Goal: Contribute content: Contribute content

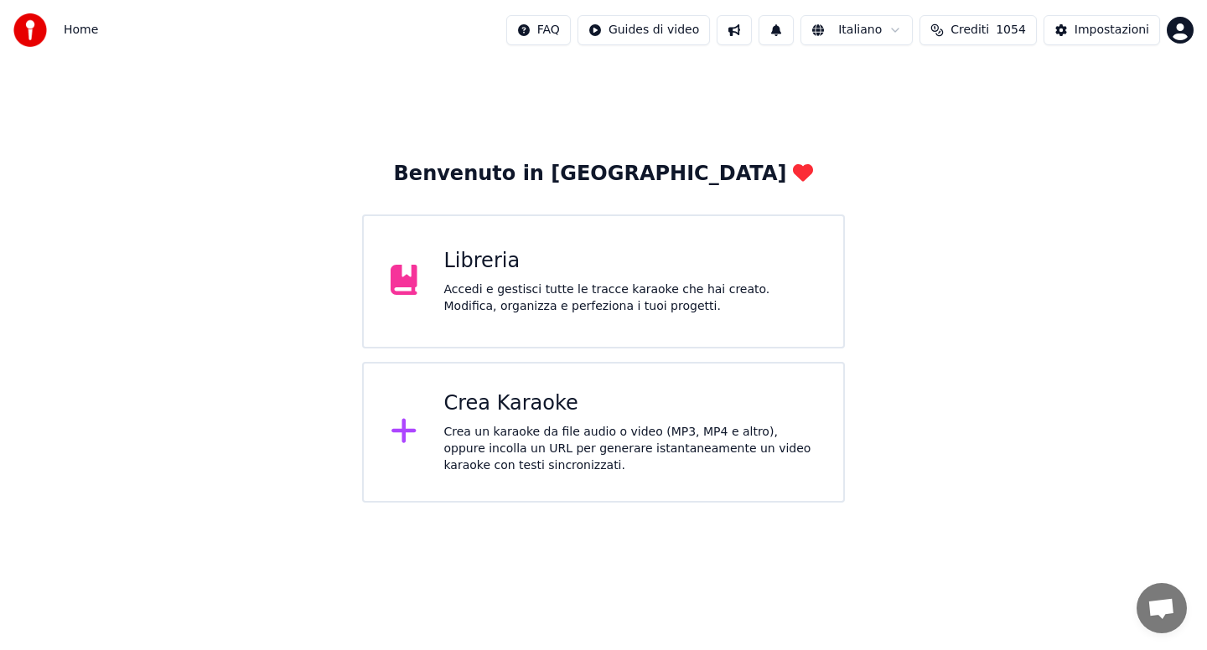
click at [599, 308] on div "Accedi e gestisci tutte le tracce karaoke che hai creato. Modifica, organizza e…" at bounding box center [630, 299] width 373 height 34
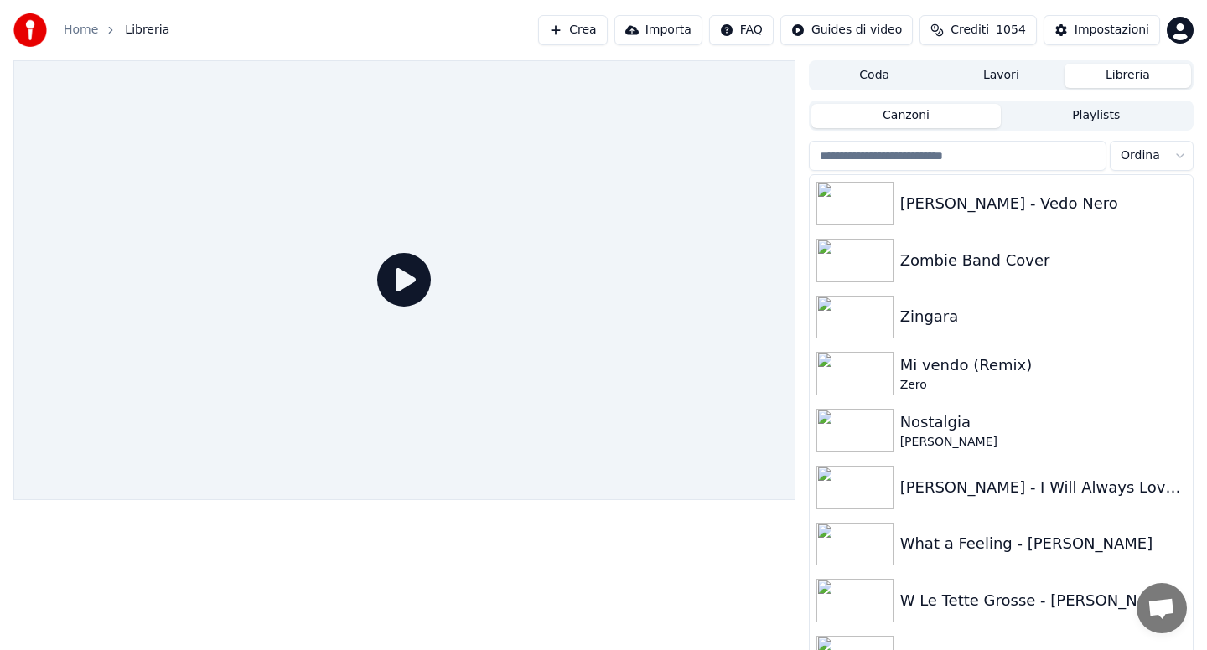
click at [903, 156] on input "search" at bounding box center [958, 156] width 298 height 30
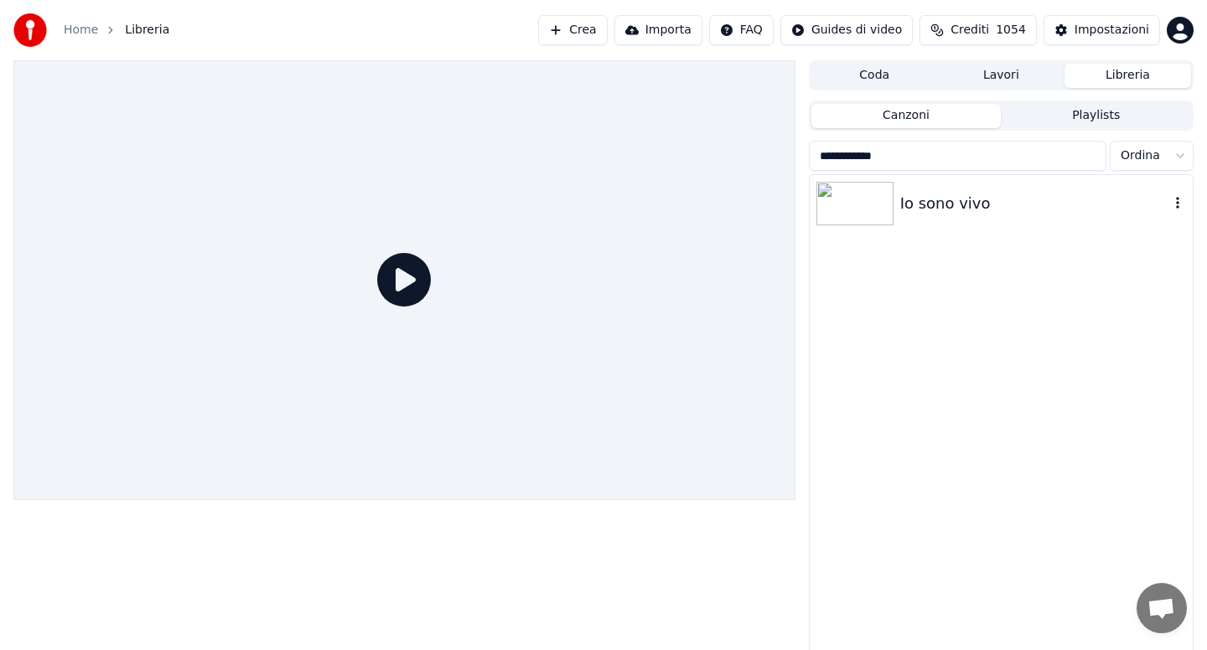
type input "**********"
click at [957, 201] on div "Io sono vivo" at bounding box center [1034, 203] width 269 height 23
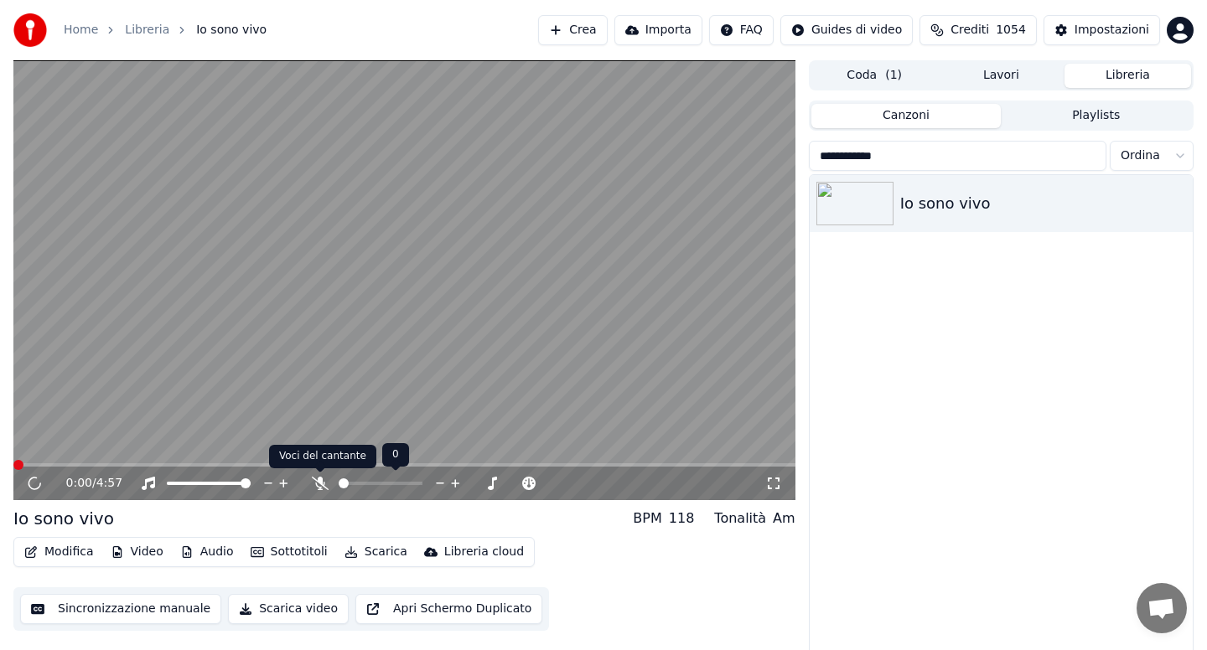
click at [324, 483] on icon at bounding box center [320, 483] width 17 height 13
click at [653, 463] on span at bounding box center [404, 464] width 782 height 3
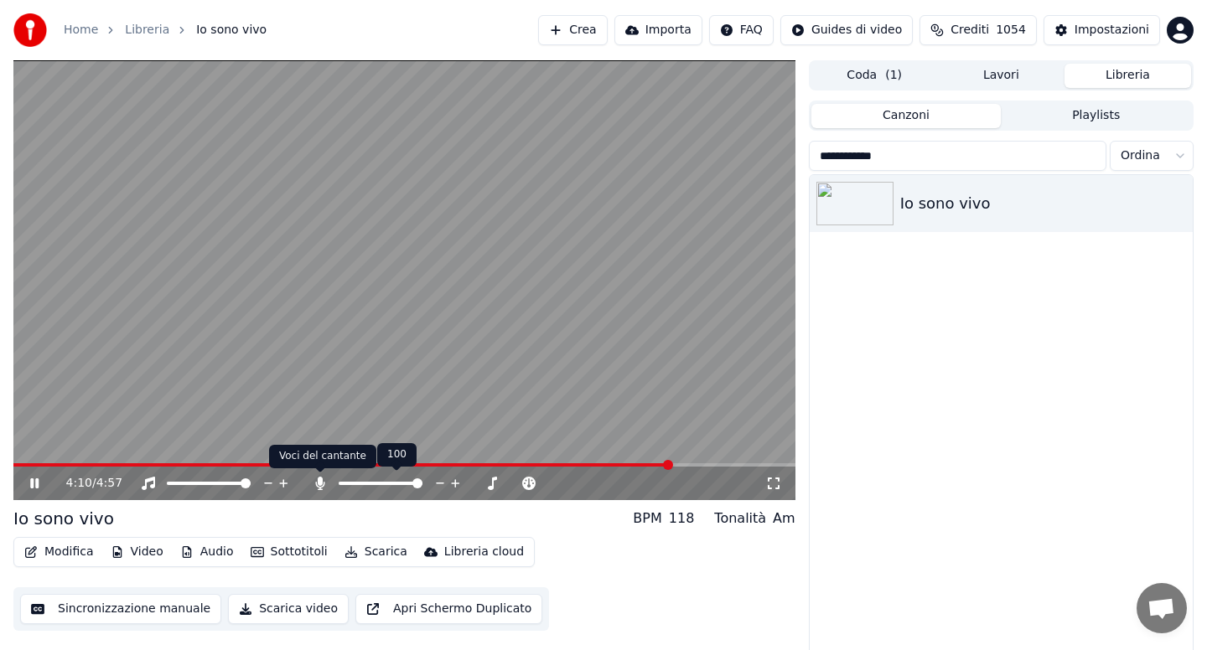
click at [319, 484] on icon at bounding box center [319, 483] width 9 height 13
click at [32, 481] on icon at bounding box center [34, 484] width 8 height 10
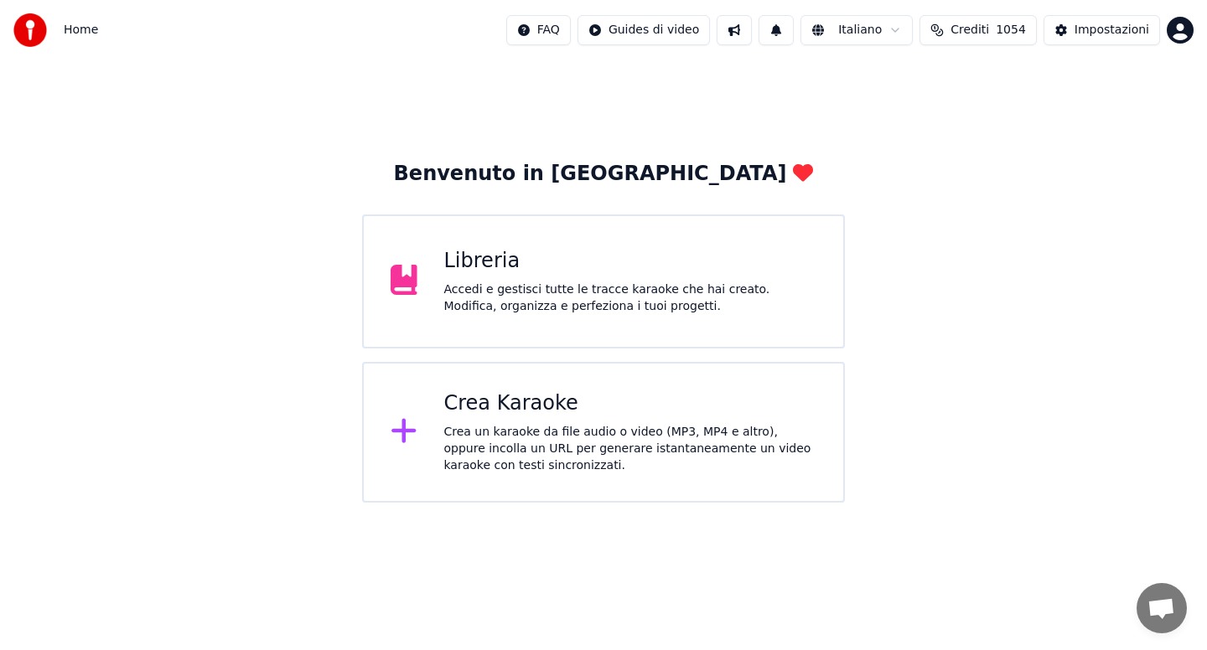
click at [545, 410] on div "Crea Karaoke" at bounding box center [630, 404] width 373 height 27
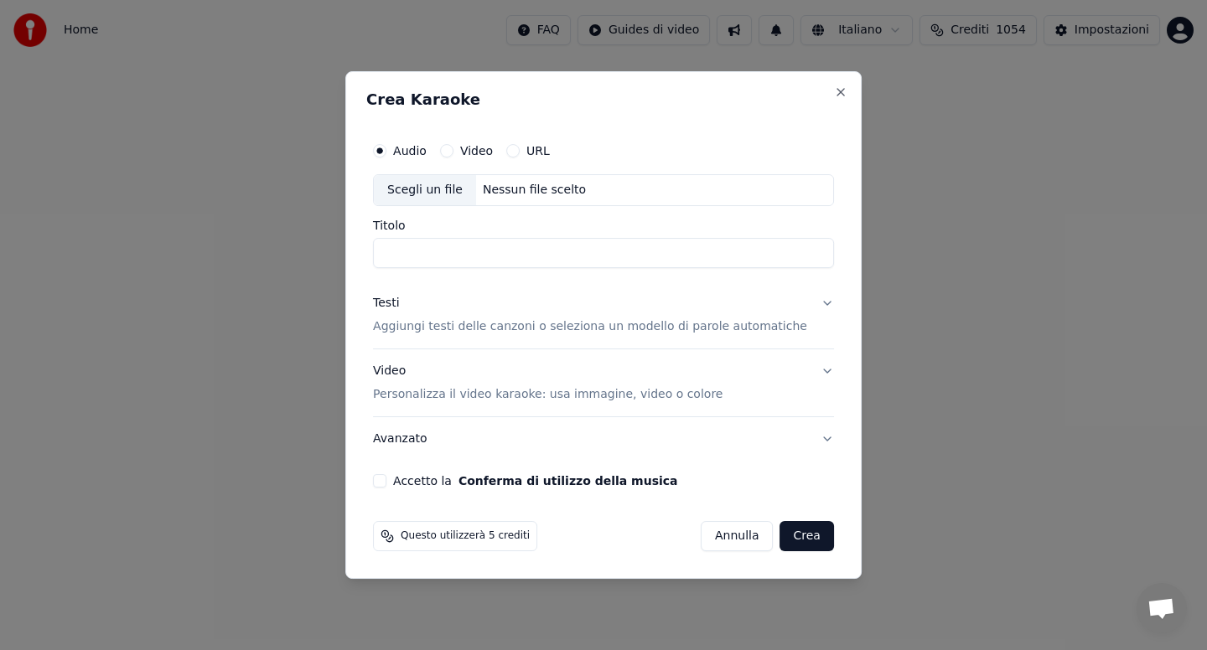
click at [524, 158] on div "Audio Video URL" at bounding box center [603, 151] width 461 height 34
click at [520, 152] on button "URL" at bounding box center [512, 150] width 13 height 13
click at [473, 194] on input "text" at bounding box center [603, 190] width 461 height 34
paste input "**********"
type input "**********"
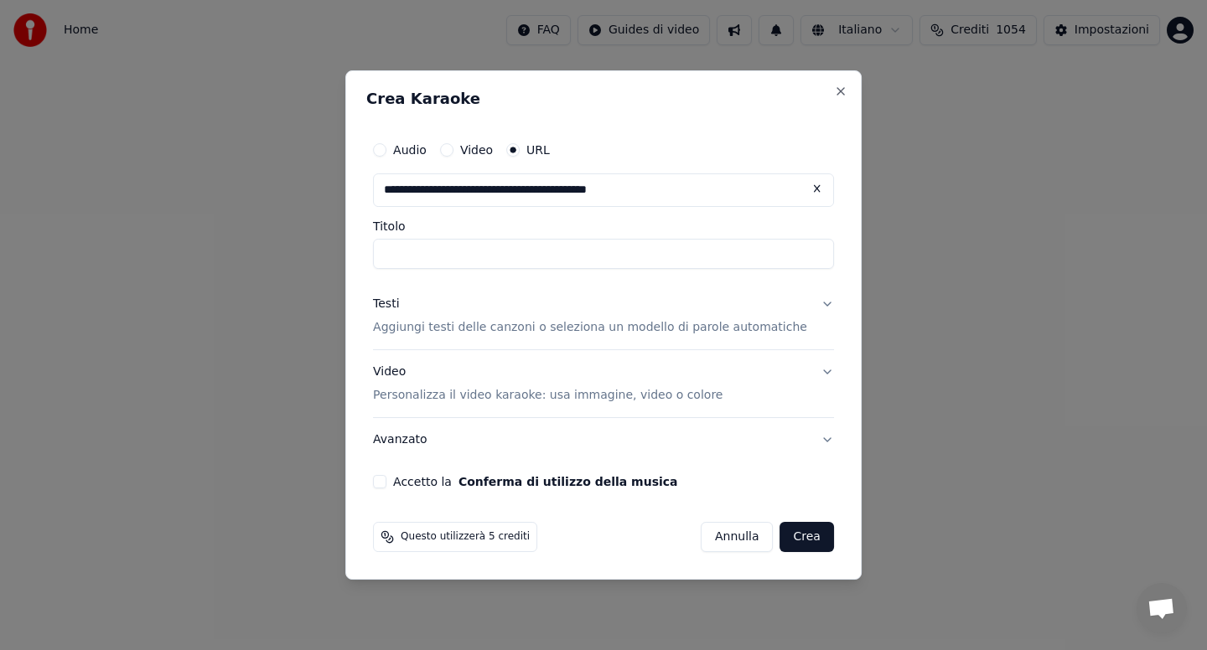
type input "**********"
click at [813, 306] on button "Testi Aggiungi testi delle canzoni o seleziona un modello di parole automatiche" at bounding box center [603, 315] width 461 height 67
type input "**********"
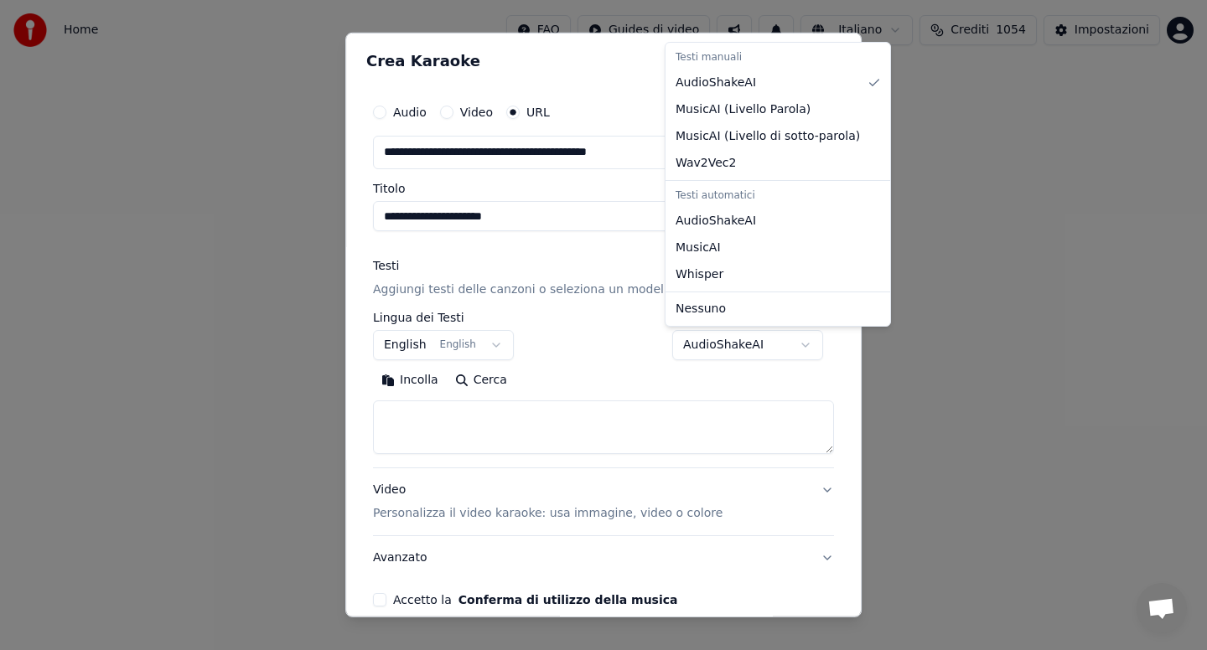
click at [791, 344] on body "**********" at bounding box center [603, 251] width 1207 height 503
select select "**********"
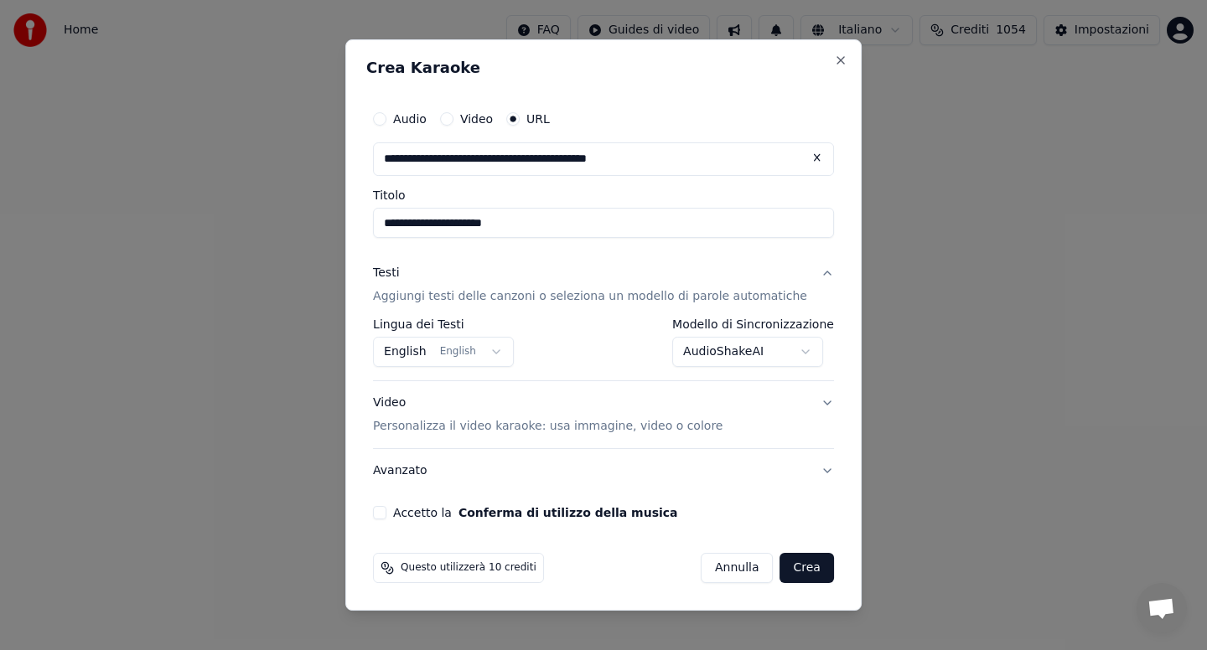
click at [386, 512] on button "Accetto la Conferma di utilizzo della musica" at bounding box center [379, 512] width 13 height 13
click at [789, 573] on button "Crea" at bounding box center [807, 568] width 54 height 30
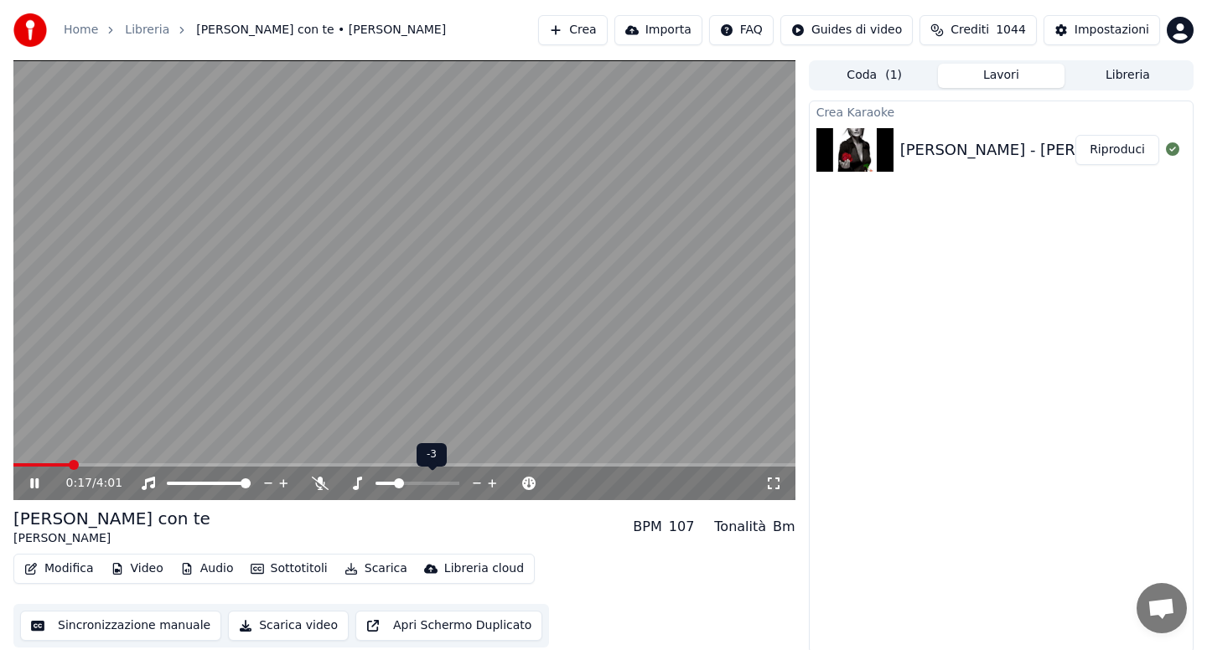
click at [396, 481] on span at bounding box center [399, 484] width 10 height 10
click at [20, 464] on span at bounding box center [16, 464] width 7 height 3
click at [318, 484] on icon at bounding box center [320, 483] width 17 height 13
click at [380, 570] on button "Scarica" at bounding box center [376, 568] width 76 height 23
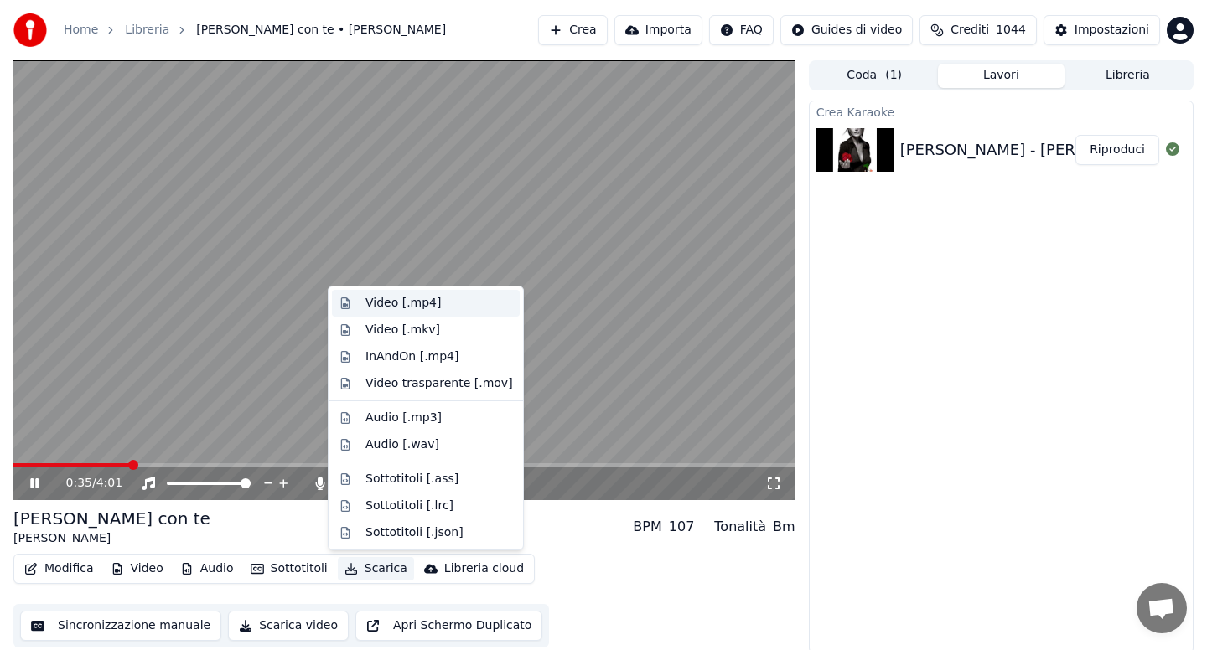
click at [412, 303] on div "Video [.mp4]" at bounding box center [402, 303] width 75 height 17
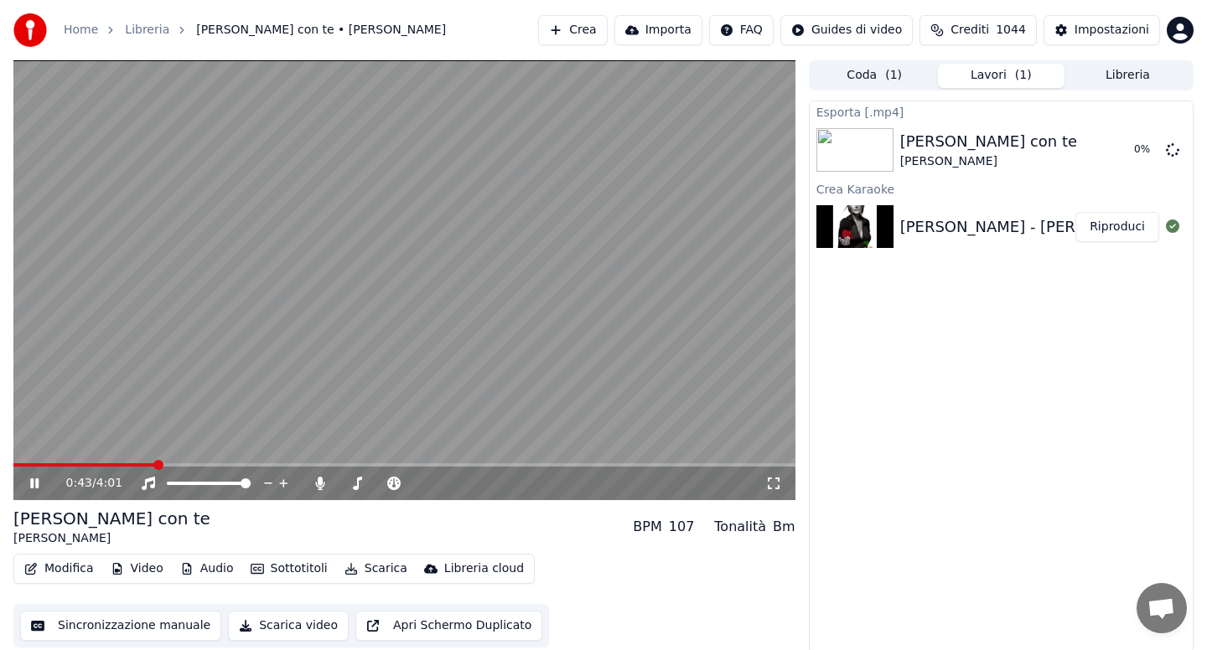
click at [35, 479] on icon at bounding box center [46, 483] width 39 height 13
click at [70, 572] on button "Modifica" at bounding box center [59, 568] width 83 height 23
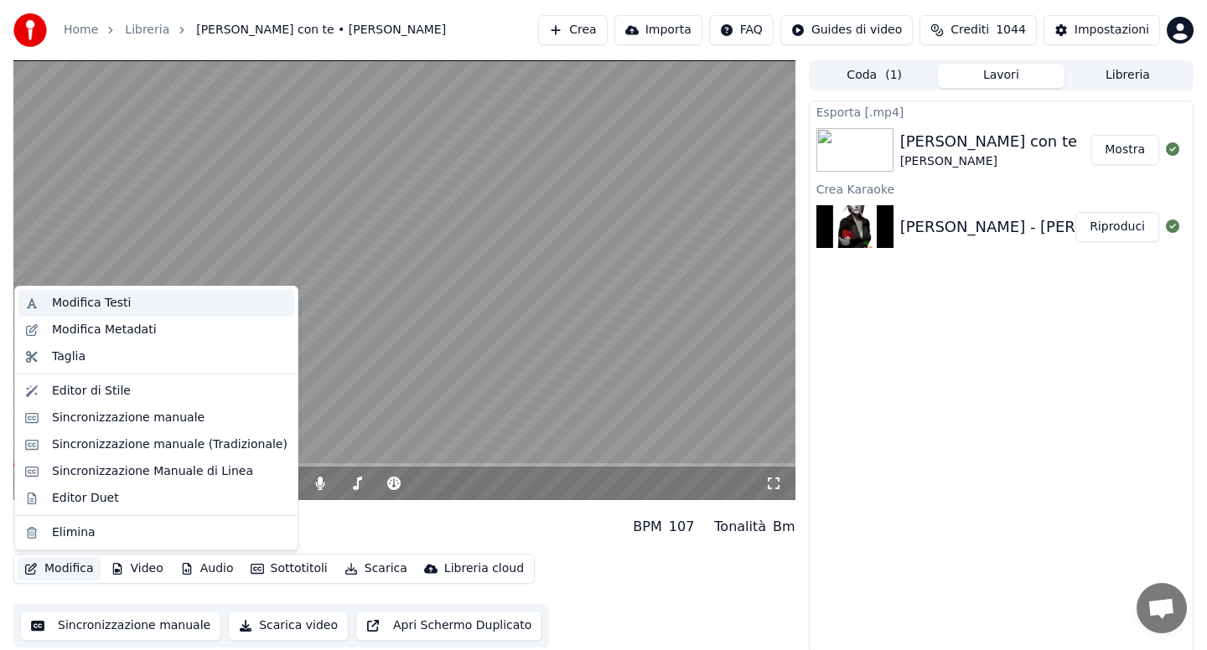
click at [112, 304] on div "Modifica Testi" at bounding box center [91, 303] width 79 height 17
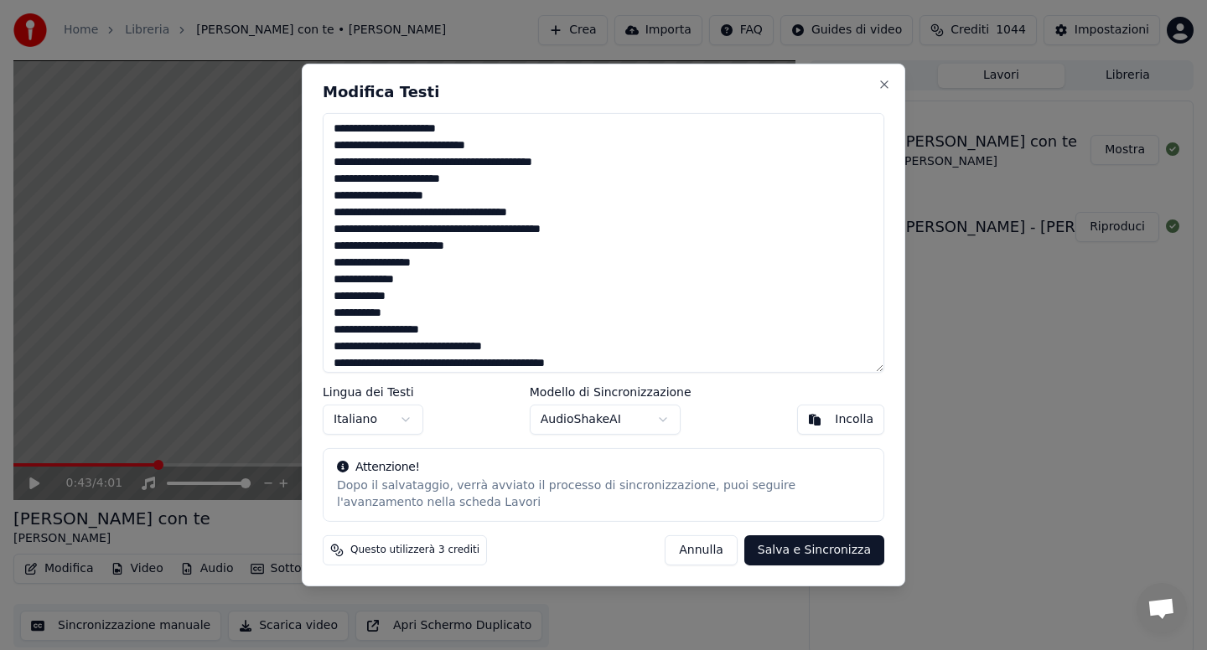
click at [697, 547] on button "Annulla" at bounding box center [701, 551] width 73 height 30
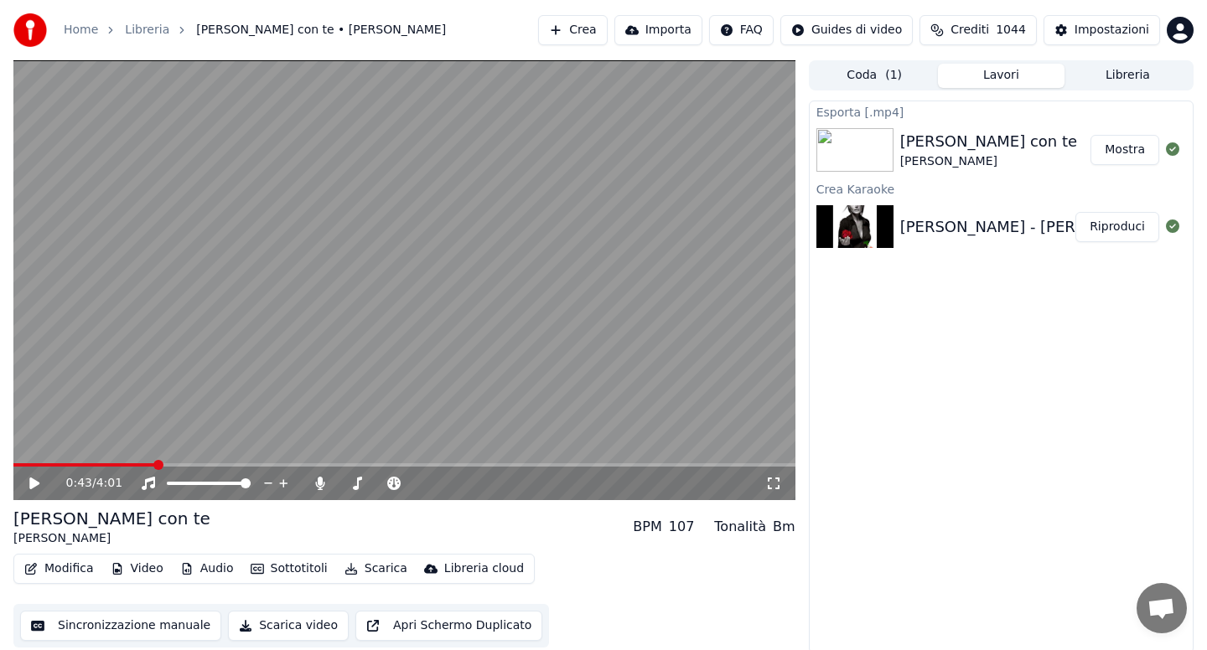
click at [204, 570] on button "Audio" at bounding box center [206, 568] width 67 height 23
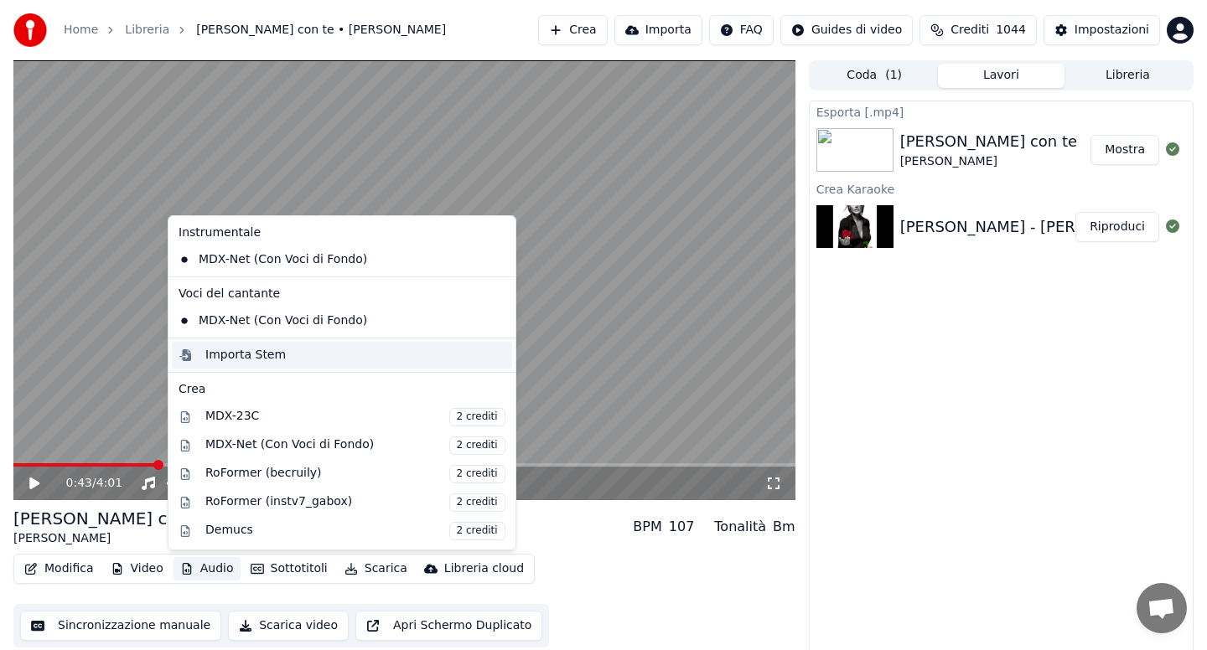
click at [274, 350] on div "Importa Stem" at bounding box center [245, 355] width 80 height 17
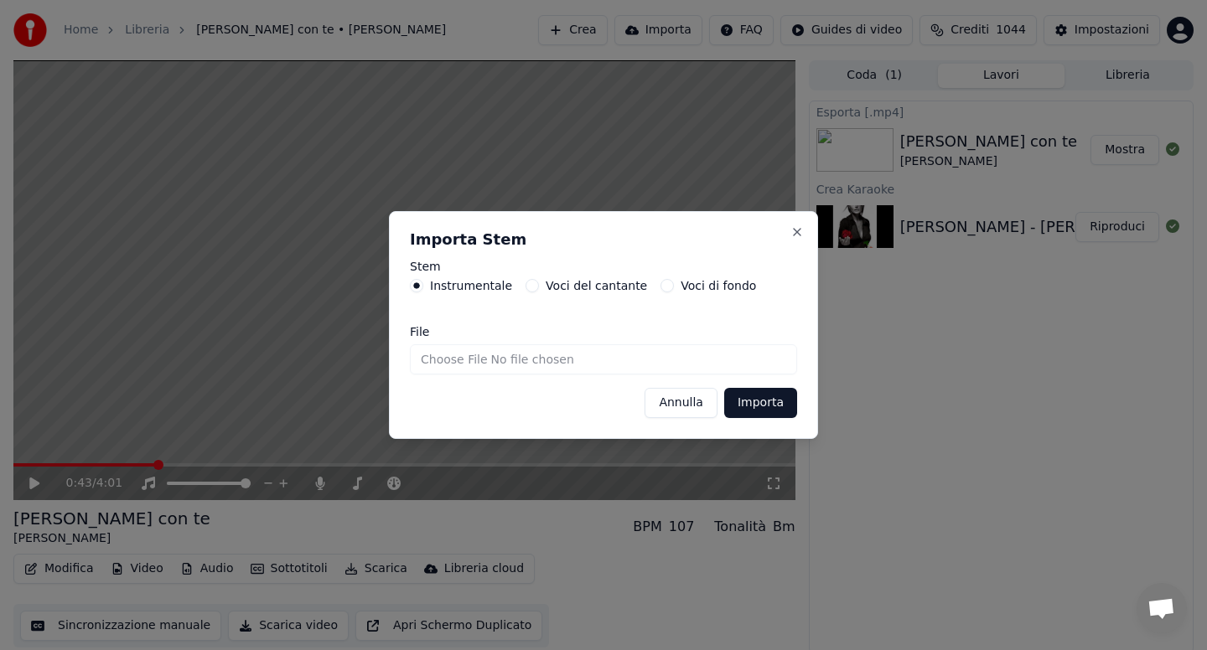
click at [451, 360] on input "File" at bounding box center [603, 359] width 387 height 30
type input "**********"
click at [765, 406] on button "Importa" at bounding box center [760, 403] width 73 height 30
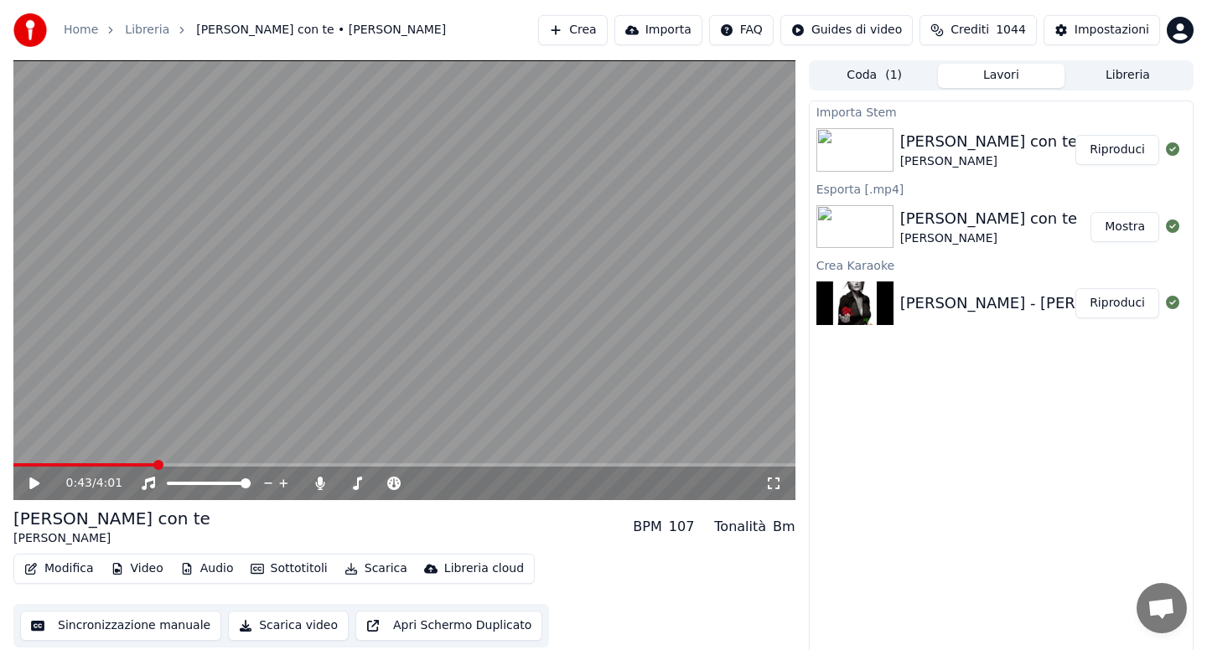
click at [76, 568] on button "Modifica" at bounding box center [59, 568] width 83 height 23
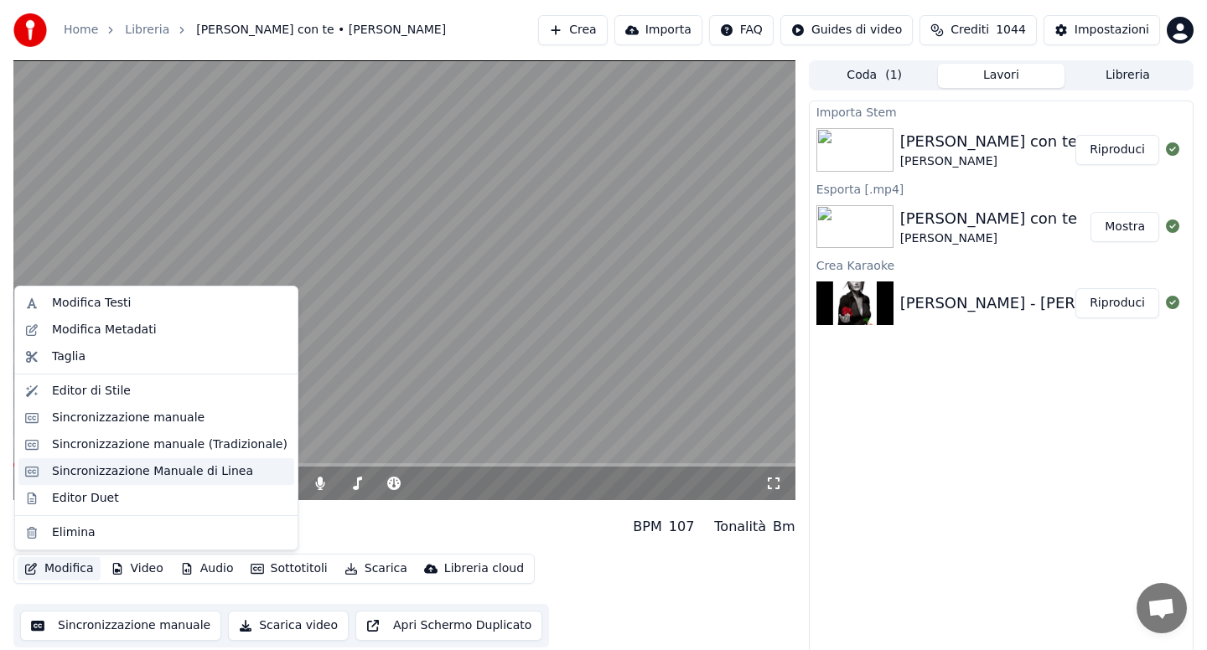
click at [142, 479] on div "Sincronizzazione Manuale di Linea" at bounding box center [152, 471] width 201 height 17
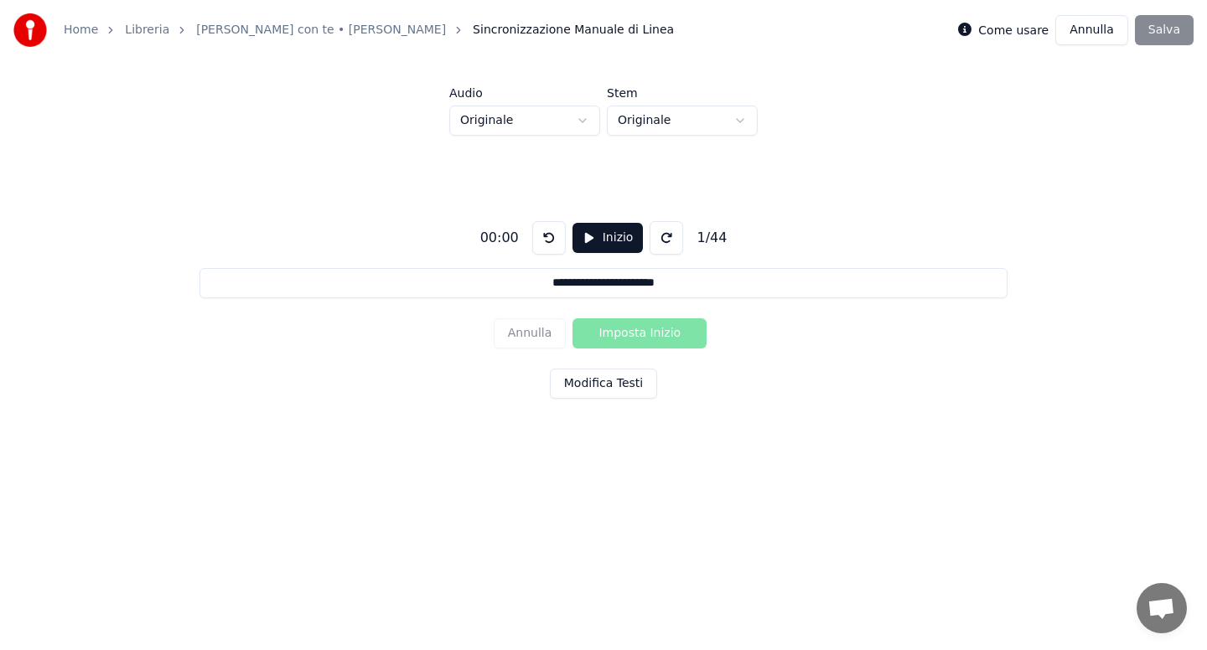
click at [584, 384] on button "Modifica Testi" at bounding box center [603, 384] width 107 height 30
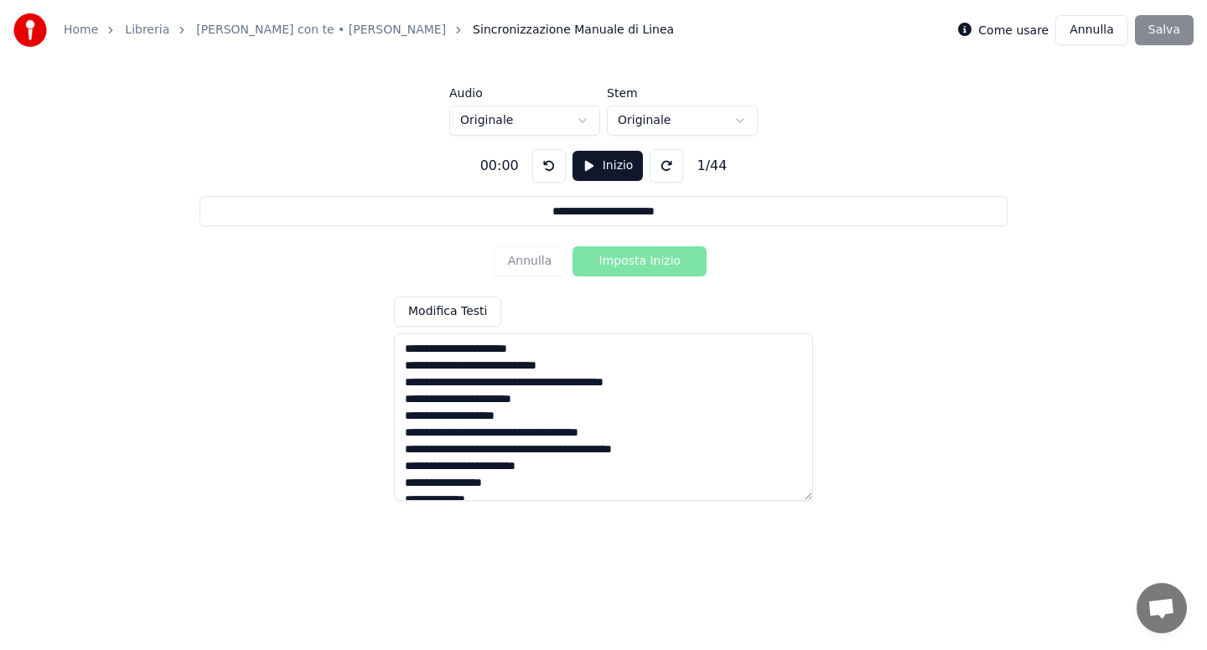
click at [458, 368] on textarea at bounding box center [603, 418] width 419 height 168
click at [442, 385] on textarea at bounding box center [603, 418] width 419 height 168
click at [533, 384] on textarea at bounding box center [603, 418] width 419 height 168
click at [570, 384] on textarea at bounding box center [603, 418] width 419 height 168
click at [590, 403] on textarea at bounding box center [603, 418] width 419 height 168
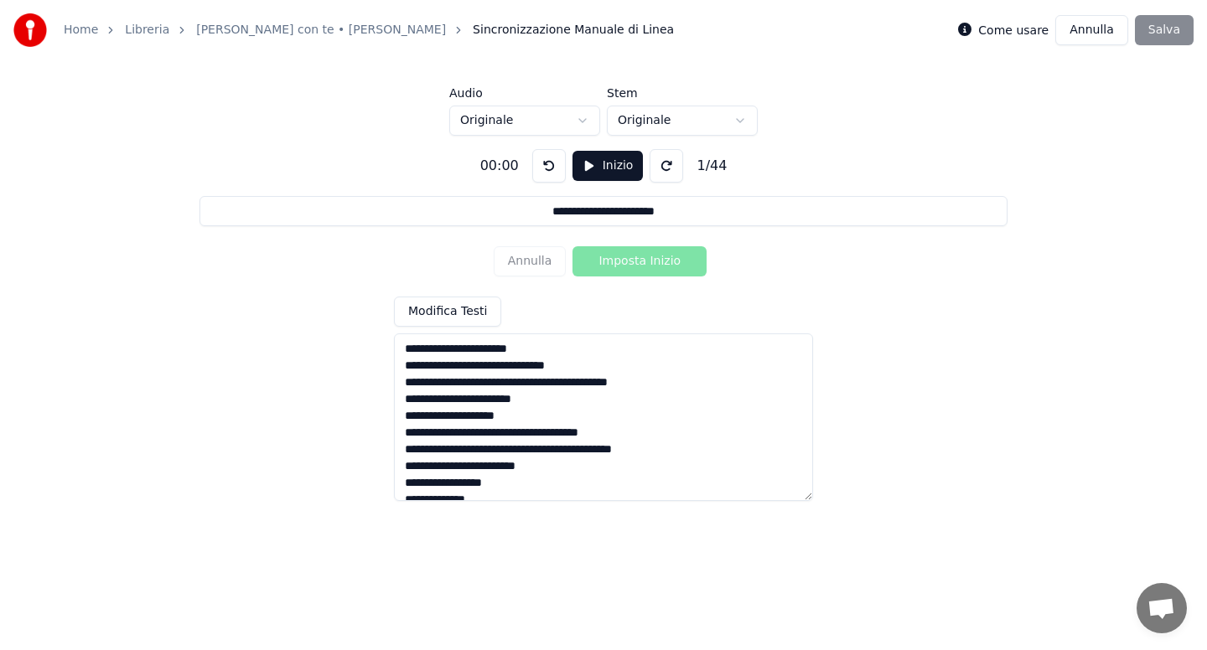
click at [584, 463] on textarea at bounding box center [603, 418] width 419 height 168
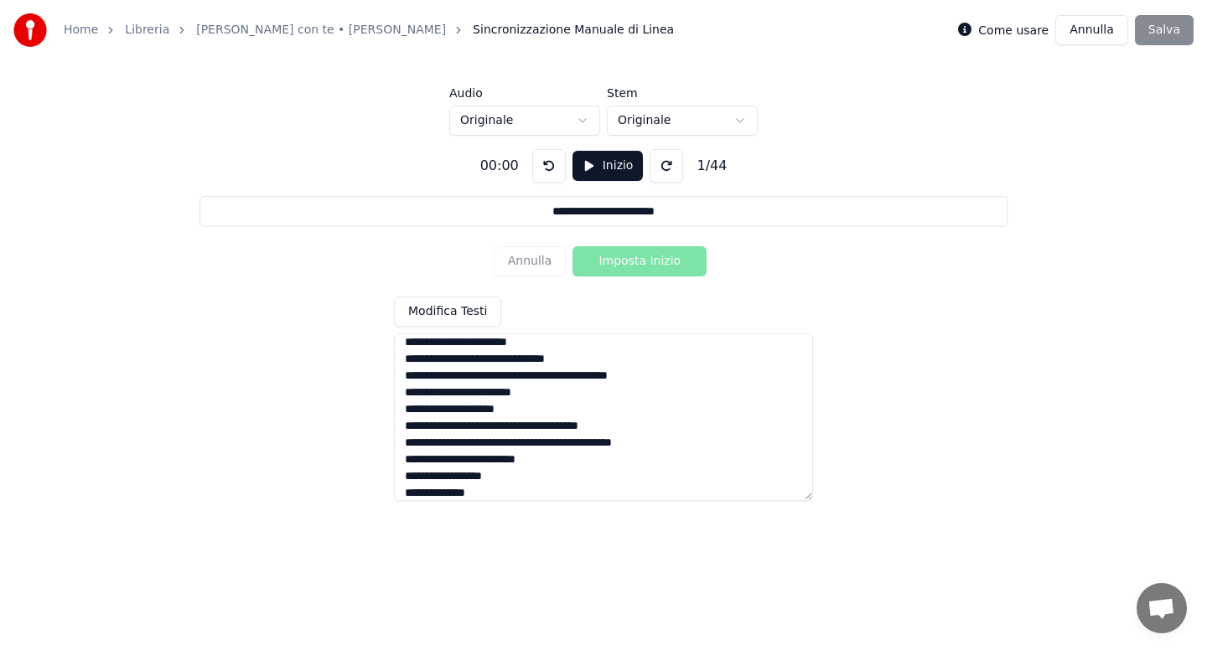
click at [499, 458] on textarea at bounding box center [603, 418] width 419 height 168
click at [511, 478] on textarea at bounding box center [603, 418] width 419 height 168
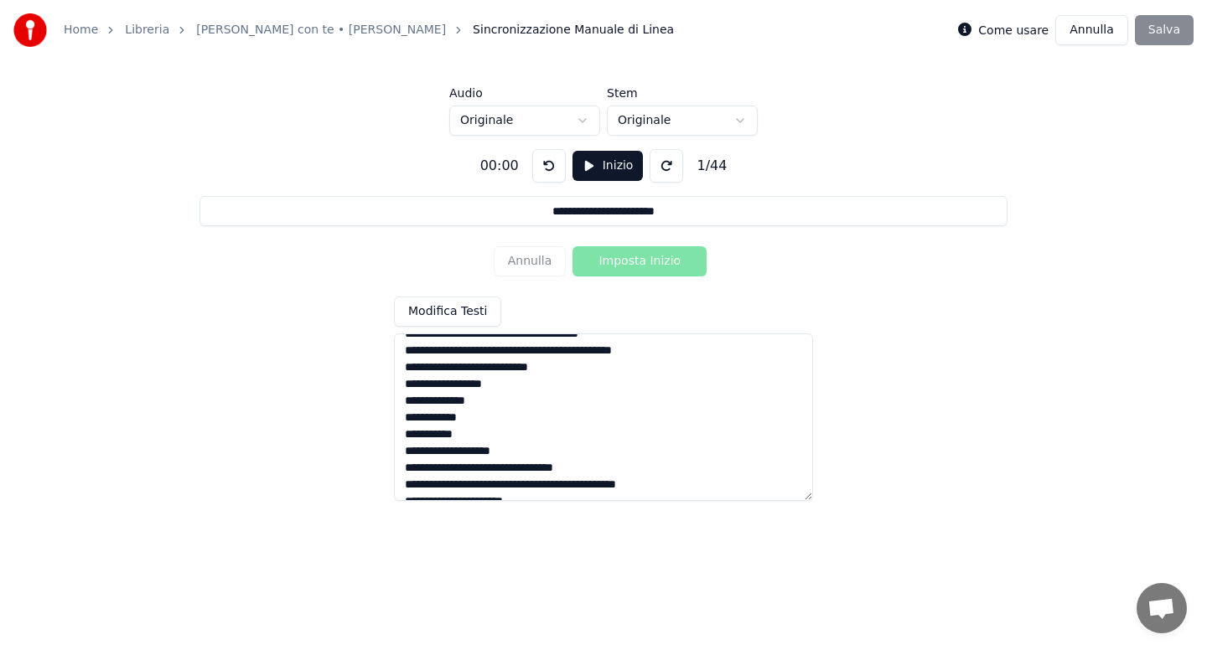
click at [469, 435] on textarea at bounding box center [603, 418] width 419 height 168
click at [609, 467] on textarea at bounding box center [603, 418] width 419 height 168
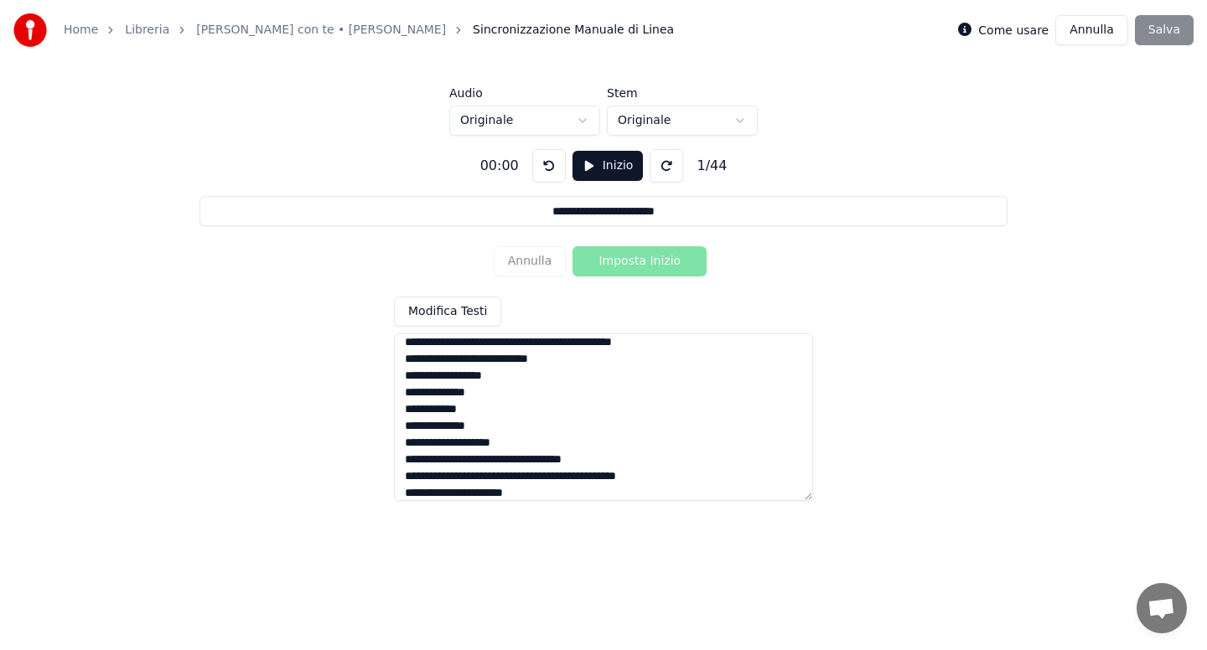
scroll to position [199, 0]
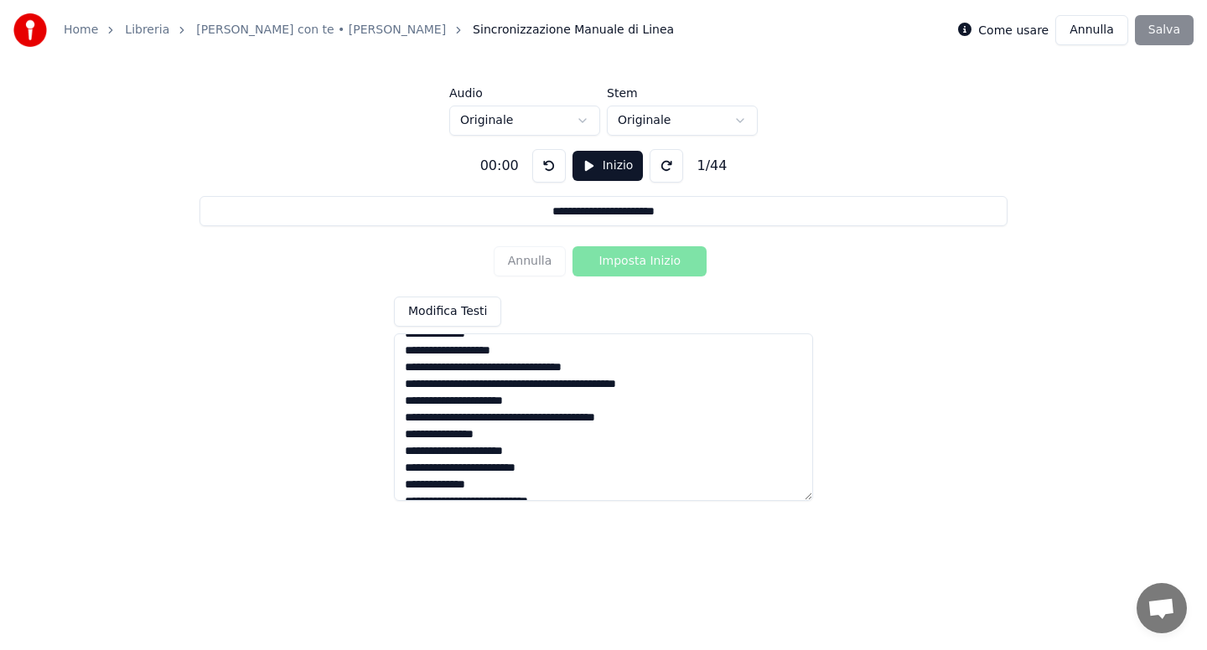
click at [494, 404] on textarea at bounding box center [603, 418] width 419 height 168
click at [543, 386] on textarea at bounding box center [603, 418] width 419 height 168
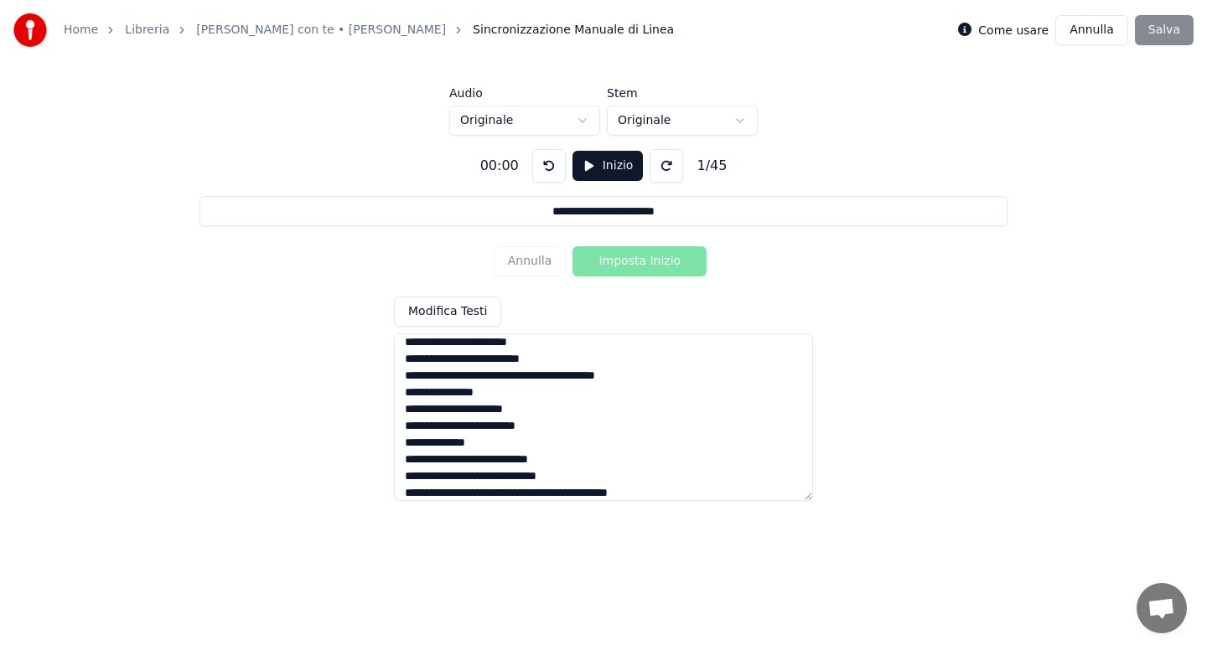
click at [512, 437] on textarea at bounding box center [603, 418] width 419 height 168
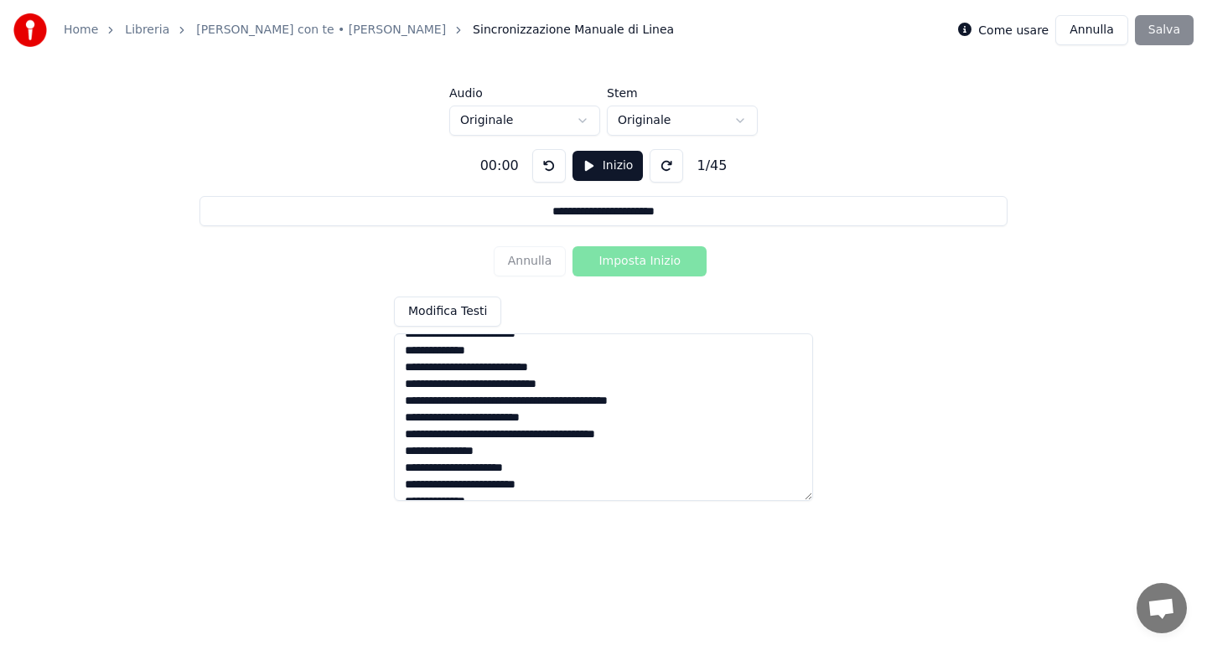
click at [444, 370] on textarea at bounding box center [603, 418] width 419 height 168
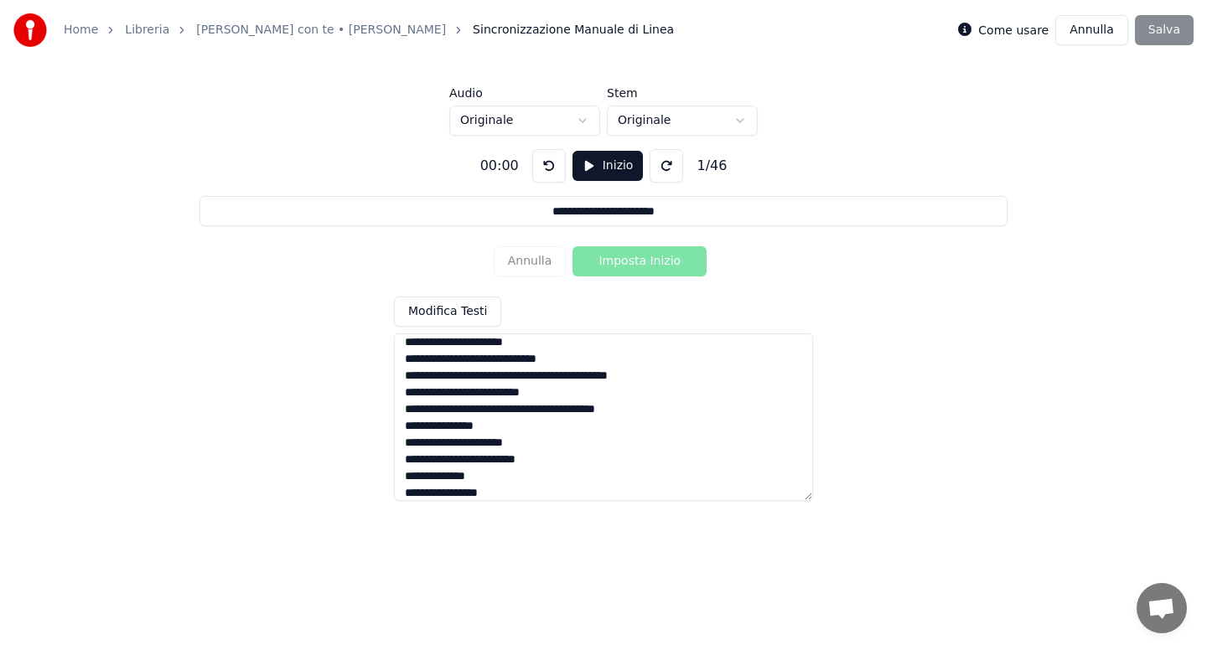
scroll to position [300, 0]
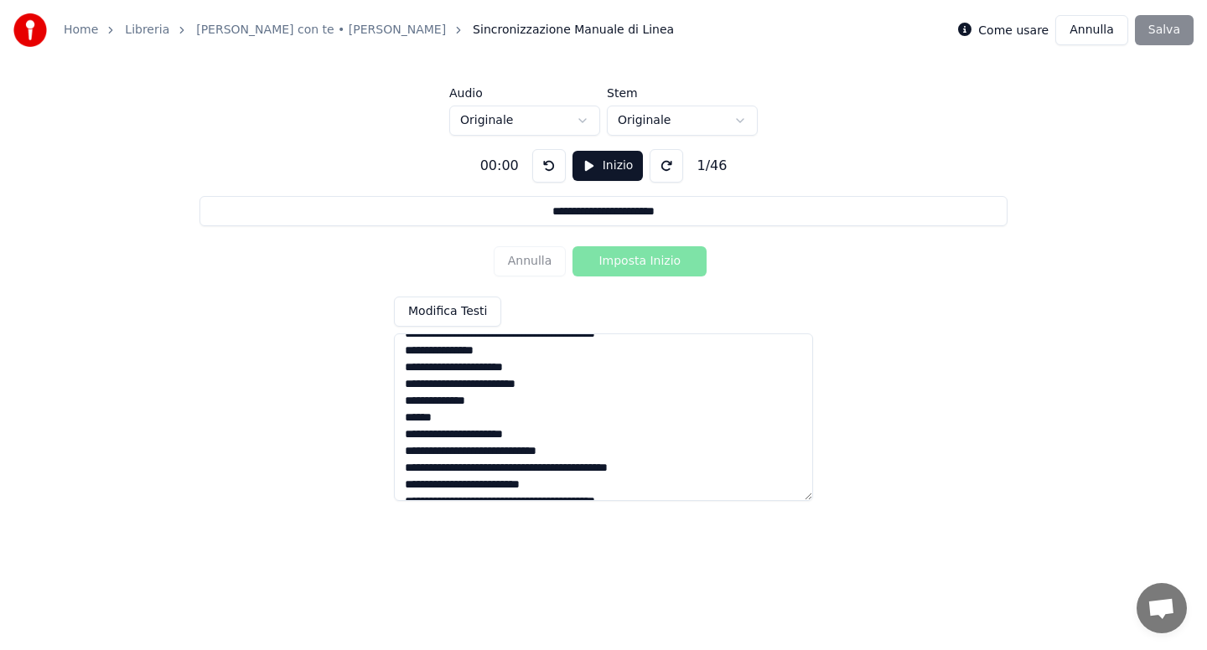
click at [576, 458] on textarea at bounding box center [603, 418] width 419 height 168
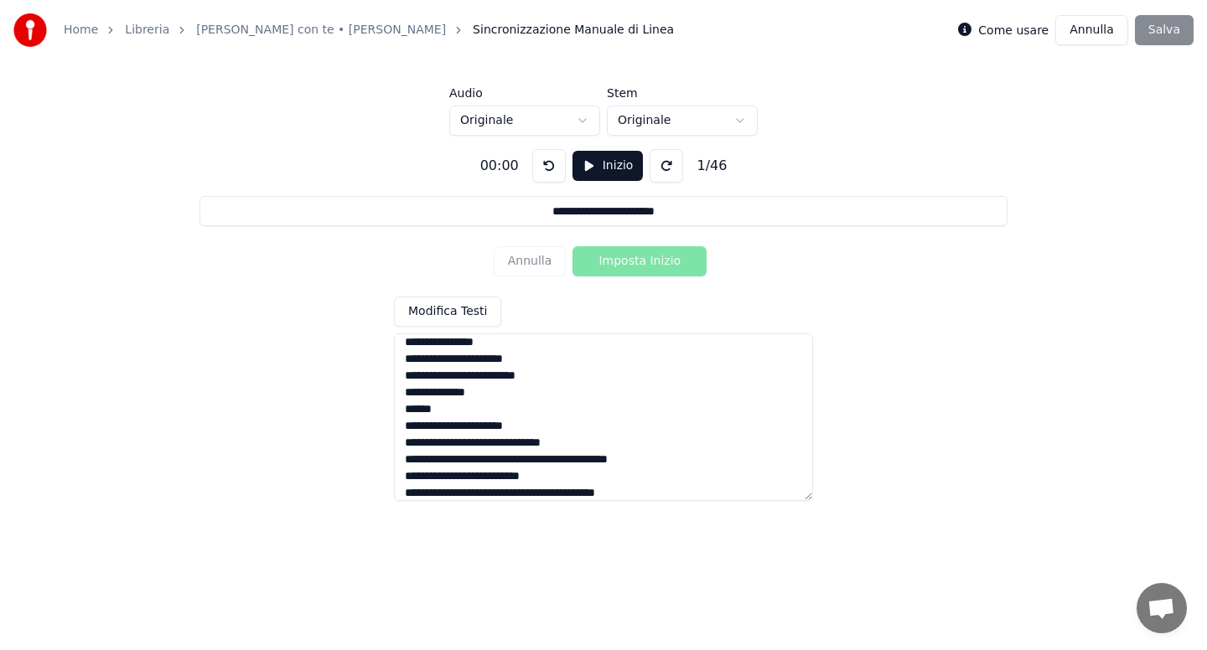
scroll to position [401, 0]
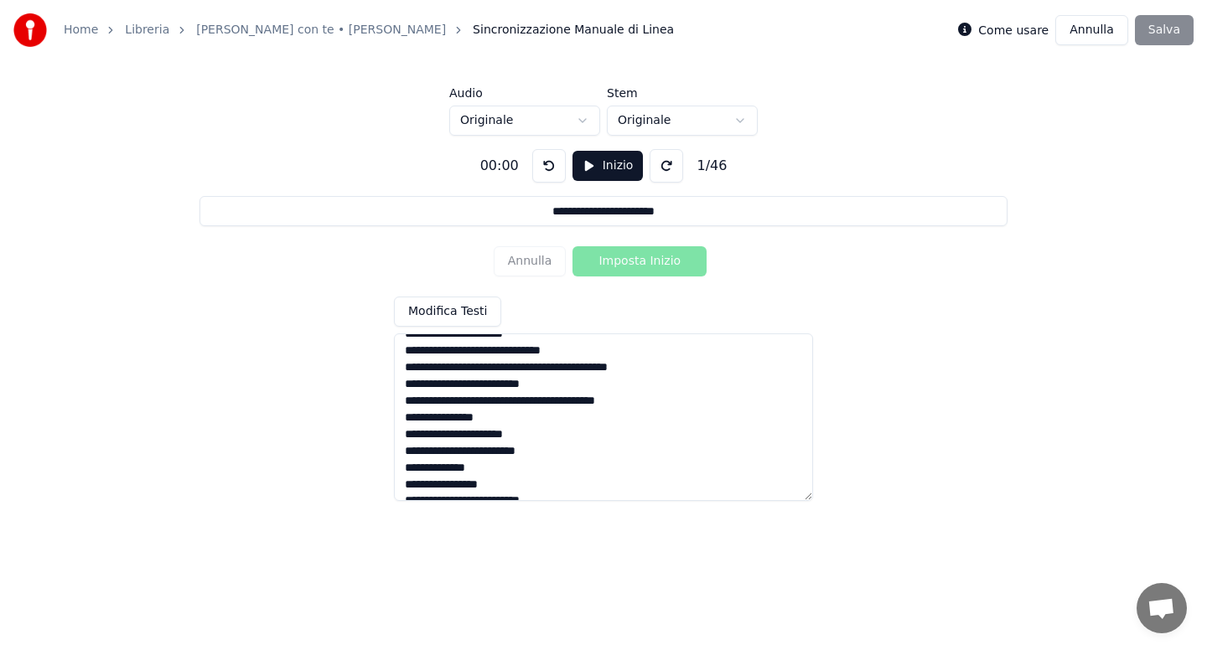
click at [544, 370] on textarea at bounding box center [603, 418] width 419 height 168
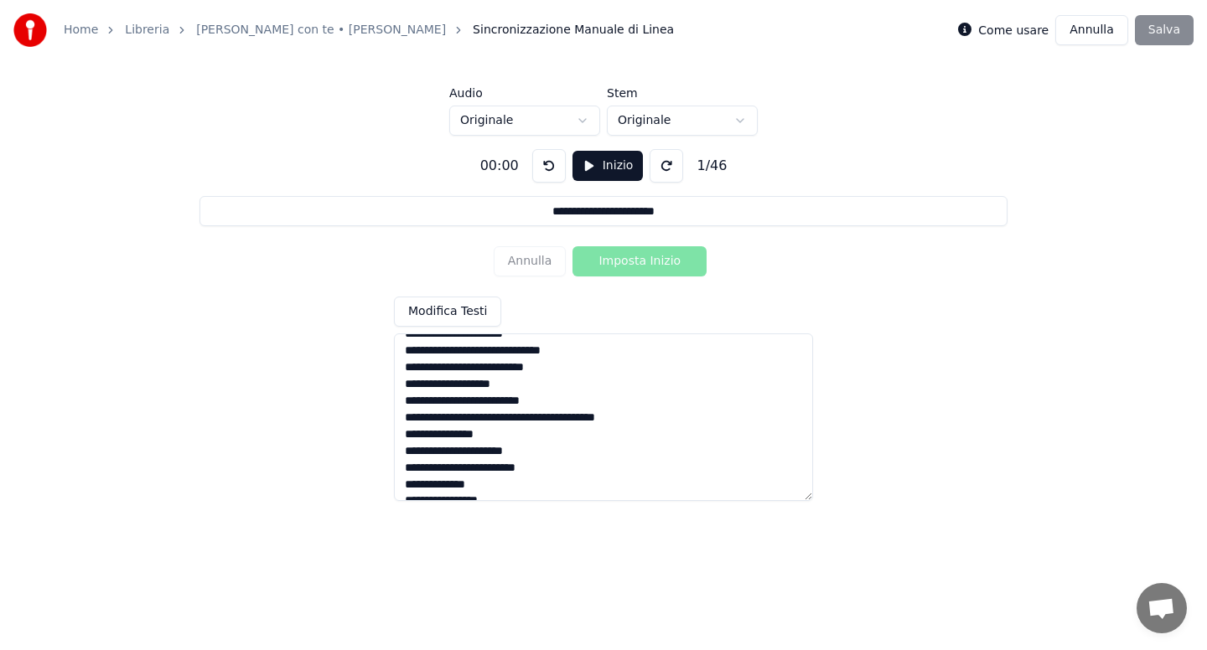
scroll to position [443, 0]
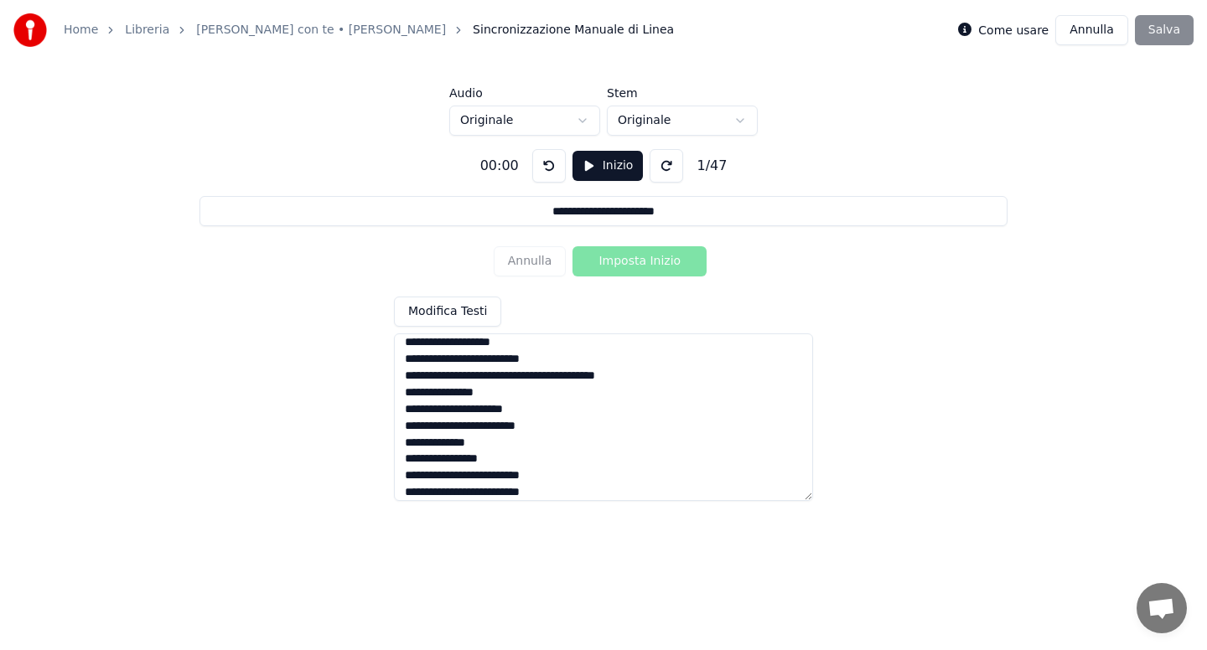
click at [552, 381] on textarea at bounding box center [603, 418] width 419 height 168
click at [509, 424] on textarea at bounding box center [603, 418] width 419 height 168
click at [567, 446] on textarea at bounding box center [603, 418] width 419 height 168
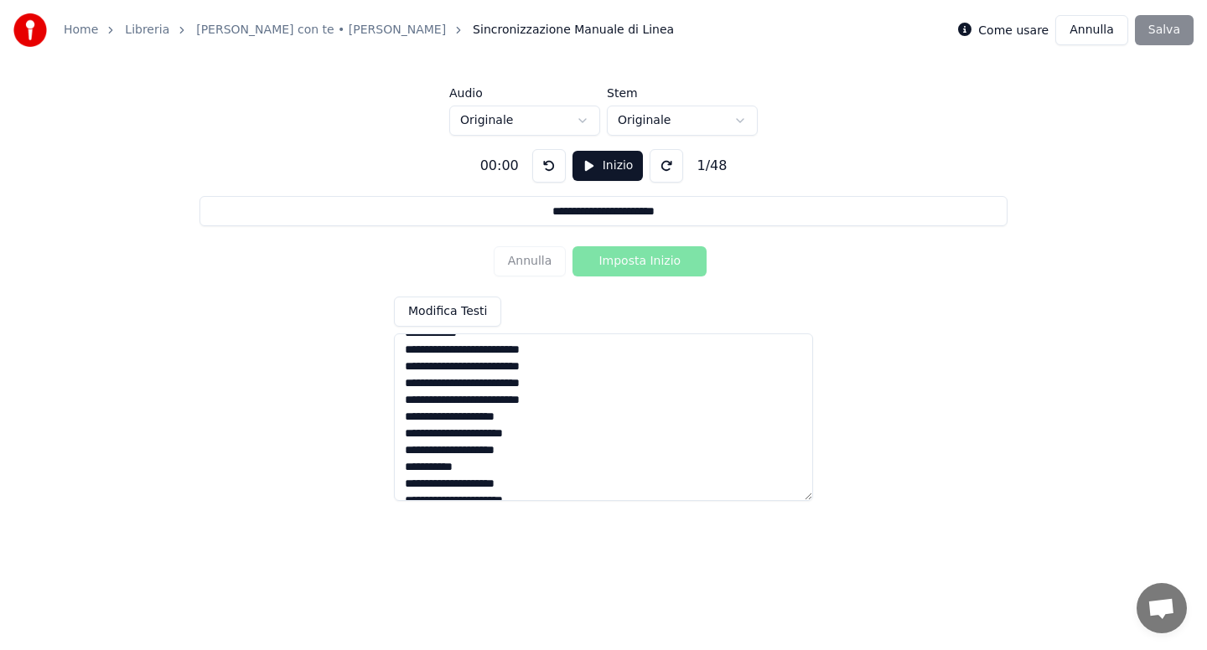
click at [458, 433] on textarea at bounding box center [603, 418] width 419 height 168
click at [477, 474] on textarea at bounding box center [603, 418] width 419 height 168
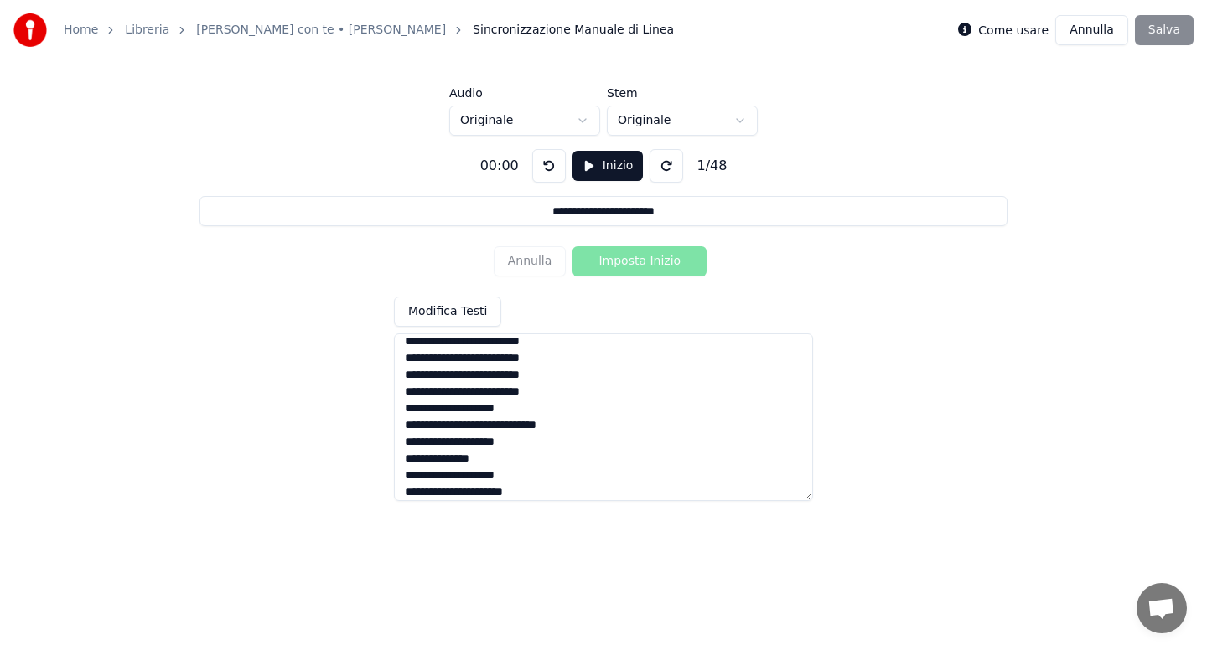
scroll to position [651, 0]
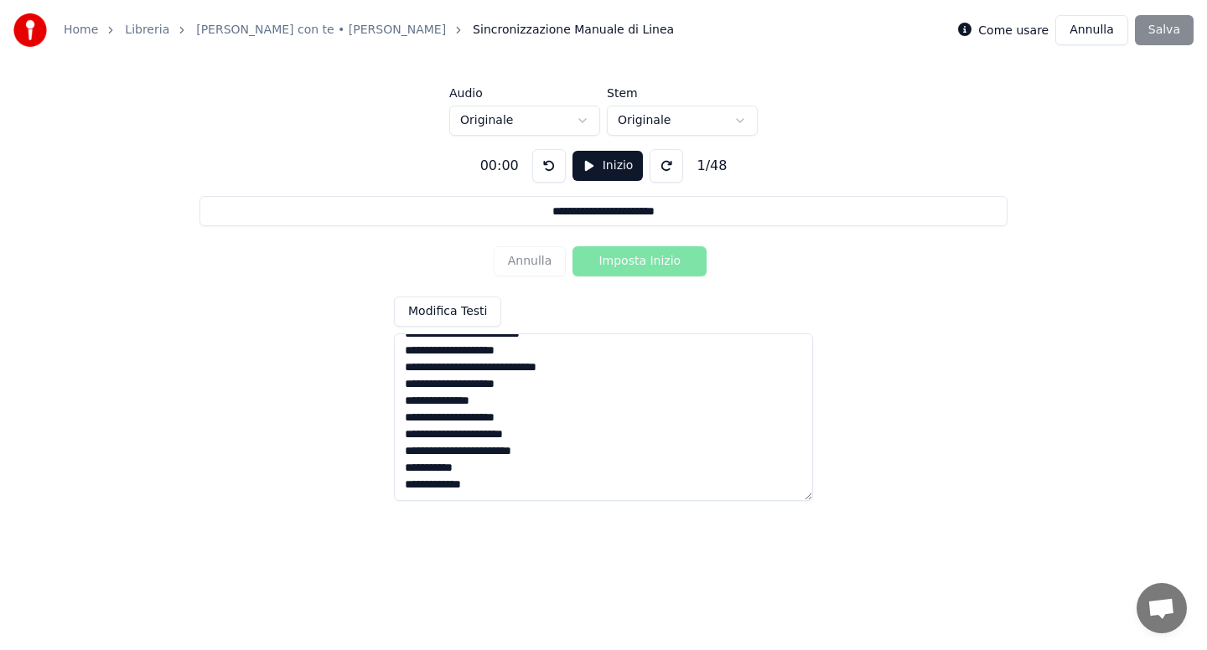
click at [463, 442] on textarea at bounding box center [603, 418] width 419 height 168
click at [460, 453] on textarea at bounding box center [603, 418] width 419 height 168
drag, startPoint x: 486, startPoint y: 451, endPoint x: 577, endPoint y: 464, distance: 92.3
click at [583, 459] on textarea at bounding box center [603, 418] width 419 height 168
drag, startPoint x: 484, startPoint y: 469, endPoint x: 396, endPoint y: 481, distance: 89.6
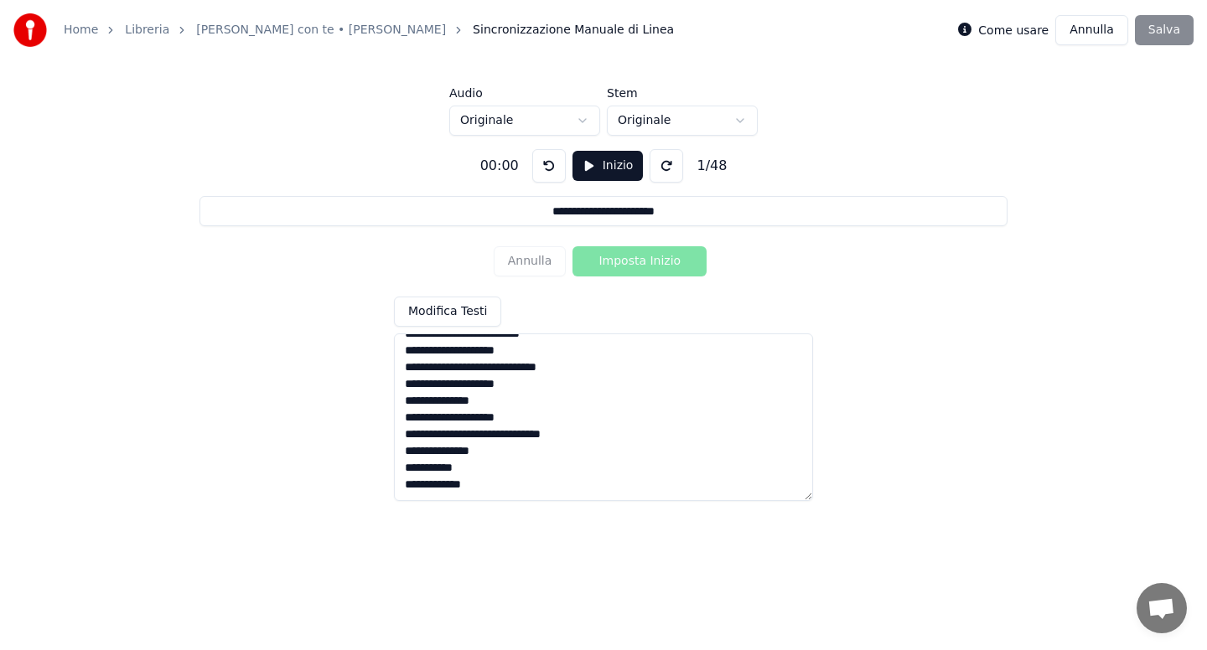
click at [394, 483] on textarea at bounding box center [603, 418] width 419 height 168
drag, startPoint x: 484, startPoint y: 487, endPoint x: 401, endPoint y: 469, distance: 84.8
click at [401, 469] on textarea at bounding box center [603, 418] width 419 height 168
click at [575, 385] on textarea at bounding box center [603, 418] width 419 height 168
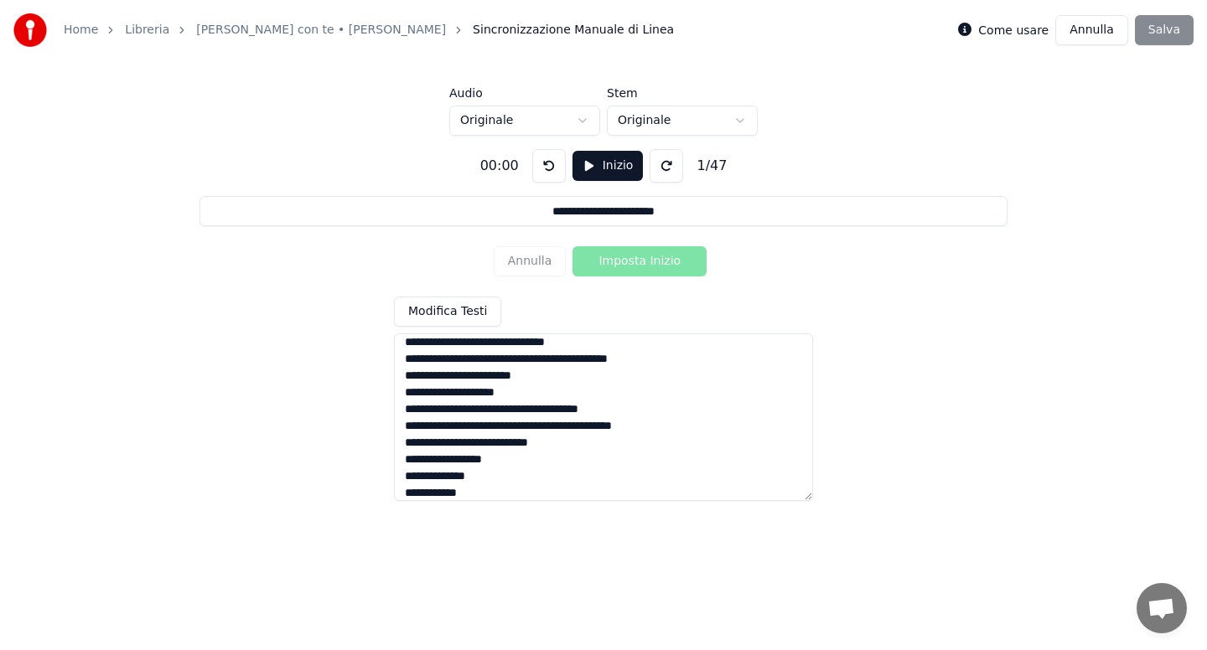
scroll to position [0, 0]
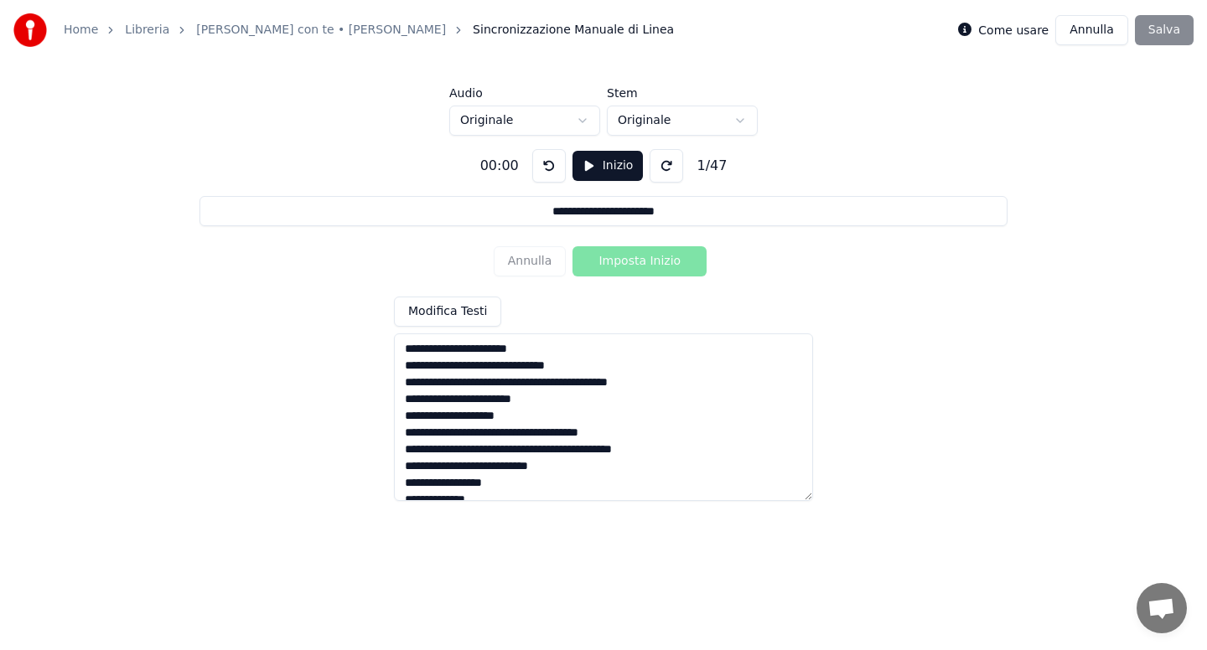
click at [437, 384] on textarea at bounding box center [603, 418] width 419 height 168
click at [511, 386] on textarea at bounding box center [603, 418] width 419 height 168
click at [538, 386] on textarea at bounding box center [603, 418] width 419 height 168
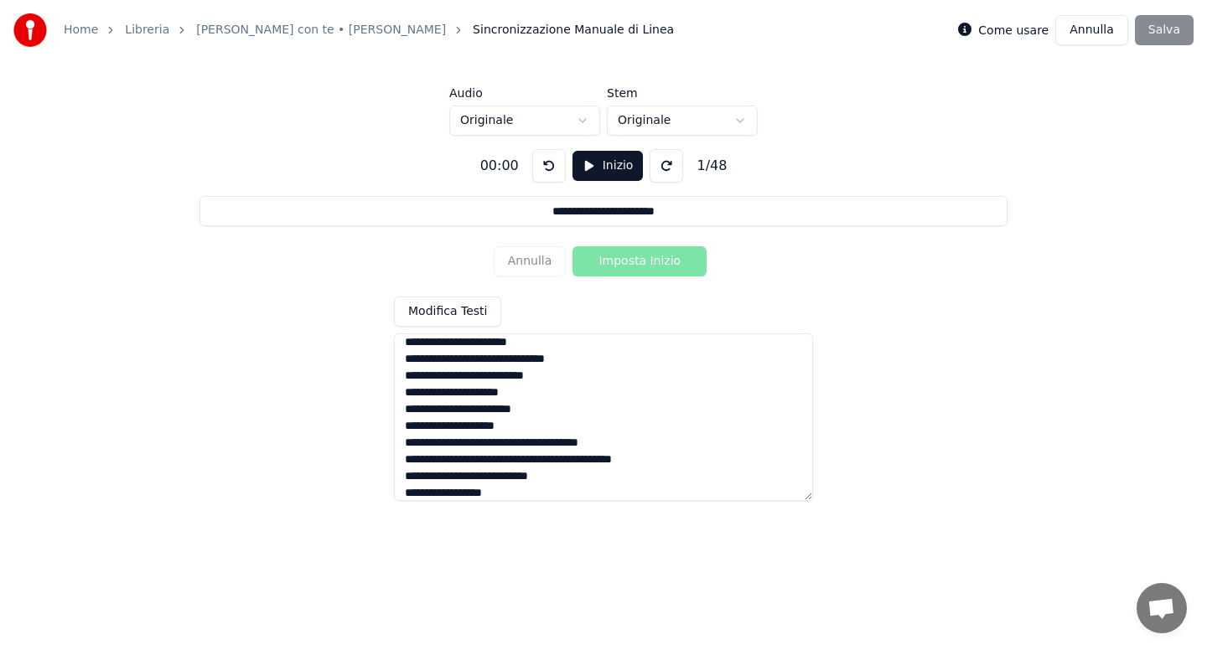
click at [548, 458] on textarea at bounding box center [603, 418] width 419 height 168
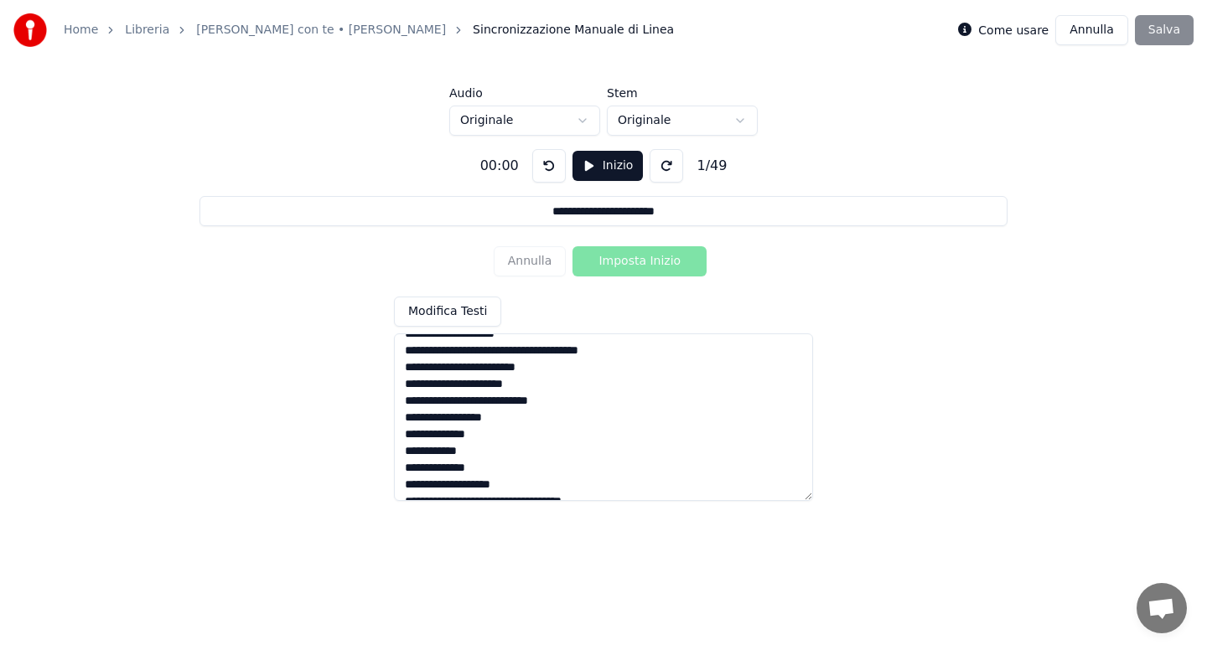
click at [496, 465] on textarea at bounding box center [603, 418] width 419 height 168
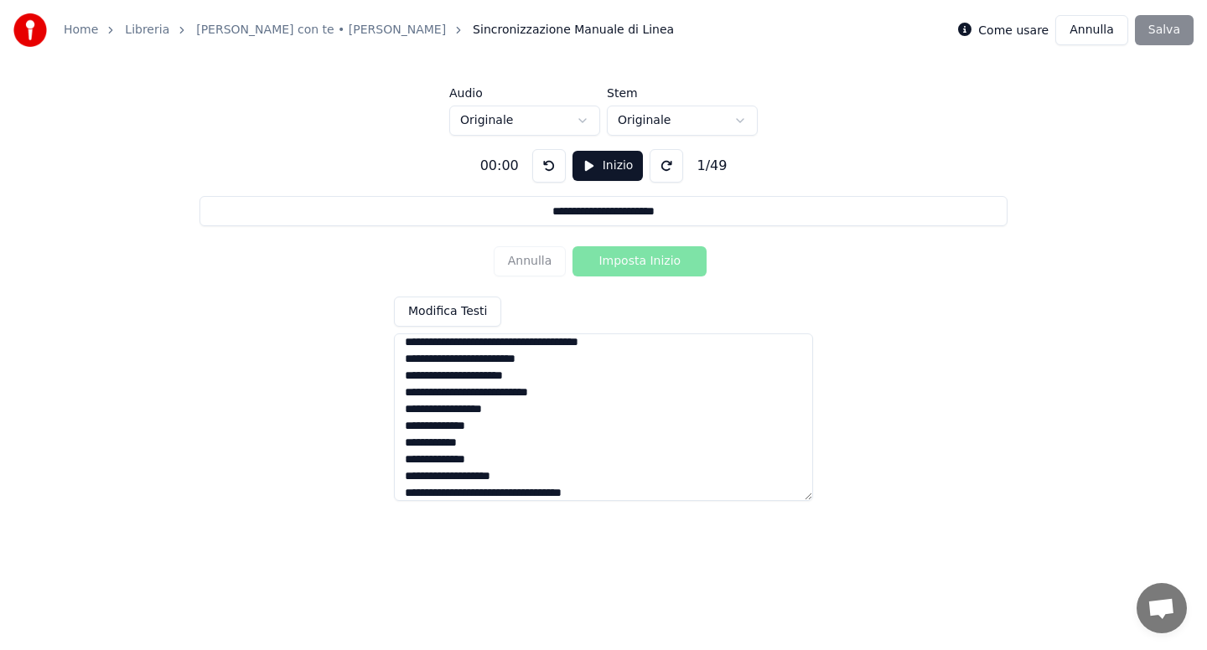
scroll to position [199, 0]
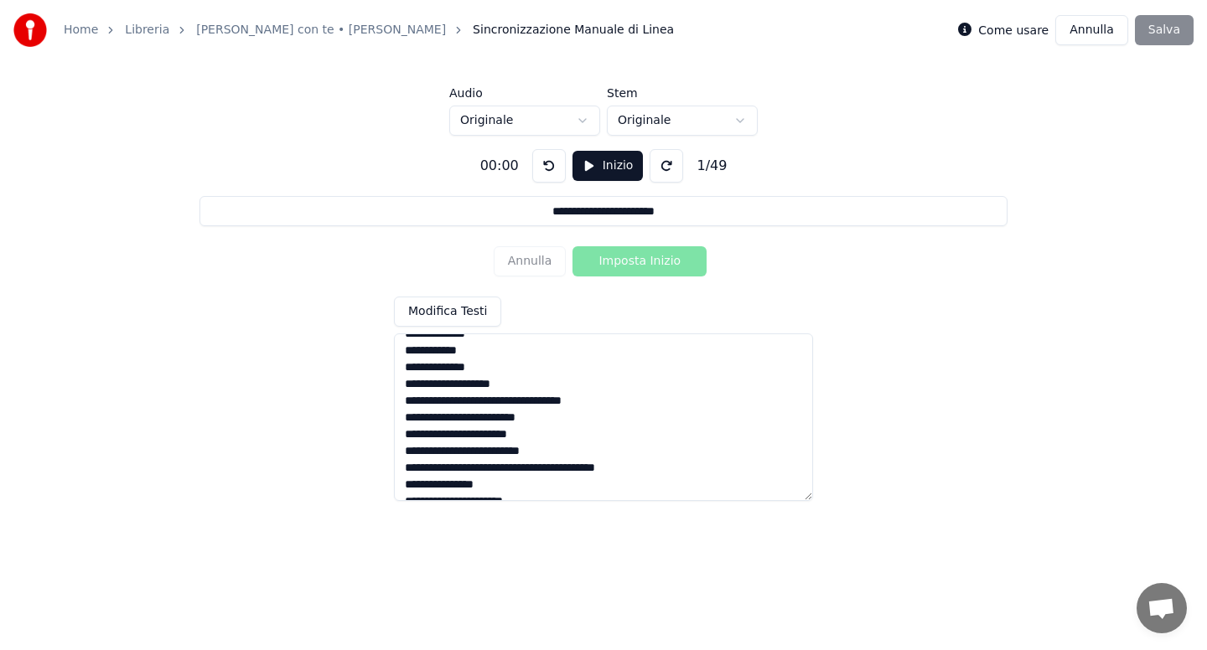
click at [552, 471] on textarea at bounding box center [603, 418] width 419 height 168
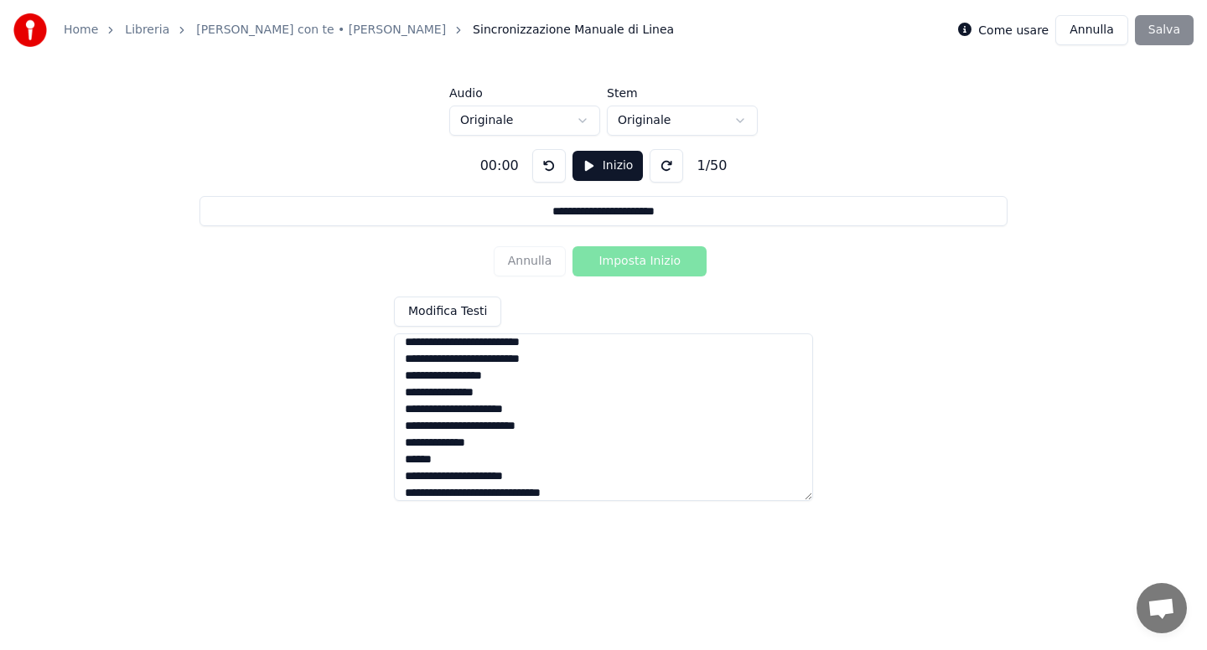
scroll to position [401, 0]
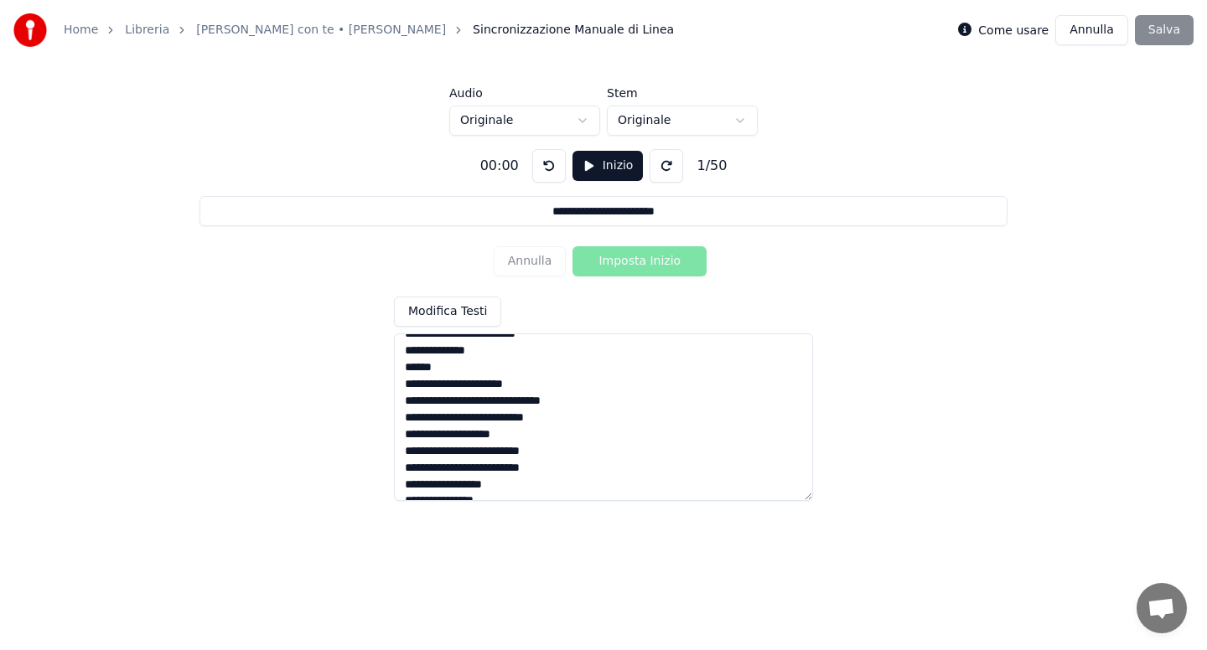
click at [566, 386] on textarea at bounding box center [603, 418] width 419 height 168
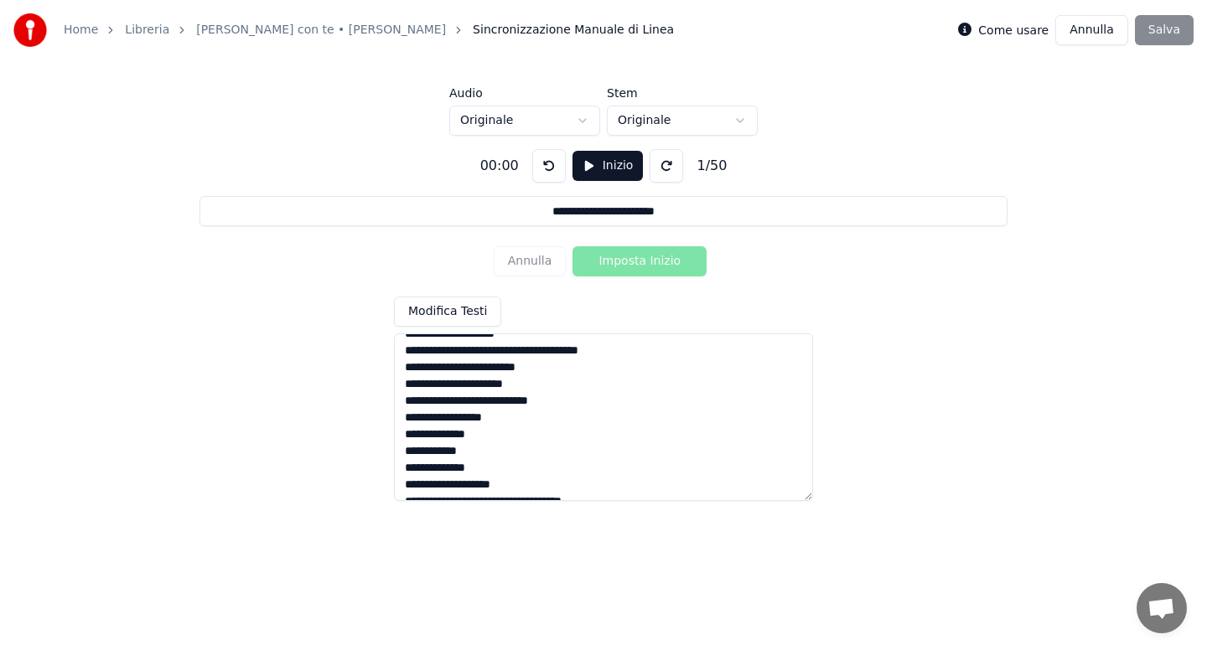
scroll to position [0, 0]
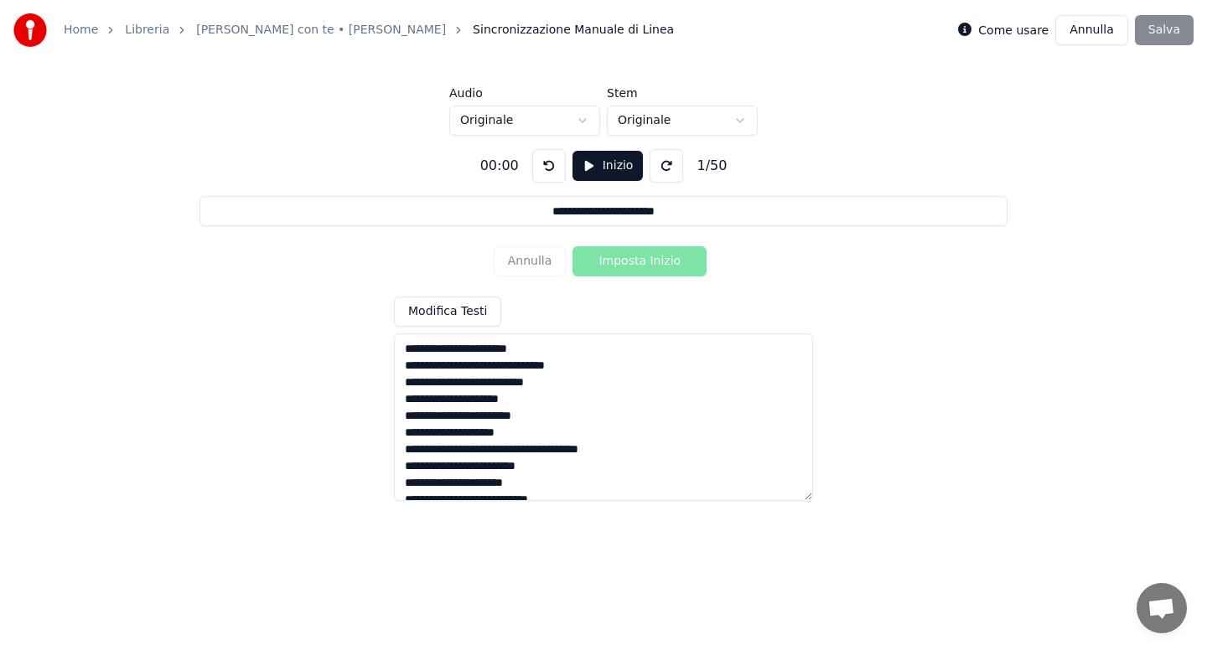
click at [556, 389] on textarea at bounding box center [603, 418] width 419 height 168
click at [554, 416] on textarea at bounding box center [603, 418] width 419 height 168
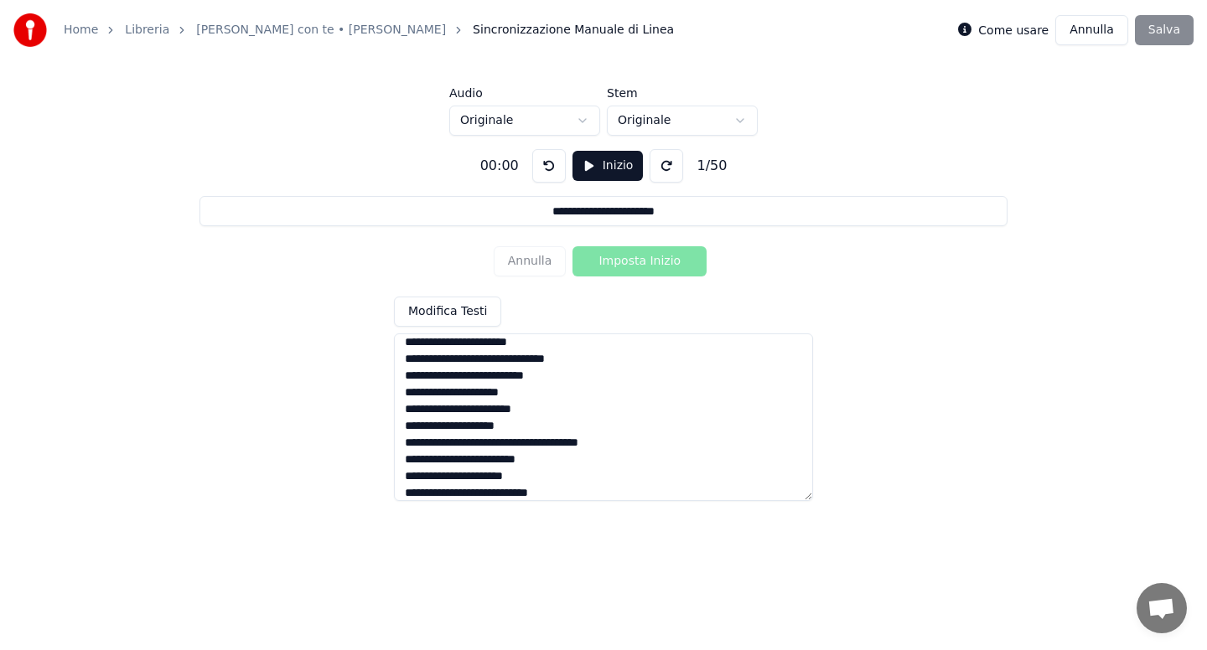
scroll to position [99, 0]
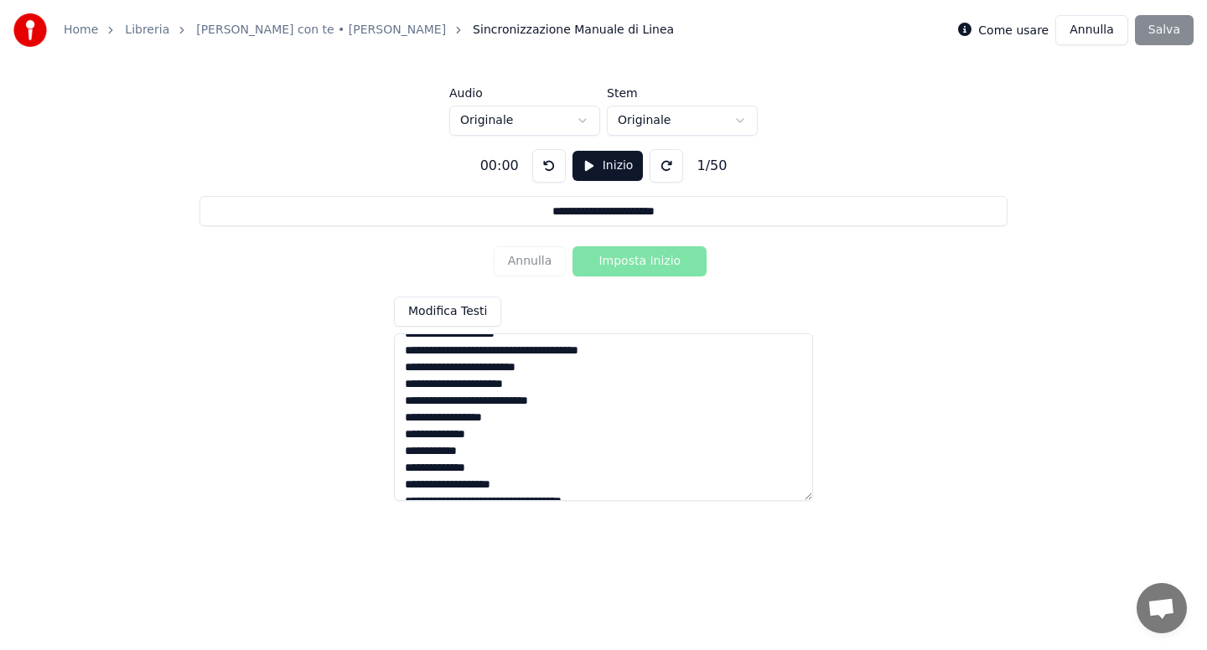
click at [479, 420] on textarea at bounding box center [603, 418] width 419 height 168
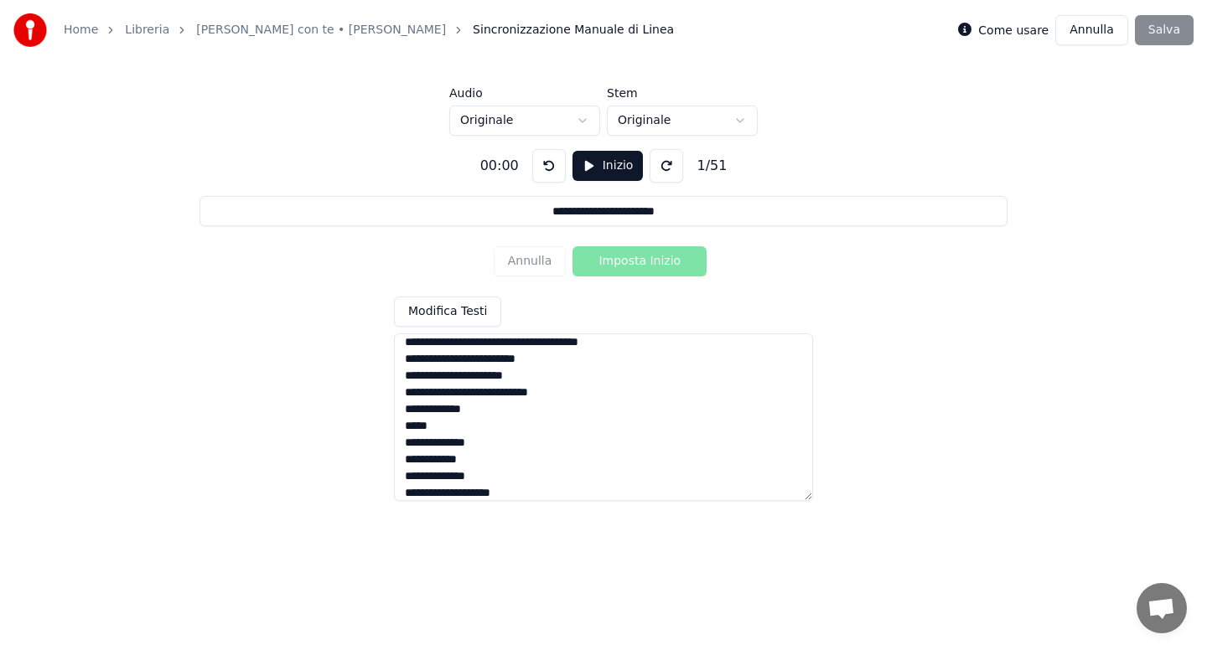
scroll to position [199, 0]
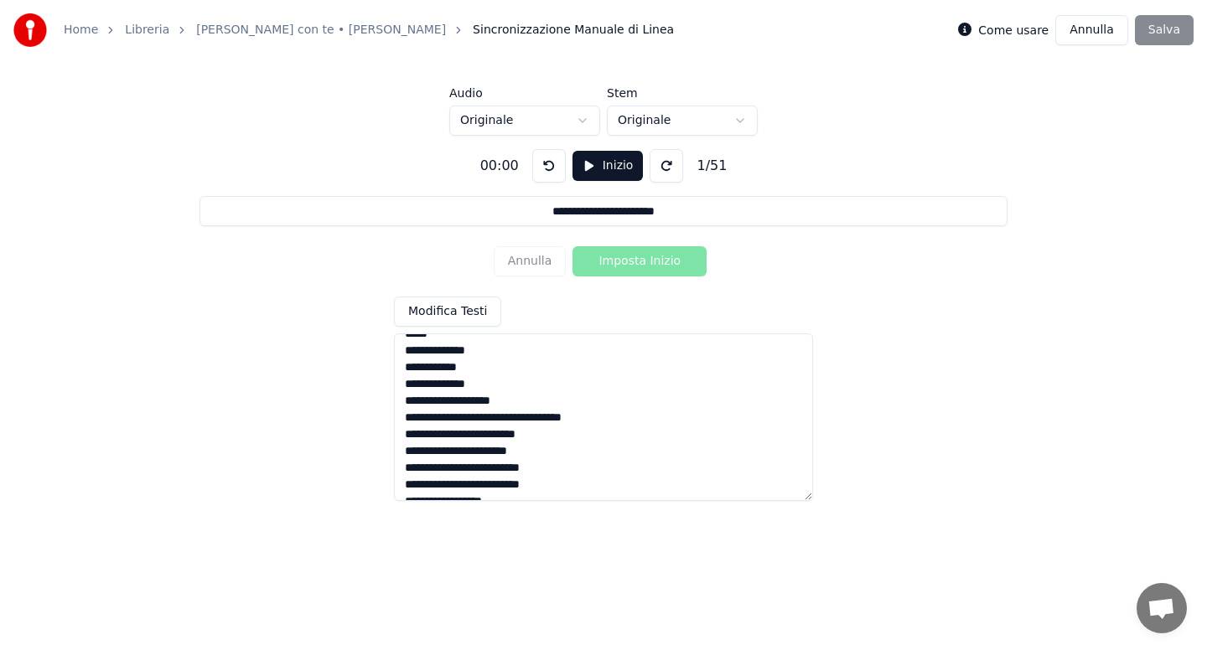
click at [501, 385] on textarea at bounding box center [603, 418] width 419 height 168
click at [422, 434] on textarea at bounding box center [603, 418] width 419 height 168
click at [557, 467] on textarea at bounding box center [603, 418] width 419 height 168
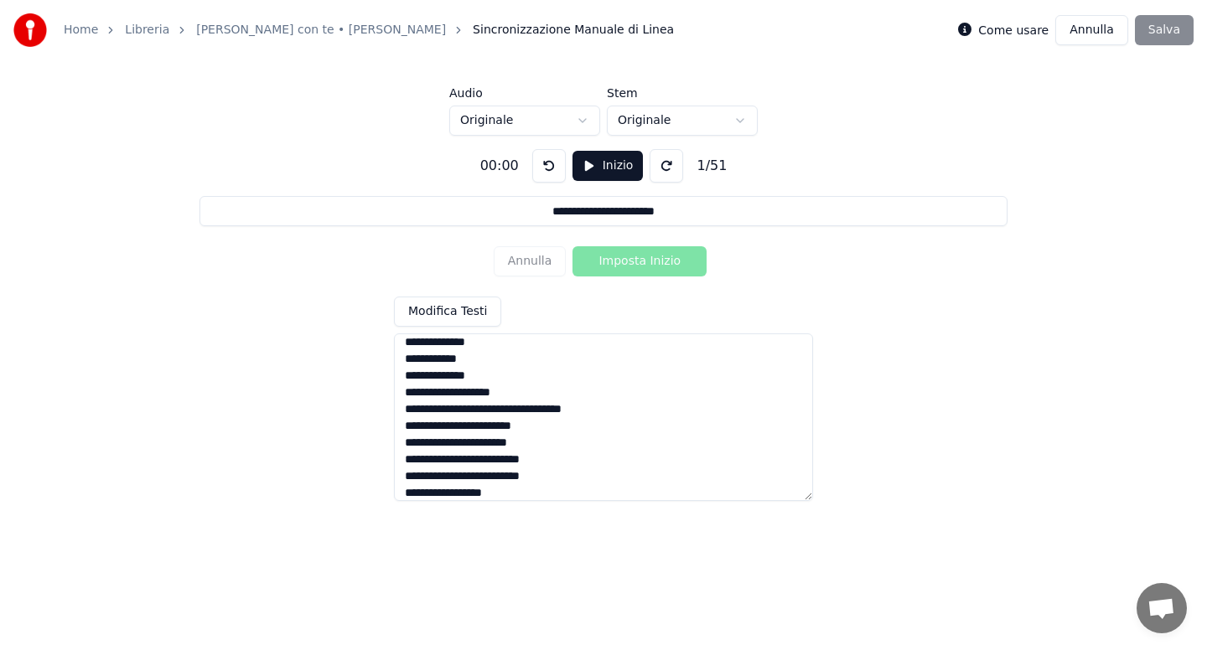
scroll to position [300, 0]
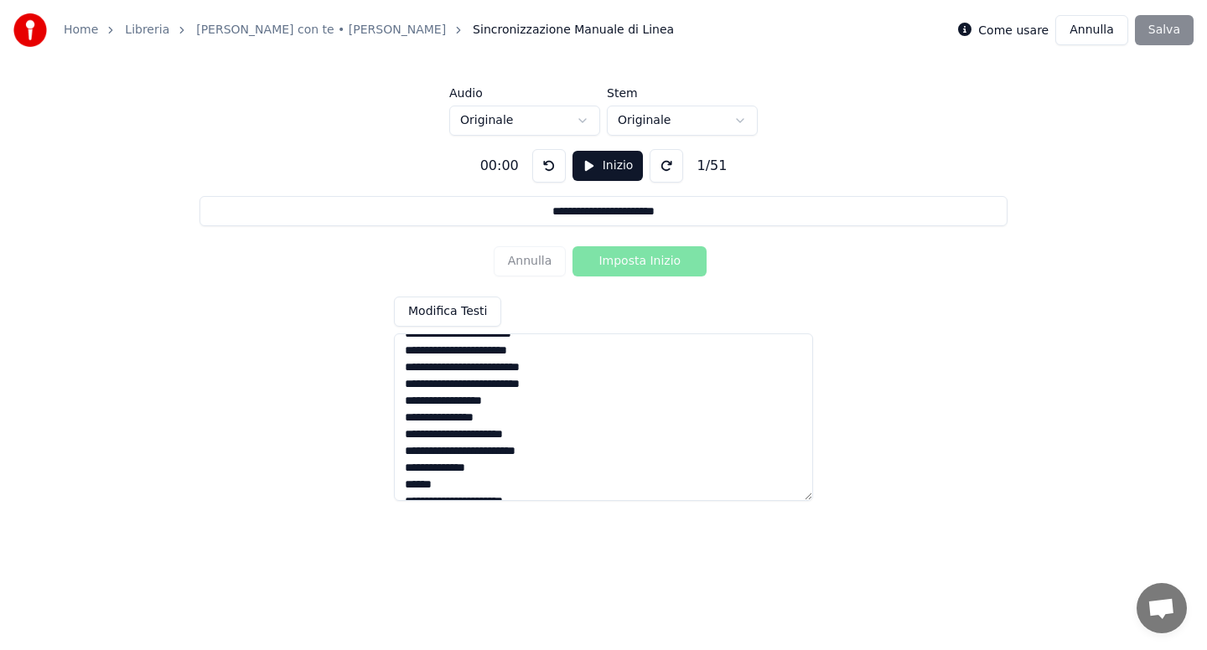
click at [557, 433] on textarea at bounding box center [603, 418] width 419 height 168
click at [494, 467] on textarea at bounding box center [603, 418] width 419 height 168
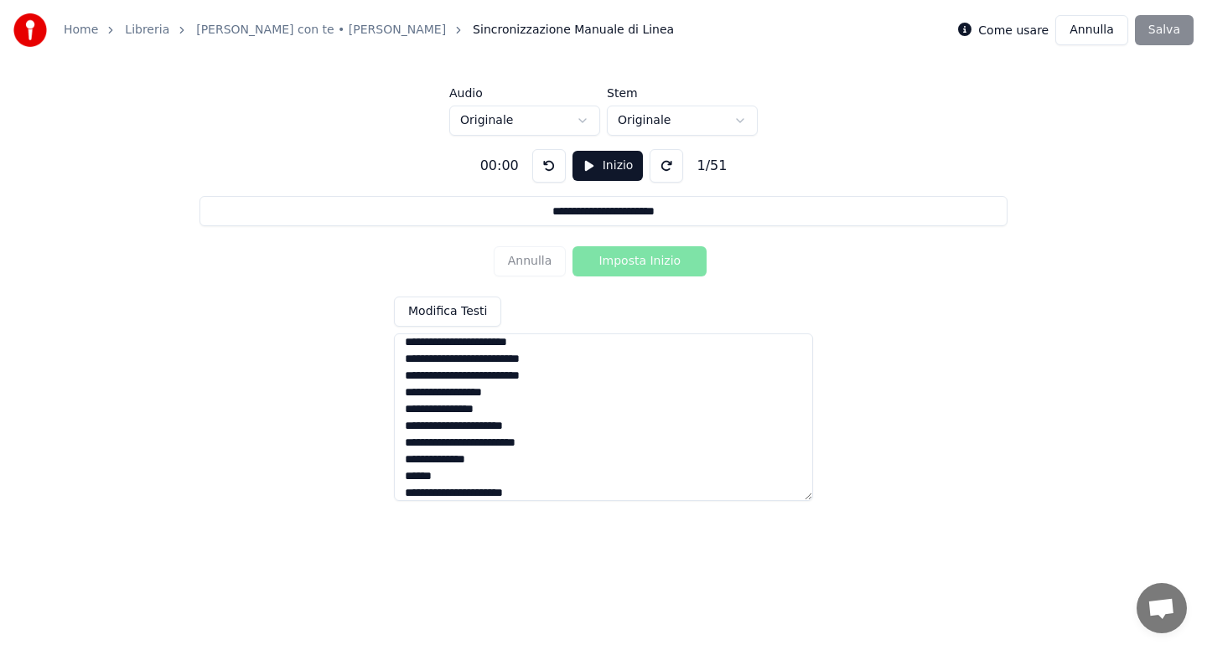
scroll to position [401, 0]
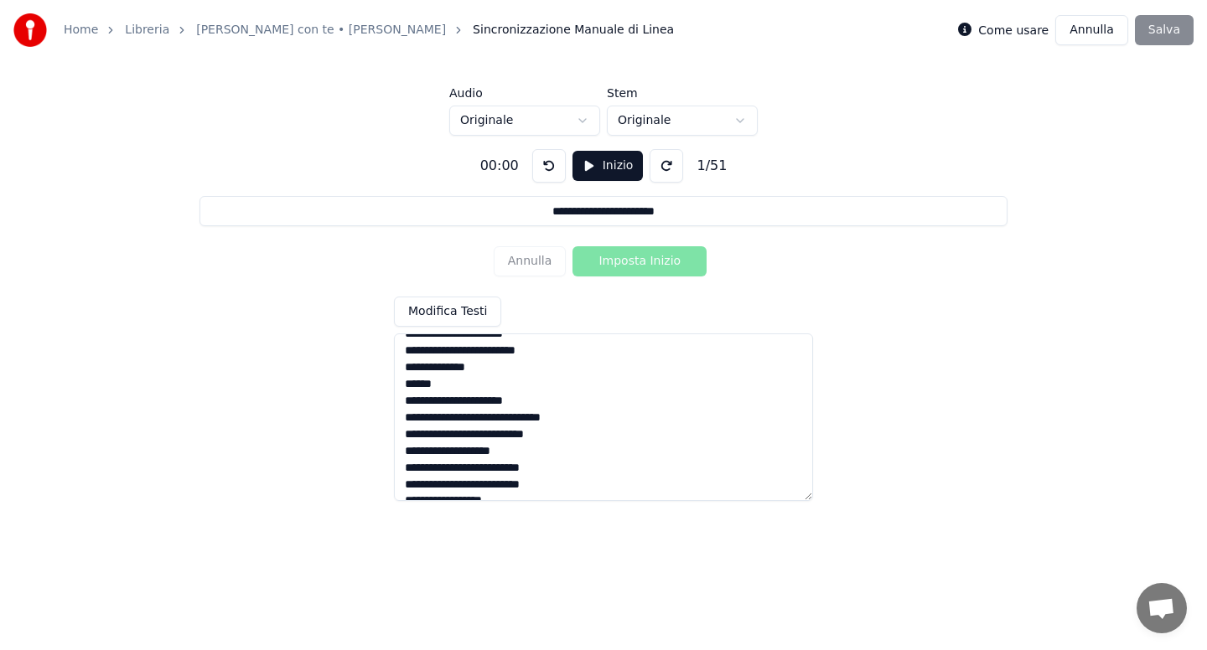
click at [451, 386] on textarea at bounding box center [603, 418] width 419 height 168
click at [536, 446] on textarea at bounding box center [603, 418] width 419 height 168
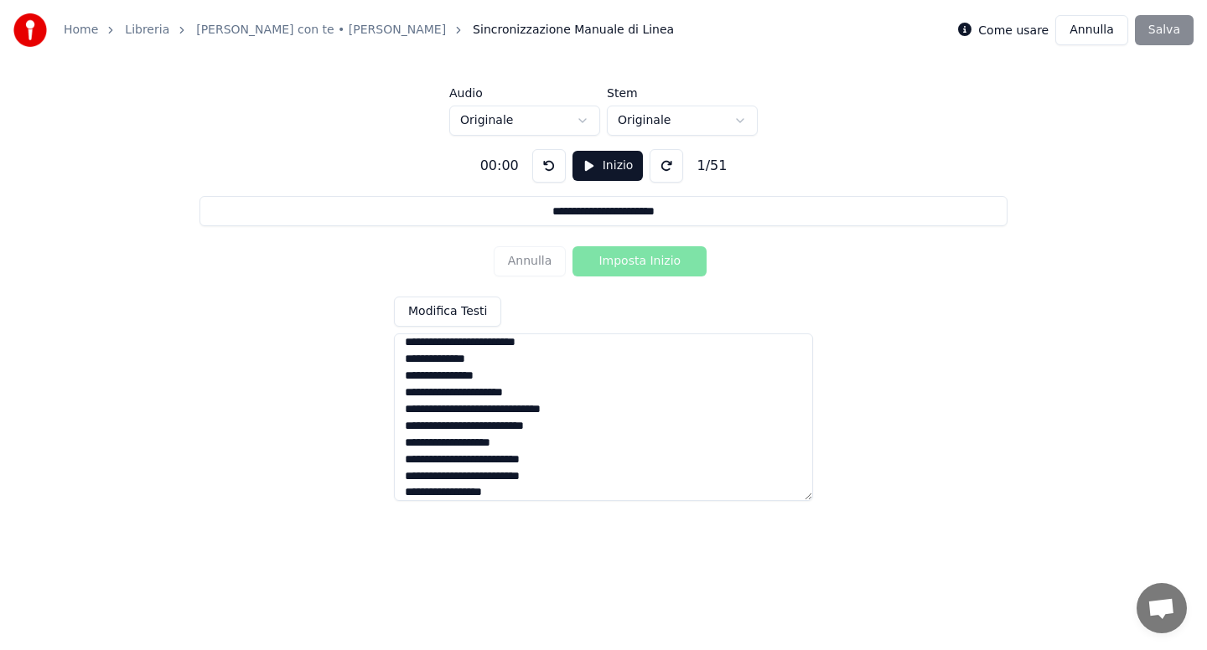
click at [565, 459] on textarea at bounding box center [603, 418] width 419 height 168
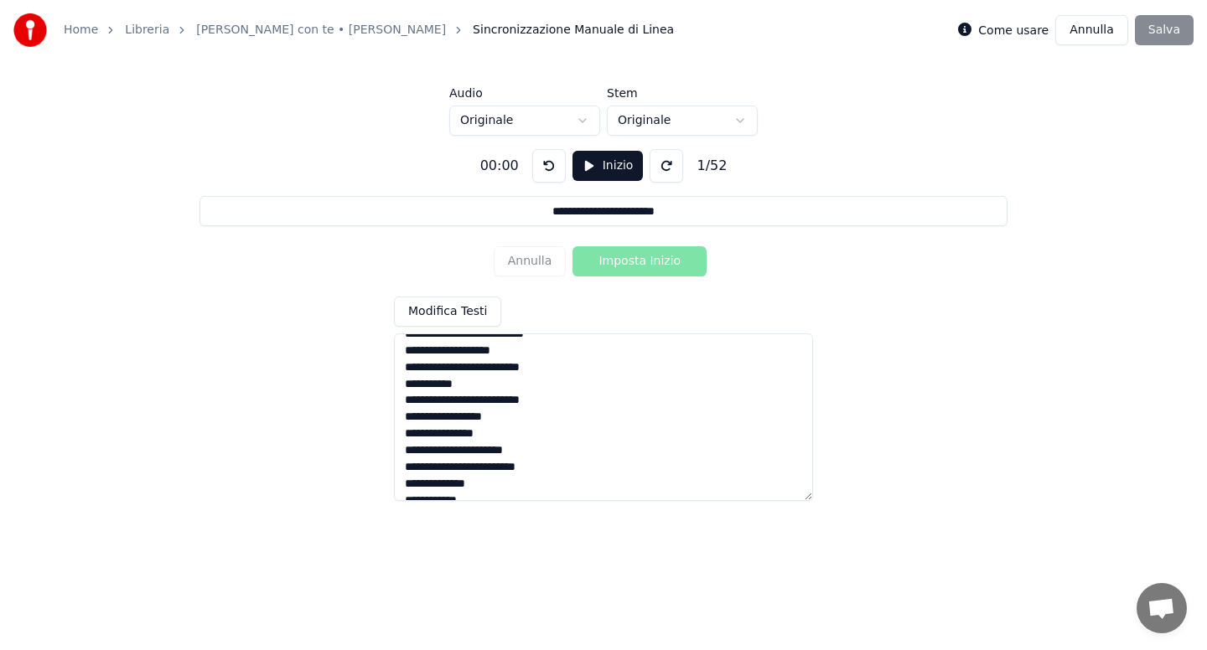
click at [551, 453] on textarea at bounding box center [603, 418] width 419 height 168
click at [551, 460] on textarea at bounding box center [603, 418] width 419 height 168
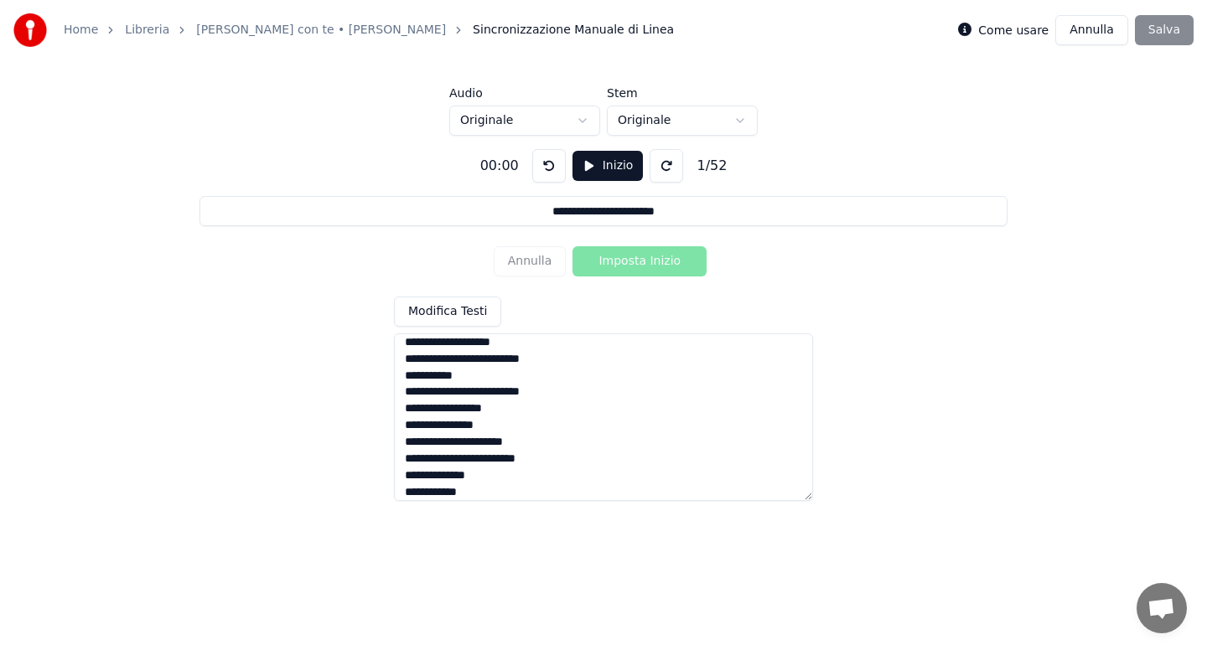
scroll to position [602, 0]
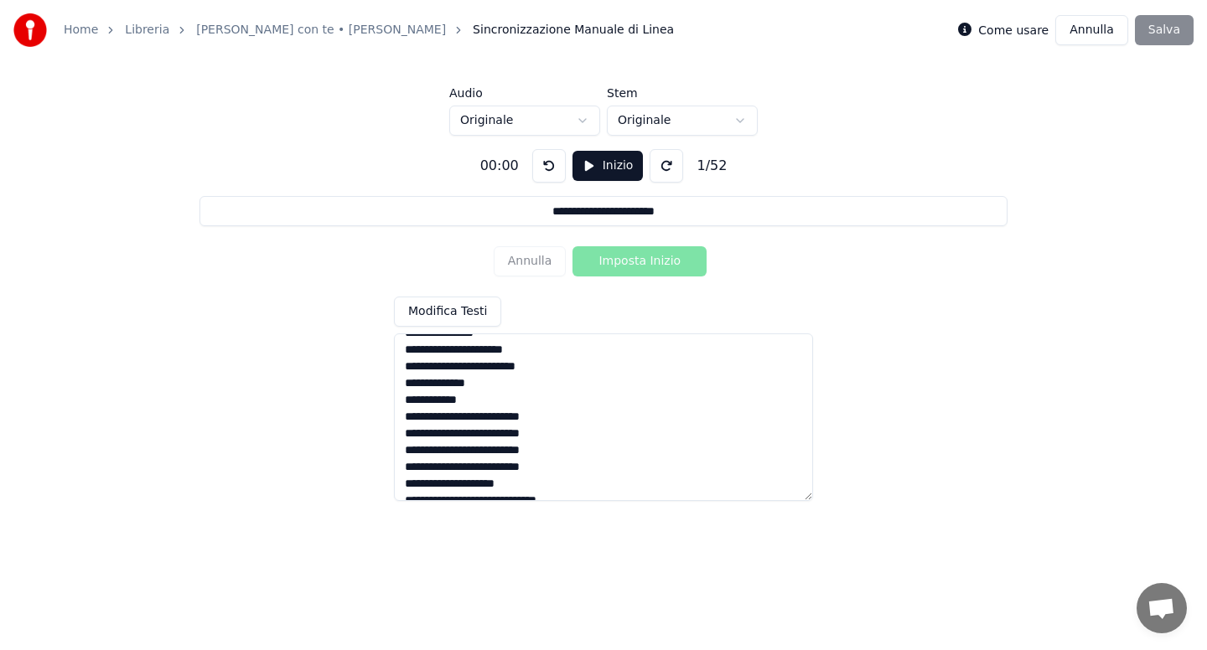
click at [481, 401] on textarea at bounding box center [603, 418] width 419 height 168
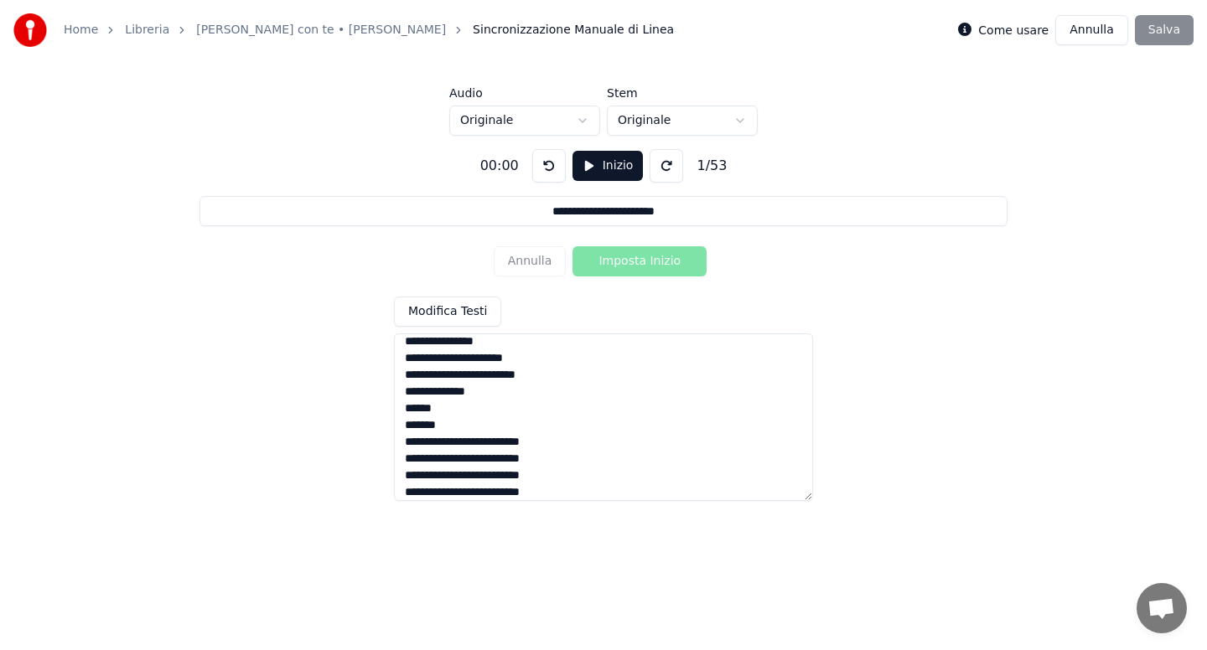
scroll to position [686, 0]
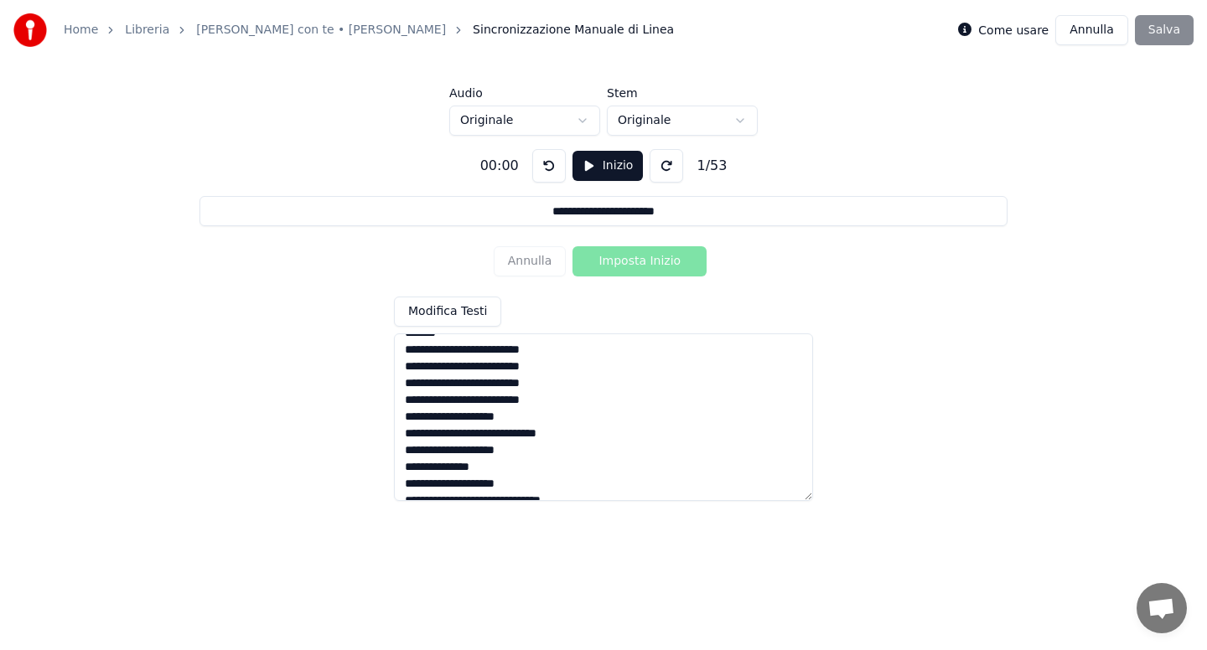
drag, startPoint x: 402, startPoint y: 401, endPoint x: 560, endPoint y: 403, distance: 157.6
click at [560, 403] on textarea at bounding box center [603, 418] width 419 height 168
type textarea "**********"
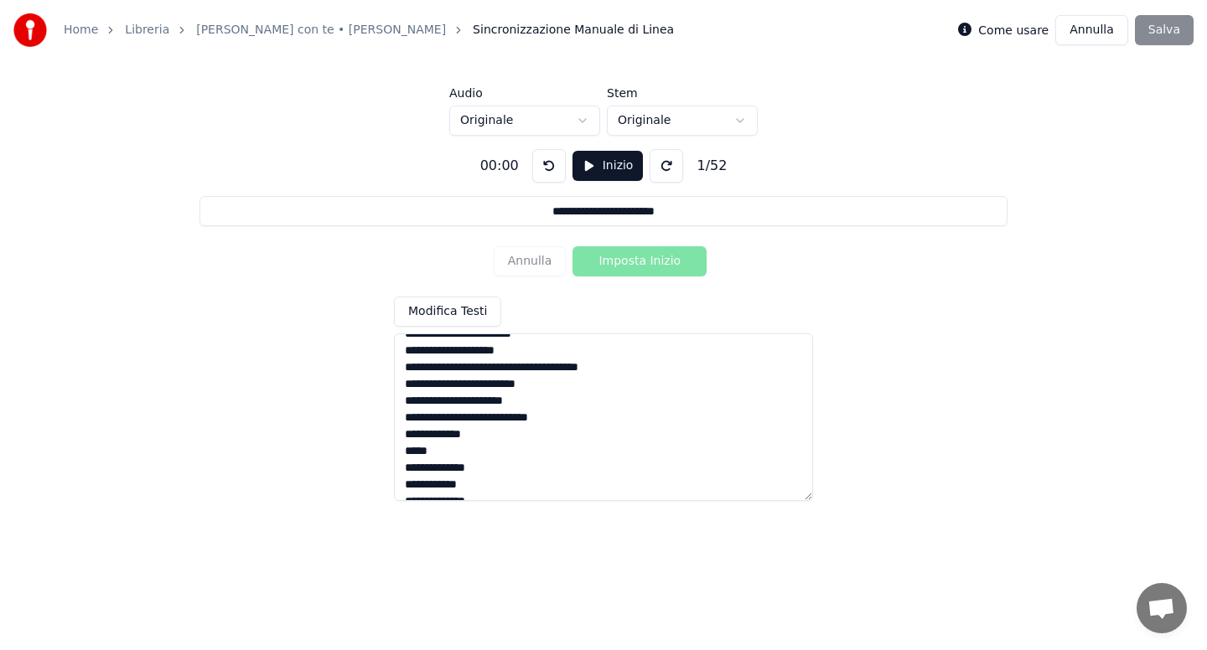
scroll to position [0, 0]
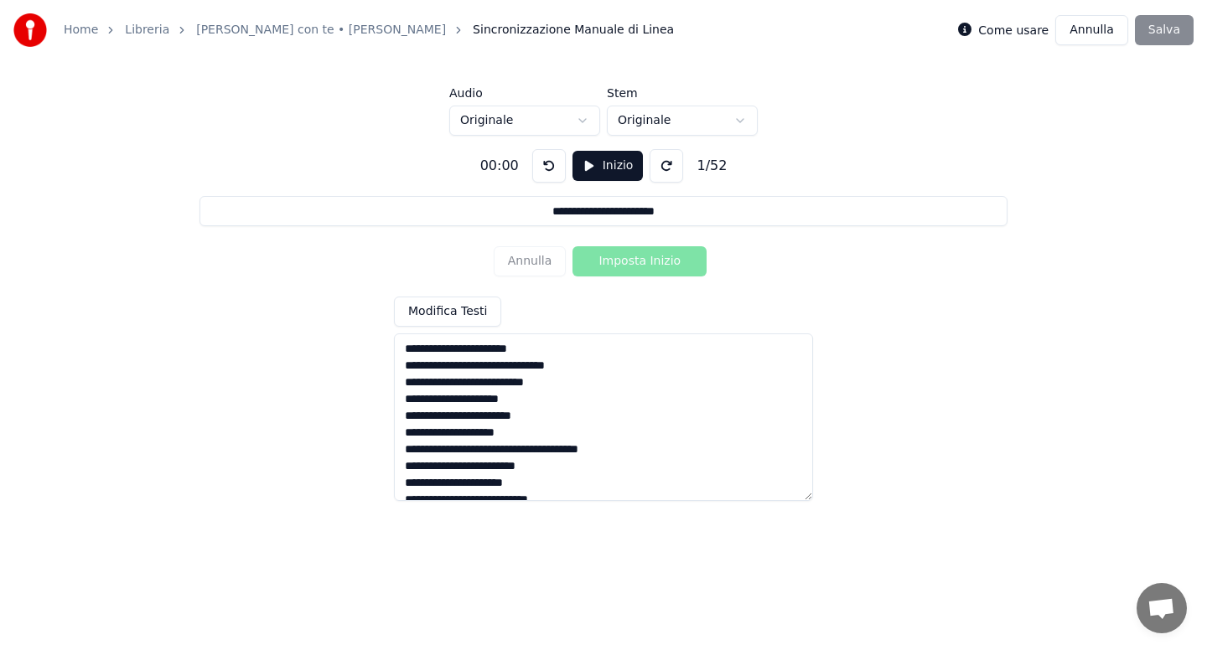
click at [584, 118] on html "**********" at bounding box center [603, 252] width 1207 height 505
click at [603, 168] on button "Inizio" at bounding box center [607, 166] width 71 height 30
click at [580, 172] on button "Pausa" at bounding box center [608, 166] width 75 height 30
click at [546, 171] on button at bounding box center [549, 166] width 34 height 34
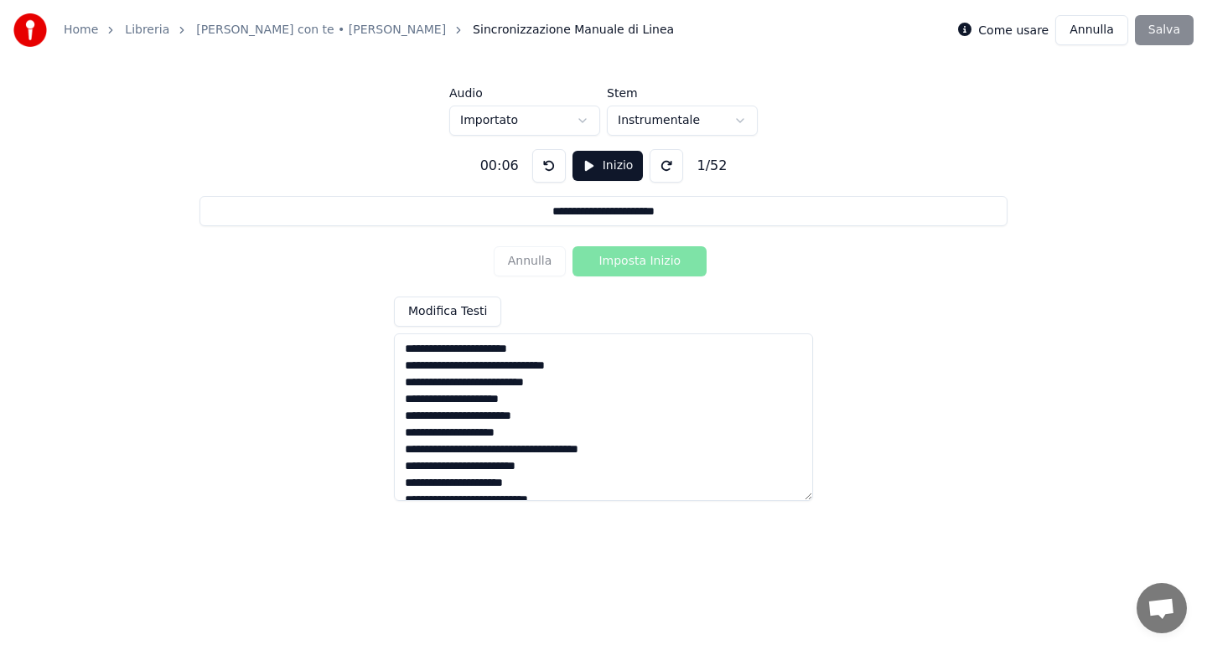
click at [546, 171] on button at bounding box center [549, 166] width 34 height 34
click at [600, 169] on button "Inizio" at bounding box center [607, 166] width 71 height 30
click at [619, 257] on button "Imposta Inizio" at bounding box center [639, 261] width 134 height 30
click at [619, 257] on button "Imposta Fine" at bounding box center [639, 261] width 134 height 30
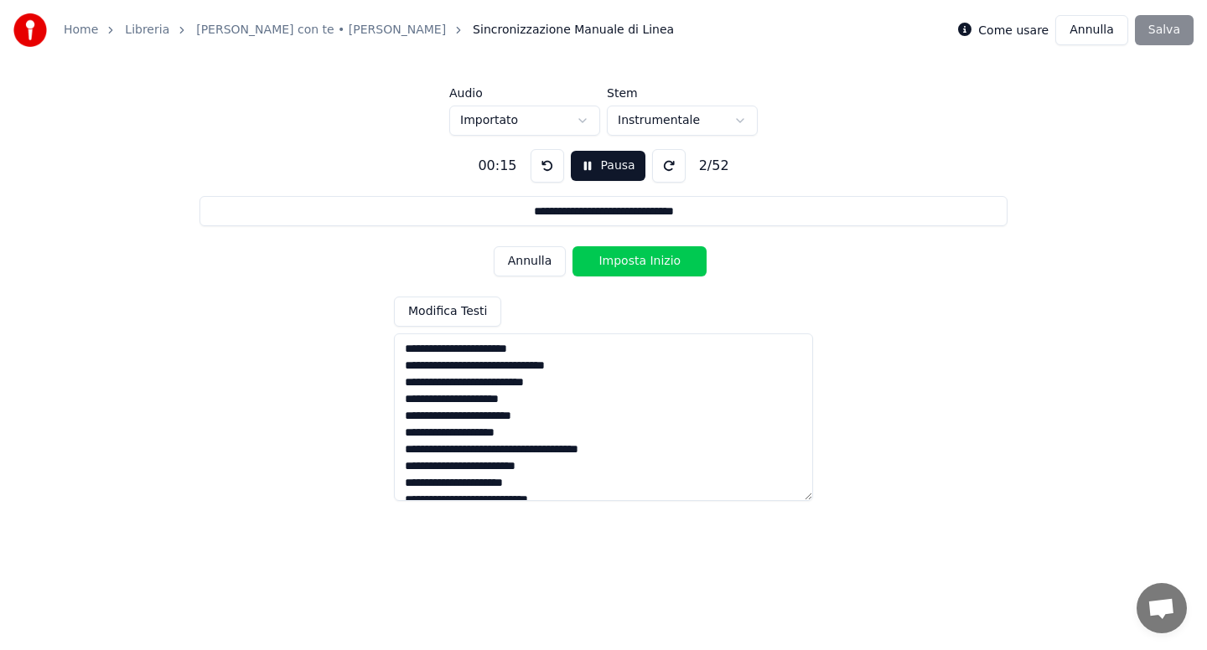
click at [619, 257] on button "Imposta Inizio" at bounding box center [639, 261] width 134 height 30
click at [619, 258] on button "Imposta Fine" at bounding box center [639, 261] width 134 height 30
click at [619, 258] on button "Imposta Inizio" at bounding box center [639, 261] width 134 height 30
click at [619, 258] on button "Imposta Fine" at bounding box center [639, 261] width 134 height 30
click at [619, 258] on button "Imposta Inizio" at bounding box center [639, 261] width 134 height 30
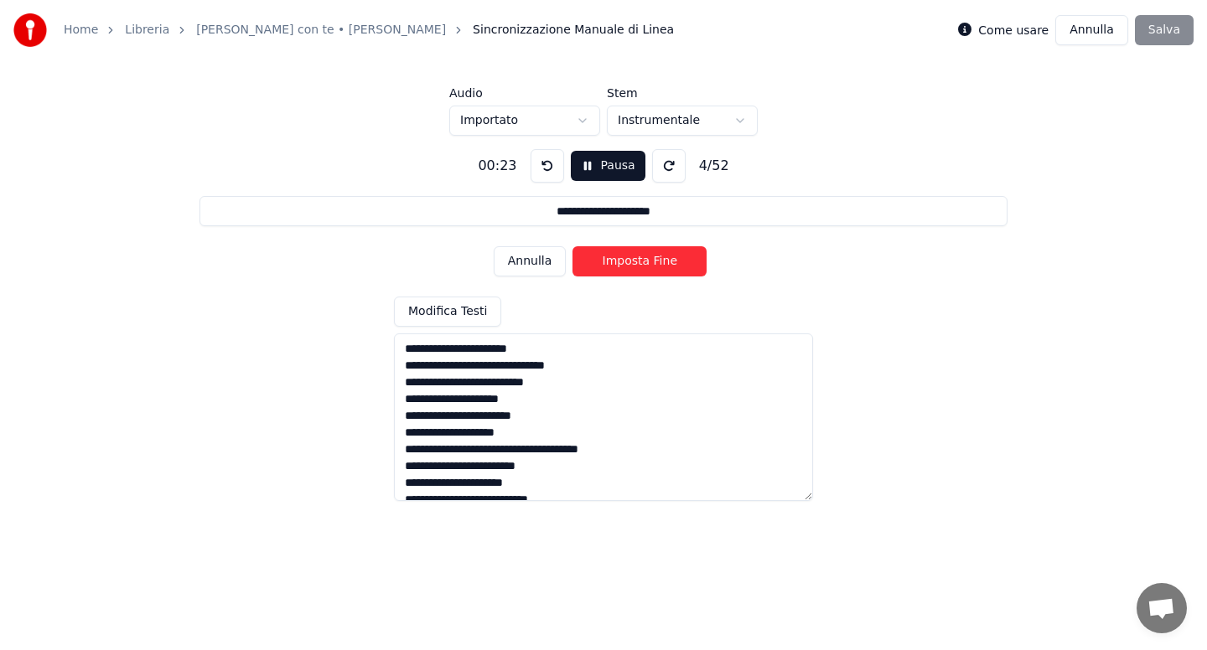
click at [619, 258] on button "Imposta Fine" at bounding box center [639, 261] width 134 height 30
click at [619, 258] on button "Imposta Inizio" at bounding box center [639, 261] width 134 height 30
click at [619, 258] on button "Imposta Fine" at bounding box center [639, 261] width 134 height 30
click at [619, 258] on button "Imposta Inizio" at bounding box center [639, 261] width 134 height 30
click at [619, 258] on button "Imposta Fine" at bounding box center [639, 261] width 134 height 30
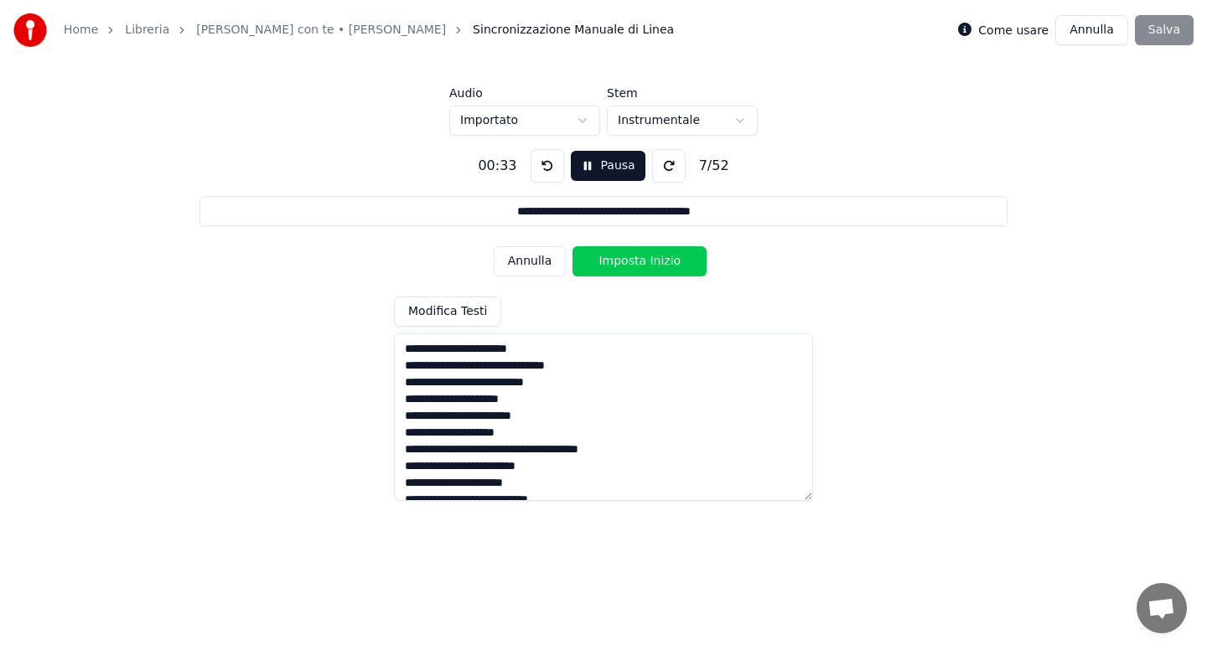
click at [619, 258] on button "Imposta Inizio" at bounding box center [639, 261] width 134 height 30
click at [619, 258] on button "Imposta Fine" at bounding box center [639, 261] width 134 height 30
click at [619, 258] on button "Imposta Inizio" at bounding box center [639, 261] width 134 height 30
click at [619, 258] on button "Imposta Fine" at bounding box center [639, 261] width 134 height 30
click at [619, 258] on button "Imposta Inizio" at bounding box center [639, 261] width 134 height 30
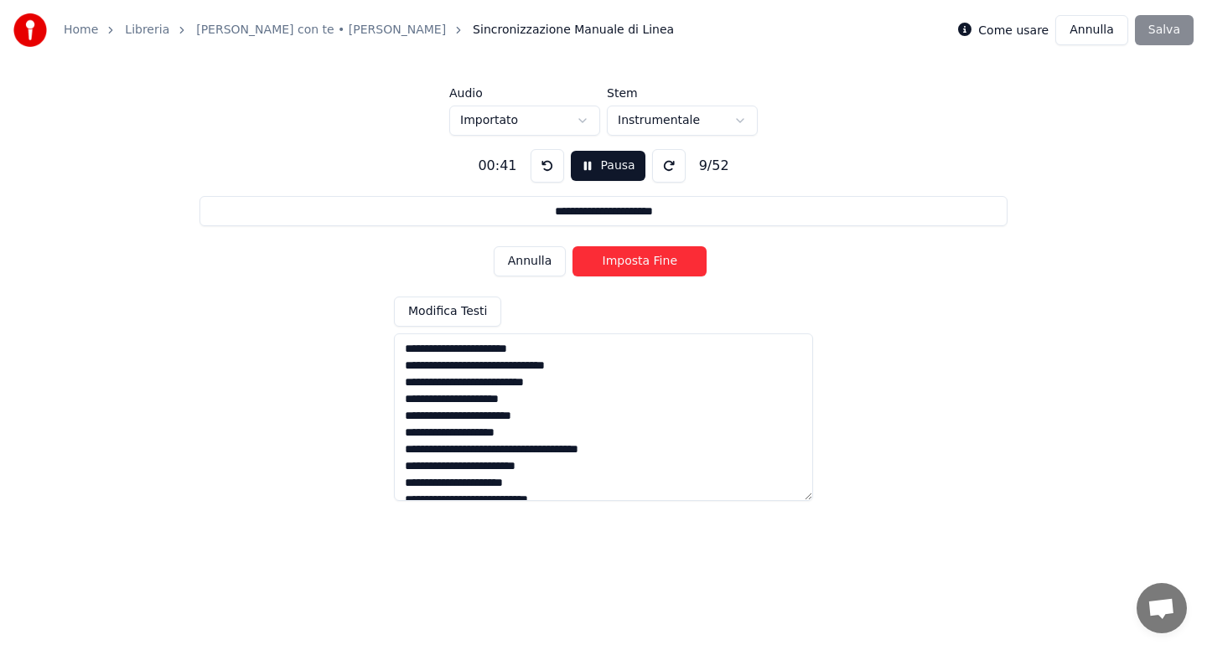
click at [619, 258] on button "Imposta Fine" at bounding box center [639, 261] width 134 height 30
click at [619, 258] on button "Imposta Inizio" at bounding box center [639, 261] width 134 height 30
click at [619, 258] on button "Imposta Fine" at bounding box center [639, 261] width 134 height 30
click at [619, 258] on button "Imposta Inizio" at bounding box center [639, 261] width 134 height 30
click at [619, 258] on button "Imposta Fine" at bounding box center [639, 261] width 134 height 30
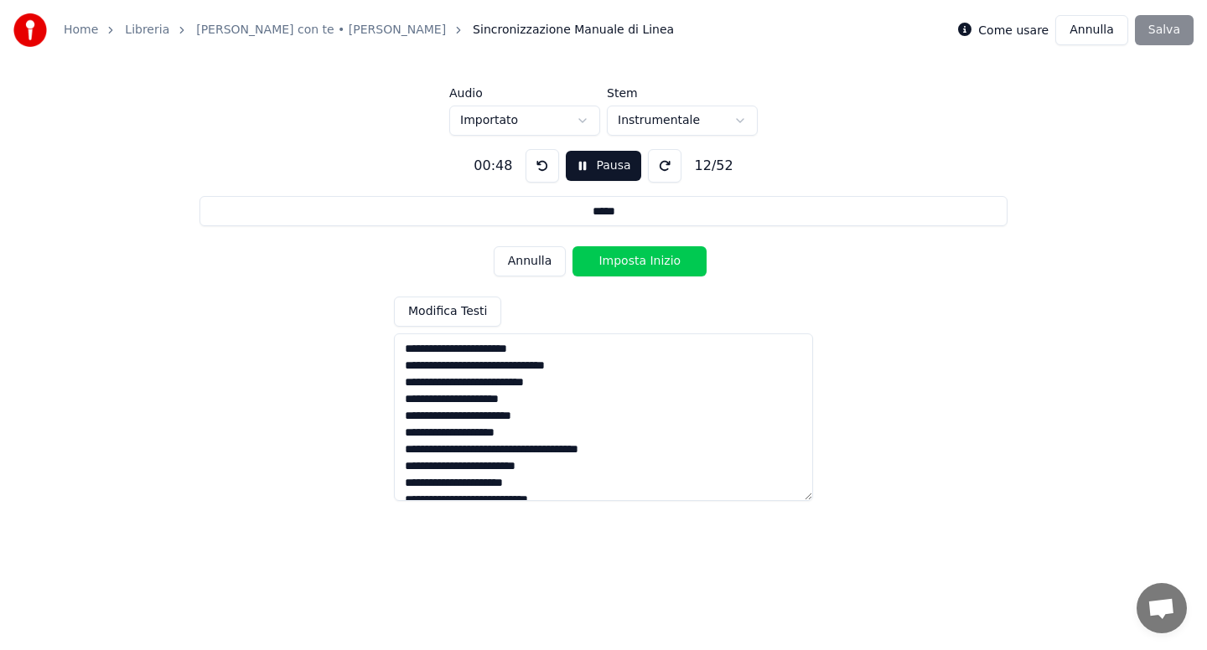
click at [619, 258] on button "Imposta Inizio" at bounding box center [639, 261] width 134 height 30
click at [619, 258] on button "Imposta Fine" at bounding box center [639, 261] width 134 height 30
click at [619, 258] on button "Imposta Inizio" at bounding box center [639, 261] width 134 height 30
click at [619, 258] on button "Imposta Fine" at bounding box center [639, 261] width 134 height 30
click at [619, 258] on button "Imposta Inizio" at bounding box center [639, 261] width 134 height 30
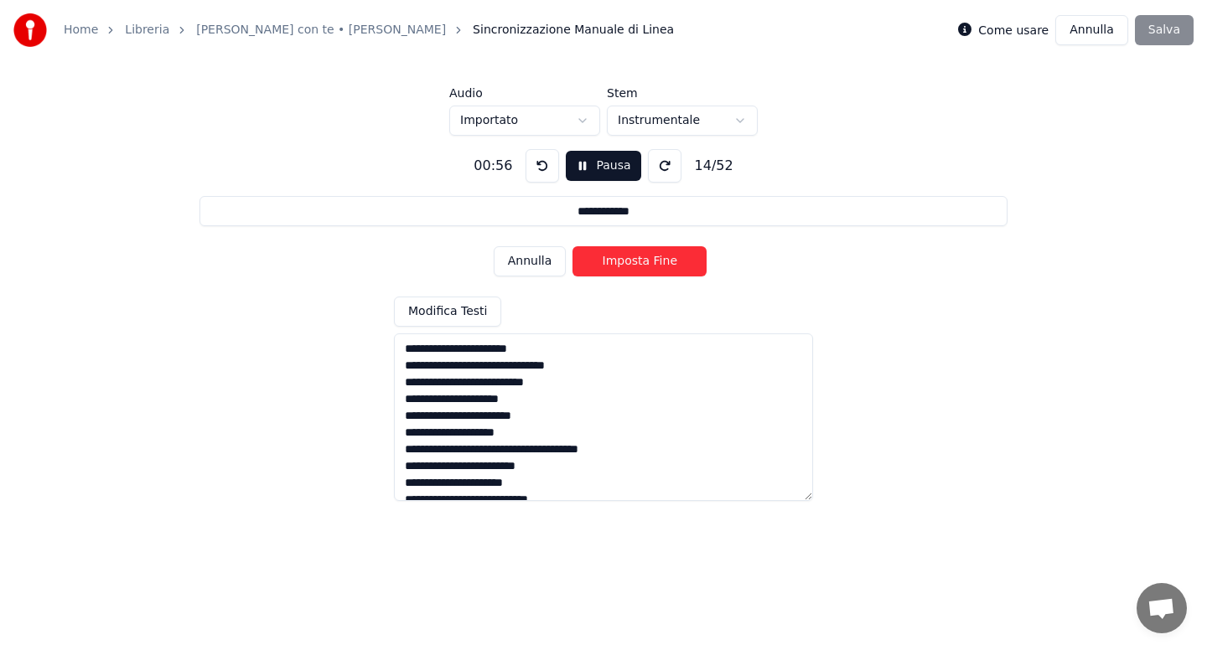
click at [619, 258] on button "Imposta Fine" at bounding box center [639, 261] width 134 height 30
click at [619, 258] on button "Imposta Inizio" at bounding box center [639, 261] width 134 height 30
click at [619, 258] on button "Imposta Fine" at bounding box center [639, 261] width 134 height 30
click at [621, 259] on button "Imposta Inizio" at bounding box center [639, 261] width 134 height 30
click at [621, 259] on button "Imposta Fine" at bounding box center [639, 261] width 134 height 30
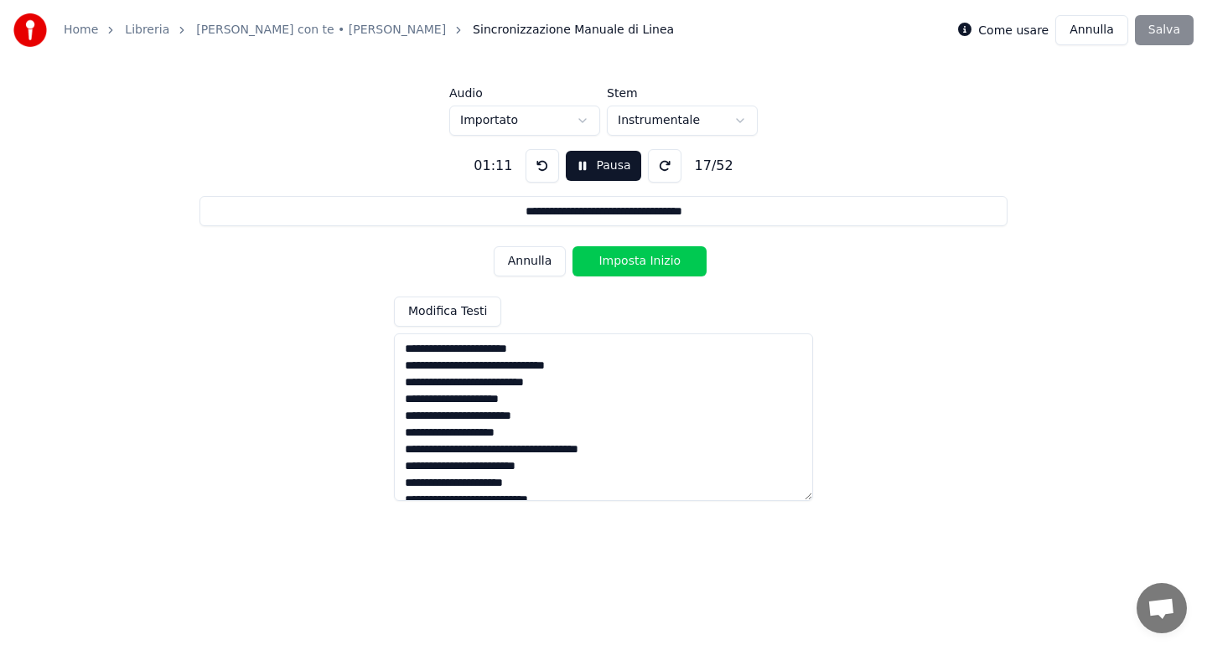
click at [621, 259] on button "Imposta Inizio" at bounding box center [639, 261] width 134 height 30
click at [621, 259] on button "Imposta Fine" at bounding box center [639, 261] width 134 height 30
click at [621, 259] on button "Imposta Inizio" at bounding box center [639, 261] width 134 height 30
click at [621, 259] on button "Imposta Fine" at bounding box center [639, 261] width 134 height 30
click at [621, 259] on button "Imposta Inizio" at bounding box center [639, 261] width 134 height 30
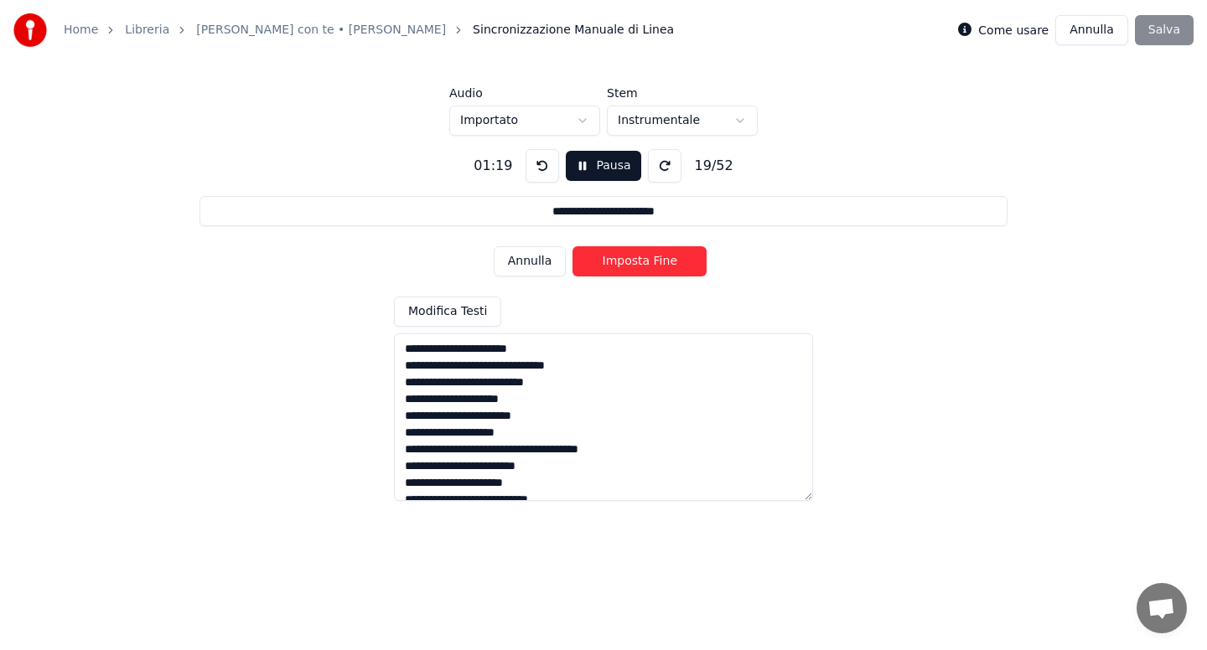
click at [621, 259] on button "Imposta Fine" at bounding box center [639, 261] width 134 height 30
click at [621, 259] on button "Imposta Inizio" at bounding box center [639, 261] width 134 height 30
click at [621, 259] on button "Imposta Fine" at bounding box center [639, 261] width 134 height 30
click at [621, 259] on button "Imposta Inizio" at bounding box center [639, 261] width 134 height 30
click at [621, 259] on button "Imposta Fine" at bounding box center [639, 261] width 134 height 30
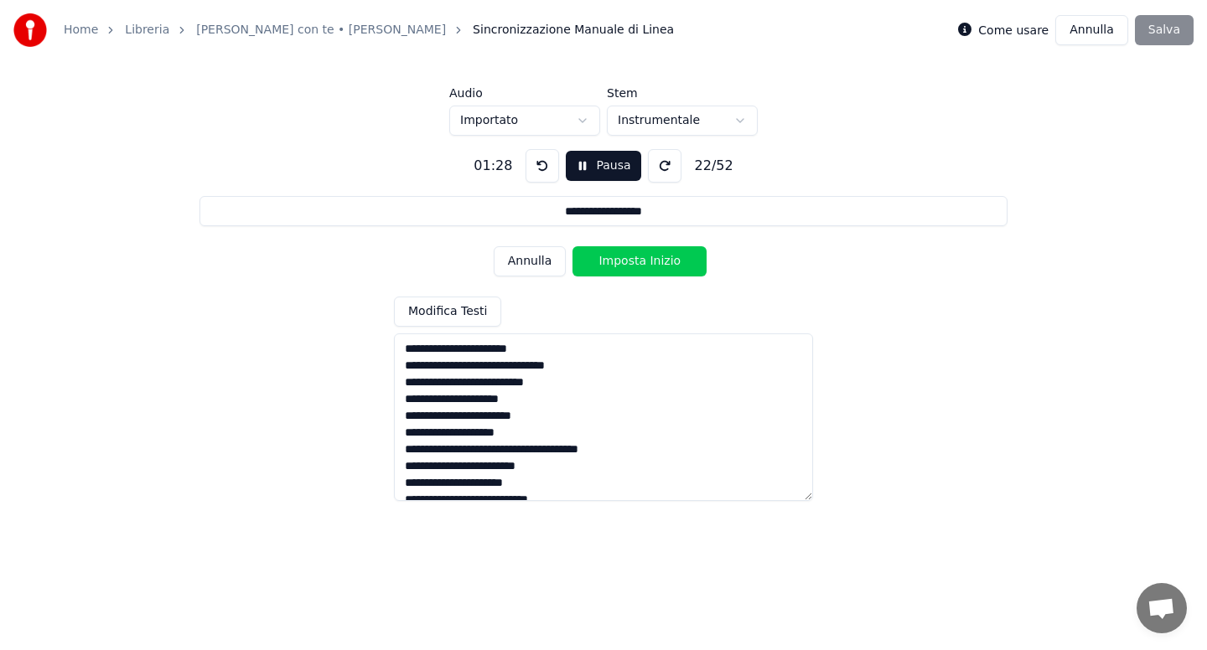
click at [621, 259] on button "Imposta Inizio" at bounding box center [639, 261] width 134 height 30
click at [621, 259] on button "Imposta Fine" at bounding box center [639, 261] width 134 height 30
click at [621, 259] on button "Imposta Inizio" at bounding box center [639, 261] width 134 height 30
click at [621, 259] on button "Imposta Fine" at bounding box center [639, 261] width 134 height 30
click at [621, 259] on button "Imposta Inizio" at bounding box center [639, 261] width 134 height 30
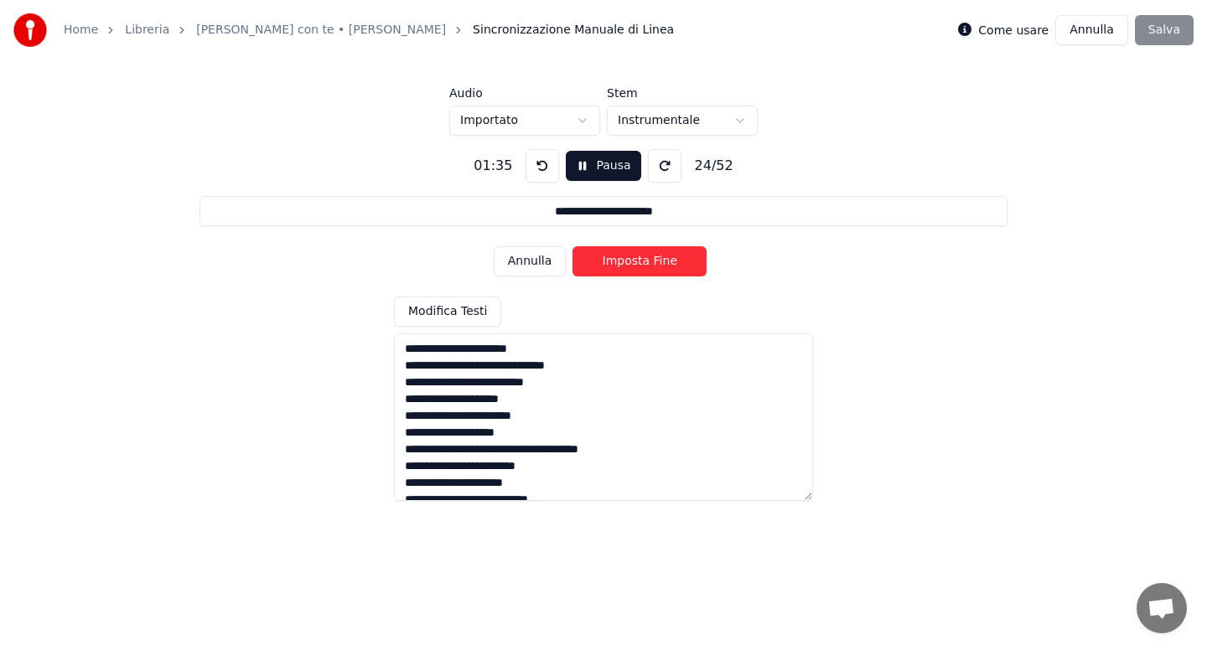
click at [621, 259] on button "Imposta Fine" at bounding box center [639, 261] width 134 height 30
click at [621, 259] on button "Imposta Inizio" at bounding box center [639, 261] width 134 height 30
click at [621, 259] on button "Imposta Fine" at bounding box center [639, 261] width 134 height 30
click at [621, 259] on button "Imposta Inizio" at bounding box center [639, 261] width 134 height 30
click at [621, 259] on button "Imposta Fine" at bounding box center [639, 261] width 134 height 30
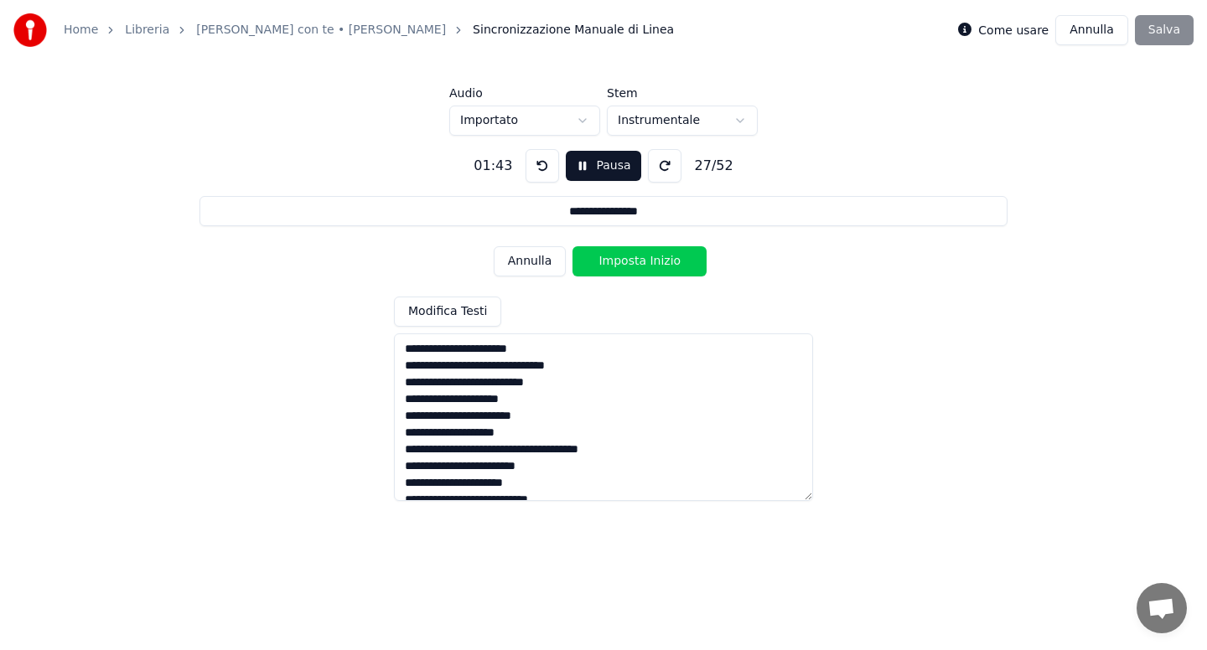
click at [621, 259] on button "Imposta Inizio" at bounding box center [639, 261] width 134 height 30
click at [621, 259] on button "Imposta Fine" at bounding box center [639, 261] width 134 height 30
click at [621, 259] on button "Imposta Inizio" at bounding box center [639, 261] width 134 height 30
click at [621, 259] on button "Imposta Fine" at bounding box center [639, 261] width 134 height 30
click at [581, 168] on button "Pausa" at bounding box center [603, 166] width 75 height 30
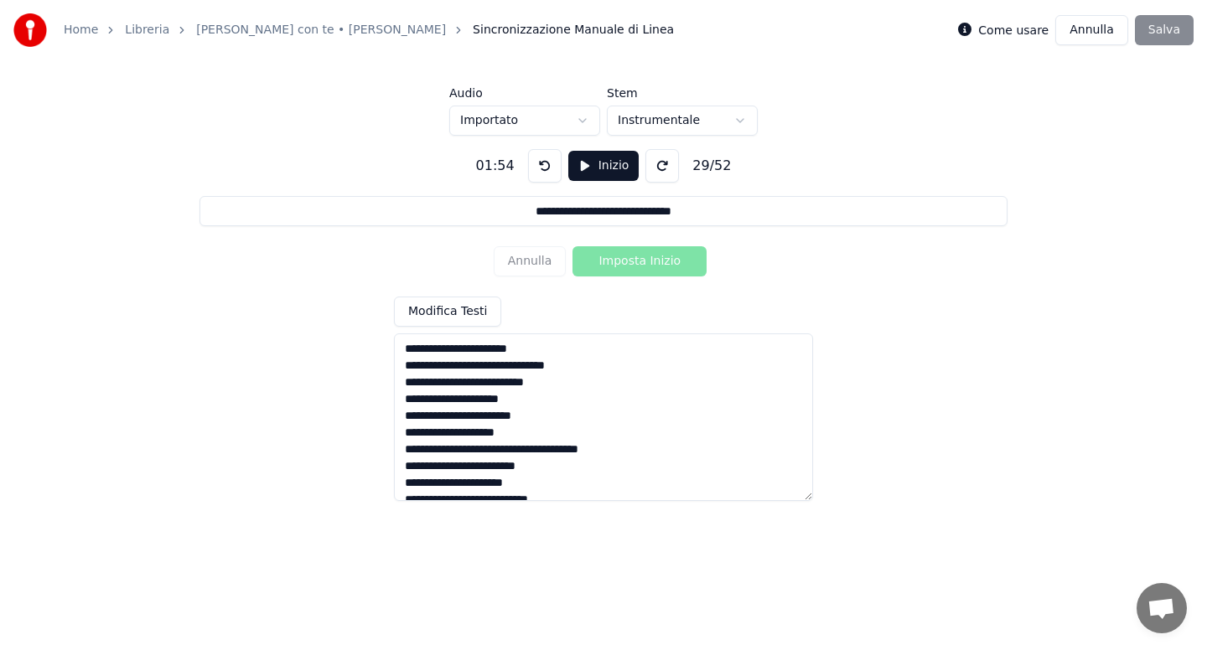
click at [549, 172] on button at bounding box center [545, 166] width 34 height 34
click at [546, 170] on button at bounding box center [545, 166] width 34 height 34
click at [540, 262] on div "Annulla Imposta Inizio" at bounding box center [604, 262] width 220 height 44
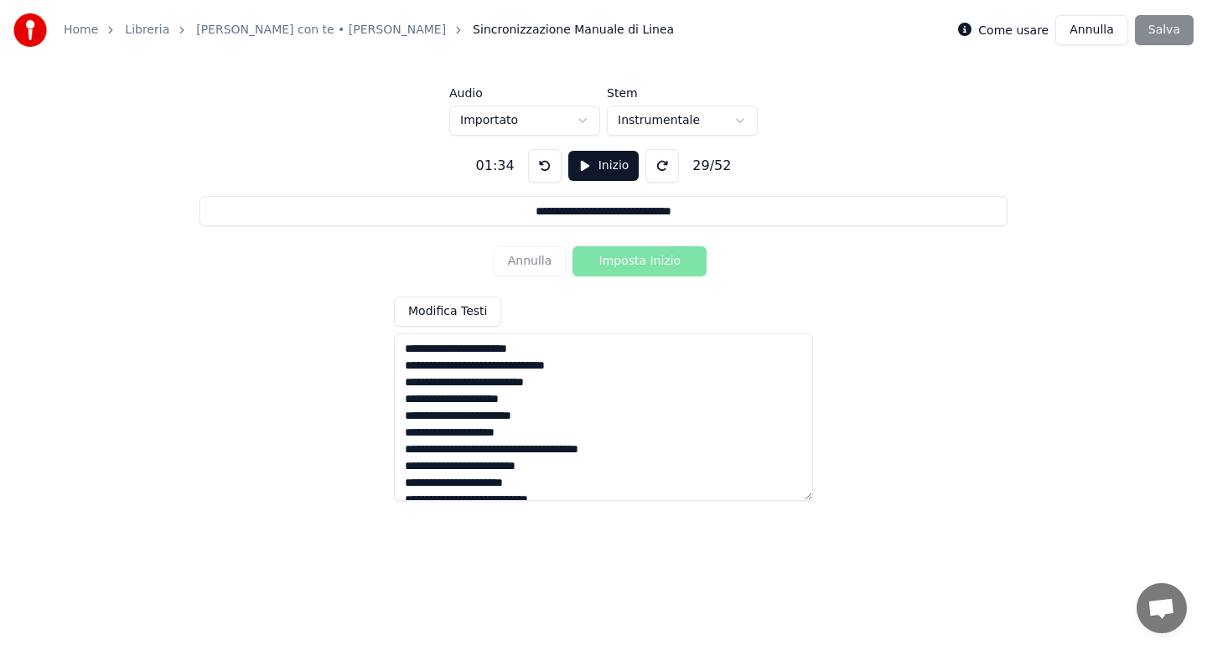
click at [583, 171] on button "Inizio" at bounding box center [603, 166] width 71 height 30
click at [541, 262] on button "Annulla" at bounding box center [530, 261] width 73 height 30
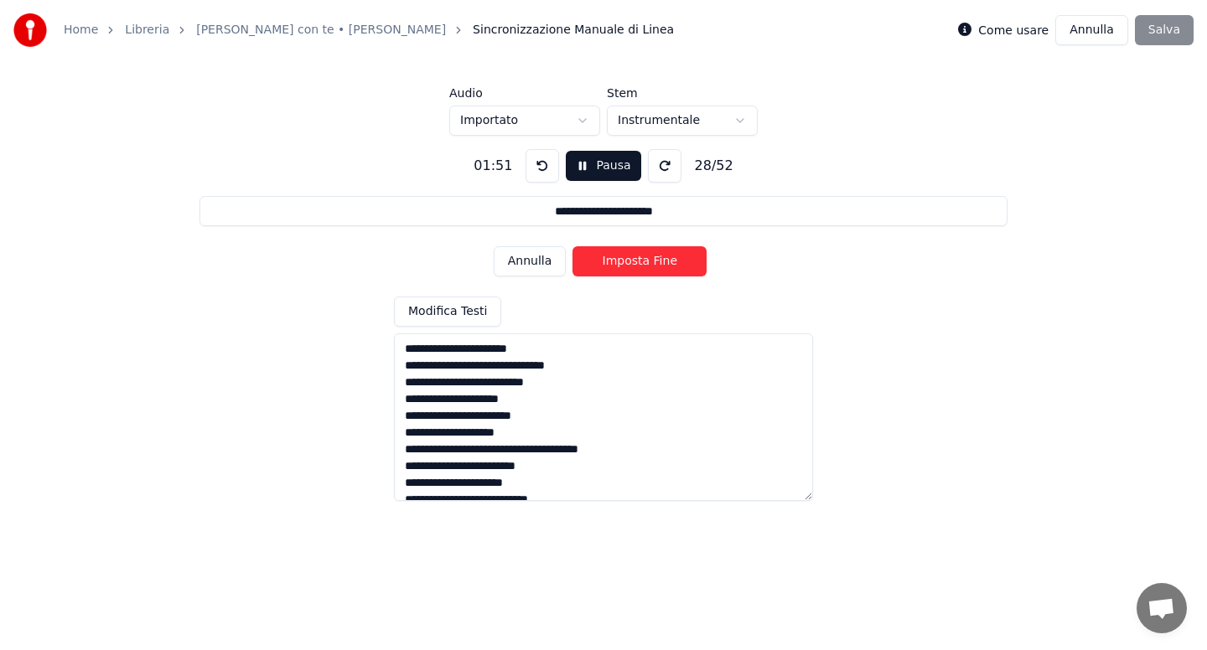
click at [541, 262] on button "Annulla" at bounding box center [530, 261] width 73 height 30
click at [603, 261] on button "Imposta Fine" at bounding box center [639, 261] width 134 height 30
click at [603, 261] on button "Imposta Inizio" at bounding box center [639, 261] width 134 height 30
click at [603, 261] on button "Imposta Fine" at bounding box center [639, 261] width 134 height 30
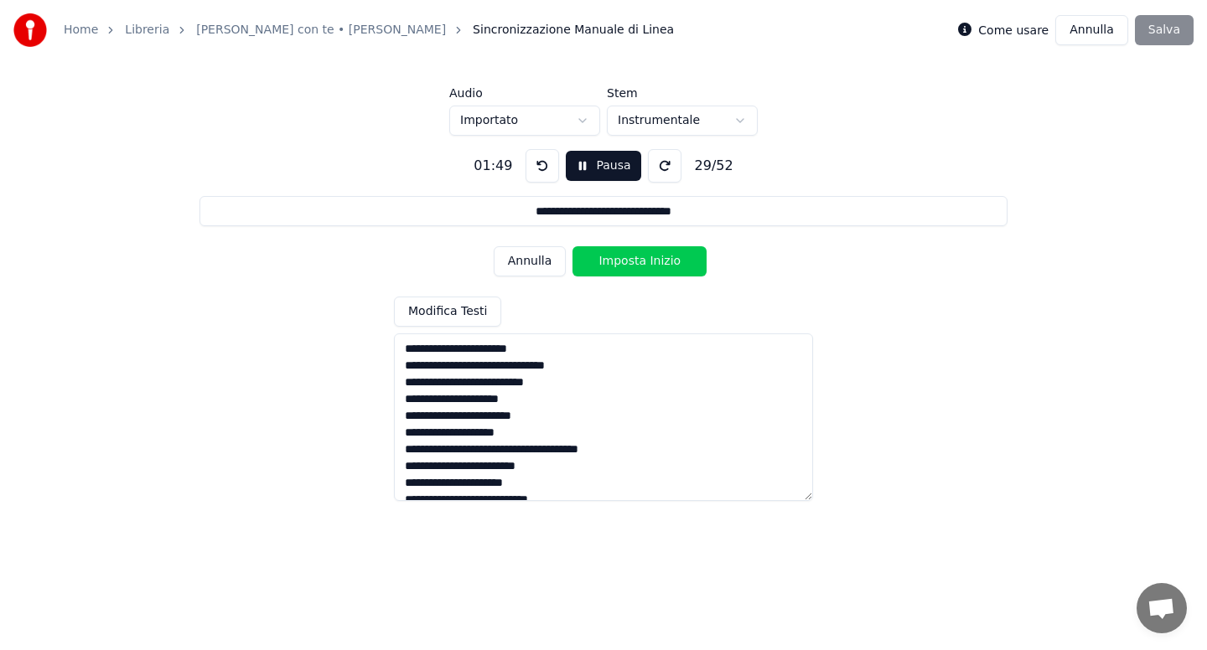
click at [603, 261] on button "Imposta Inizio" at bounding box center [639, 261] width 134 height 30
click at [603, 261] on button "Imposta Fine" at bounding box center [639, 261] width 134 height 30
click at [541, 259] on button "Annulla" at bounding box center [530, 261] width 73 height 30
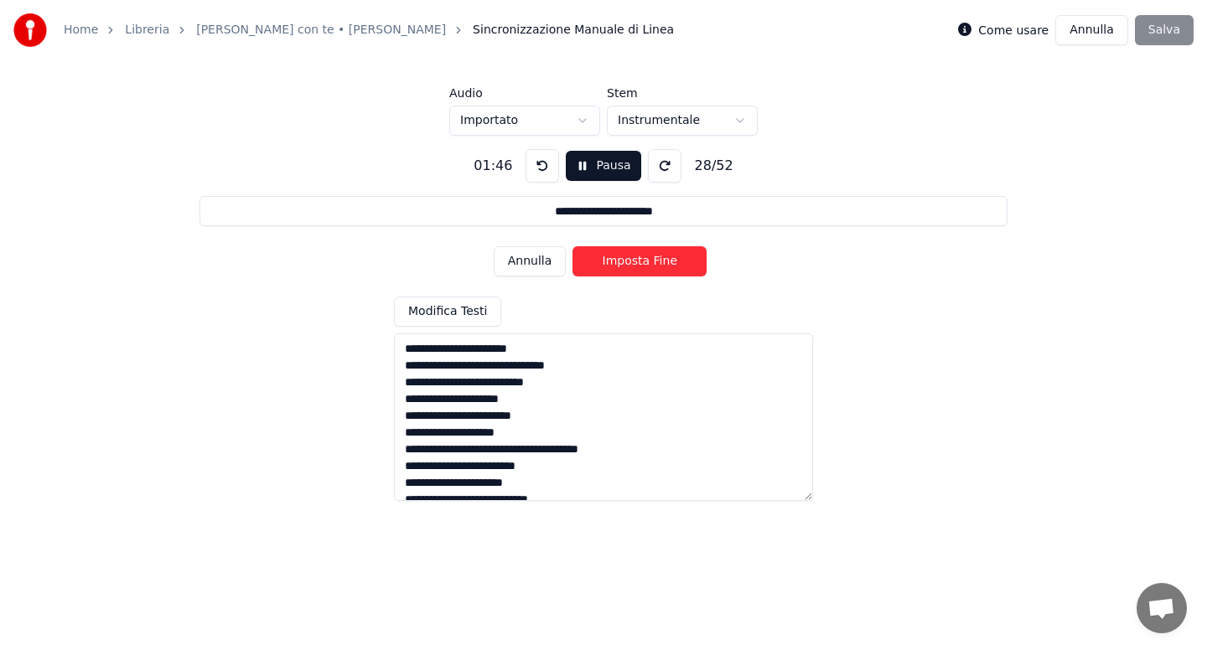
click at [541, 259] on button "Annulla" at bounding box center [530, 261] width 73 height 30
click at [609, 257] on button "Imposta Fine" at bounding box center [639, 261] width 134 height 30
click at [536, 167] on button at bounding box center [543, 166] width 34 height 34
click at [533, 263] on button "Annulla" at bounding box center [530, 261] width 73 height 30
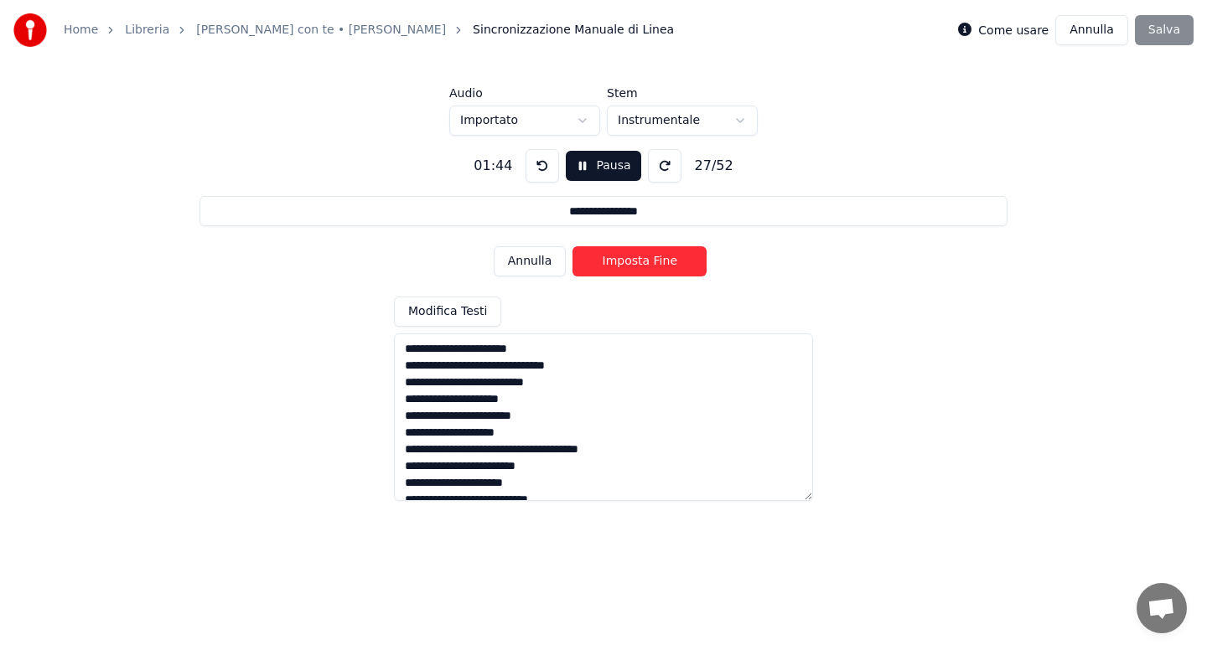
click at [610, 262] on button "Imposta Fine" at bounding box center [639, 261] width 134 height 30
click at [539, 263] on button "Annulla" at bounding box center [530, 261] width 73 height 30
click at [630, 258] on button "Imposta Fine" at bounding box center [639, 261] width 134 height 30
click at [630, 265] on button "Imposta Inizio" at bounding box center [639, 261] width 134 height 30
click at [630, 265] on button "Imposta Fine" at bounding box center [639, 261] width 134 height 30
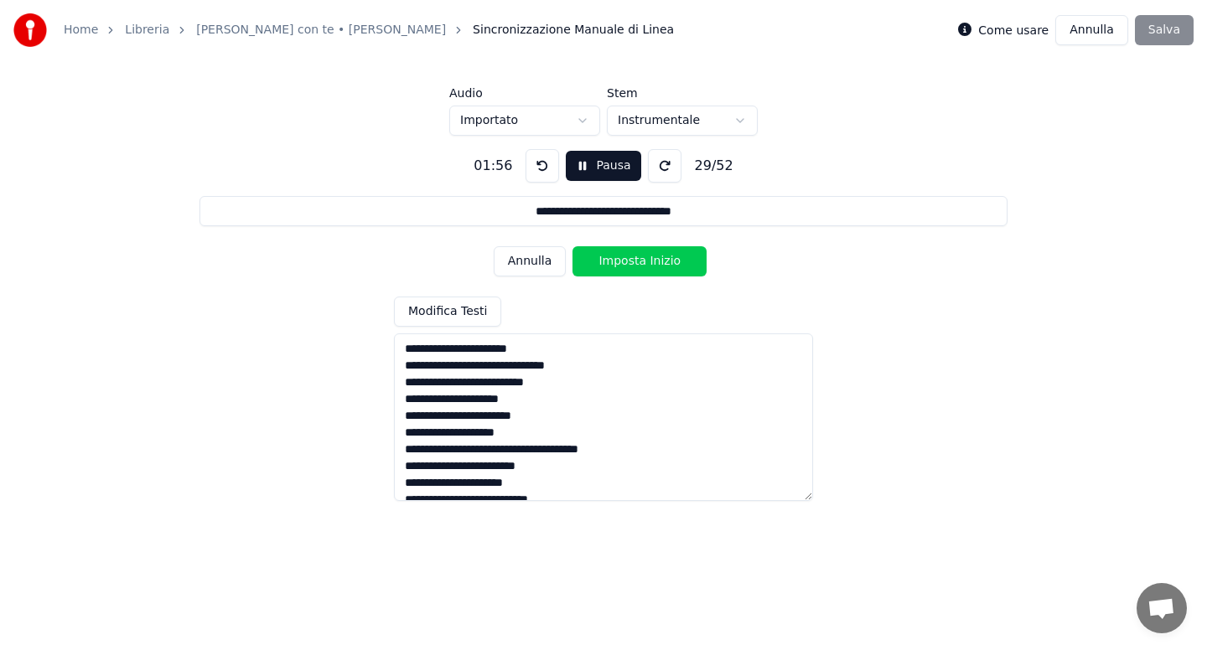
click at [630, 265] on button "Imposta Inizio" at bounding box center [639, 261] width 134 height 30
click at [630, 265] on button "Imposta Fine" at bounding box center [639, 261] width 134 height 30
click at [630, 265] on button "Imposta Inizio" at bounding box center [639, 261] width 134 height 30
click at [630, 265] on button "Imposta Fine" at bounding box center [639, 261] width 134 height 30
click at [630, 265] on button "Imposta Inizio" at bounding box center [639, 261] width 134 height 30
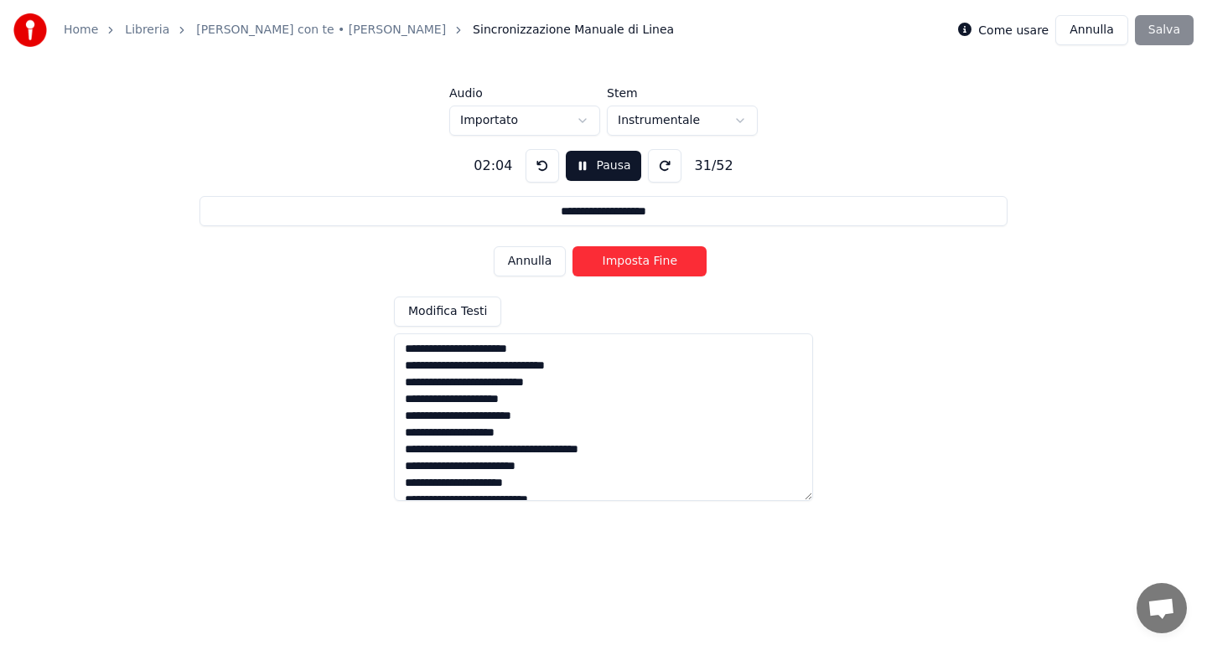
click at [630, 265] on button "Imposta Fine" at bounding box center [639, 261] width 134 height 30
click at [630, 265] on button "Imposta Inizio" at bounding box center [639, 261] width 134 height 30
click at [630, 265] on button "Imposta Fine" at bounding box center [639, 261] width 134 height 30
click at [630, 265] on button "Imposta Inizio" at bounding box center [639, 261] width 134 height 30
click at [638, 264] on button "Imposta Fine" at bounding box center [639, 261] width 134 height 30
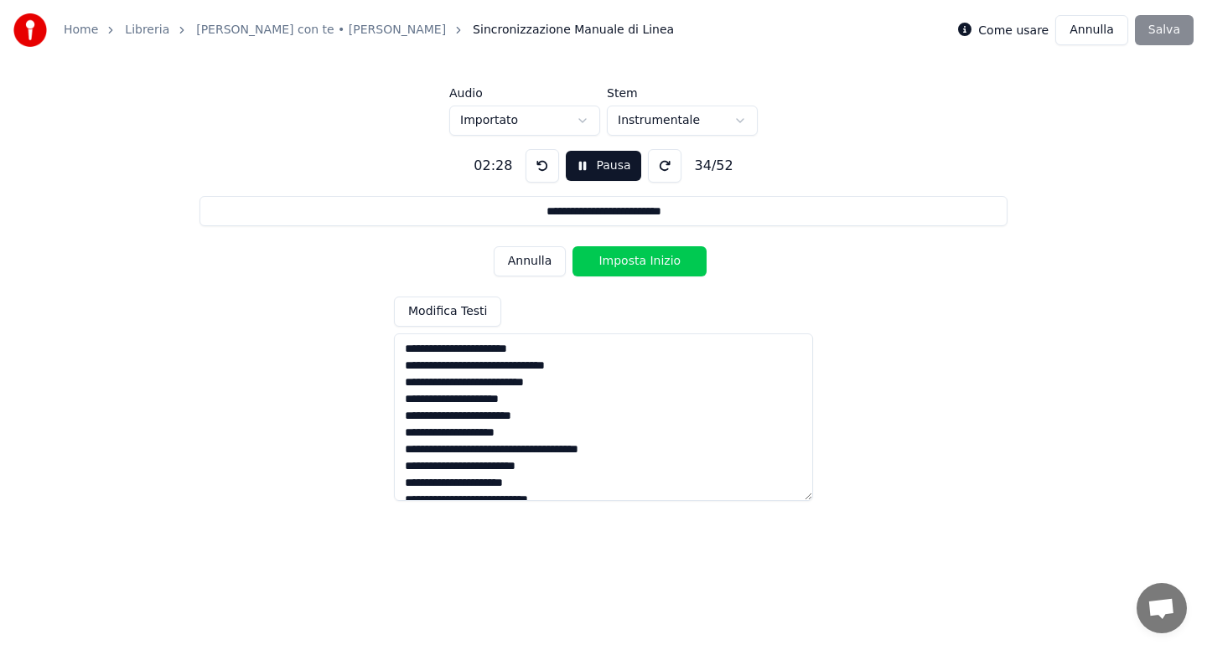
click at [639, 264] on button "Imposta Inizio" at bounding box center [639, 261] width 134 height 30
click at [639, 264] on button "Imposta Fine" at bounding box center [639, 261] width 134 height 30
click at [639, 264] on button "Imposta Inizio" at bounding box center [639, 261] width 134 height 30
click at [639, 264] on button "Imposta Fine" at bounding box center [639, 261] width 134 height 30
click at [639, 264] on button "Imposta Inizio" at bounding box center [639, 261] width 134 height 30
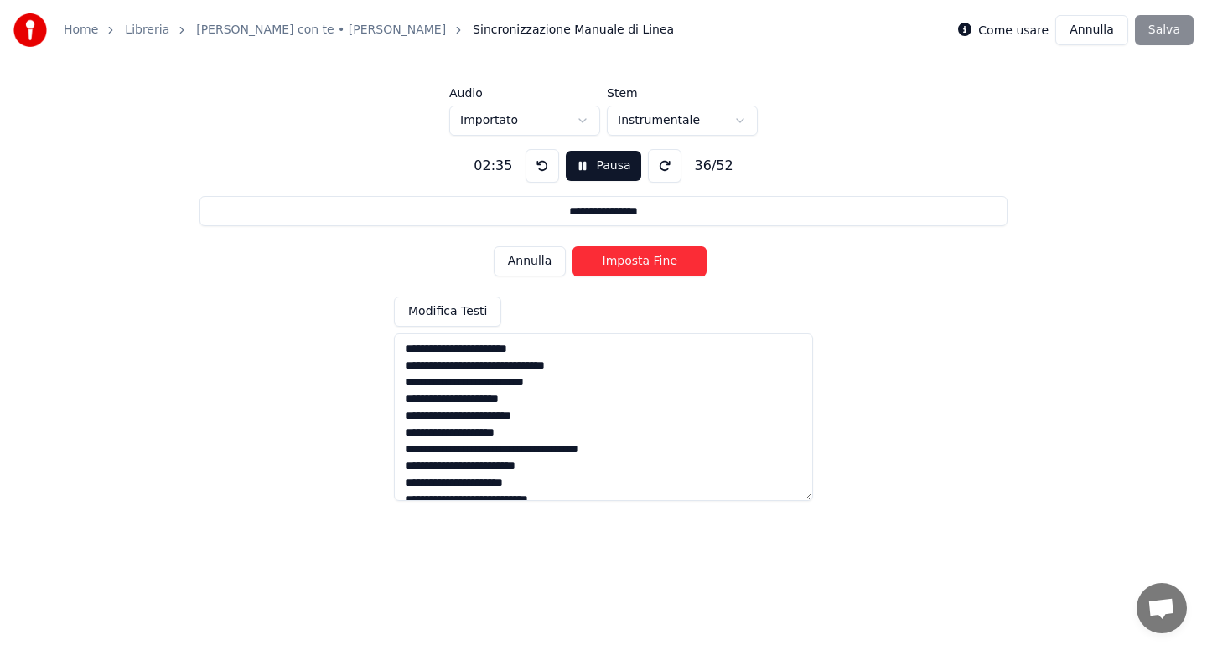
click at [639, 264] on button "Imposta Fine" at bounding box center [639, 261] width 134 height 30
click at [639, 264] on button "Imposta Inizio" at bounding box center [639, 261] width 134 height 30
click at [639, 264] on button "Imposta Fine" at bounding box center [639, 261] width 134 height 30
click at [639, 264] on button "Imposta Inizio" at bounding box center [639, 261] width 134 height 30
click at [639, 264] on button "Imposta Fine" at bounding box center [639, 261] width 134 height 30
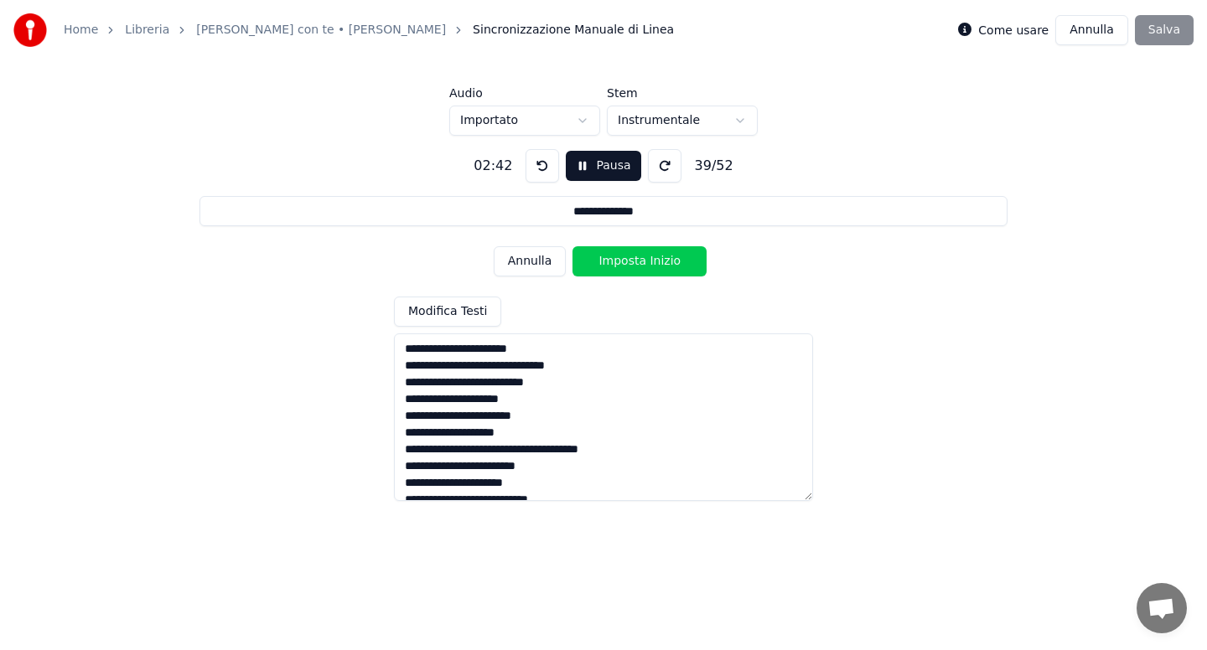
click at [639, 264] on button "Imposta Inizio" at bounding box center [639, 261] width 134 height 30
click at [639, 264] on button "Imposta Fine" at bounding box center [639, 261] width 134 height 30
click at [639, 264] on button "Imposta Inizio" at bounding box center [639, 261] width 134 height 30
click at [639, 264] on button "Imposta Fine" at bounding box center [639, 261] width 134 height 30
click at [639, 264] on button "Imposta Inizio" at bounding box center [639, 261] width 134 height 30
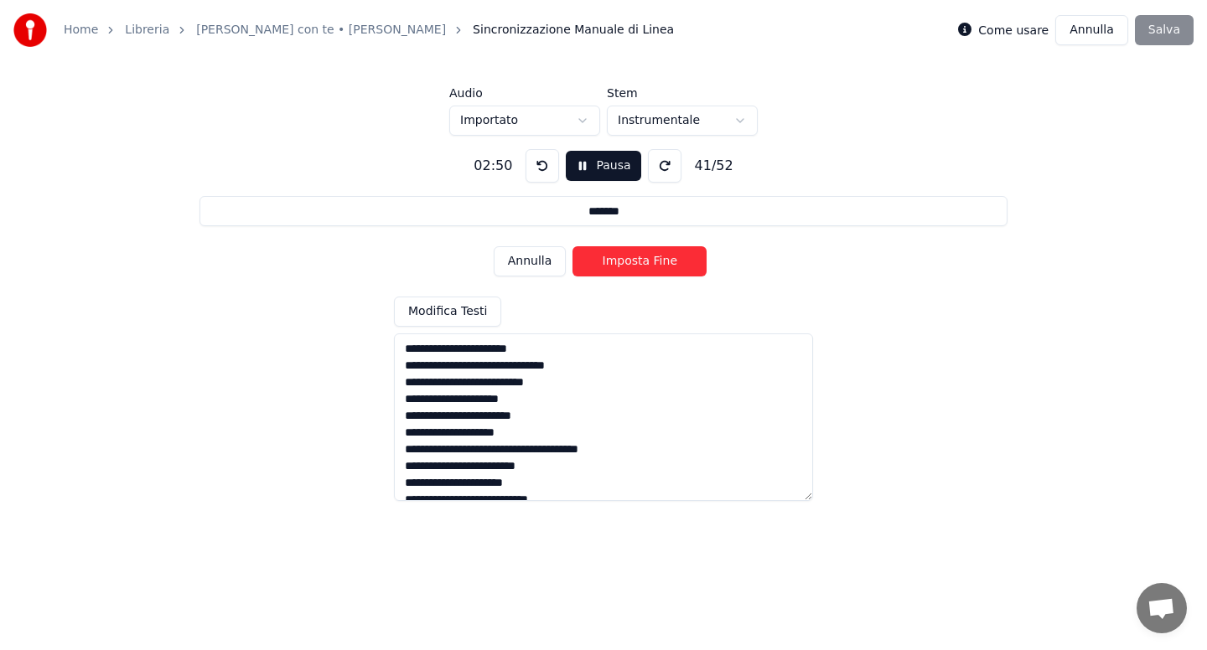
click at [639, 264] on button "Imposta Fine" at bounding box center [639, 261] width 134 height 30
click at [535, 264] on button "Annulla" at bounding box center [530, 261] width 73 height 30
click at [633, 259] on button "Imposta Inizio" at bounding box center [639, 261] width 134 height 30
click at [633, 259] on button "Imposta Fine" at bounding box center [639, 261] width 134 height 30
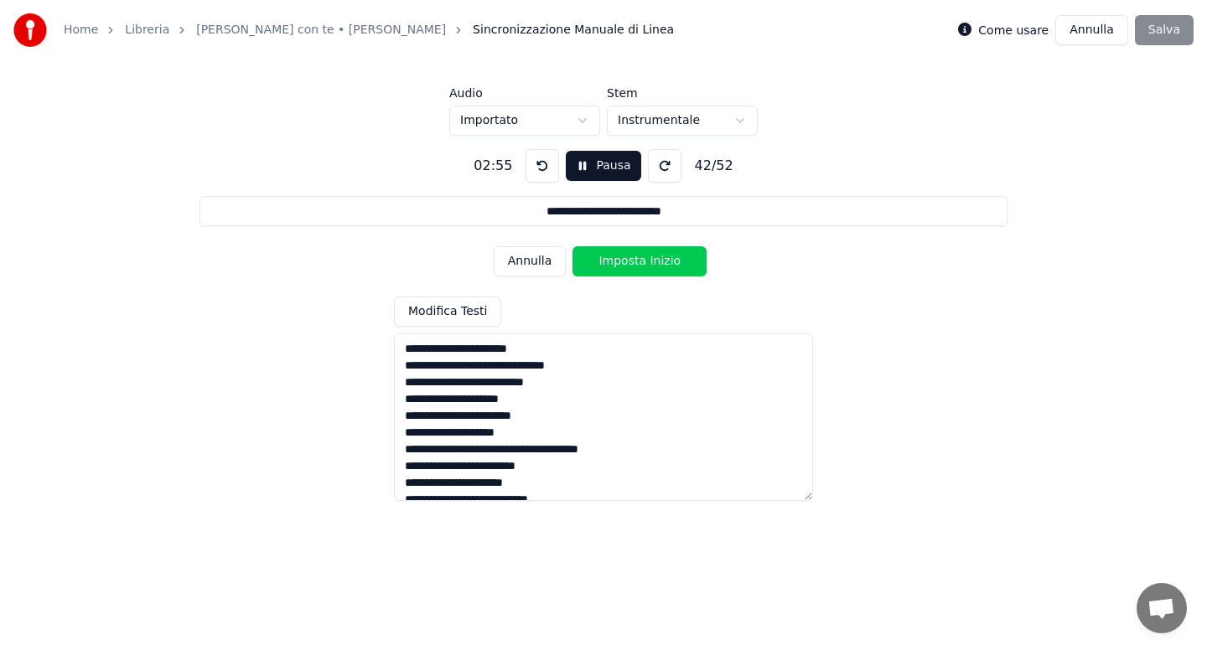
click at [542, 266] on button "Annulla" at bounding box center [530, 261] width 73 height 30
click at [629, 259] on button "Imposta Fine" at bounding box center [639, 261] width 134 height 30
click at [630, 260] on button "Imposta Inizio" at bounding box center [639, 261] width 134 height 30
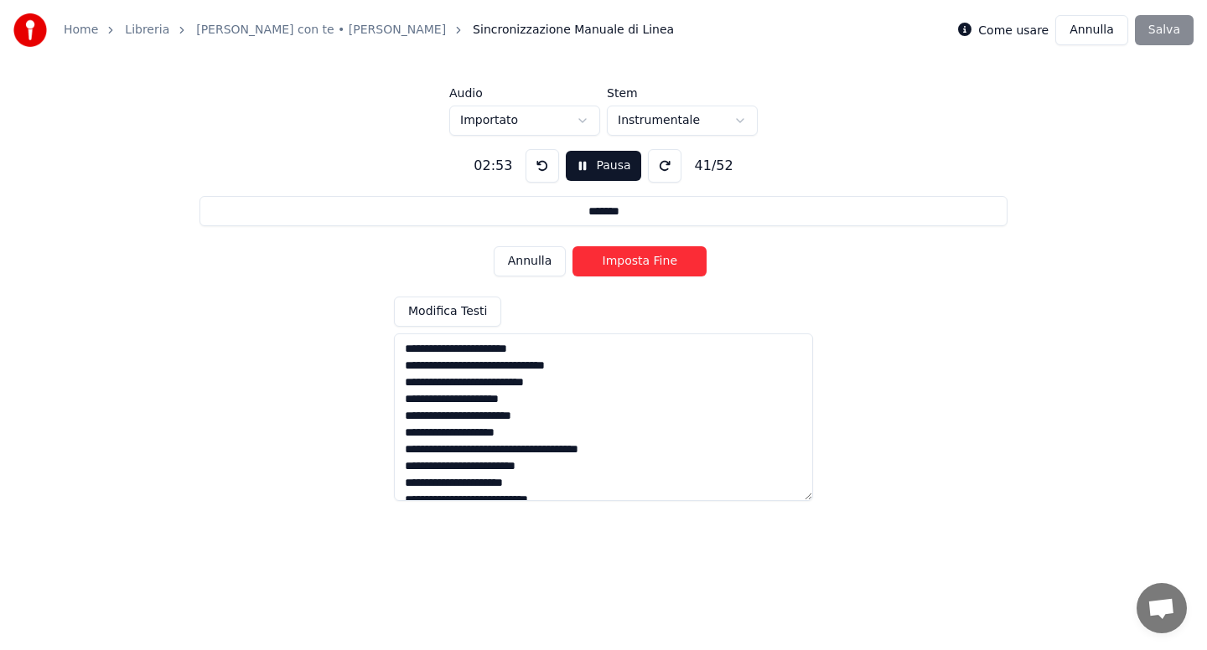
click at [631, 260] on button "Imposta Fine" at bounding box center [639, 261] width 134 height 30
click at [631, 260] on button "Imposta Inizio" at bounding box center [639, 261] width 134 height 30
click at [631, 260] on button "Imposta Fine" at bounding box center [639, 261] width 134 height 30
click at [631, 260] on button "Imposta Inizio" at bounding box center [639, 261] width 134 height 30
click at [631, 260] on button "Imposta Fine" at bounding box center [639, 261] width 134 height 30
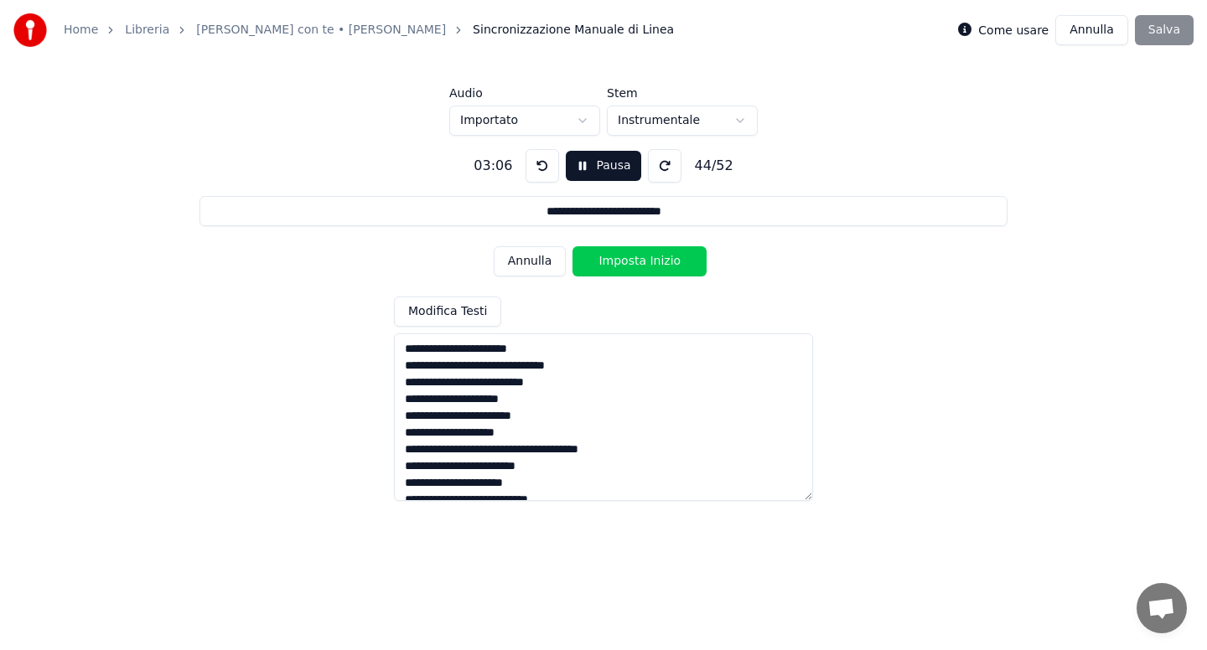
click at [631, 260] on button "Imposta Inizio" at bounding box center [639, 261] width 134 height 30
click at [631, 260] on button "Imposta Fine" at bounding box center [639, 261] width 134 height 30
click at [631, 260] on button "Imposta Inizio" at bounding box center [639, 261] width 134 height 30
click at [631, 260] on button "Imposta Fine" at bounding box center [639, 261] width 134 height 30
click at [631, 260] on button "Imposta Inizio" at bounding box center [639, 261] width 134 height 30
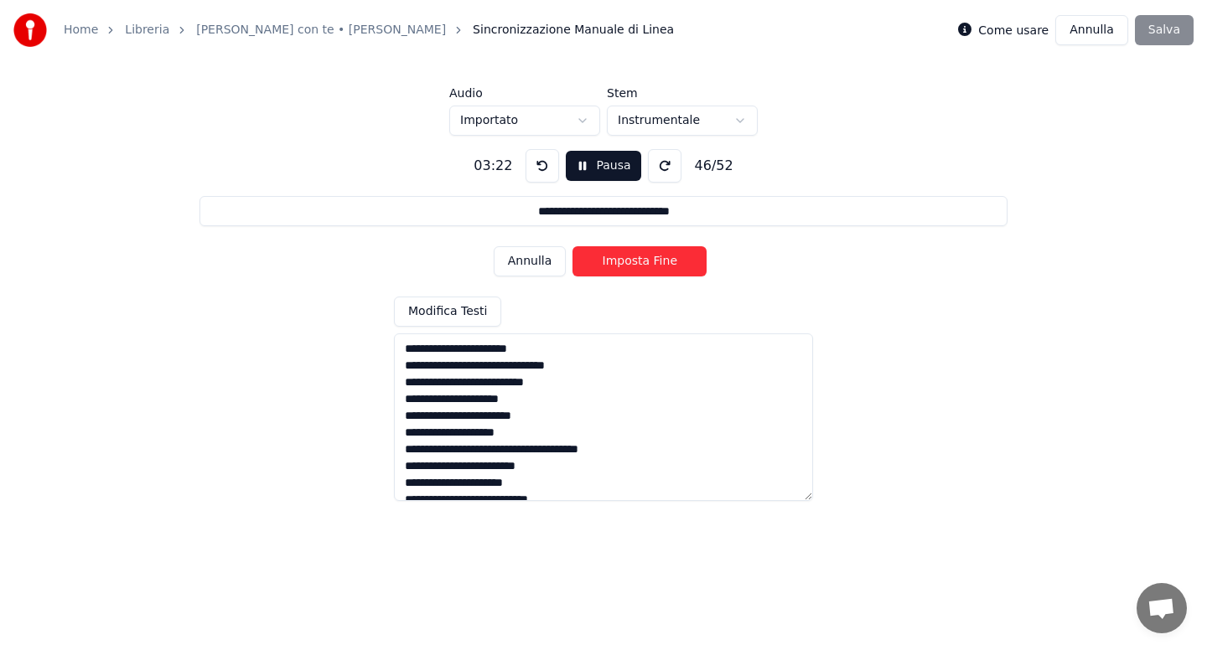
click at [631, 260] on button "Imposta Fine" at bounding box center [639, 261] width 134 height 30
click at [631, 260] on button "Imposta Inizio" at bounding box center [639, 261] width 134 height 30
click at [631, 260] on button "Imposta Fine" at bounding box center [639, 261] width 134 height 30
click at [631, 260] on button "Imposta Inizio" at bounding box center [639, 261] width 134 height 30
click at [631, 260] on button "Imposta Fine" at bounding box center [639, 261] width 134 height 30
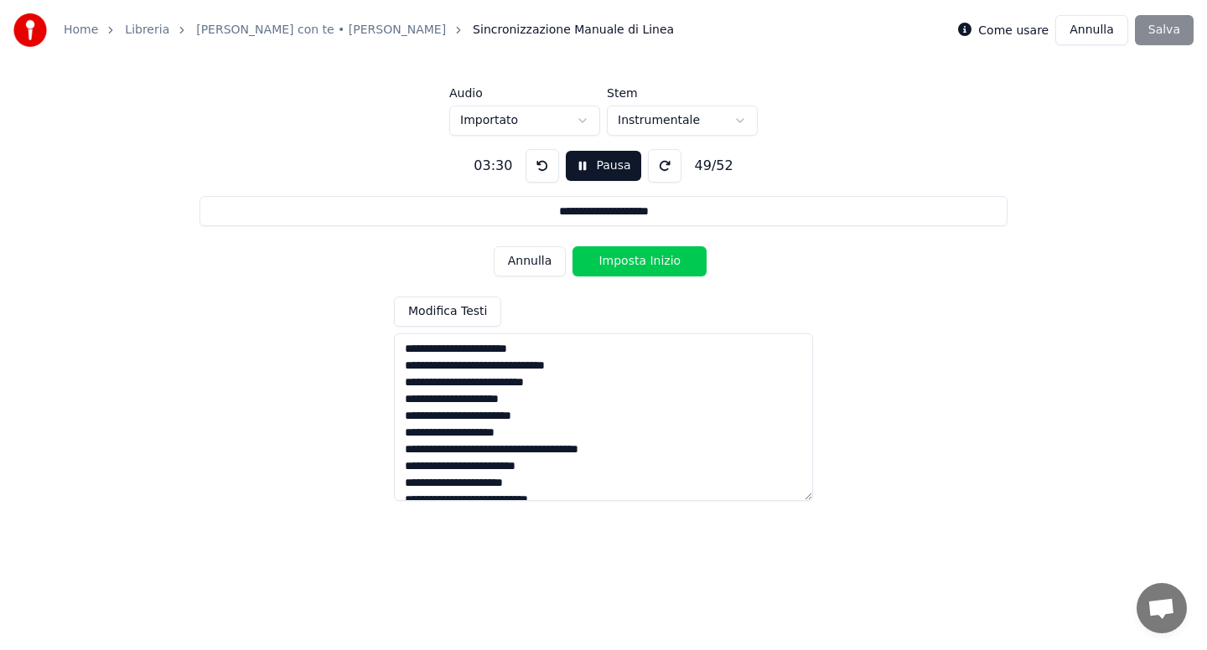
click at [631, 260] on button "Imposta Inizio" at bounding box center [639, 261] width 134 height 30
click at [631, 260] on button "Imposta Fine" at bounding box center [639, 261] width 134 height 30
click at [631, 260] on button "Imposta Inizio" at bounding box center [639, 261] width 134 height 30
click at [655, 448] on textarea at bounding box center [603, 418] width 419 height 168
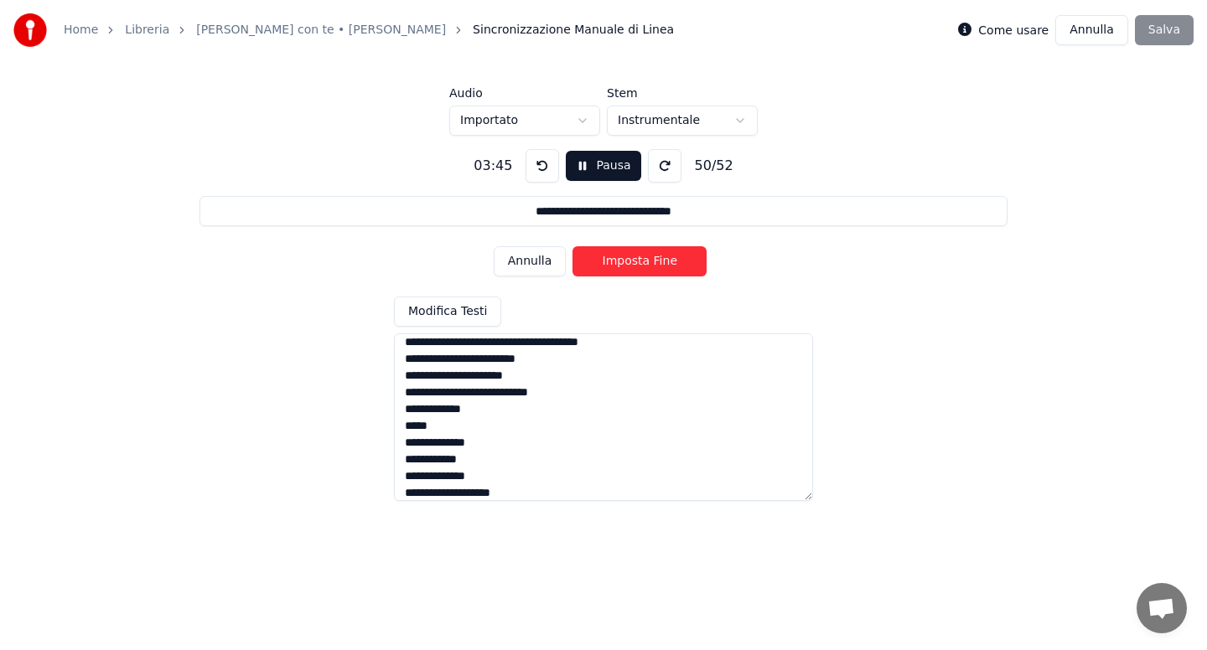
scroll to position [199, 0]
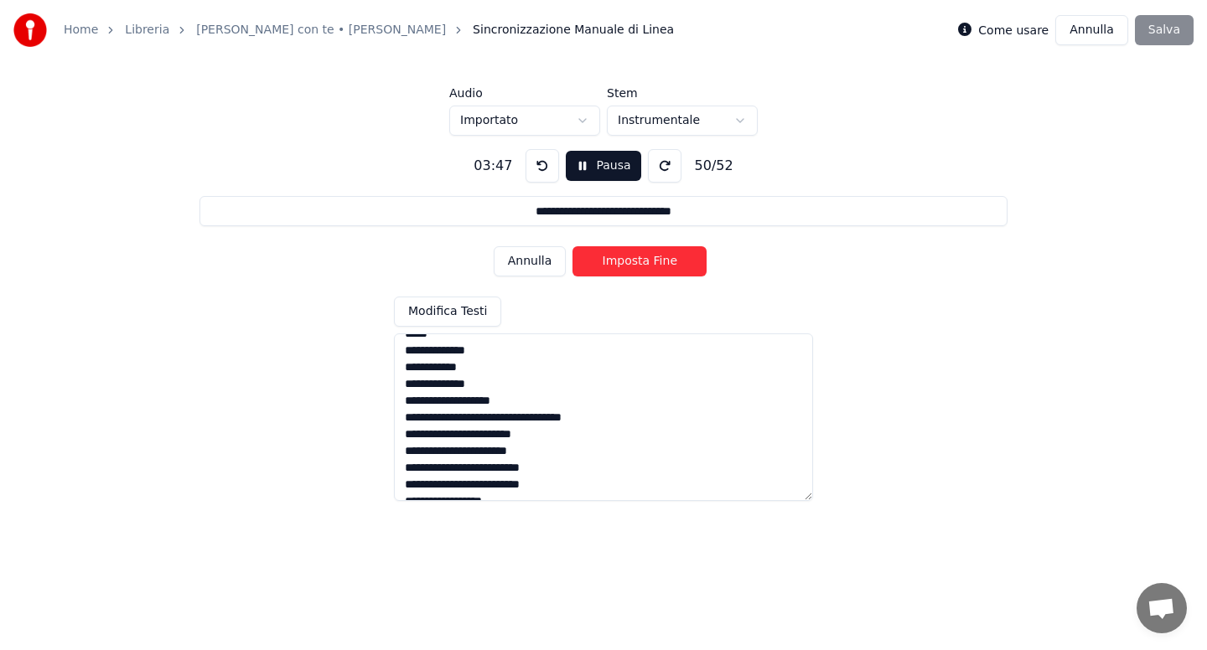
click at [635, 264] on button "Imposta Fine" at bounding box center [639, 261] width 134 height 30
type input "**********"
click at [619, 422] on textarea at bounding box center [603, 418] width 419 height 168
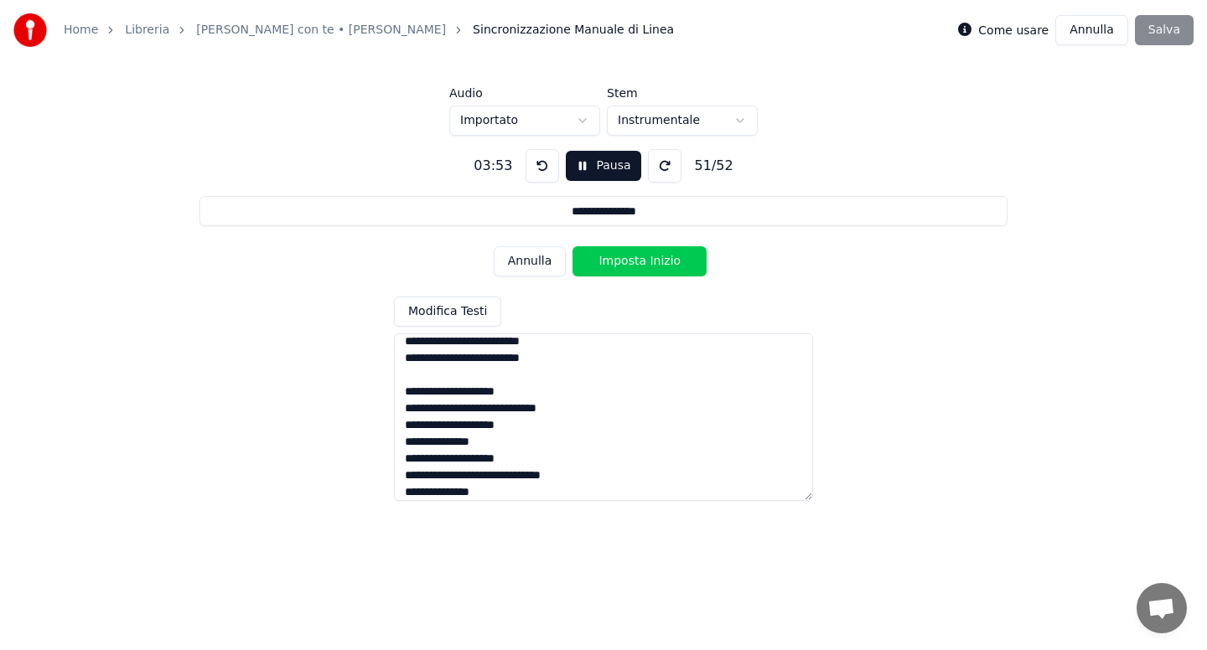
scroll to position [735, 0]
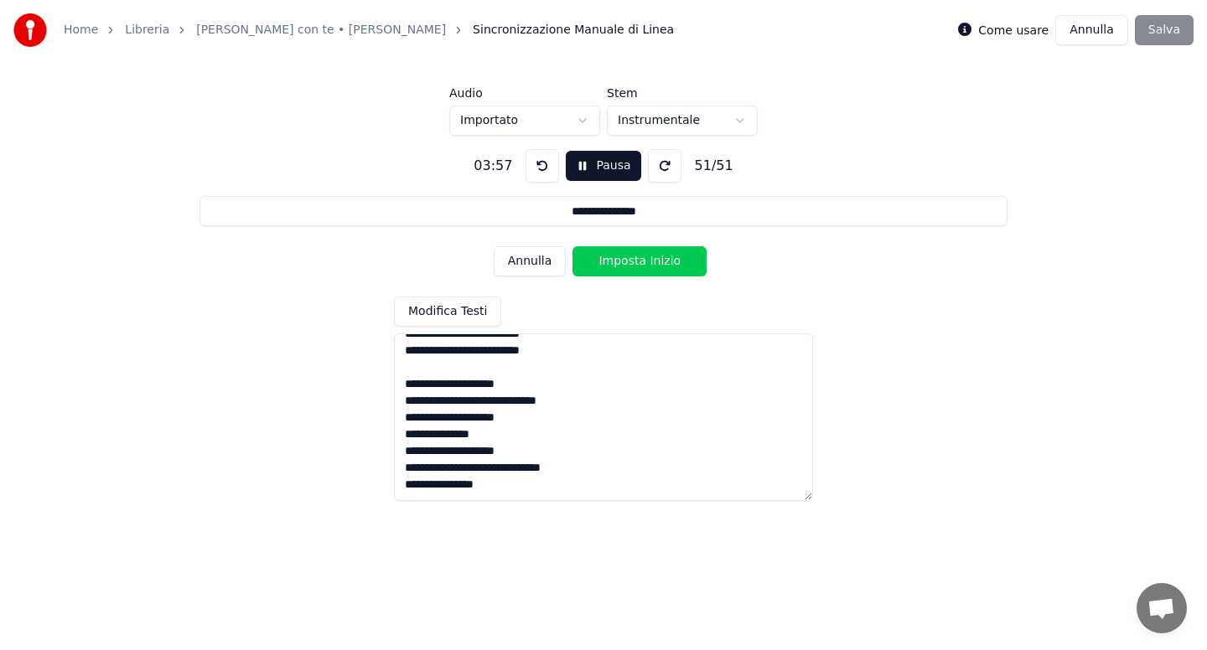
type textarea "**********"
type input "**********"
type textarea "**********"
type input "**********"
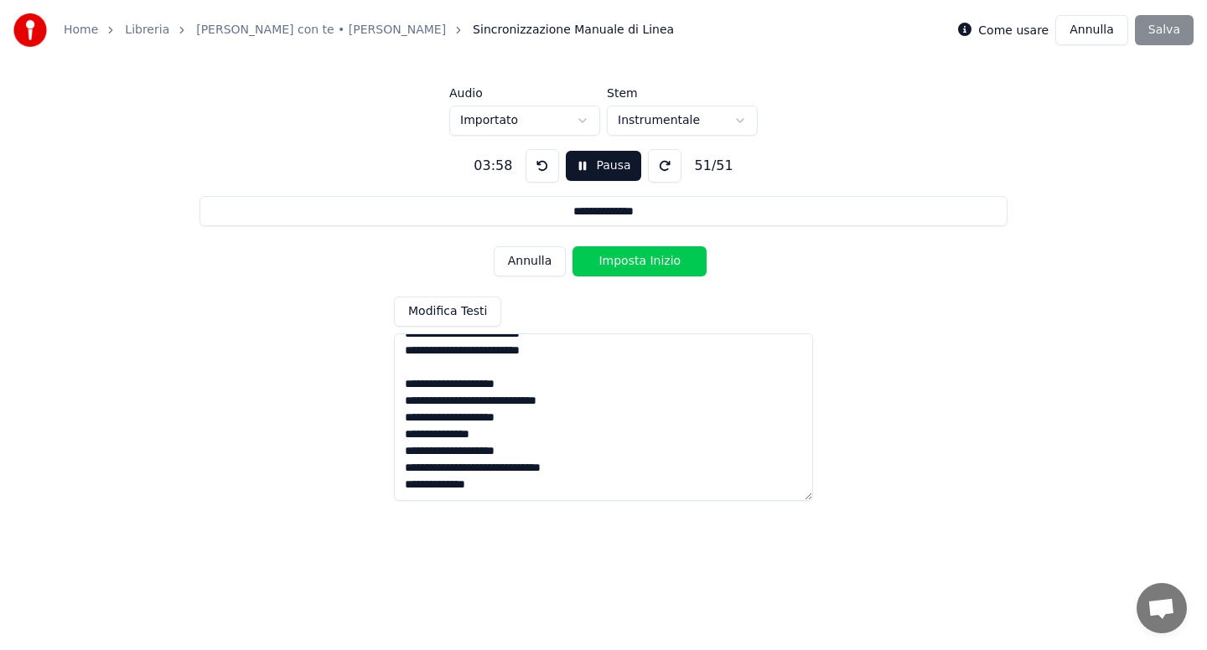
type textarea "**********"
type input "**********"
type textarea "**********"
type input "**********"
type textarea "**********"
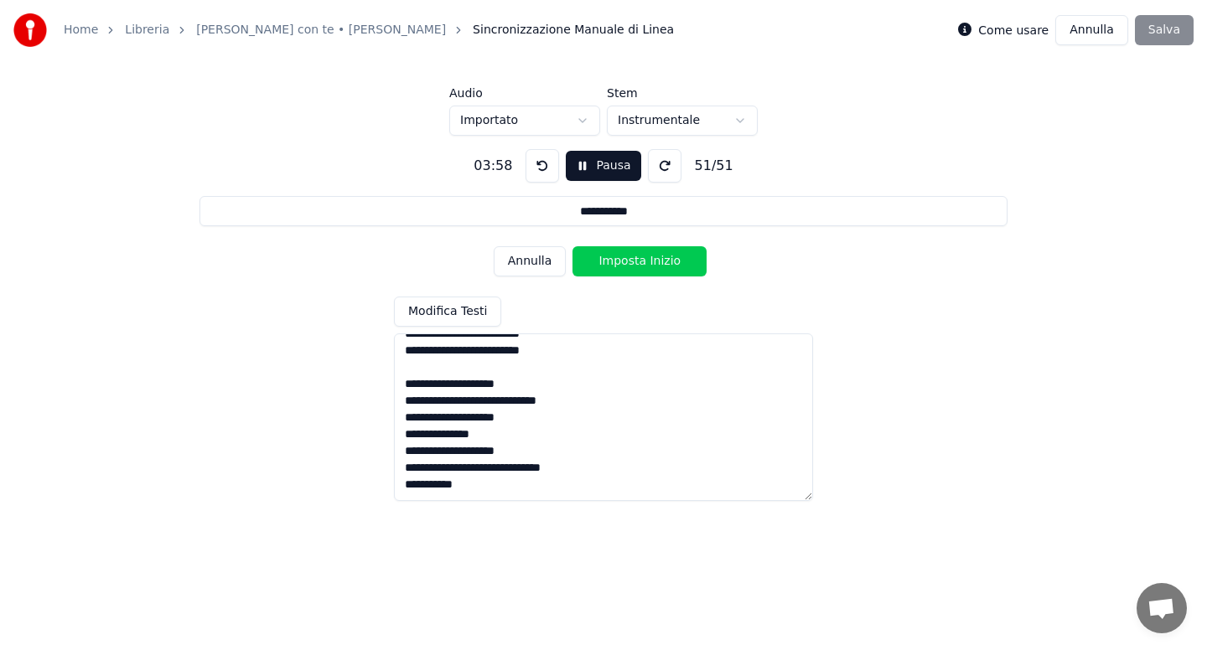
type input "**********"
type textarea "**********"
type input "*********"
type textarea "**********"
type input "********"
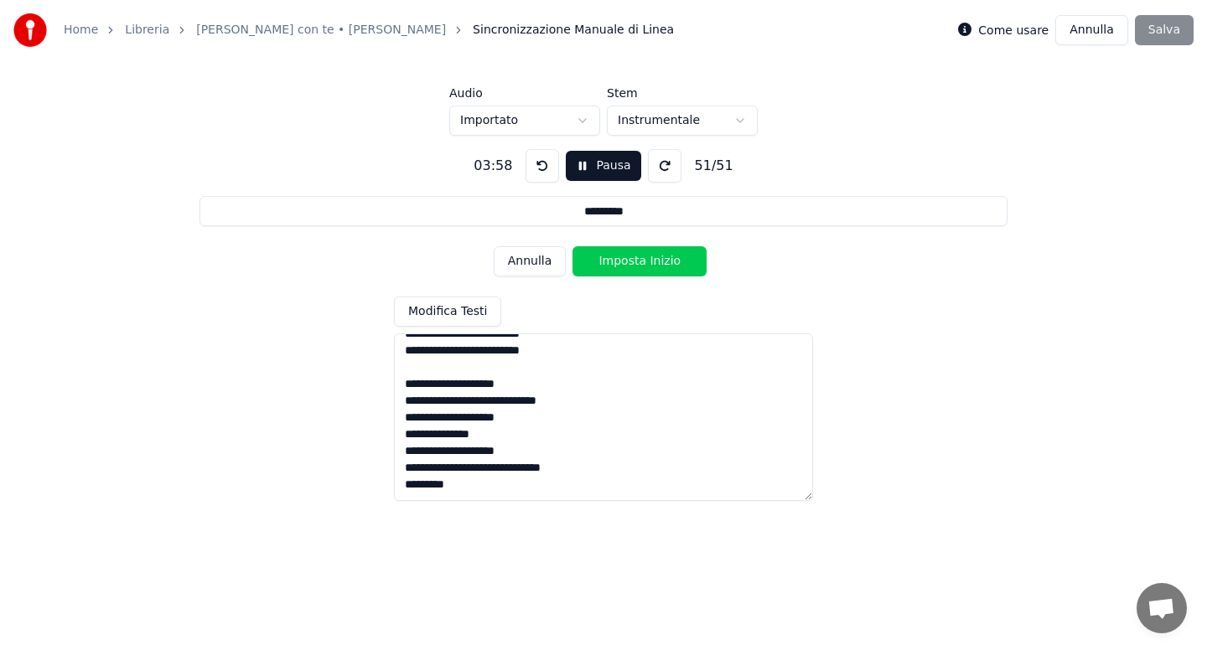
type textarea "**********"
type input "******"
type textarea "**********"
type input "******"
type textarea "**********"
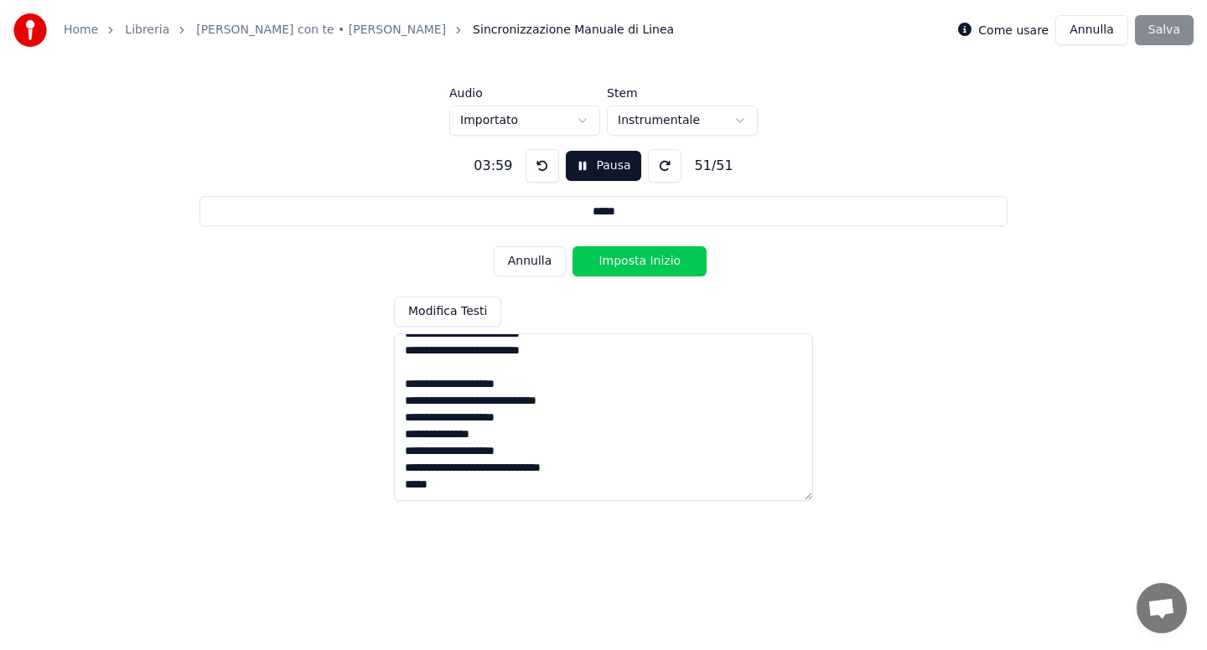
type input "****"
type textarea "**********"
type input "***"
type textarea "**********"
type input "**"
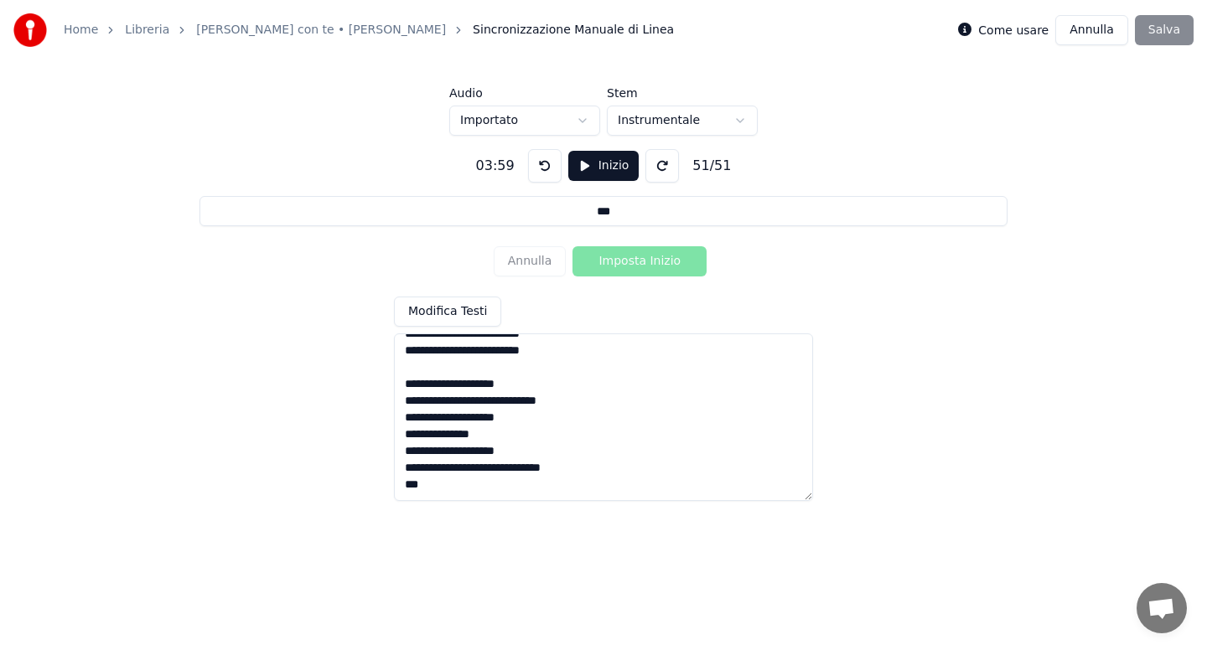
type textarea "**********"
type input "*"
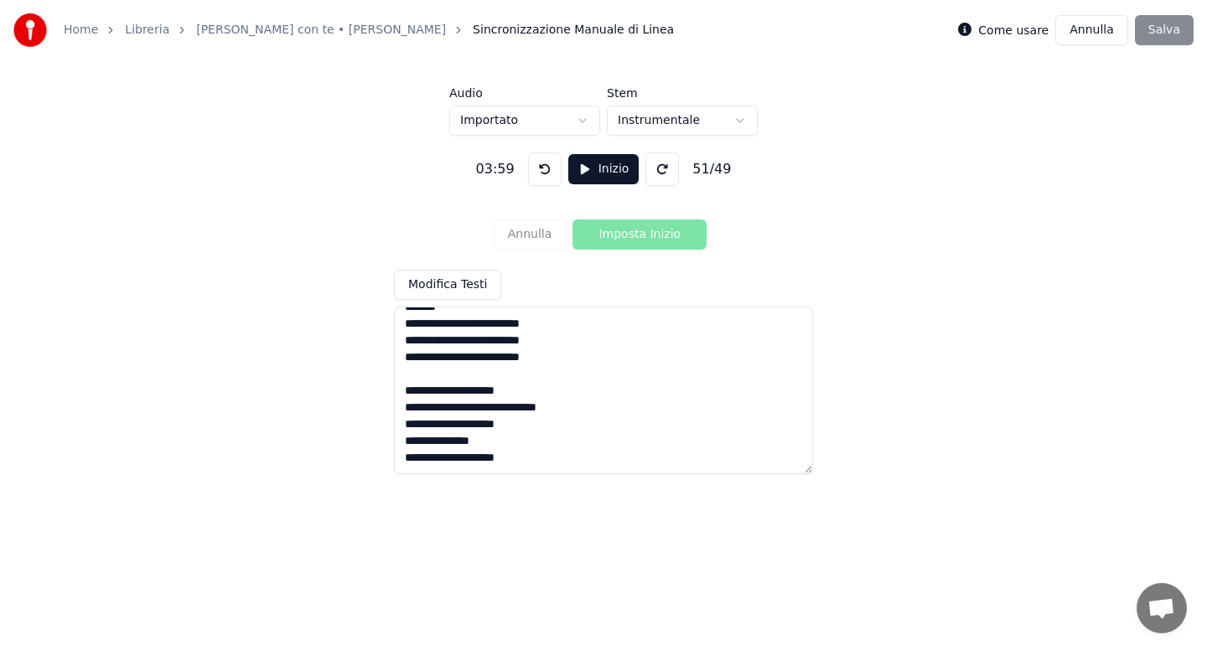
scroll to position [685, 0]
click at [546, 236] on div "Annulla Imposta Inizio" at bounding box center [604, 235] width 220 height 44
click at [570, 359] on textarea at bounding box center [603, 391] width 419 height 168
click at [541, 240] on div "Annulla Imposta Inizio" at bounding box center [604, 235] width 220 height 44
click at [598, 168] on button "Inizio" at bounding box center [603, 169] width 71 height 30
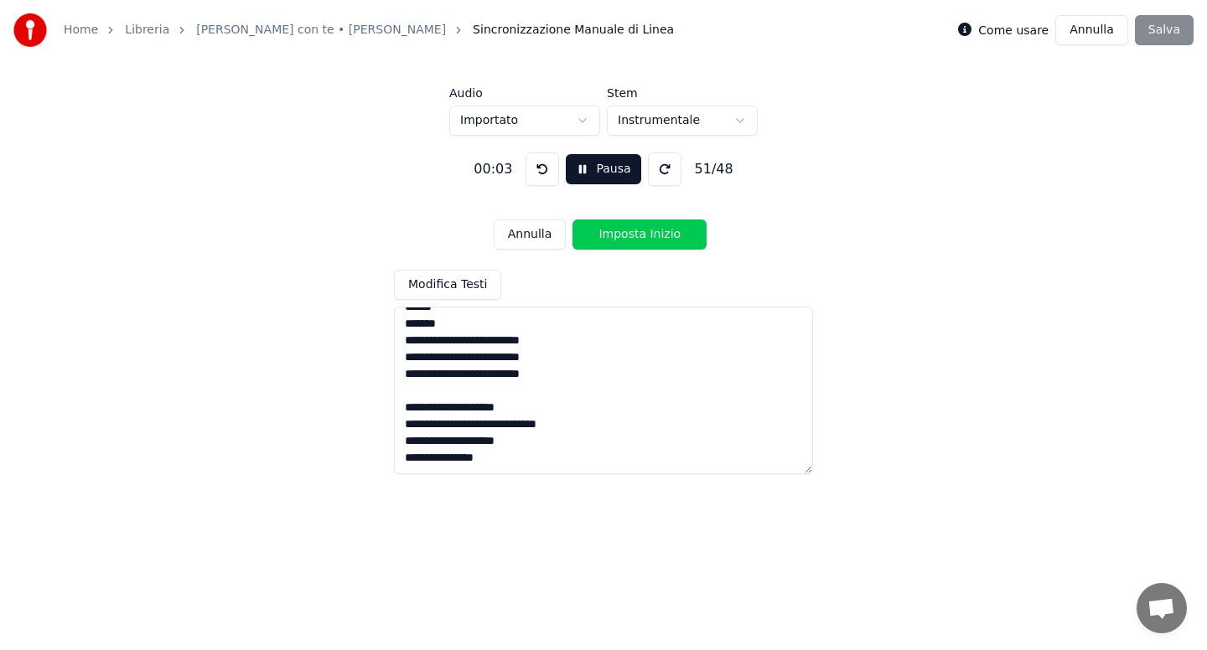
click at [616, 365] on textarea at bounding box center [603, 391] width 419 height 168
click at [432, 381] on textarea at bounding box center [603, 391] width 419 height 168
click at [441, 384] on textarea at bounding box center [603, 391] width 419 height 168
click at [567, 366] on textarea at bounding box center [603, 391] width 419 height 168
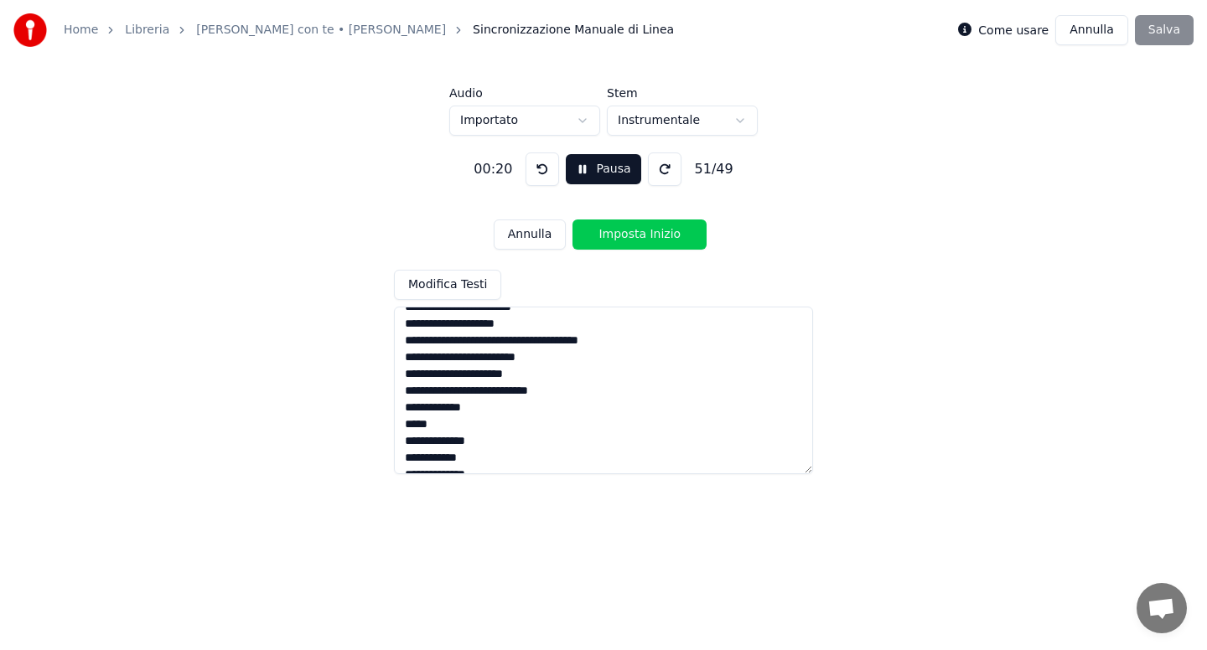
scroll to position [0, 0]
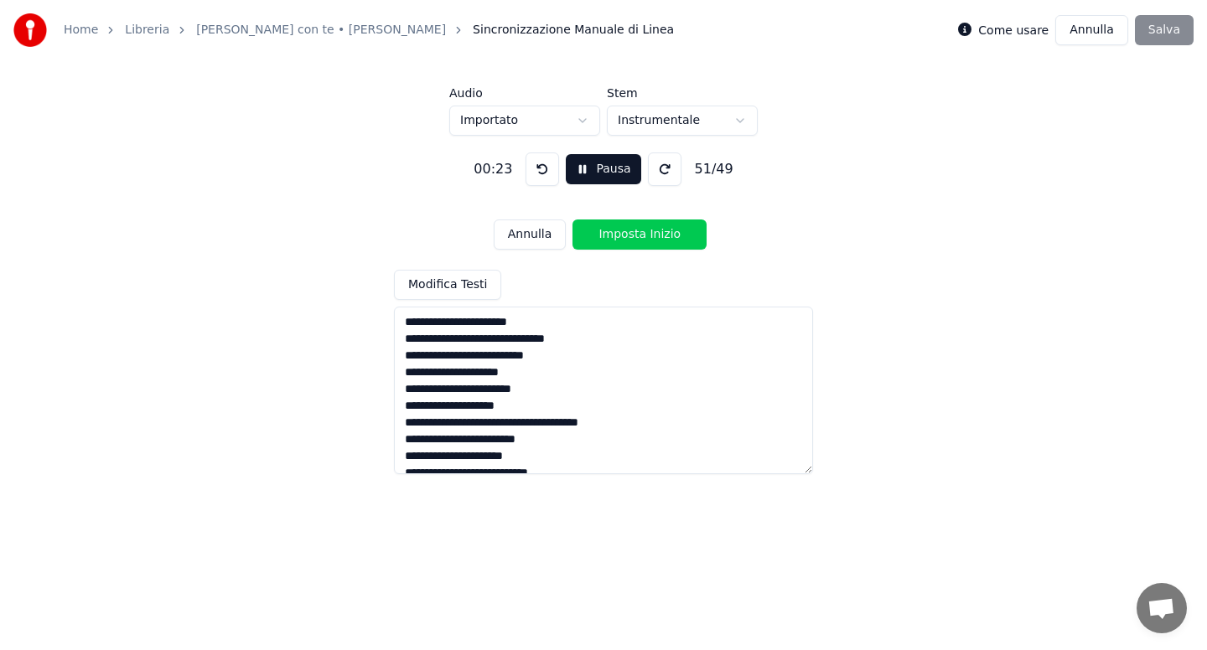
type textarea "**********"
click at [573, 174] on button "Pausa" at bounding box center [603, 169] width 75 height 30
click at [545, 172] on button at bounding box center [545, 170] width 34 height 34
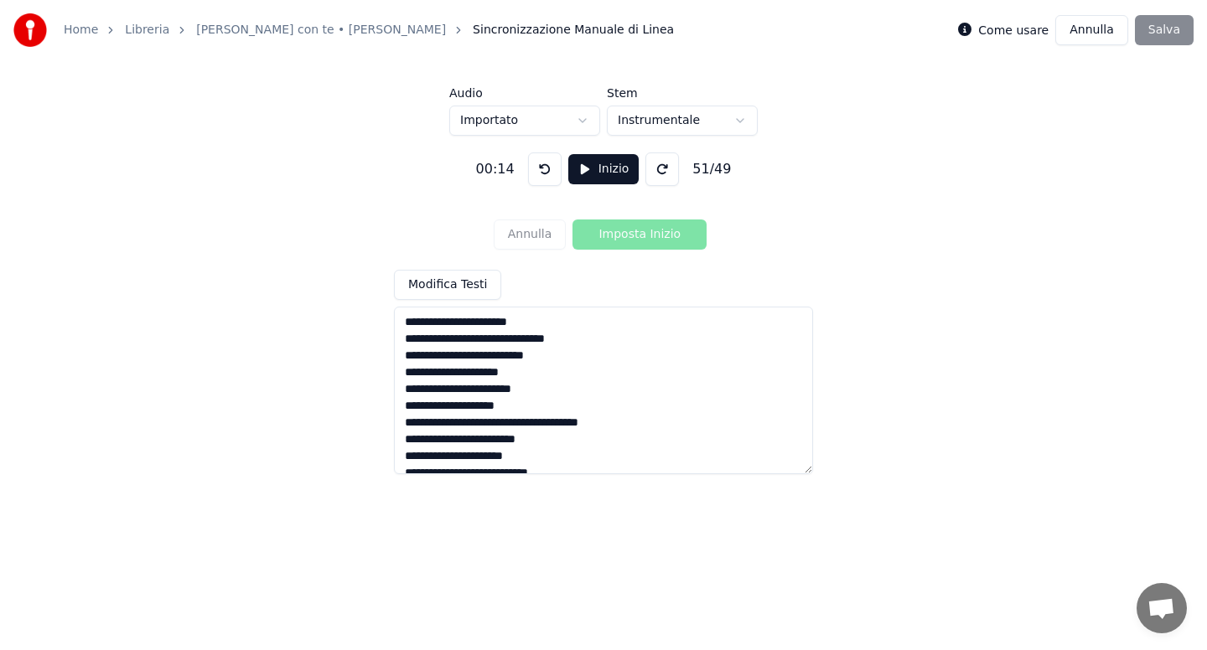
click at [545, 172] on button at bounding box center [545, 170] width 34 height 34
click at [581, 167] on button "Inizio" at bounding box center [603, 169] width 71 height 30
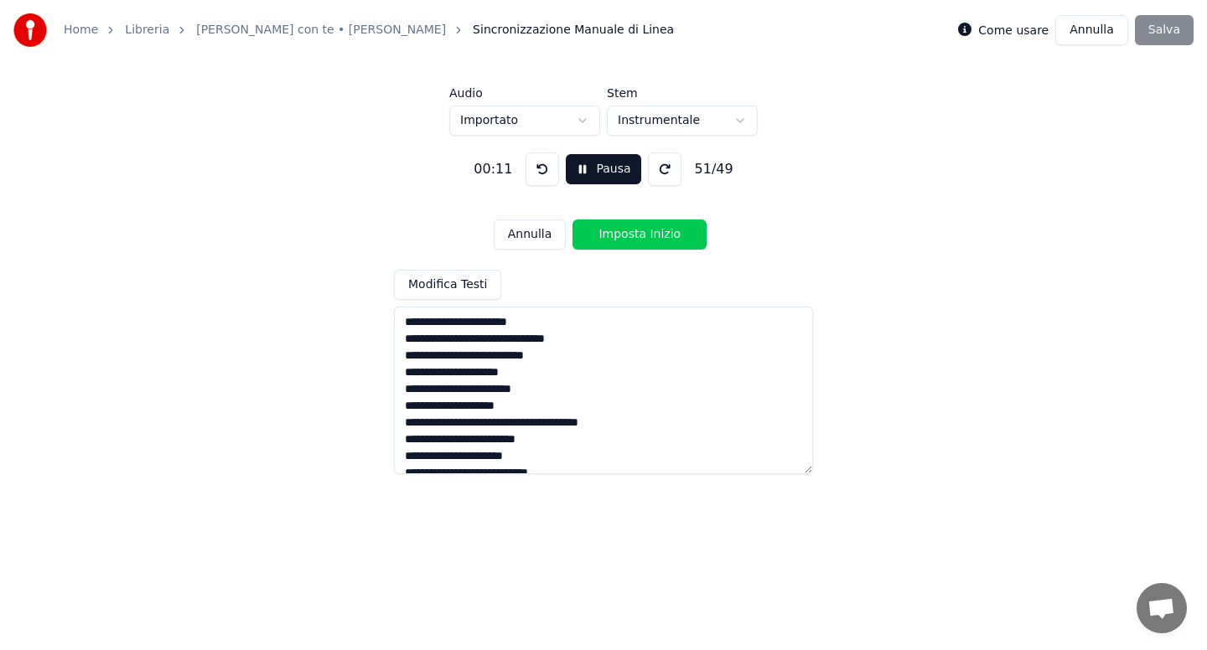
click at [634, 238] on button "Imposta Inizio" at bounding box center [639, 235] width 134 height 30
click at [634, 238] on button "Imposta Fine" at bounding box center [639, 235] width 134 height 30
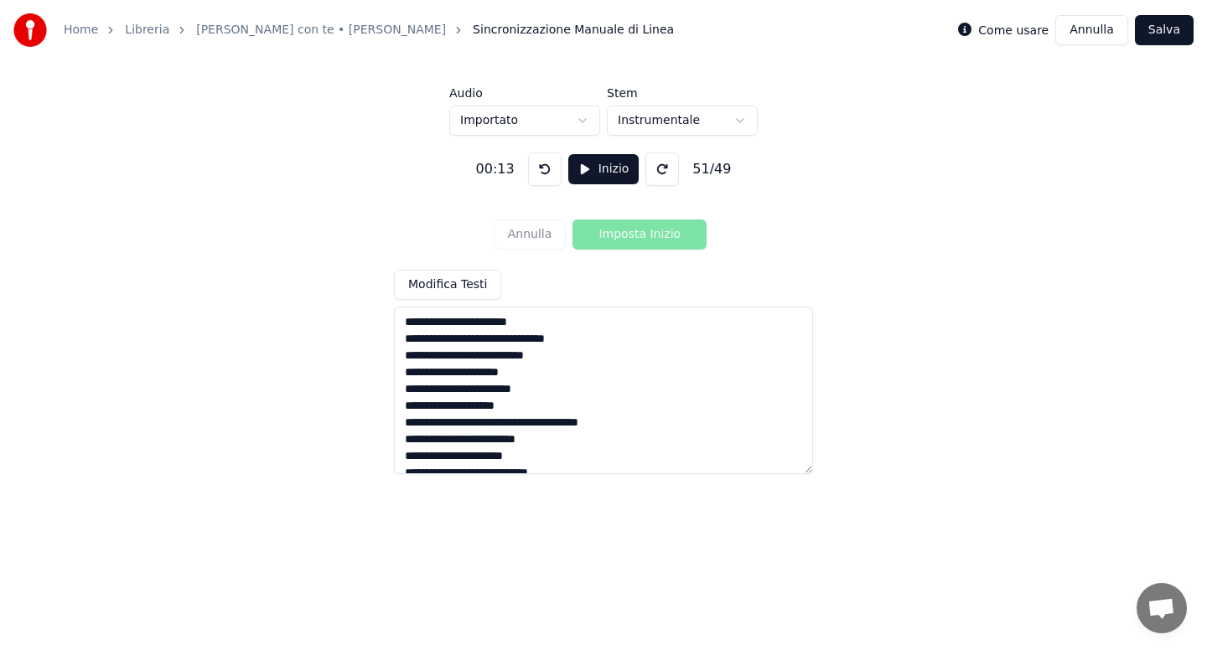
click at [559, 324] on textarea at bounding box center [603, 391] width 419 height 168
click at [544, 168] on button at bounding box center [545, 170] width 34 height 34
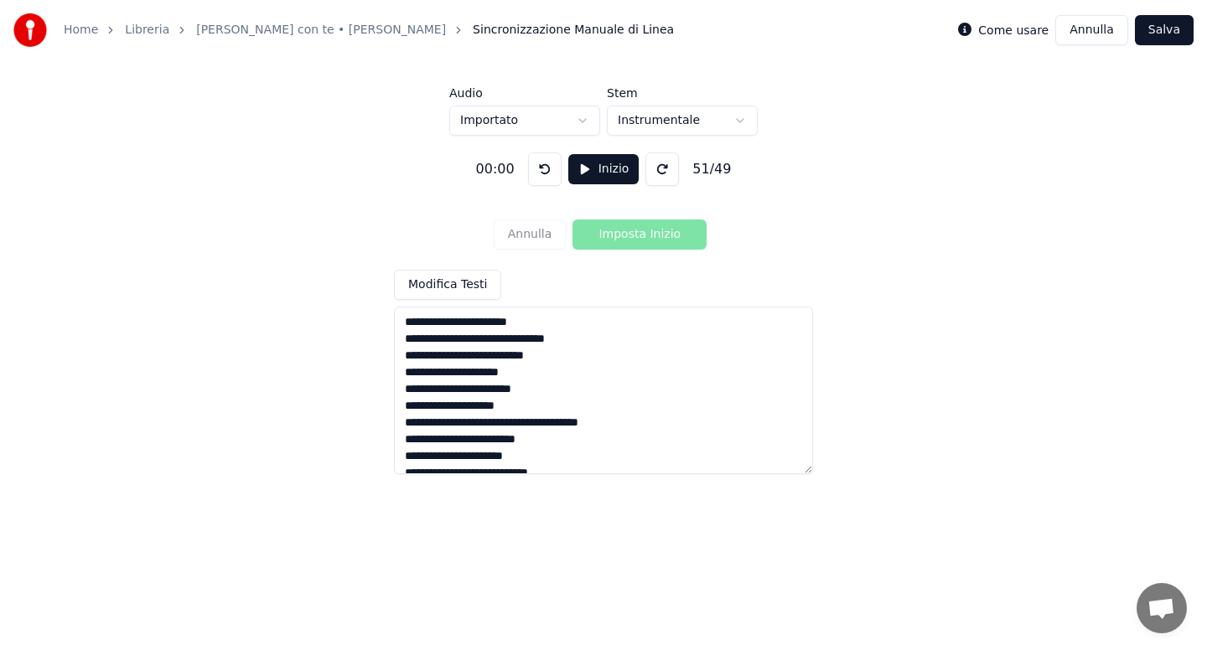
click at [544, 168] on button at bounding box center [545, 170] width 34 height 34
click at [613, 177] on button "Inizio" at bounding box center [603, 169] width 71 height 30
click at [537, 239] on button "Annulla" at bounding box center [530, 235] width 73 height 30
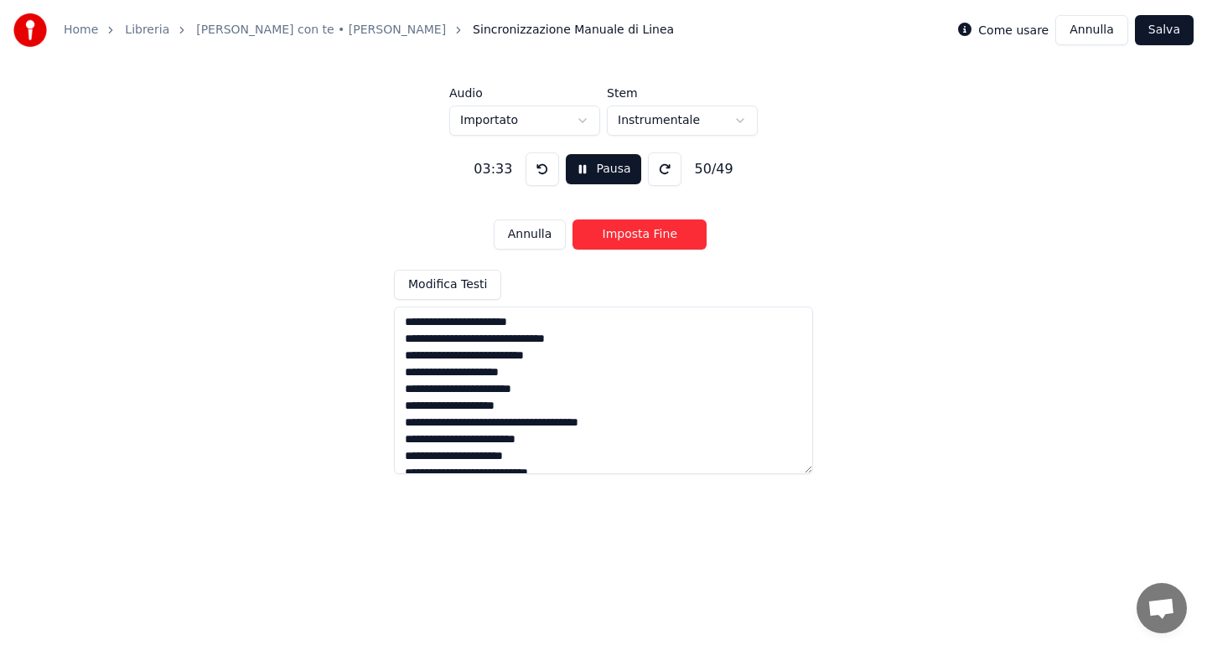
click at [537, 239] on button "Annulla" at bounding box center [530, 235] width 73 height 30
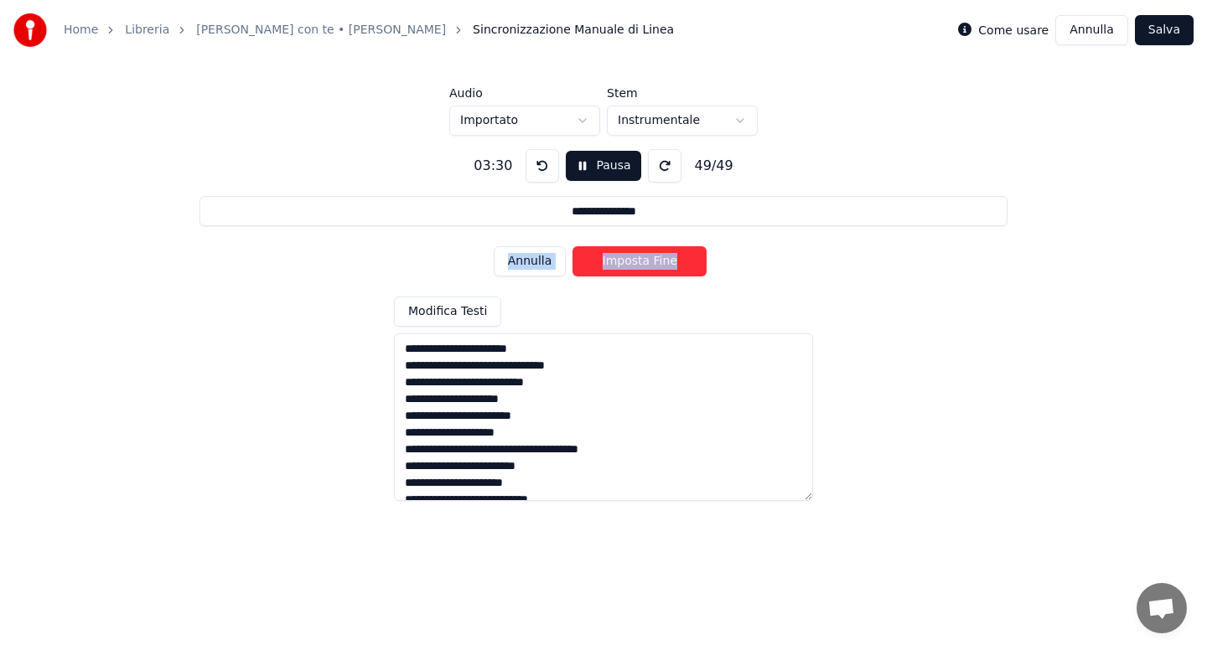
click at [537, 240] on div "Annulla Imposta Fine" at bounding box center [604, 262] width 220 height 44
click at [619, 383] on textarea at bounding box center [603, 418] width 419 height 168
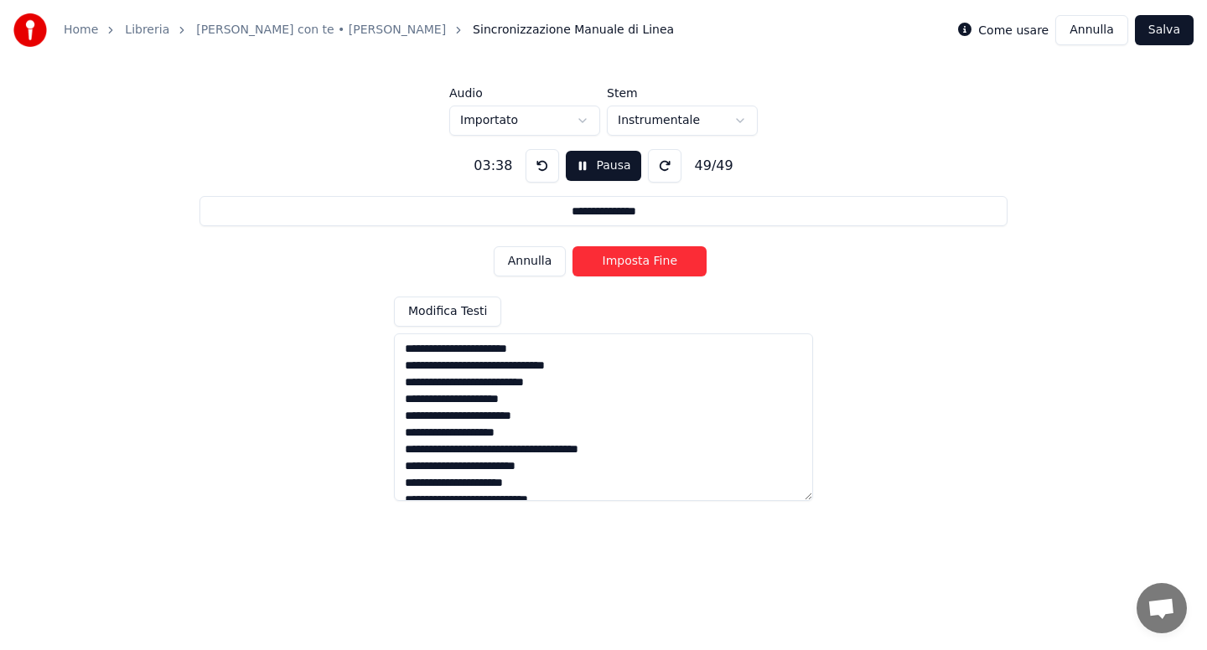
click at [542, 261] on button "Annulla" at bounding box center [530, 261] width 73 height 30
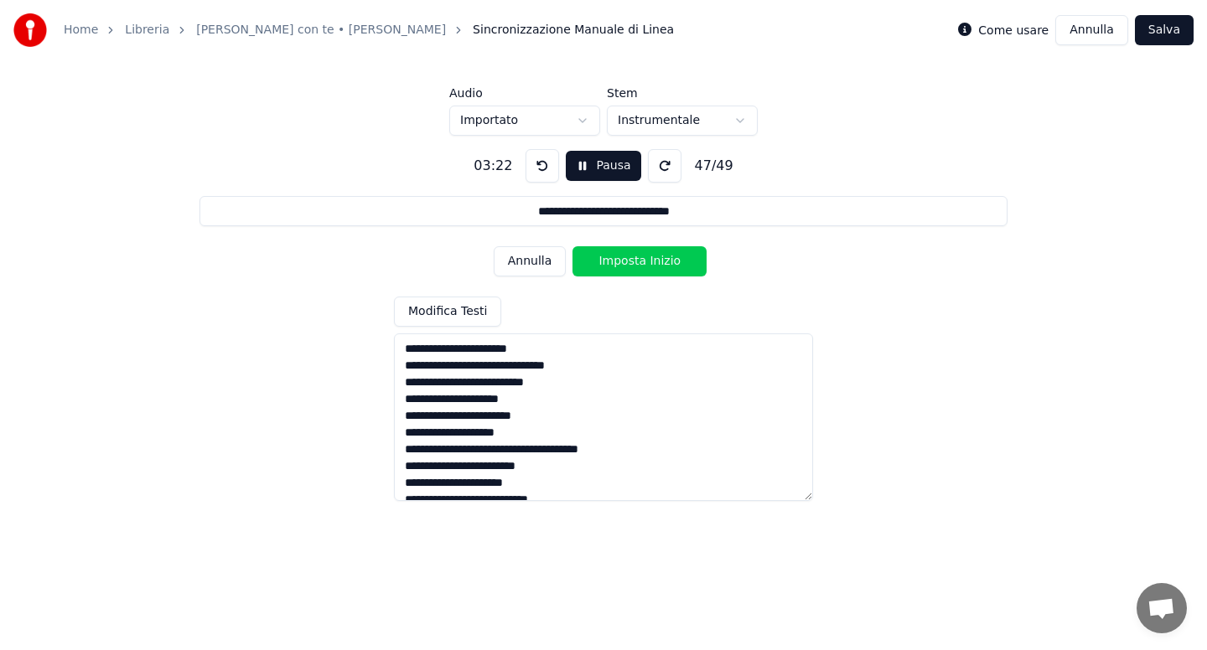
click at [542, 261] on button "Annulla" at bounding box center [530, 261] width 73 height 30
click at [547, 269] on button "Annulla" at bounding box center [530, 261] width 73 height 30
click at [542, 265] on button "Annulla" at bounding box center [530, 261] width 73 height 30
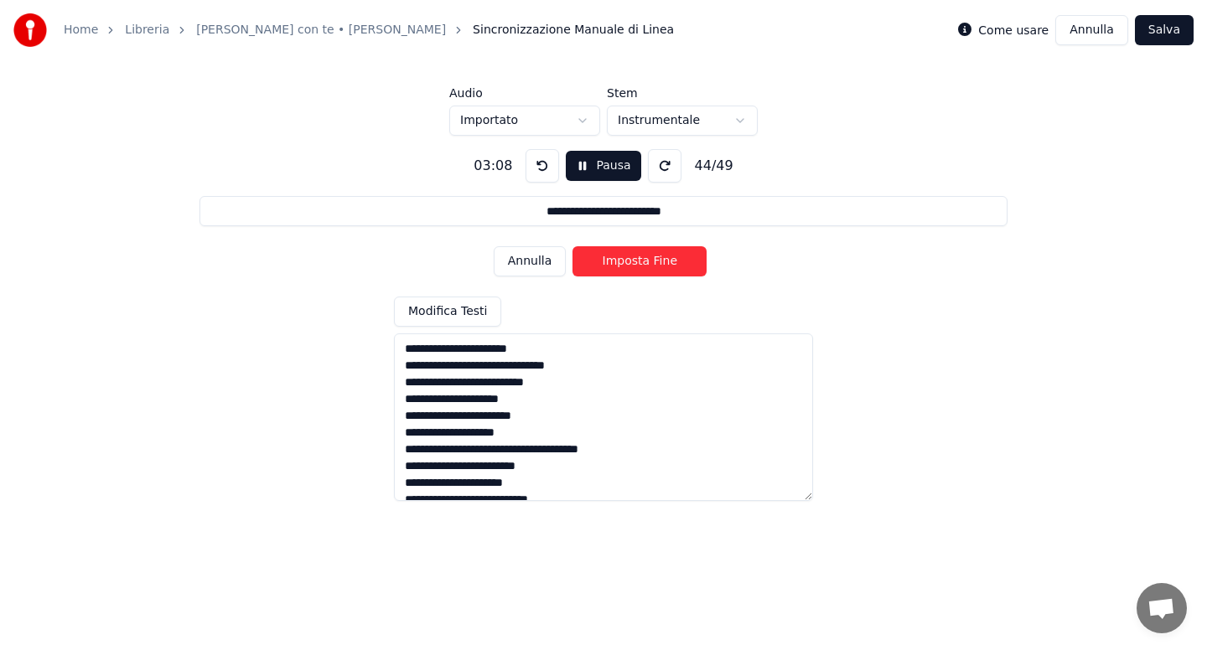
click at [623, 262] on button "Imposta Fine" at bounding box center [639, 261] width 134 height 30
click at [623, 262] on button "Imposta Inizio" at bounding box center [639, 261] width 134 height 30
click at [623, 262] on button "Imposta Fine" at bounding box center [639, 261] width 134 height 30
click at [623, 262] on button "Imposta Inizio" at bounding box center [639, 261] width 134 height 30
click at [623, 262] on button "Imposta Fine" at bounding box center [639, 261] width 134 height 30
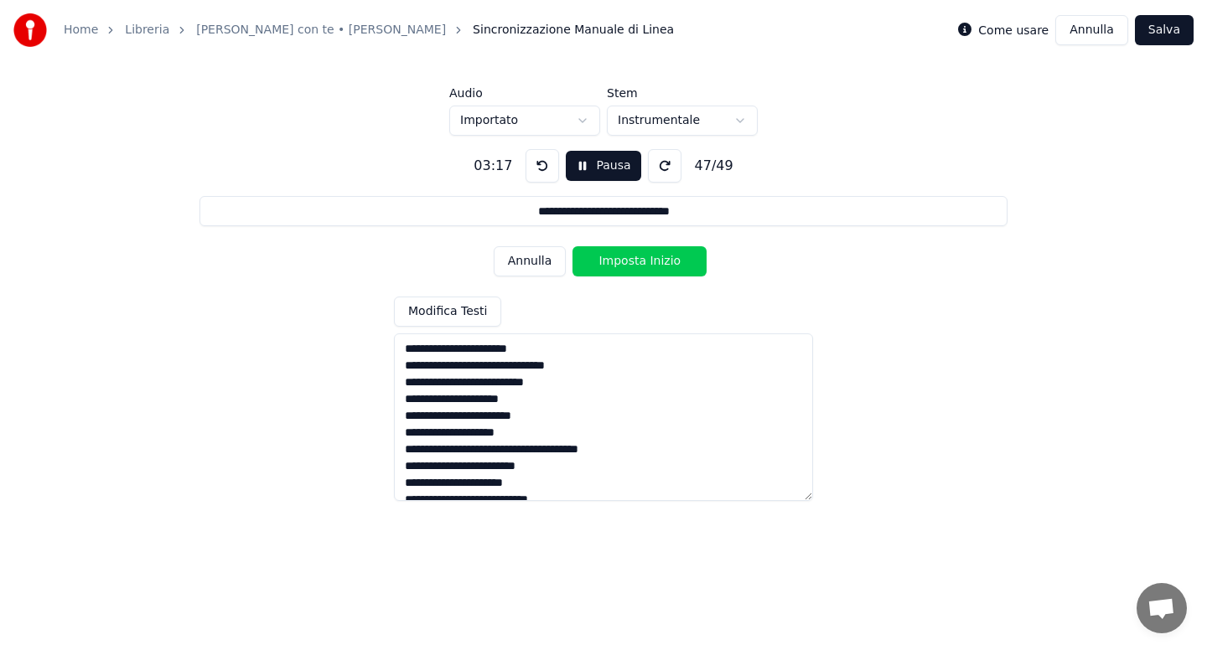
click at [623, 262] on button "Imposta Inizio" at bounding box center [639, 261] width 134 height 30
click at [623, 262] on button "Imposta Fine" at bounding box center [639, 261] width 134 height 30
click at [623, 262] on button "Imposta Inizio" at bounding box center [639, 261] width 134 height 30
click at [623, 262] on button "Imposta Fine" at bounding box center [639, 261] width 134 height 30
type input "**********"
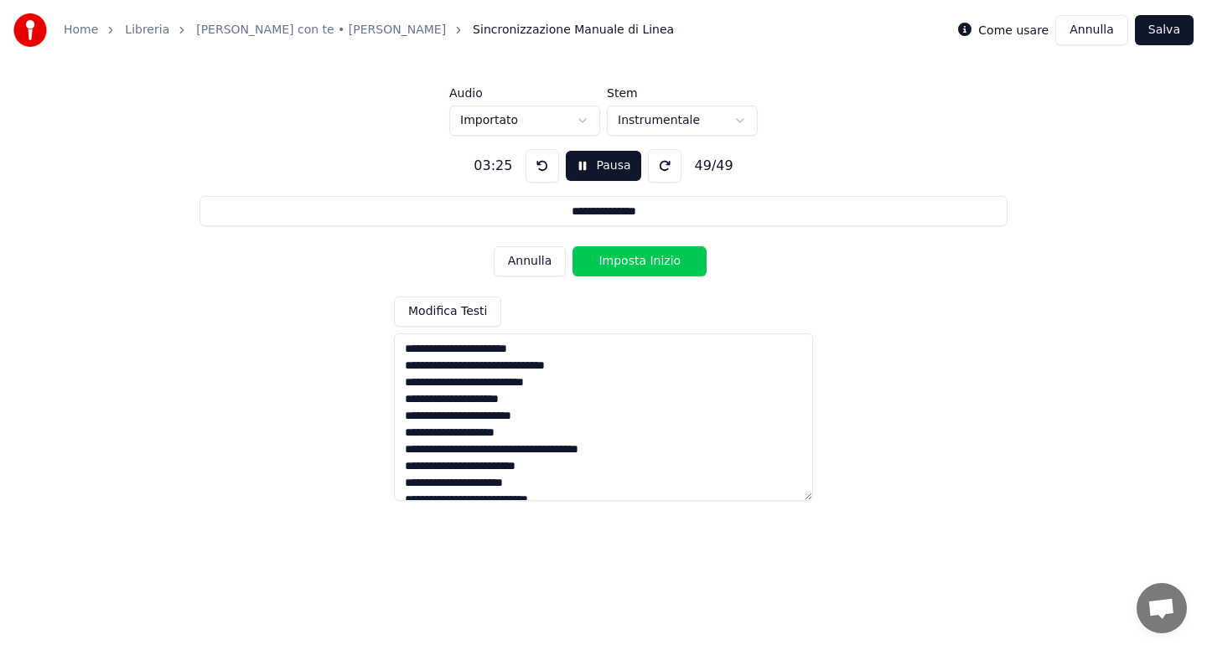
click at [623, 262] on button "Imposta Inizio" at bounding box center [639, 261] width 134 height 30
click at [623, 262] on button "Imposta Fine" at bounding box center [639, 261] width 134 height 30
click at [1160, 40] on button "Salva" at bounding box center [1164, 30] width 59 height 30
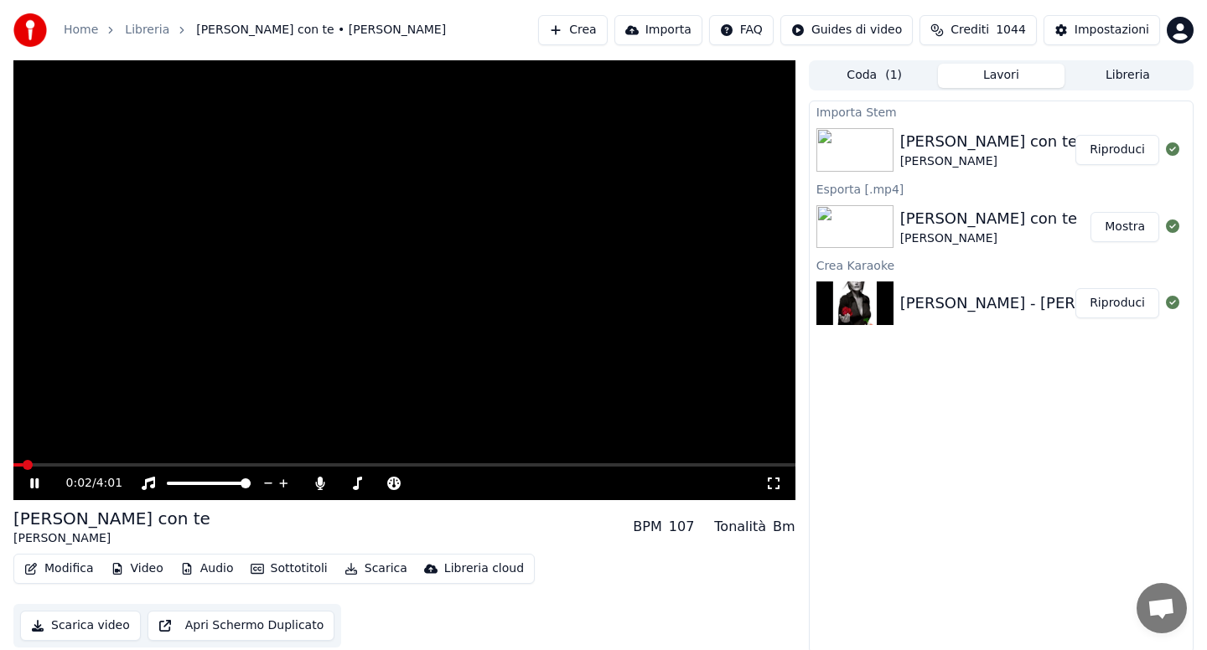
click at [213, 572] on button "Audio" at bounding box center [206, 568] width 67 height 23
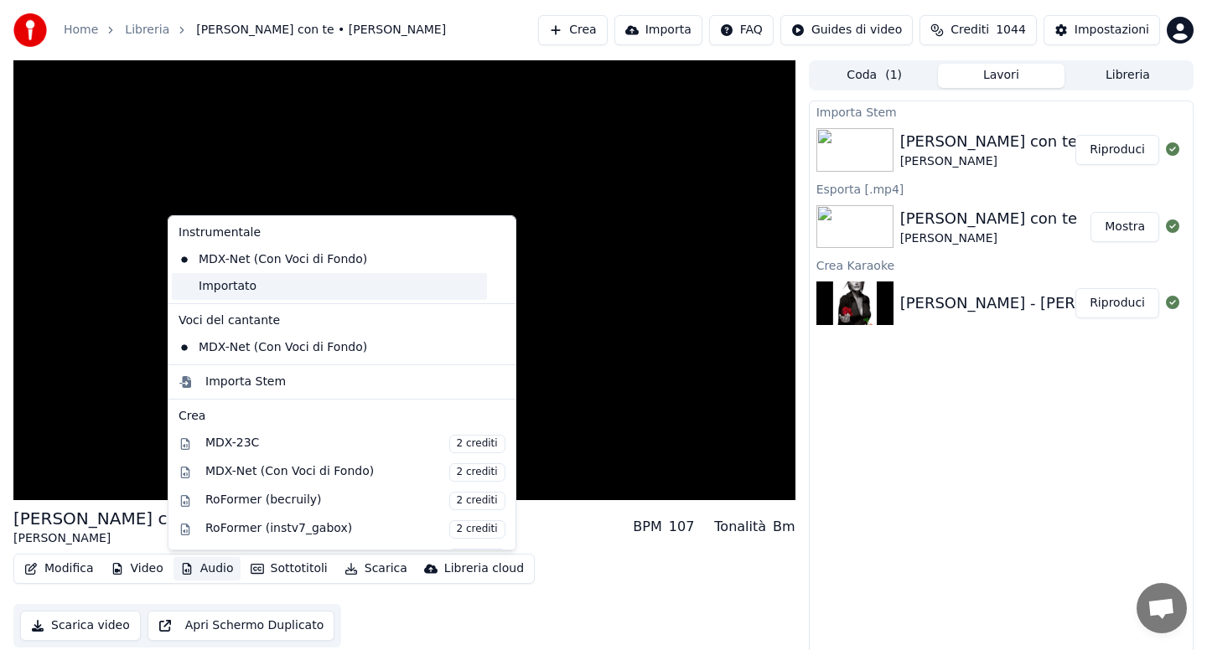
click at [236, 286] on div "Importato" at bounding box center [329, 286] width 315 height 27
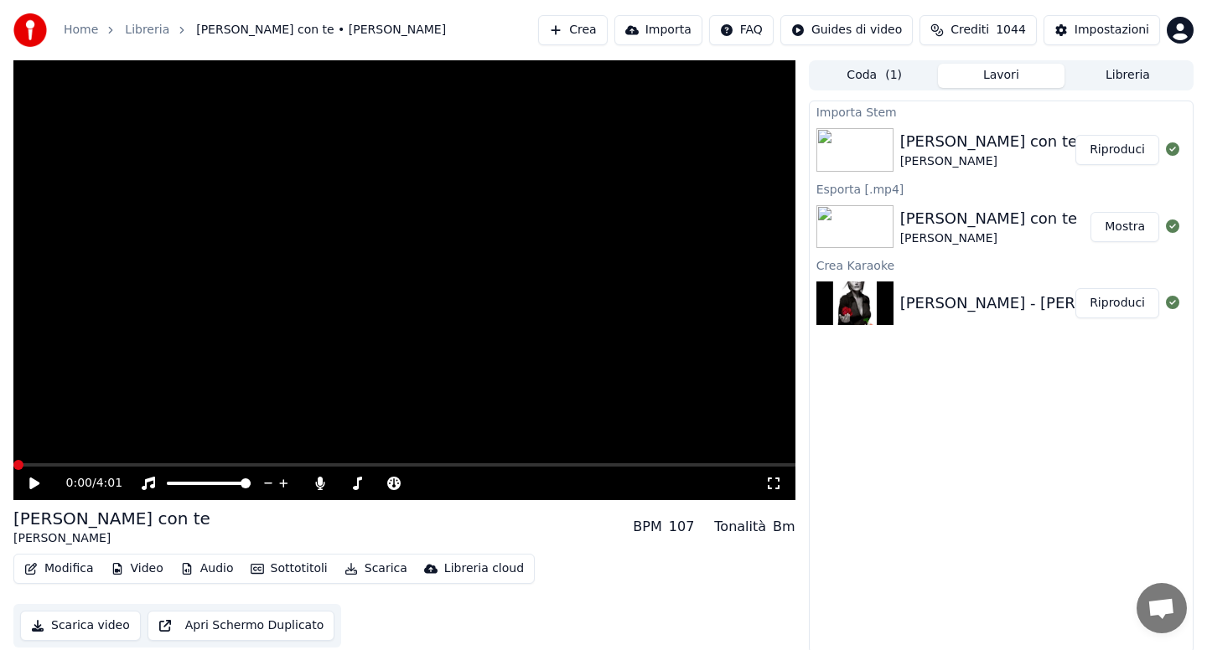
click at [34, 482] on icon at bounding box center [34, 484] width 10 height 12
click at [19, 464] on span at bounding box center [30, 464] width 35 height 3
click at [321, 484] on icon at bounding box center [319, 483] width 9 height 13
click at [282, 567] on button "Sottotitoli" at bounding box center [289, 568] width 91 height 23
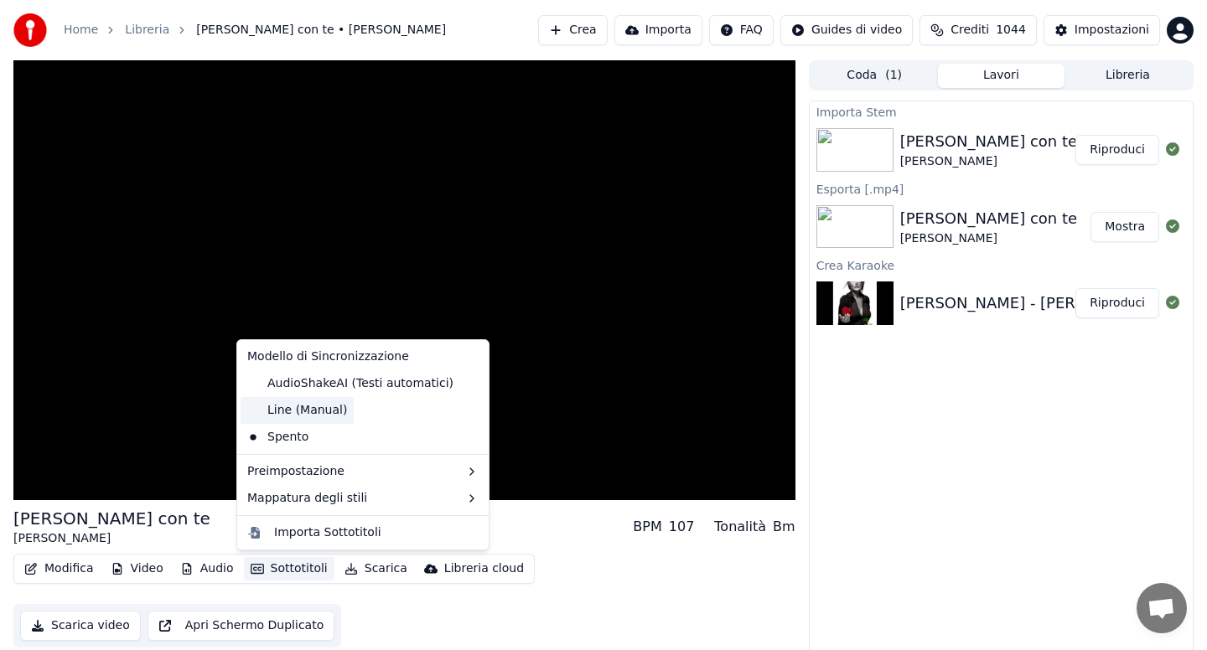
click at [300, 408] on div "Line (Manual)" at bounding box center [297, 410] width 113 height 27
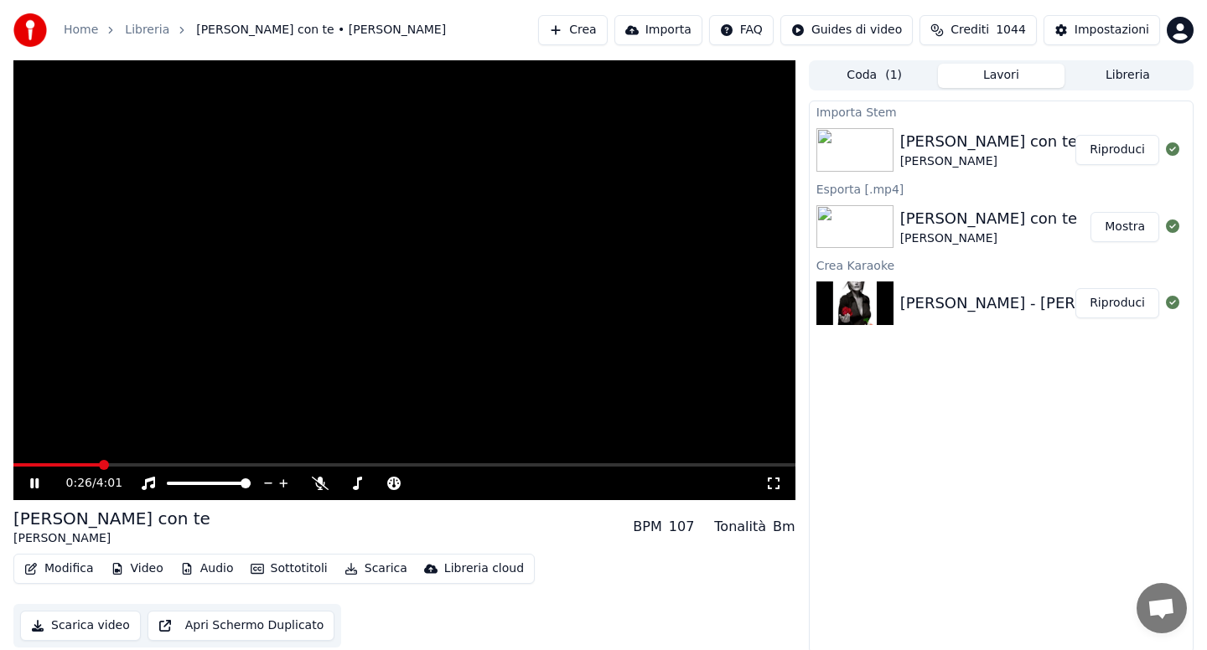
click at [285, 572] on button "Sottotitoli" at bounding box center [289, 568] width 91 height 23
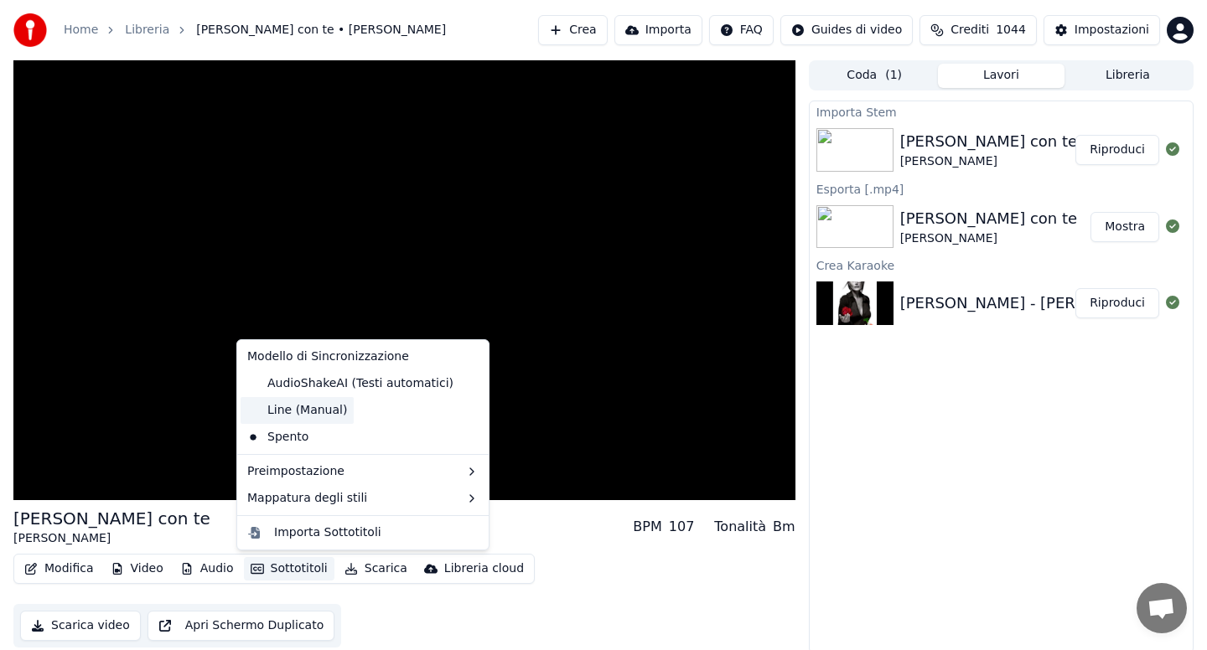
click at [280, 411] on div "Line (Manual)" at bounding box center [297, 410] width 113 height 27
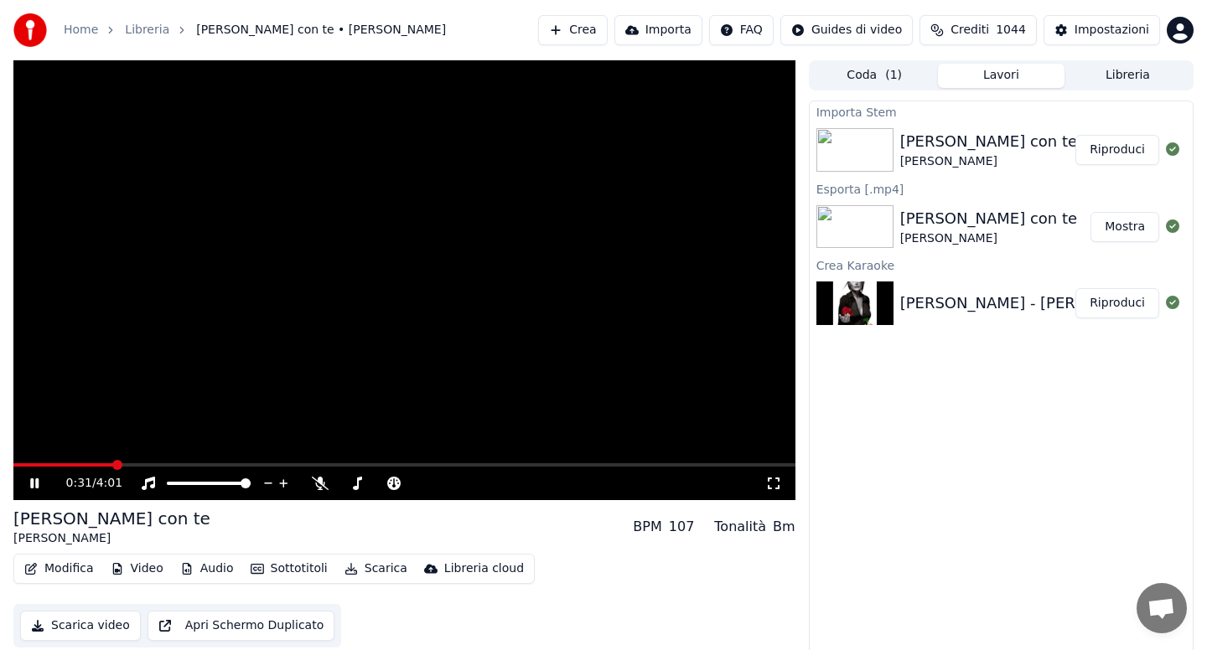
click at [34, 487] on icon at bounding box center [46, 483] width 39 height 13
click at [290, 575] on button "Sottotitoli" at bounding box center [289, 568] width 91 height 23
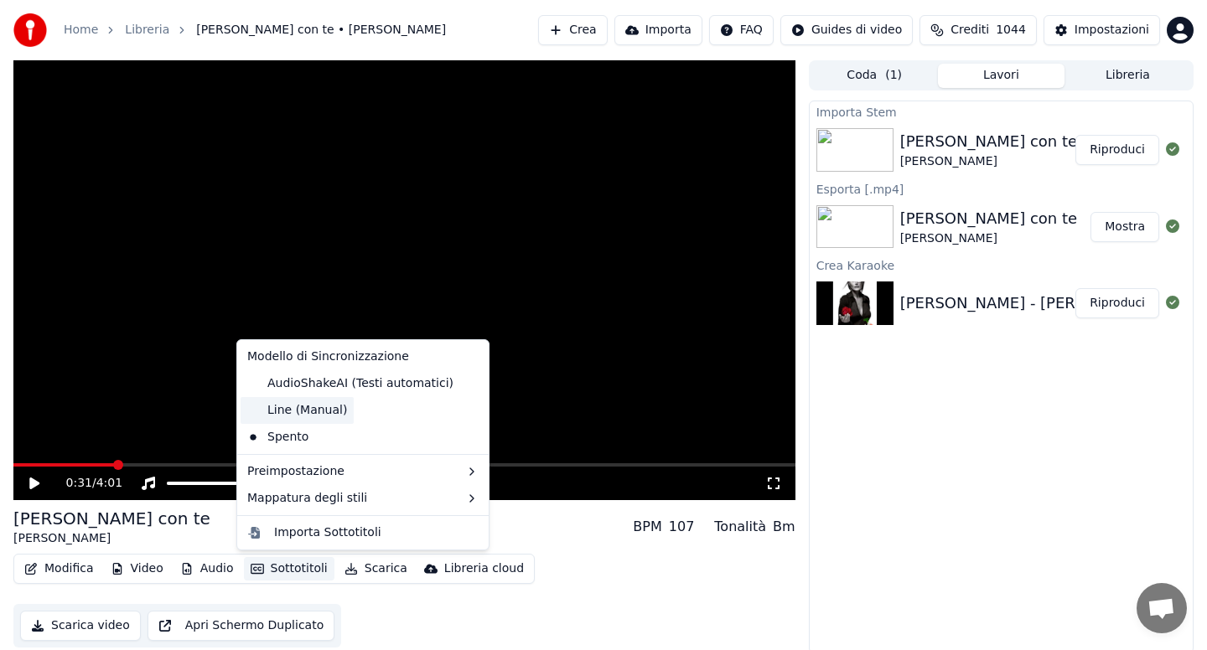
click at [265, 416] on div "Line (Manual)" at bounding box center [297, 410] width 113 height 27
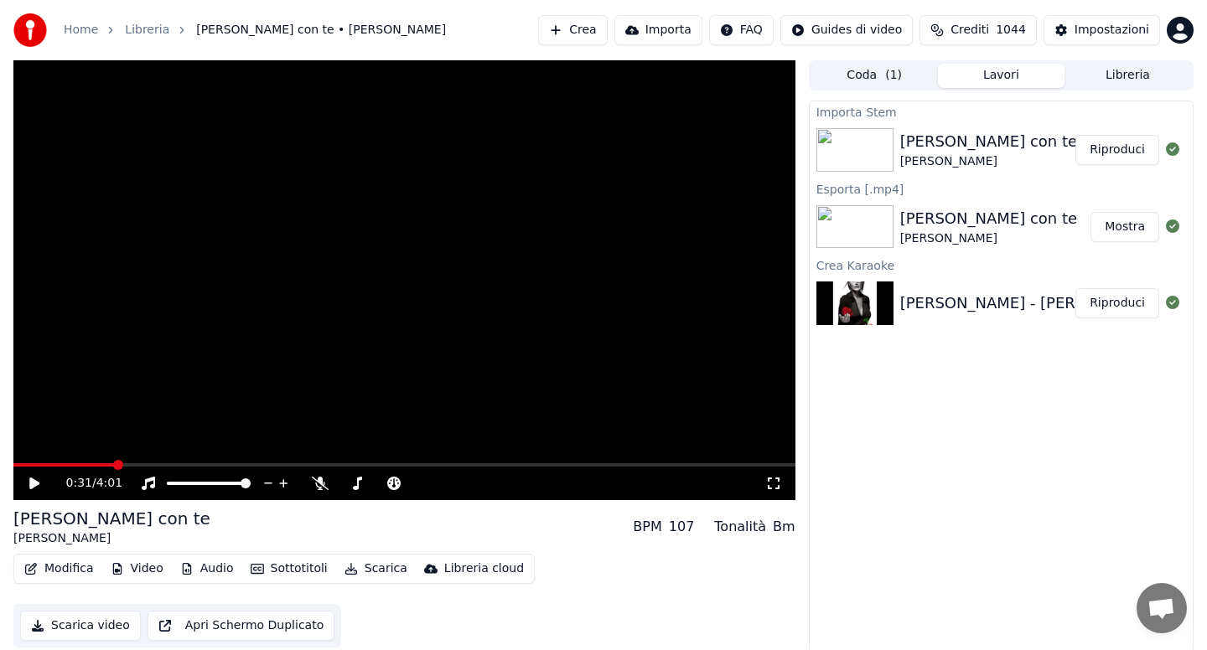
click at [27, 464] on span at bounding box center [63, 464] width 101 height 3
click at [216, 464] on span at bounding box center [404, 464] width 782 height 3
click at [38, 481] on icon at bounding box center [34, 484] width 10 height 12
click at [280, 571] on button "Sottotitoli" at bounding box center [289, 568] width 91 height 23
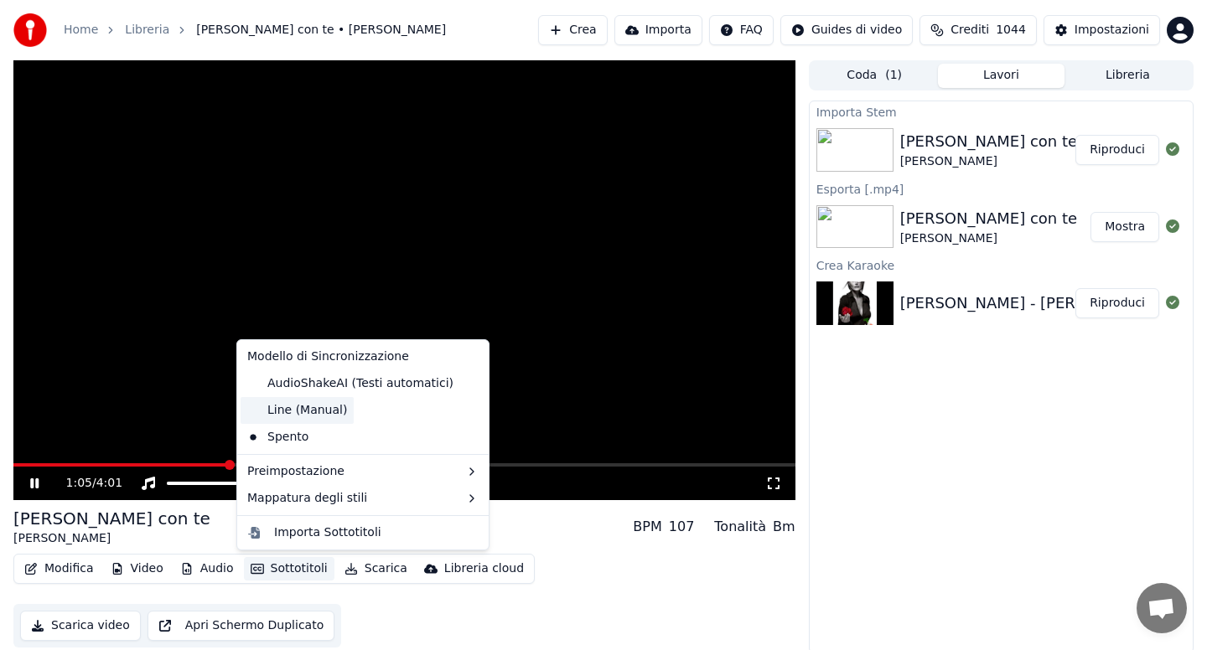
click at [262, 412] on div "Line (Manual)" at bounding box center [297, 410] width 113 height 27
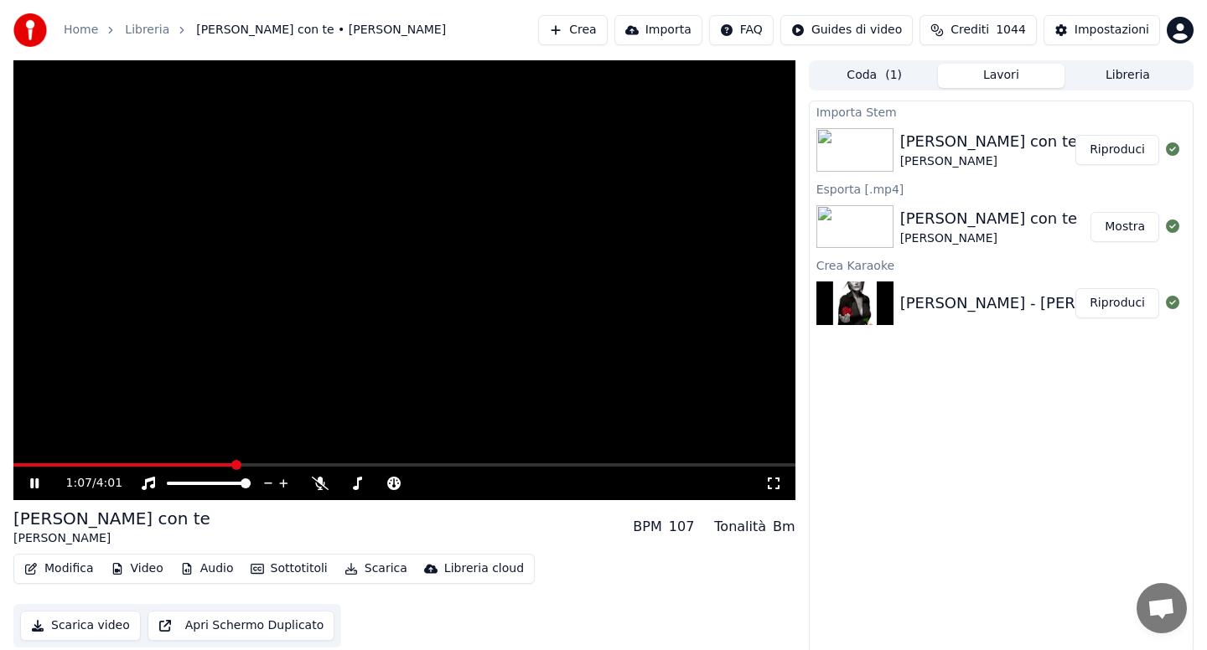
click at [40, 479] on icon at bounding box center [46, 483] width 39 height 13
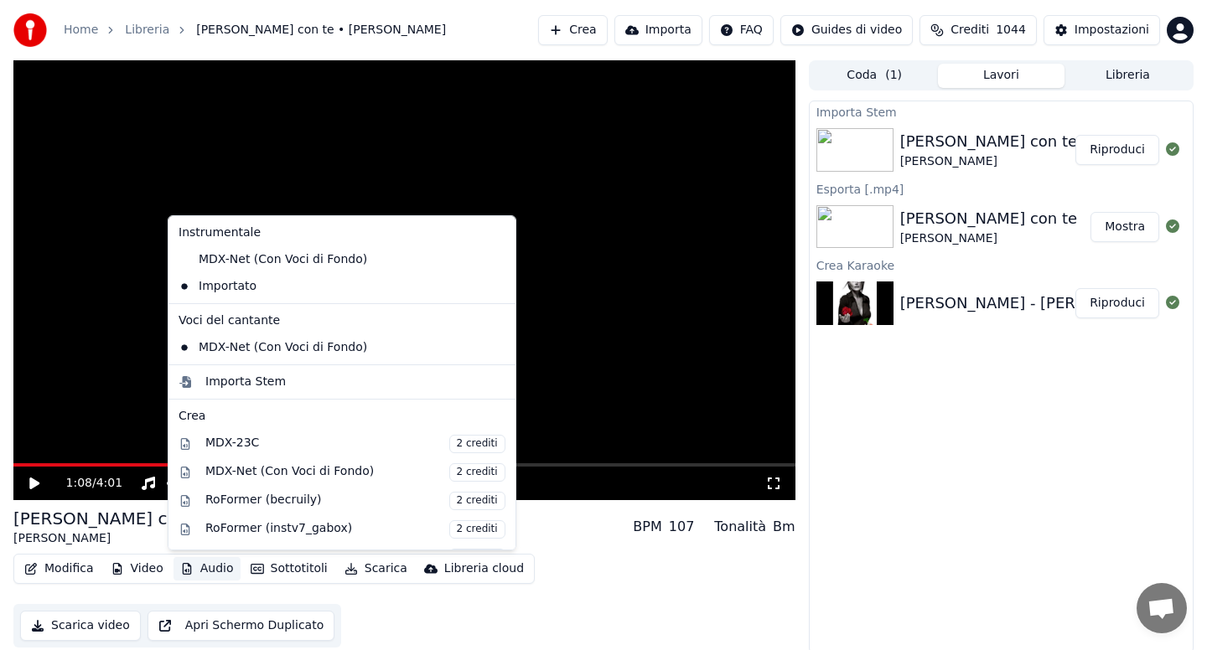
click at [220, 571] on button "Audio" at bounding box center [206, 568] width 67 height 23
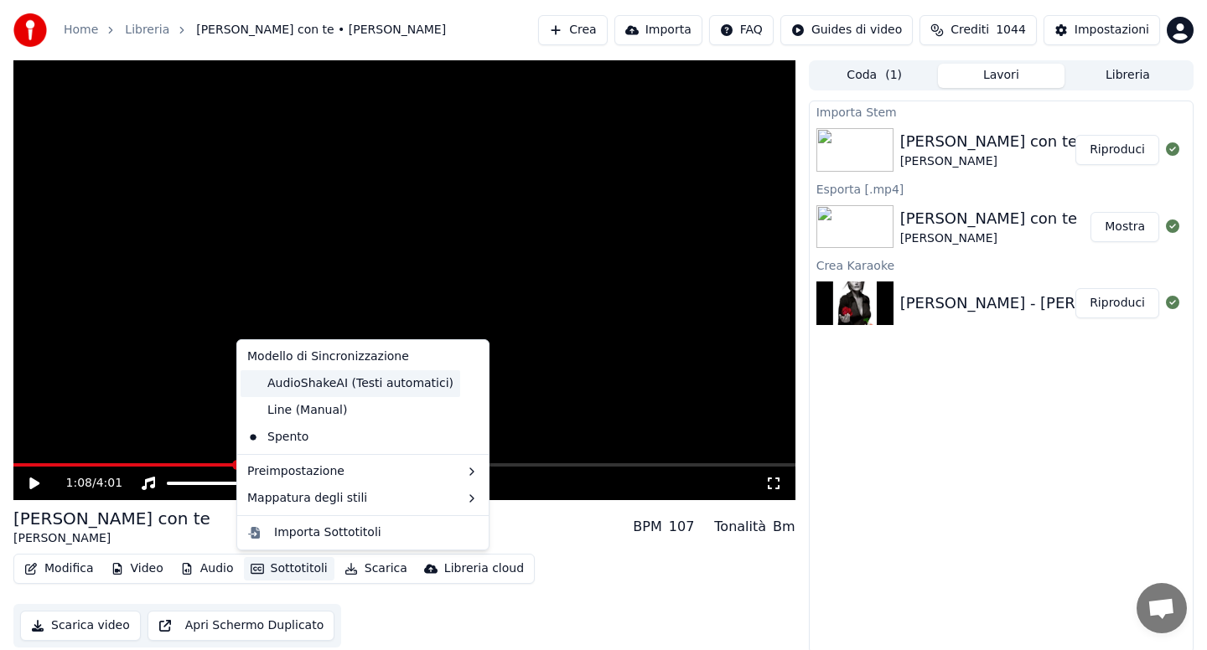
click at [261, 390] on div "AudioShakeAI (Testi automatici)" at bounding box center [351, 383] width 220 height 27
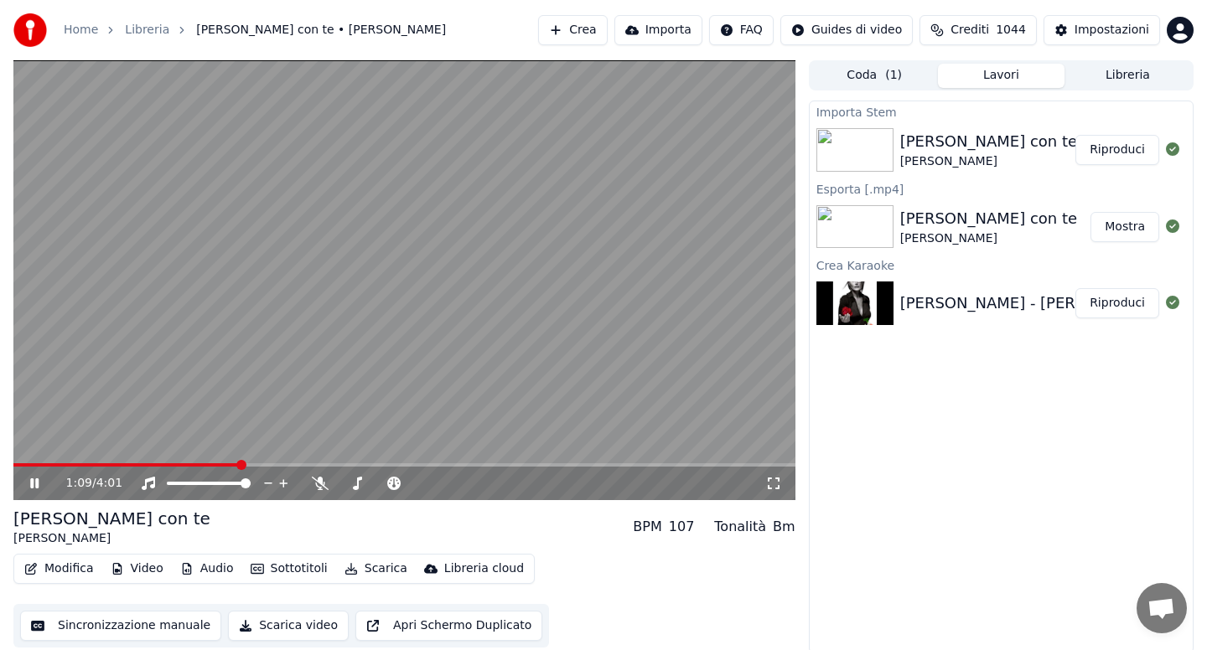
click at [277, 563] on button "Sottotitoli" at bounding box center [289, 568] width 91 height 23
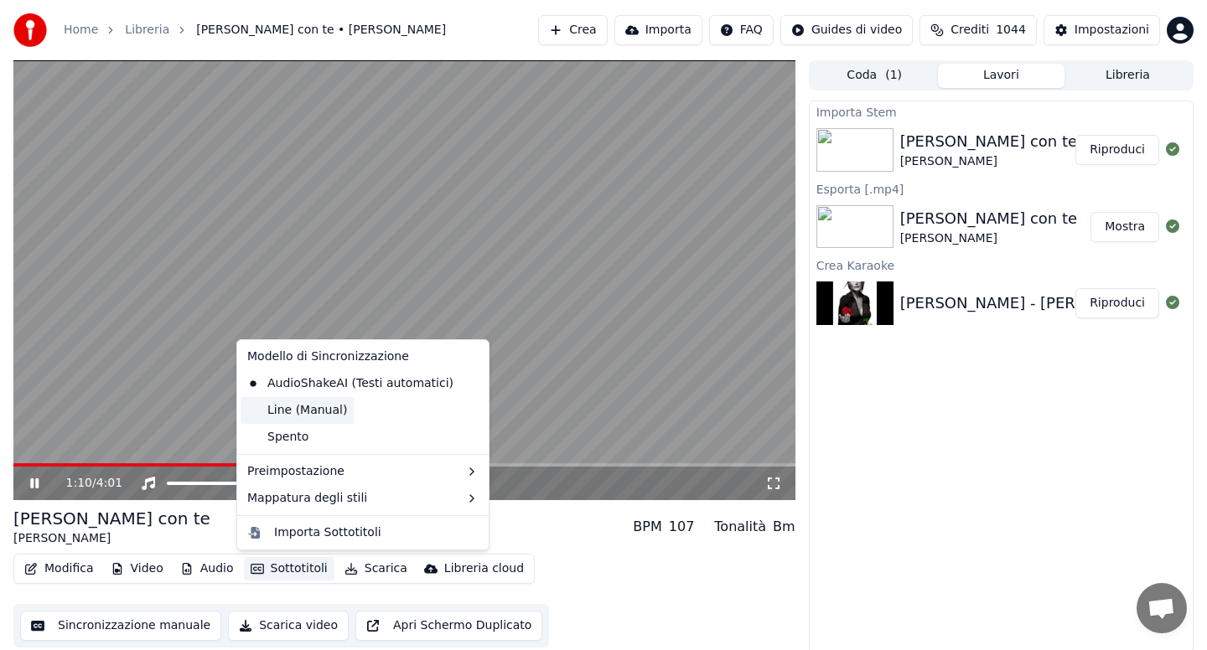
click at [267, 412] on div "Line (Manual)" at bounding box center [297, 410] width 113 height 27
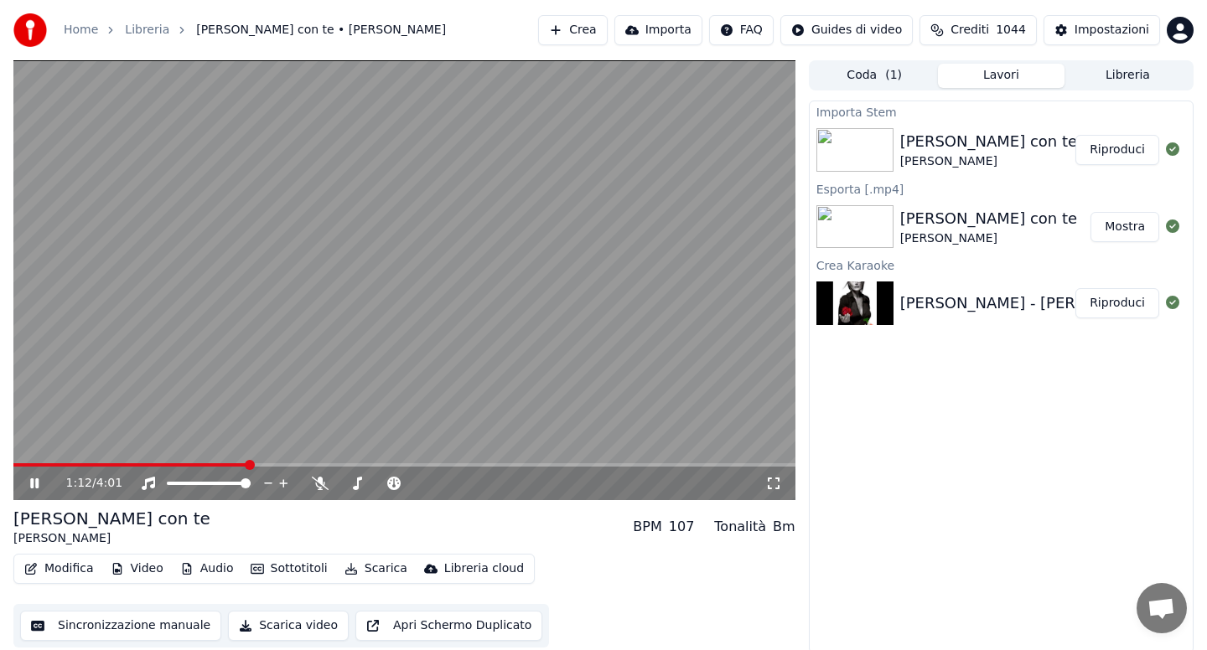
click at [287, 574] on button "Sottotitoli" at bounding box center [289, 568] width 91 height 23
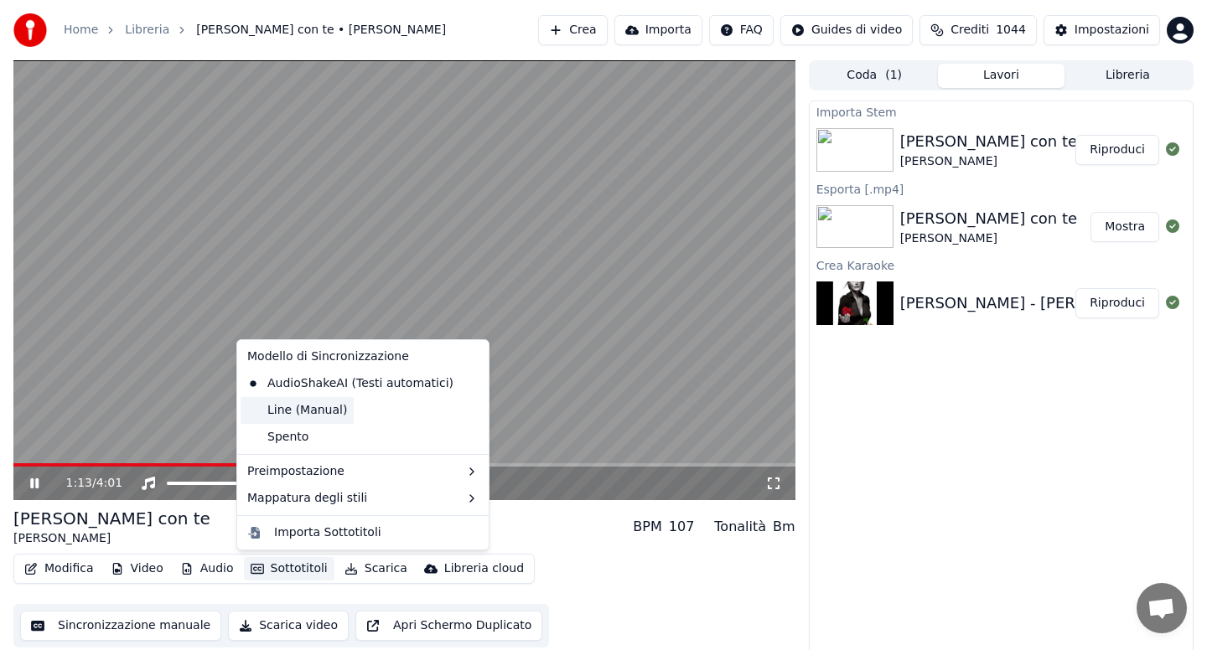
click at [271, 416] on div "Line (Manual)" at bounding box center [297, 410] width 113 height 27
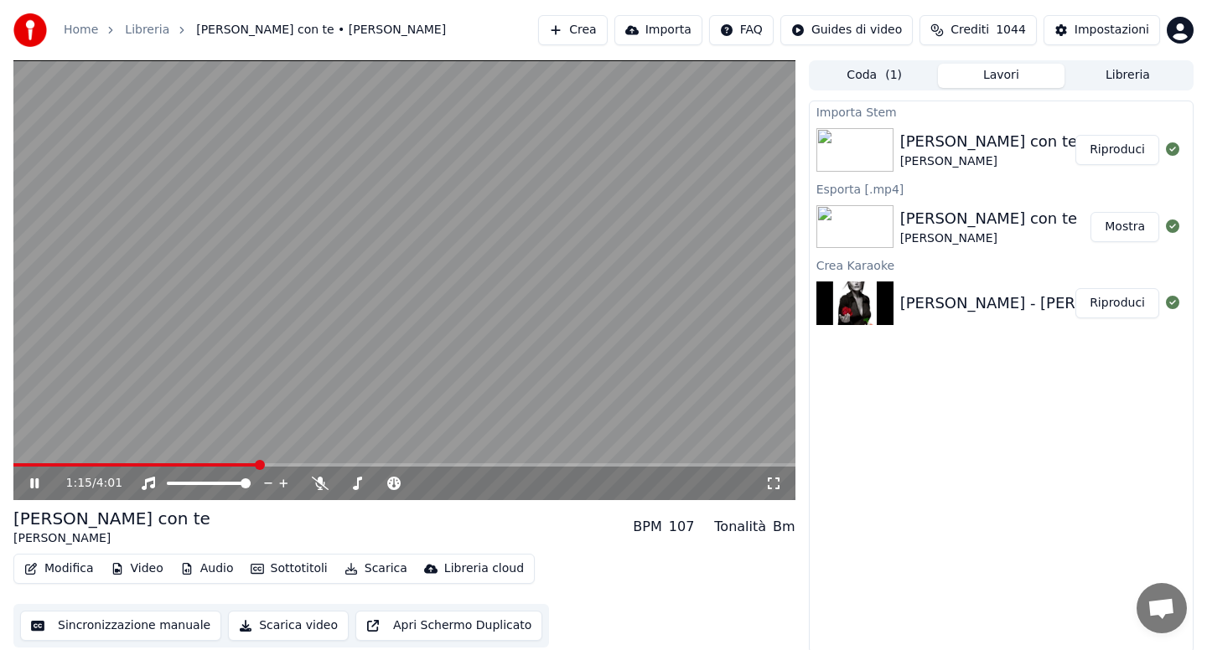
click at [34, 483] on icon at bounding box center [34, 484] width 8 height 10
click at [62, 572] on button "Modifica" at bounding box center [59, 568] width 83 height 23
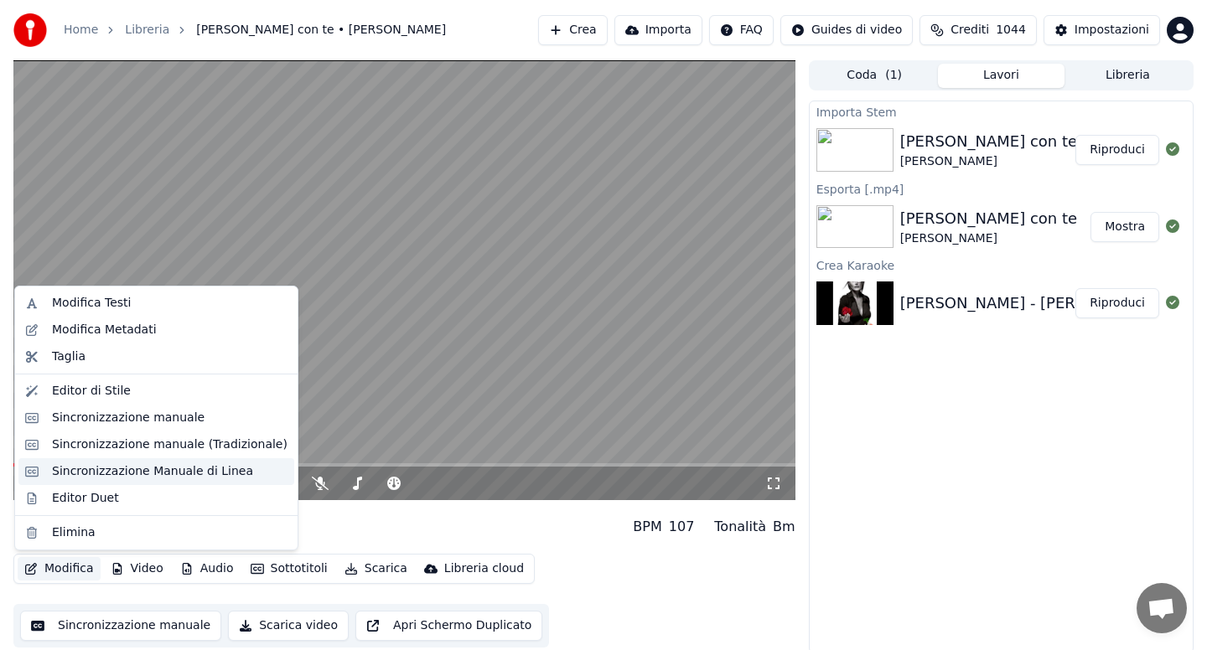
click at [123, 463] on div "Sincronizzazione Manuale di Linea" at bounding box center [152, 471] width 201 height 17
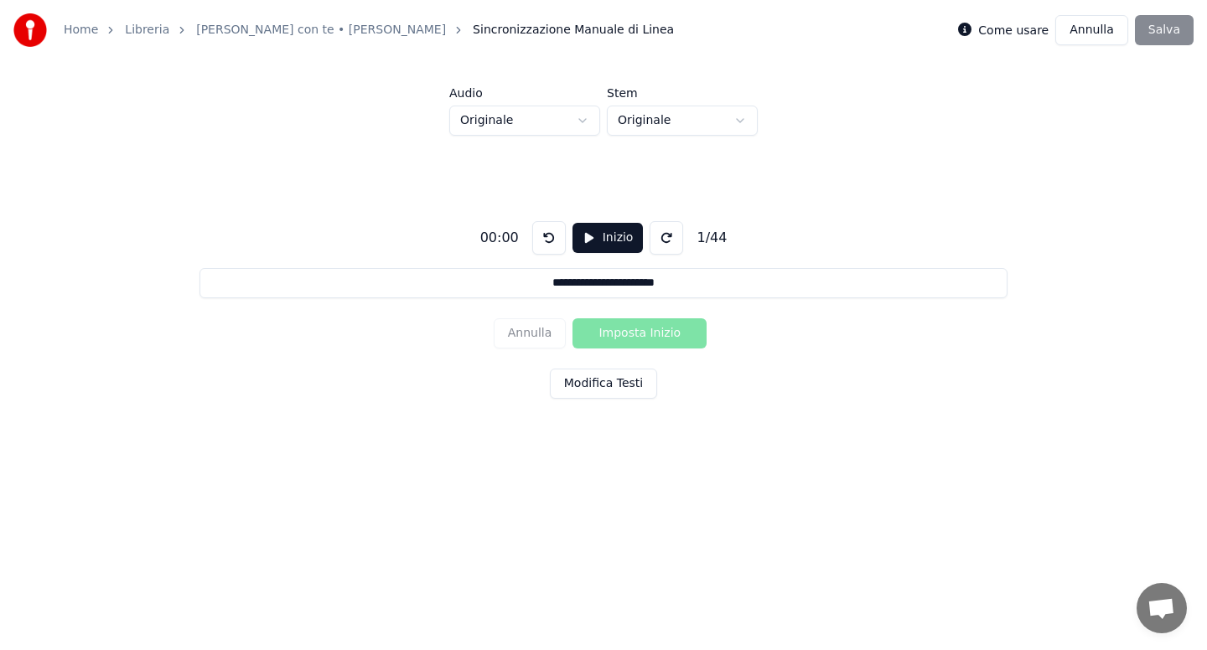
click at [596, 390] on button "Modifica Testi" at bounding box center [603, 384] width 107 height 30
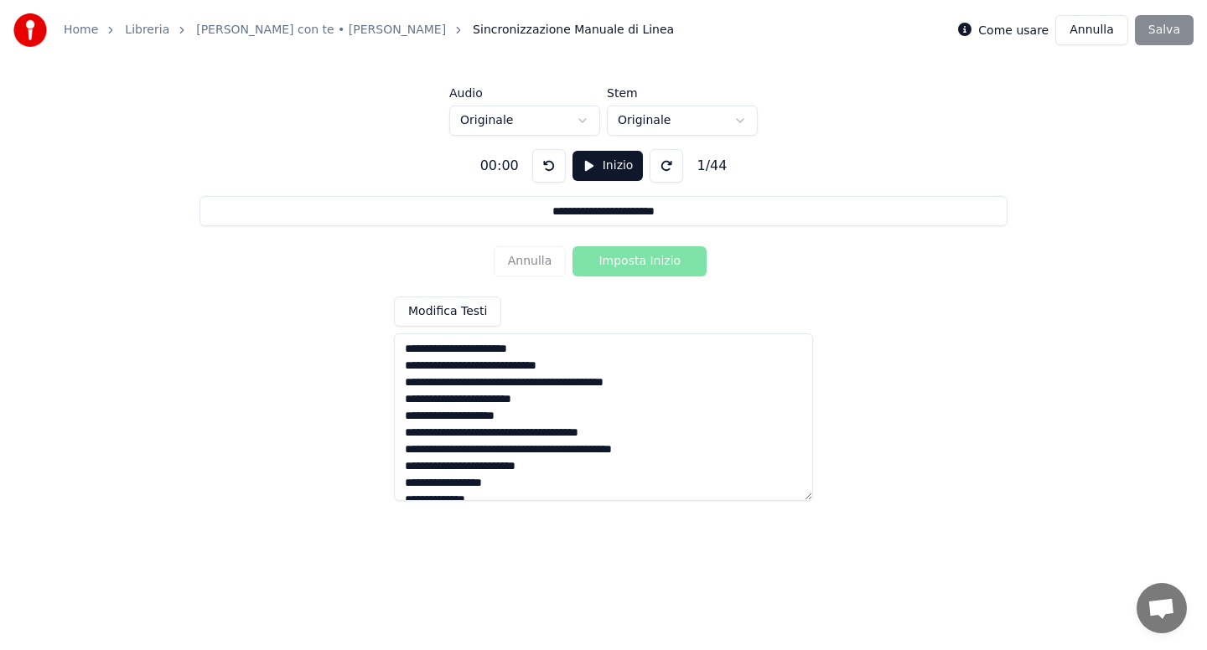
click at [535, 383] on textarea at bounding box center [603, 418] width 419 height 168
click at [529, 449] on textarea at bounding box center [603, 418] width 419 height 168
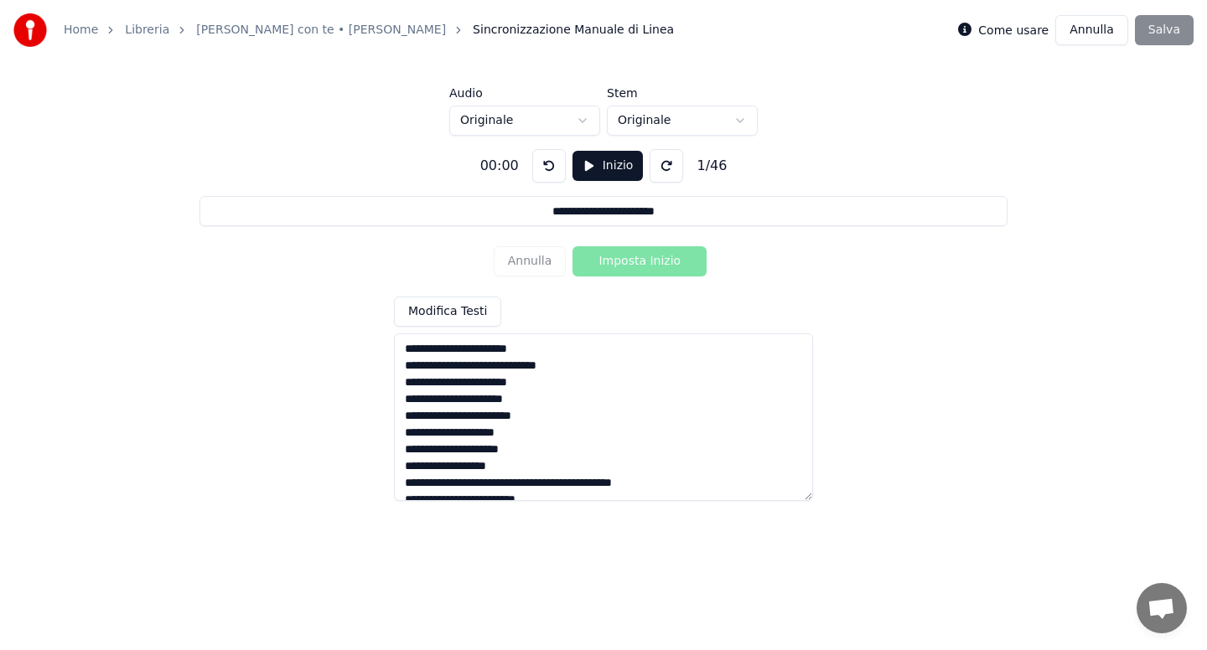
click at [550, 484] on textarea at bounding box center [603, 418] width 419 height 168
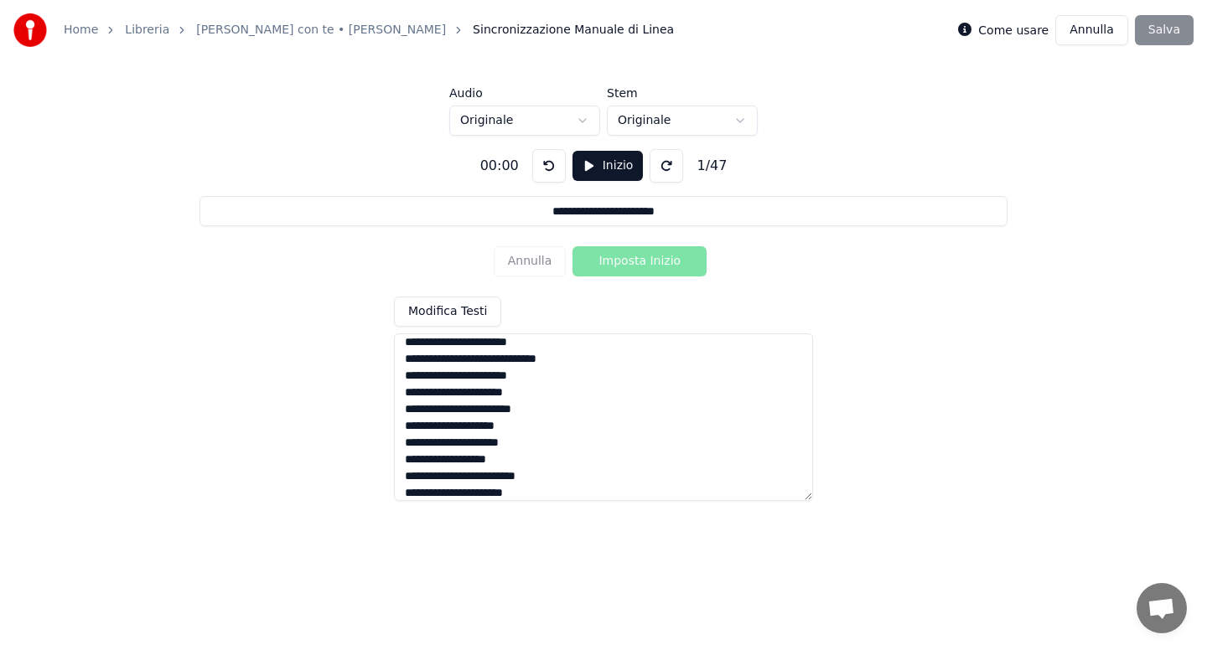
scroll to position [99, 0]
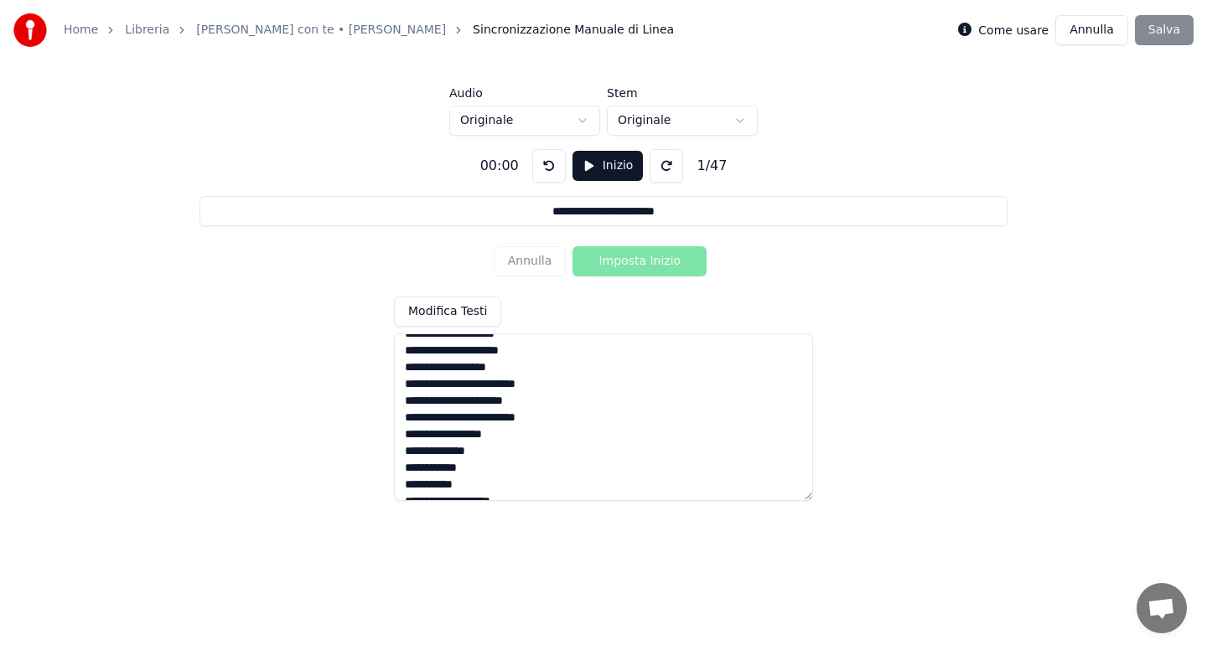
click at [511, 469] on textarea at bounding box center [603, 418] width 419 height 168
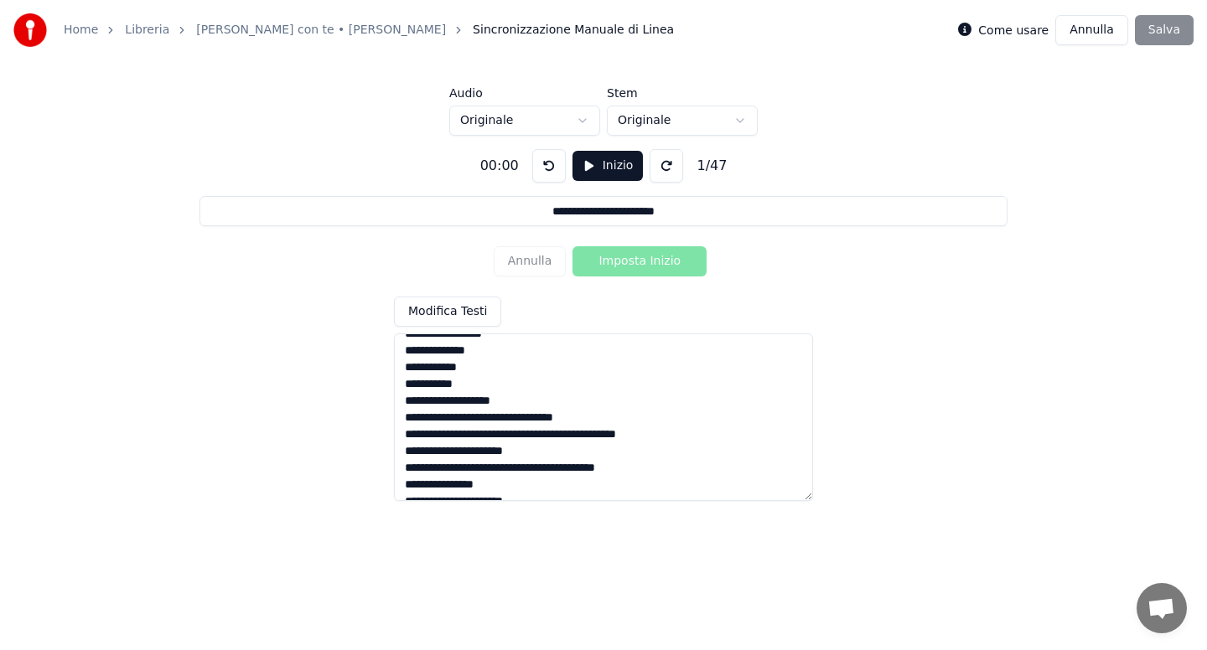
click at [469, 381] on textarea at bounding box center [603, 418] width 419 height 168
click at [605, 419] on textarea at bounding box center [603, 418] width 419 height 168
click at [545, 436] on textarea at bounding box center [603, 418] width 419 height 168
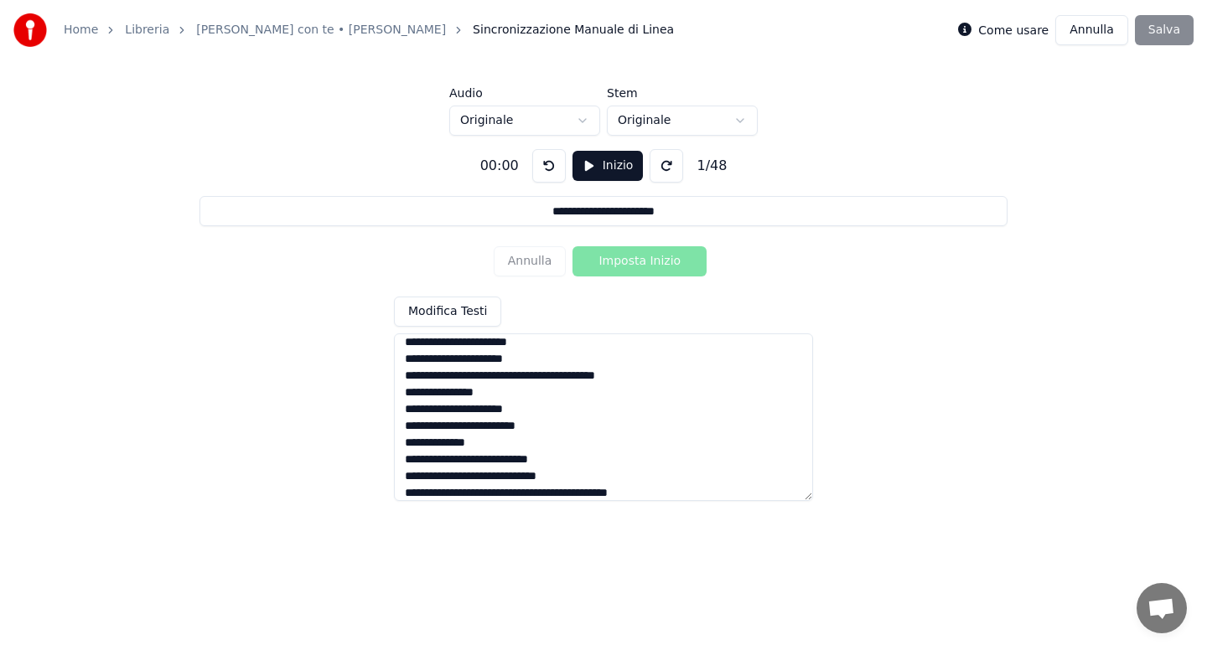
click at [494, 355] on textarea at bounding box center [603, 418] width 419 height 168
click at [552, 378] on textarea at bounding box center [603, 418] width 419 height 168
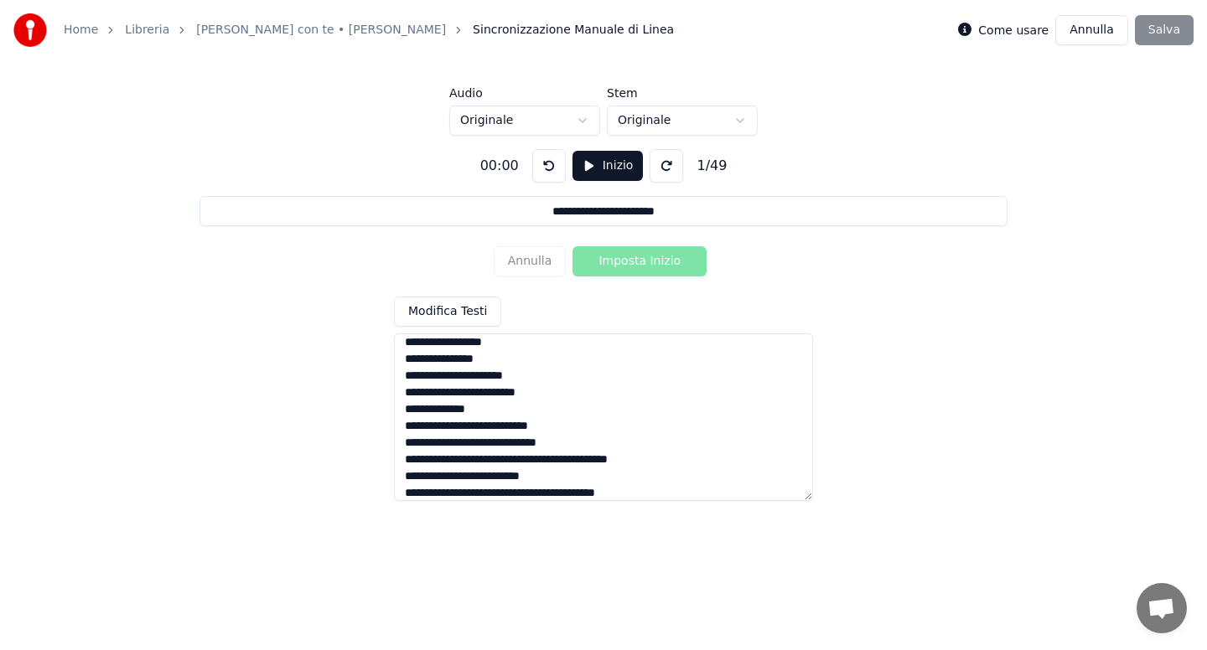
click at [445, 427] on textarea at bounding box center [603, 418] width 419 height 168
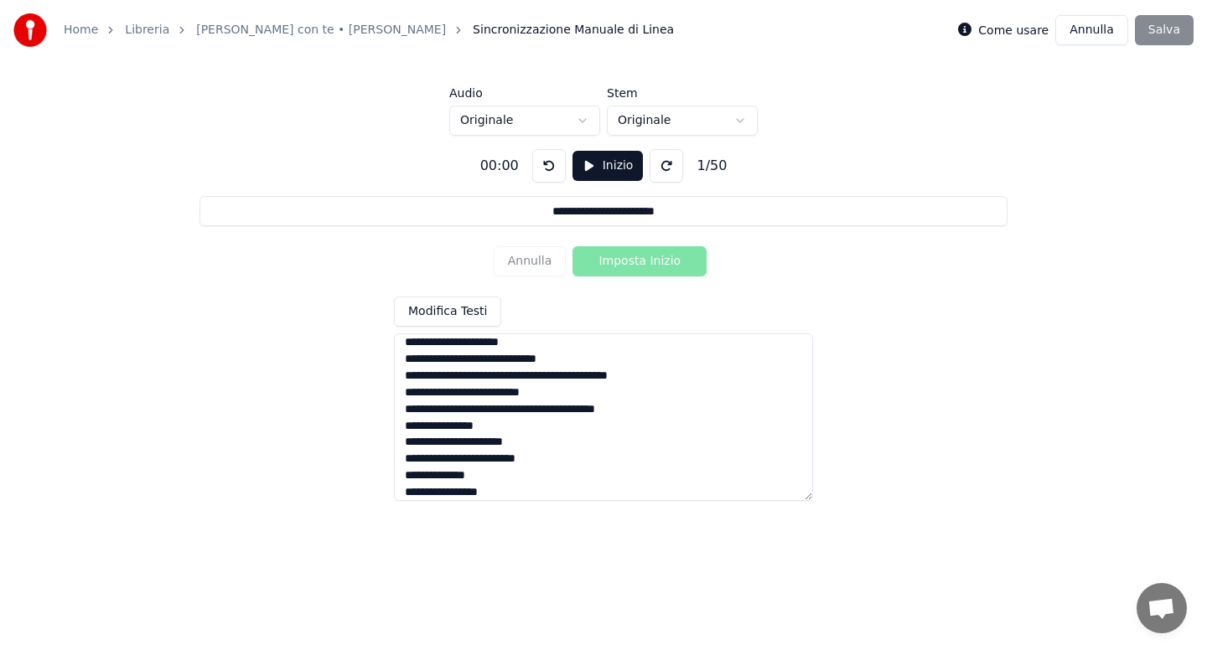
scroll to position [367, 0]
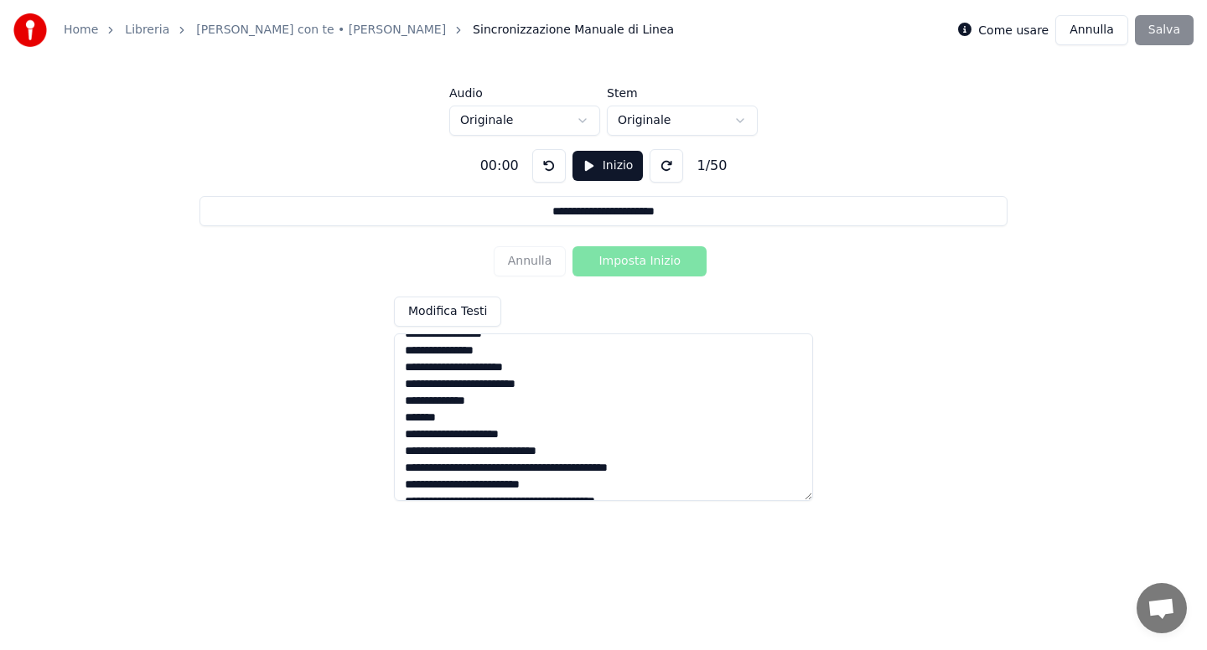
click at [546, 468] on textarea at bounding box center [603, 418] width 419 height 168
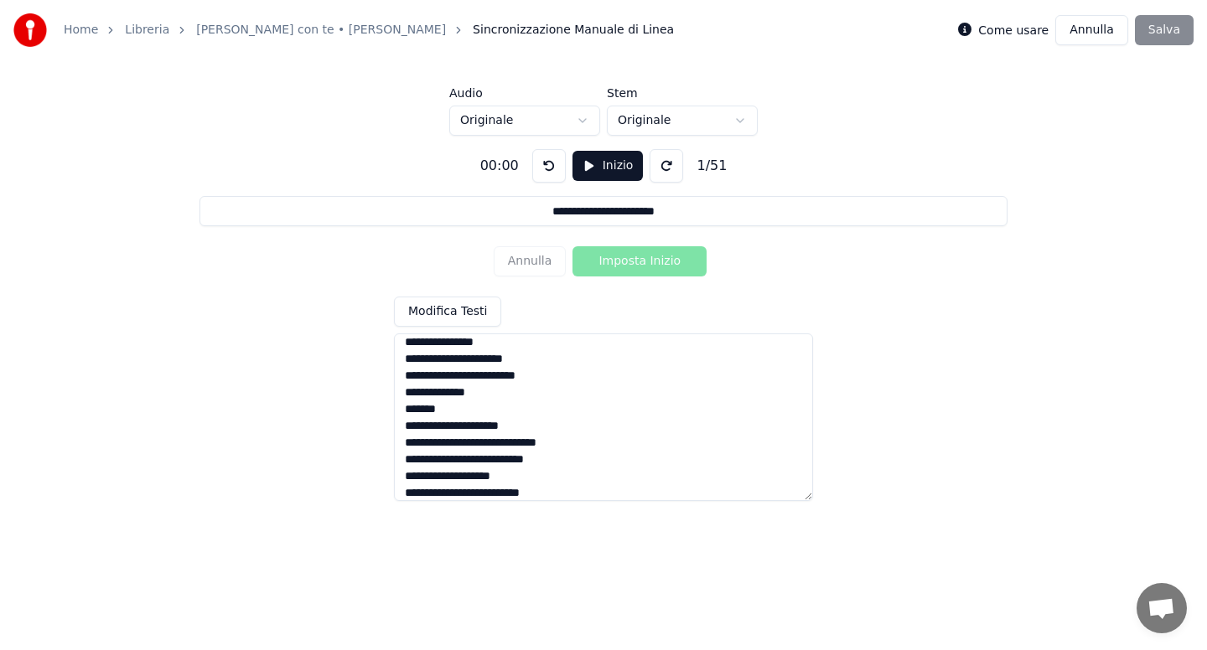
scroll to position [468, 0]
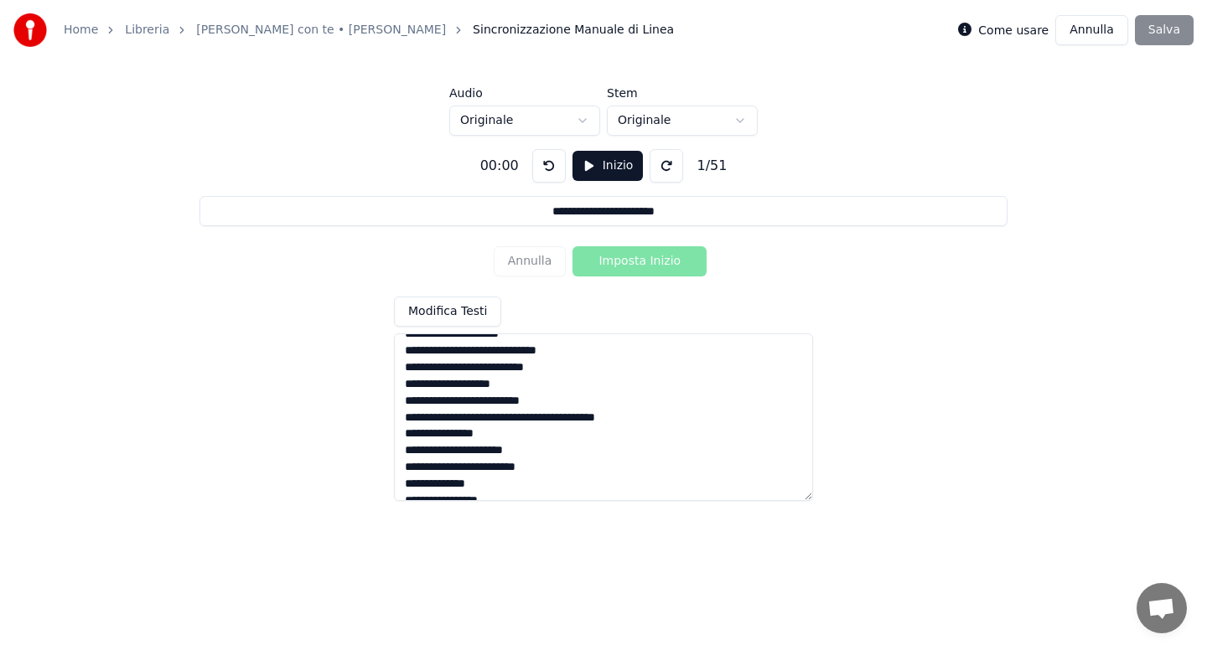
click at [549, 421] on textarea at bounding box center [603, 418] width 419 height 168
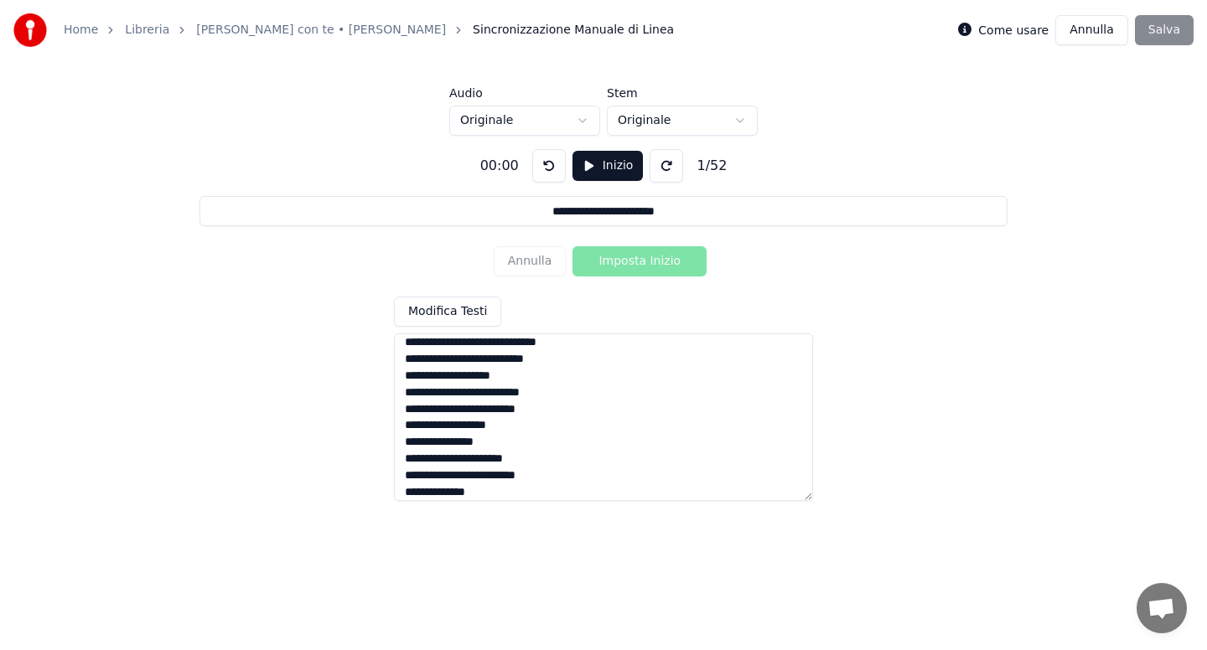
scroll to position [568, 0]
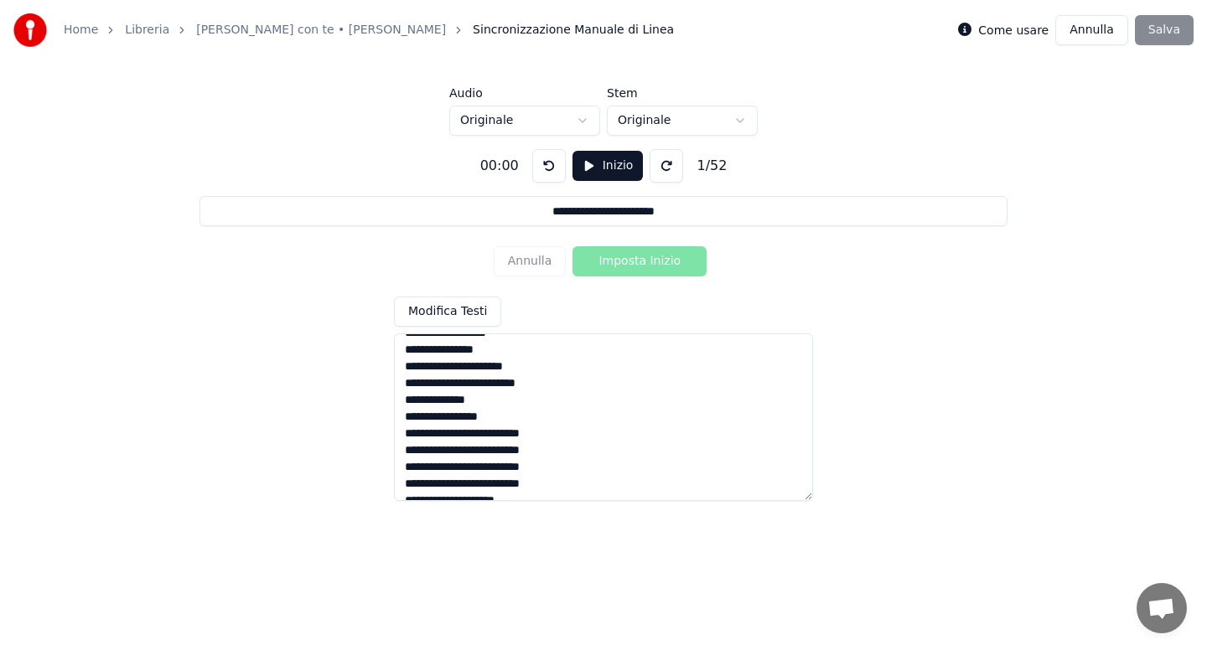
drag, startPoint x: 445, startPoint y: 417, endPoint x: 528, endPoint y: 417, distance: 83.0
click at [528, 417] on textarea at bounding box center [603, 418] width 419 height 168
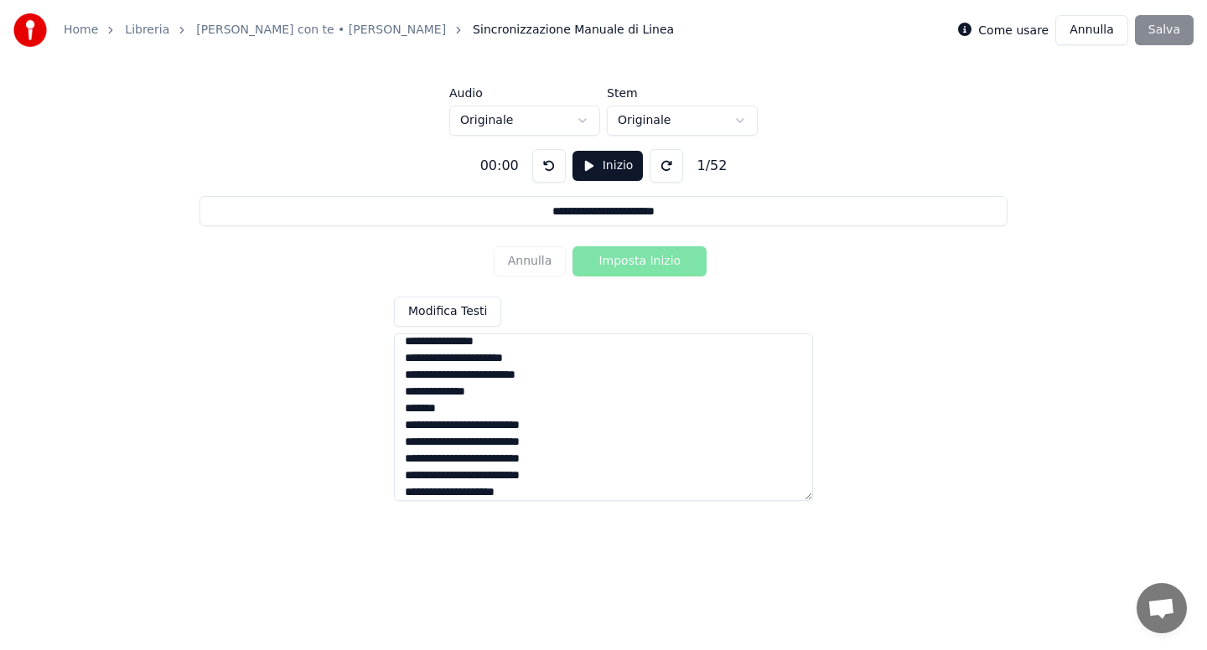
scroll to position [669, 0]
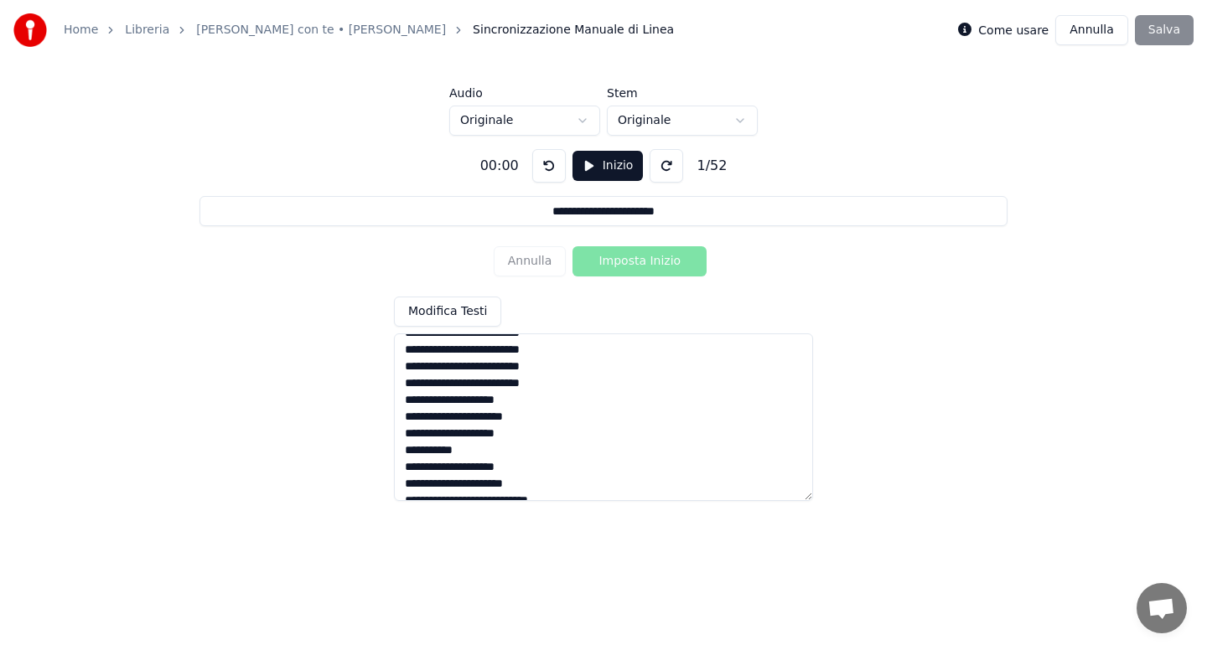
click at [440, 420] on textarea at bounding box center [603, 418] width 419 height 168
click at [474, 452] on textarea at bounding box center [603, 418] width 419 height 168
drag, startPoint x: 474, startPoint y: 452, endPoint x: 427, endPoint y: 455, distance: 47.1
click at [425, 453] on textarea at bounding box center [603, 418] width 419 height 168
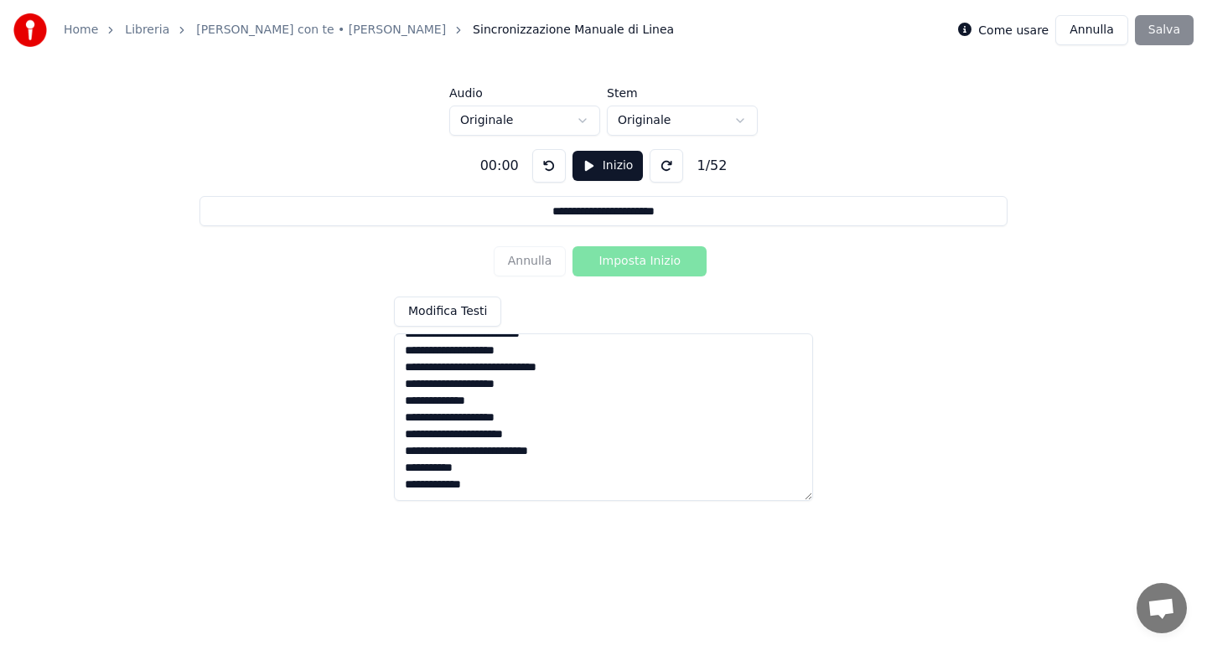
drag, startPoint x: 417, startPoint y: 418, endPoint x: 525, endPoint y: 486, distance: 127.0
click at [525, 486] on textarea at bounding box center [603, 418] width 419 height 168
click at [476, 461] on textarea at bounding box center [603, 418] width 419 height 168
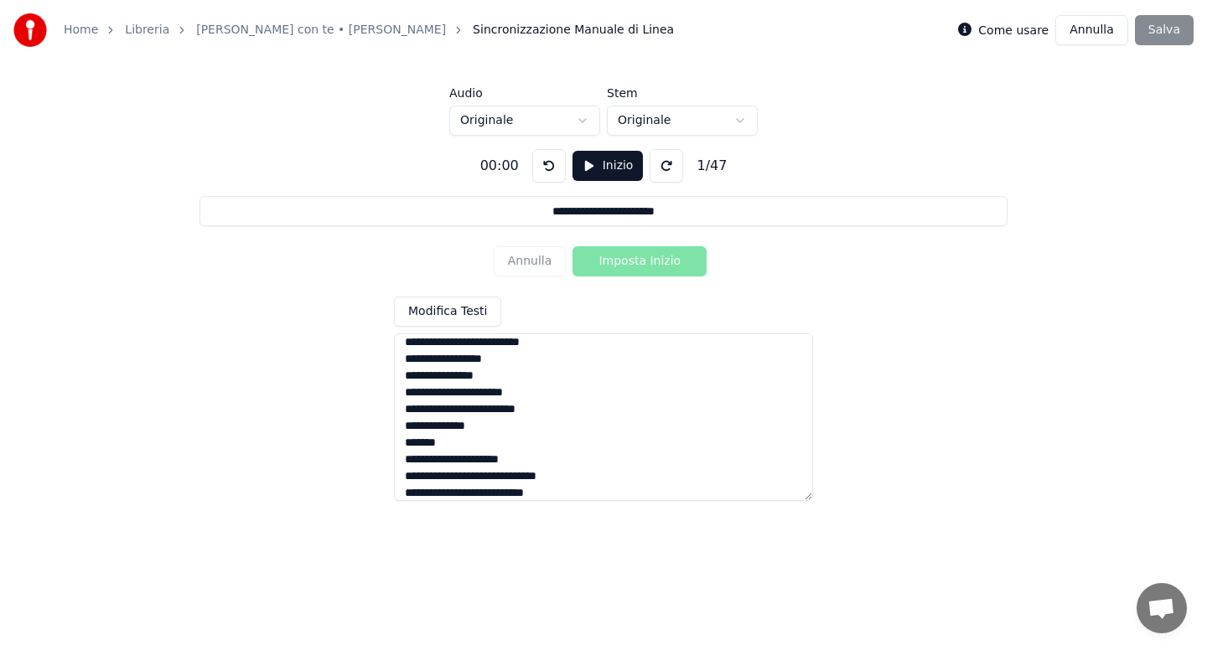
scroll to position [250, 0]
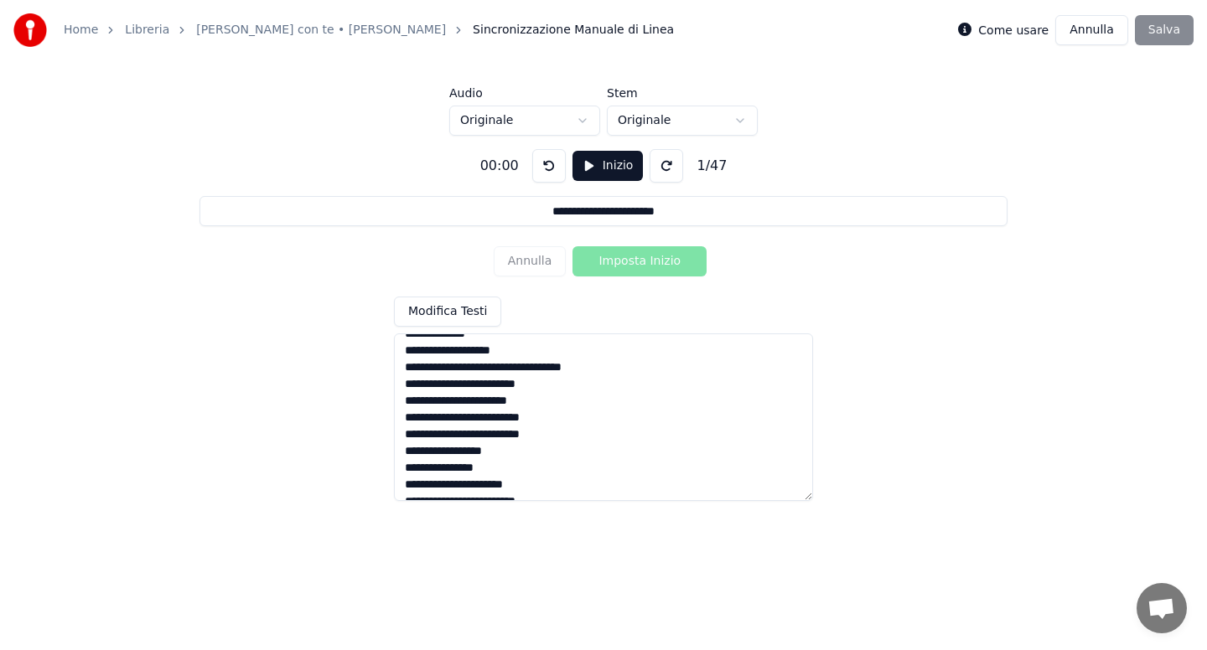
type textarea "**********"
click at [605, 167] on button "Inizio" at bounding box center [607, 166] width 71 height 30
click at [584, 163] on button "Pausa" at bounding box center [608, 166] width 75 height 30
click at [583, 119] on html "**********" at bounding box center [603, 252] width 1207 height 505
click at [603, 164] on button "Inizio" at bounding box center [607, 166] width 71 height 30
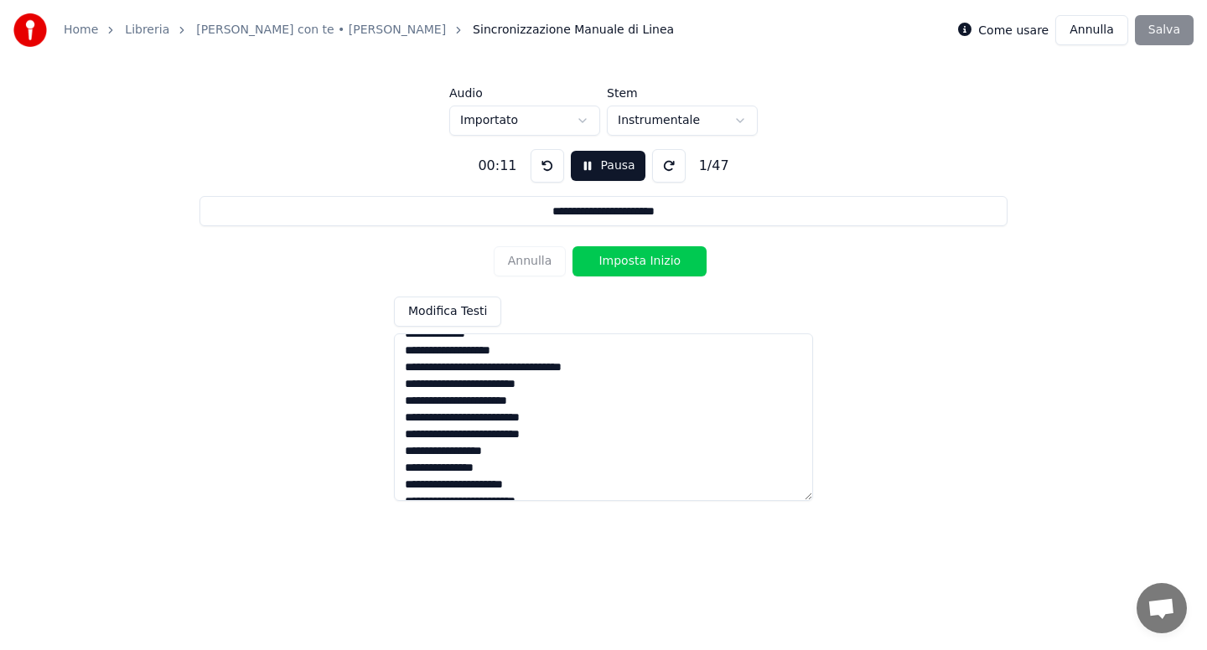
click at [626, 262] on button "Imposta Inizio" at bounding box center [639, 261] width 134 height 30
click at [626, 262] on button "Imposta Fine" at bounding box center [639, 261] width 134 height 30
click at [628, 262] on button "Imposta Inizio" at bounding box center [639, 261] width 134 height 30
click at [629, 262] on button "Imposta Fine" at bounding box center [639, 261] width 134 height 30
click at [629, 262] on button "Imposta Inizio" at bounding box center [639, 261] width 134 height 30
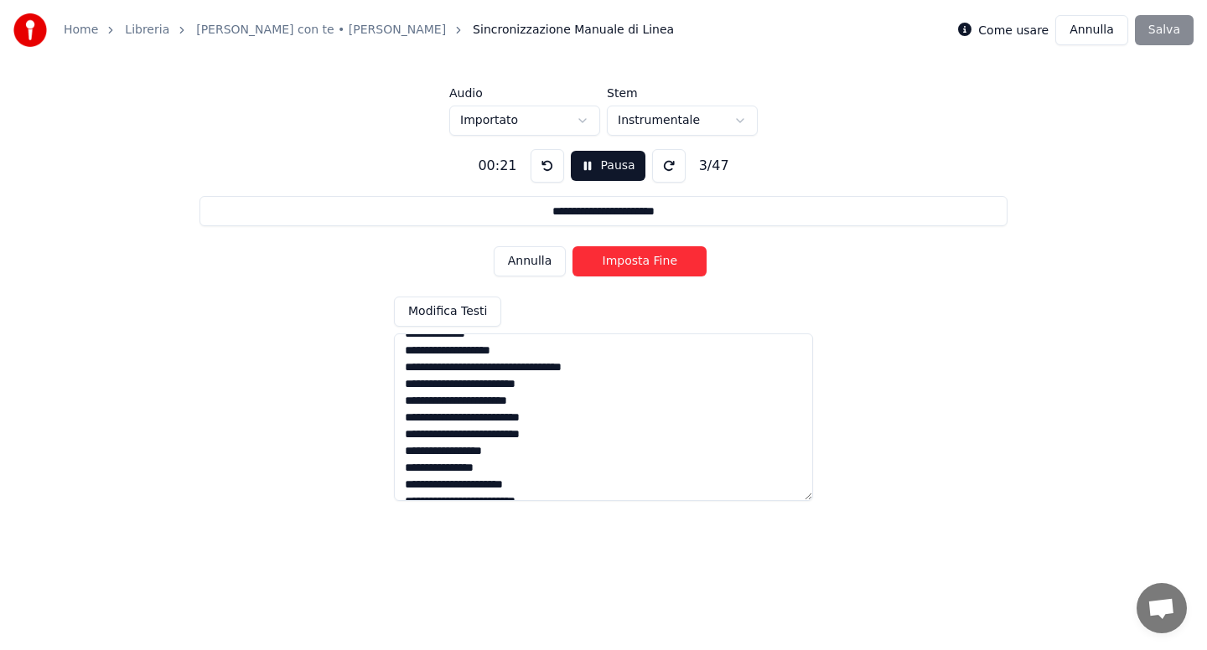
click at [629, 262] on button "Imposta Fine" at bounding box center [639, 261] width 134 height 30
click at [629, 262] on button "Imposta Inizio" at bounding box center [639, 261] width 134 height 30
click at [629, 262] on button "Imposta Fine" at bounding box center [639, 261] width 134 height 30
click at [629, 262] on button "Imposta Inizio" at bounding box center [639, 261] width 134 height 30
click at [629, 262] on button "Imposta Fine" at bounding box center [639, 261] width 134 height 30
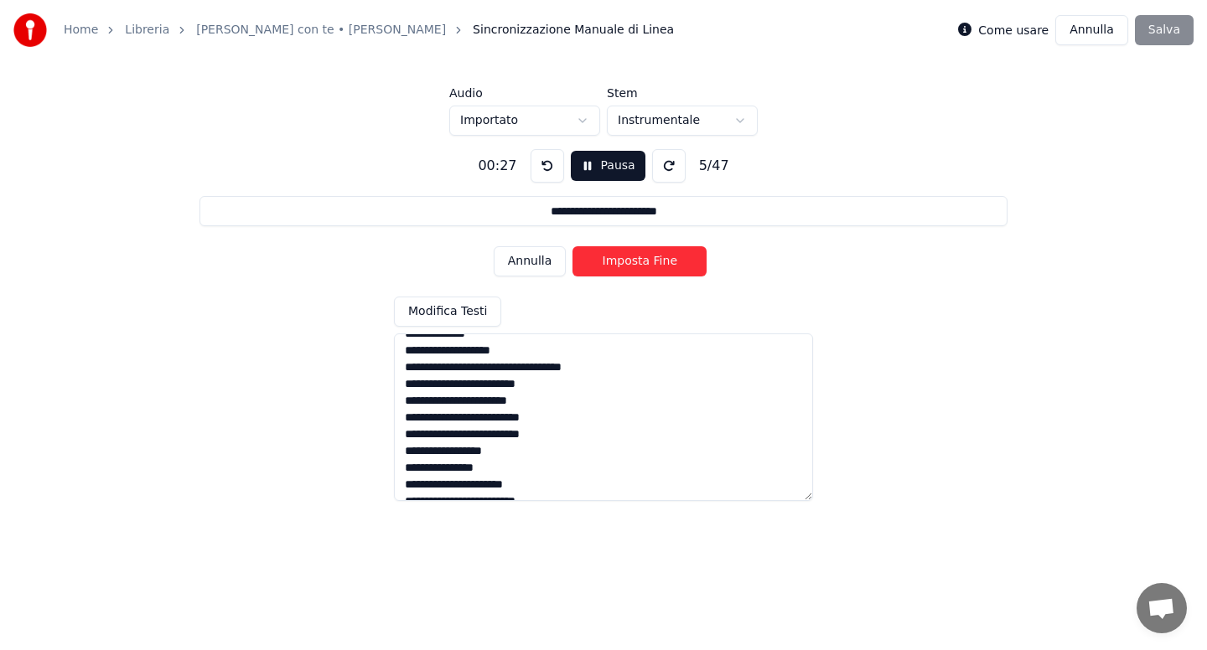
type input "**********"
click at [584, 166] on button "Pausa" at bounding box center [608, 166] width 75 height 30
click at [548, 173] on button at bounding box center [549, 166] width 34 height 34
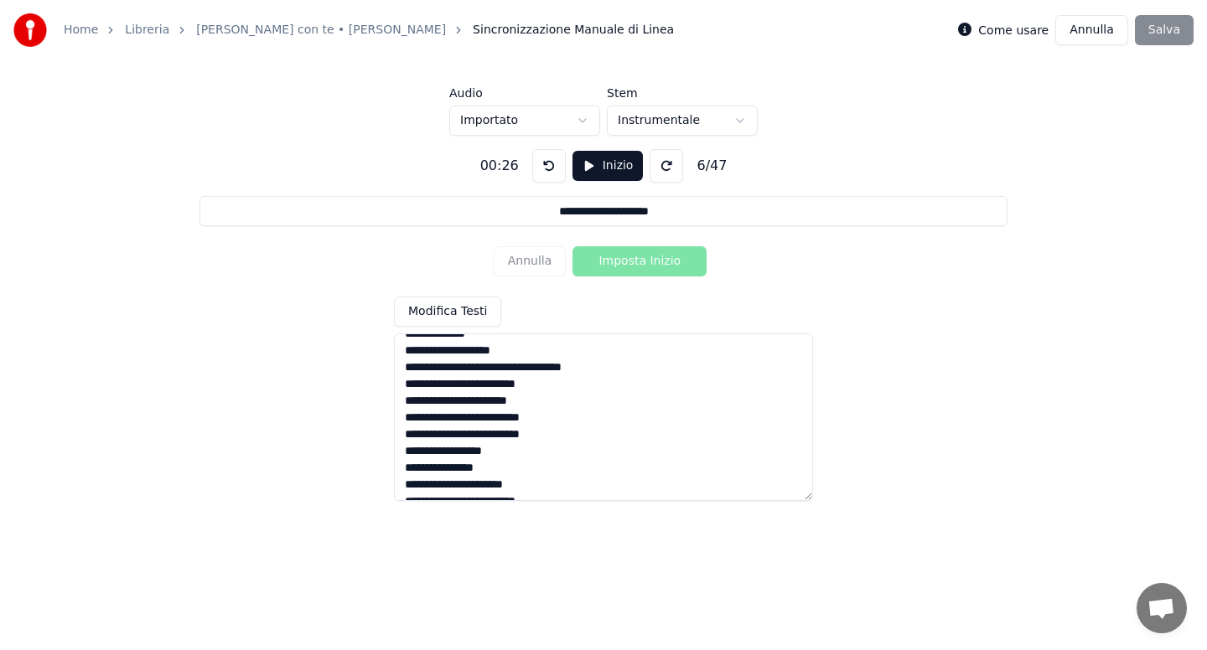
click at [548, 173] on button at bounding box center [549, 166] width 34 height 34
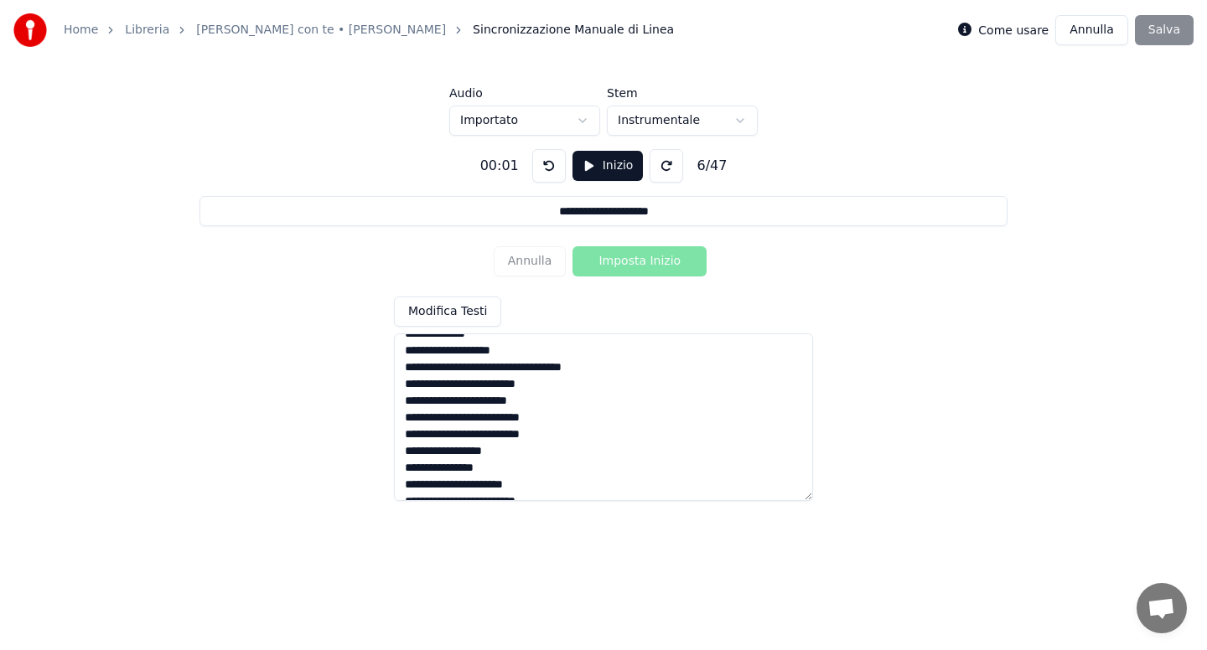
click at [548, 173] on button at bounding box center [549, 166] width 34 height 34
click at [524, 342] on textarea at bounding box center [603, 418] width 419 height 168
click at [458, 367] on textarea at bounding box center [603, 418] width 419 height 168
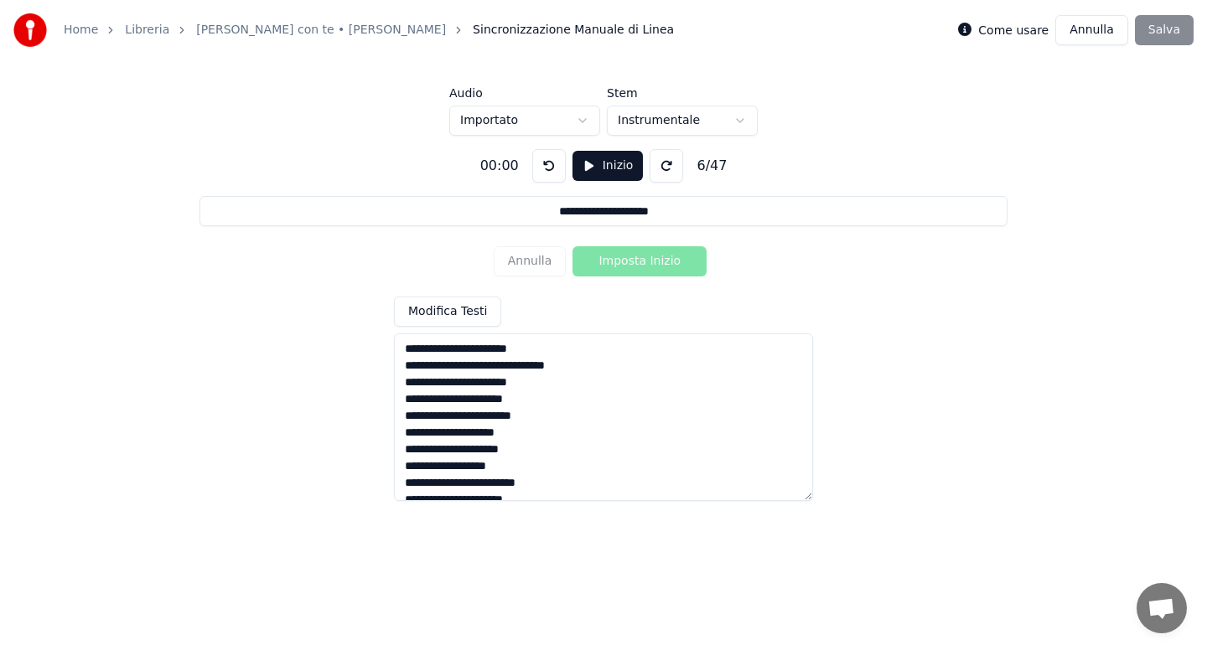
click at [439, 388] on textarea at bounding box center [603, 418] width 419 height 168
click at [523, 466] on textarea at bounding box center [603, 418] width 419 height 168
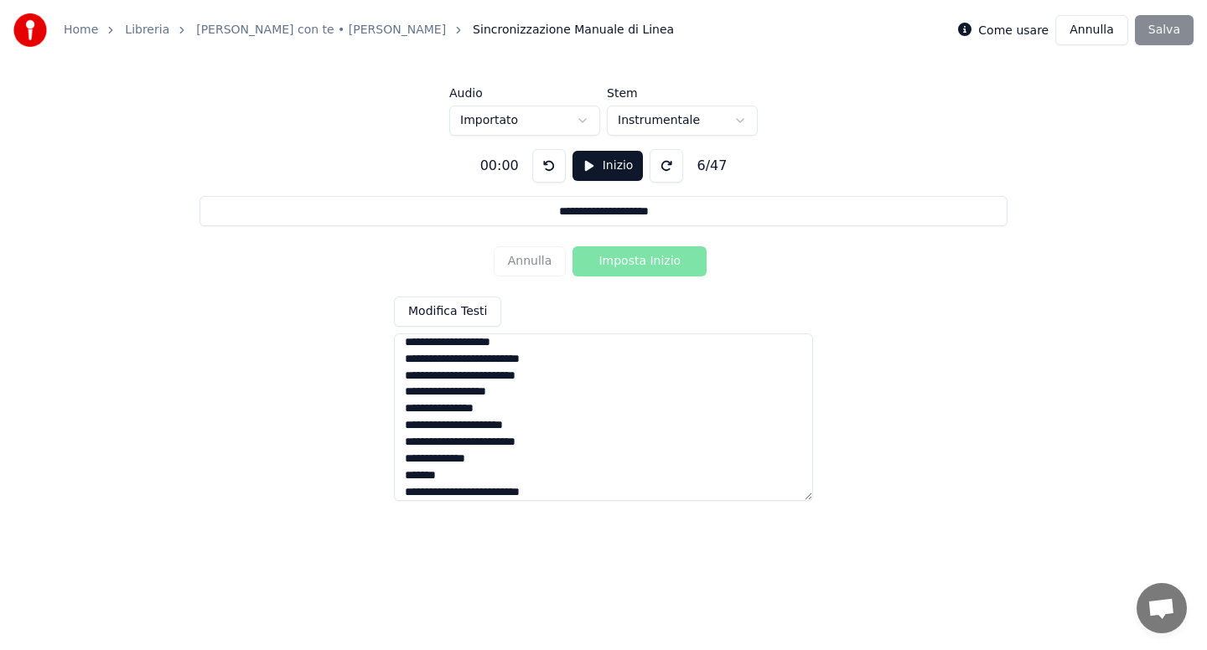
scroll to position [602, 0]
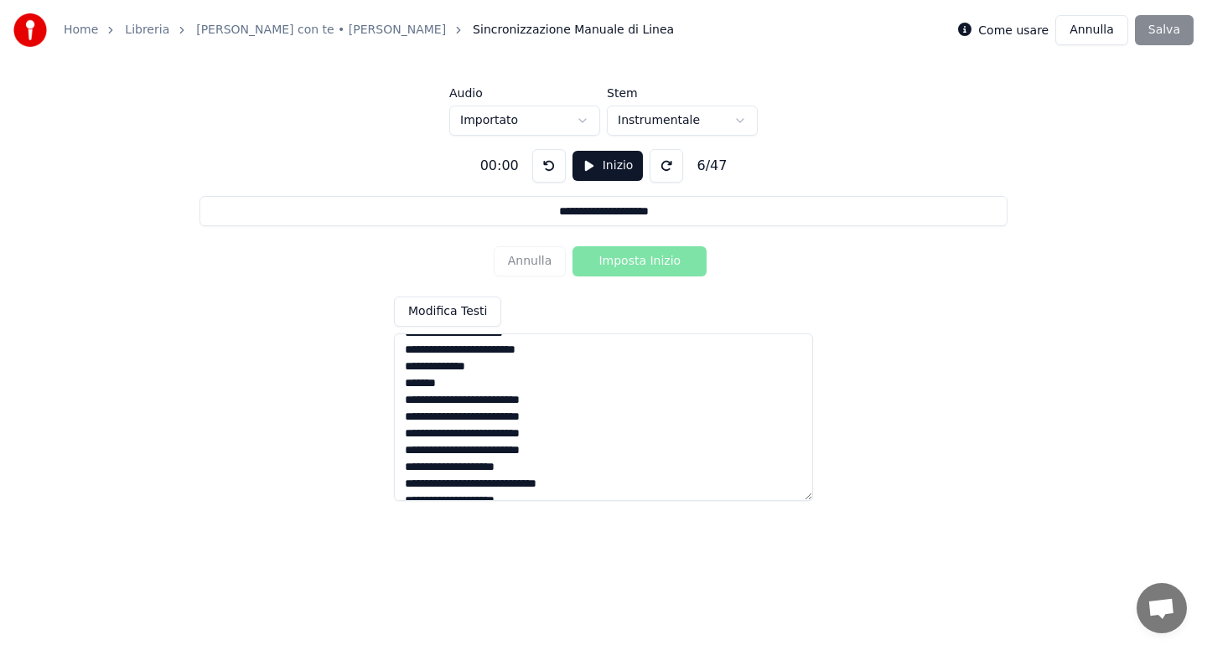
click at [469, 384] on textarea at bounding box center [603, 418] width 419 height 168
drag, startPoint x: 483, startPoint y: 419, endPoint x: 531, endPoint y: 422, distance: 48.7
click at [530, 422] on textarea at bounding box center [603, 418] width 419 height 168
drag, startPoint x: 521, startPoint y: 431, endPoint x: 572, endPoint y: 437, distance: 51.5
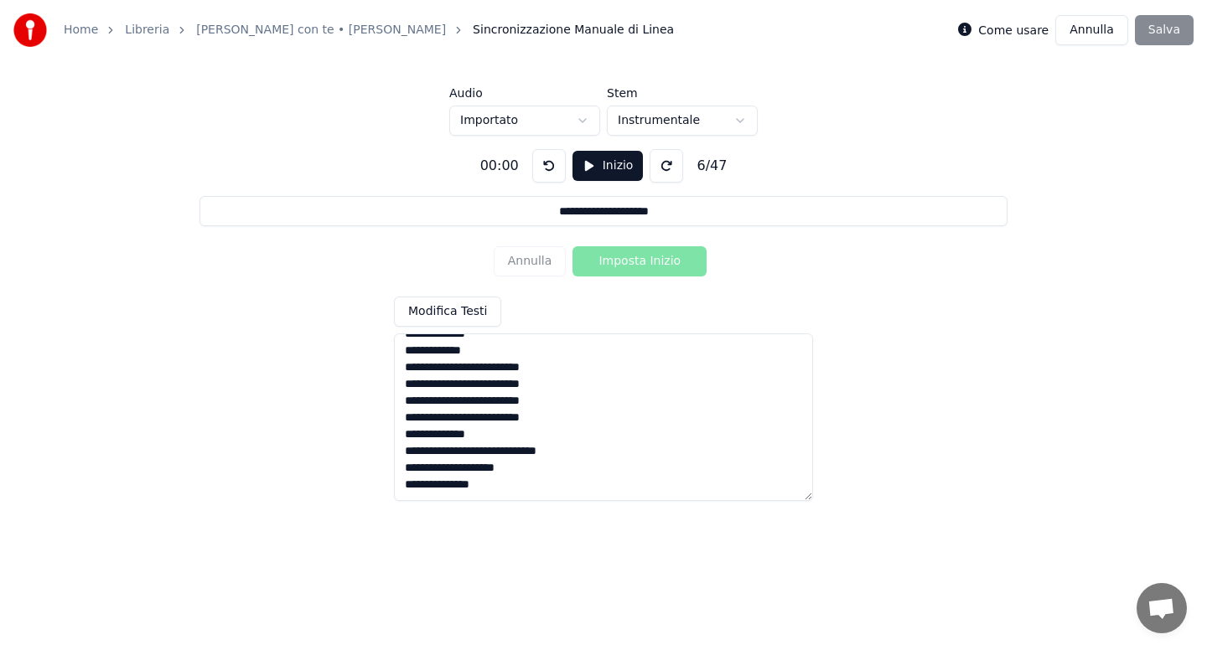
click at [572, 436] on textarea at bounding box center [603, 418] width 419 height 168
drag, startPoint x: 483, startPoint y: 450, endPoint x: 536, endPoint y: 453, distance: 53.7
click at [536, 452] on textarea at bounding box center [603, 418] width 419 height 168
click at [606, 372] on textarea at bounding box center [603, 418] width 419 height 168
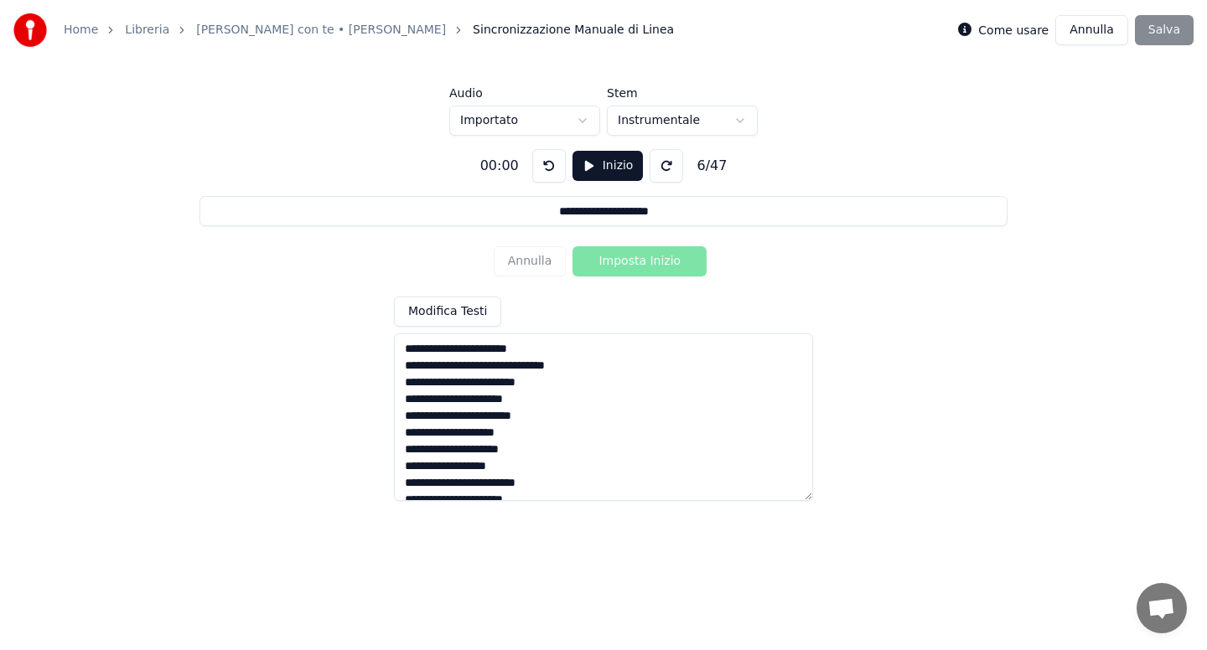
type textarea "**********"
click at [606, 169] on button "Inizio" at bounding box center [607, 166] width 71 height 30
click at [625, 258] on button "Imposta Inizio" at bounding box center [639, 261] width 134 height 30
click at [625, 258] on button "Imposta Fine" at bounding box center [639, 261] width 134 height 30
click at [625, 258] on button "Imposta Inizio" at bounding box center [639, 261] width 134 height 30
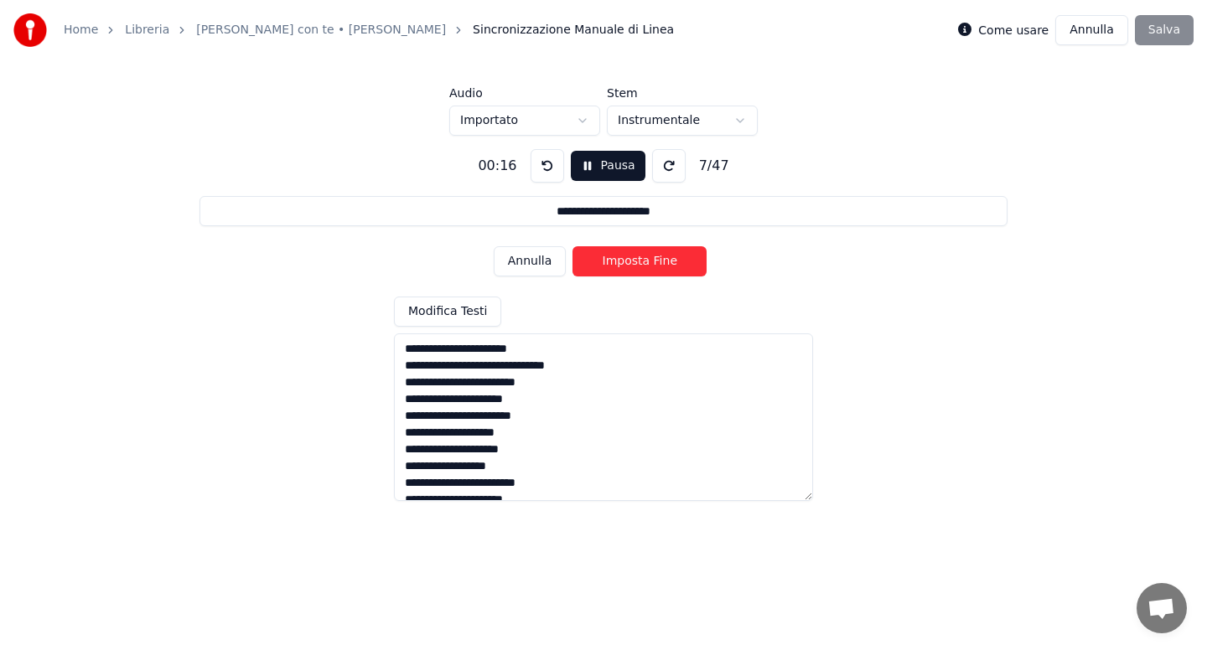
click at [625, 258] on button "Imposta Fine" at bounding box center [639, 261] width 134 height 30
click at [625, 258] on button "Imposta Inizio" at bounding box center [639, 261] width 134 height 30
click at [625, 258] on button "Imposta Fine" at bounding box center [639, 261] width 134 height 30
click at [541, 263] on button "Annulla" at bounding box center [530, 261] width 73 height 30
click at [546, 268] on button "Annulla" at bounding box center [530, 261] width 73 height 30
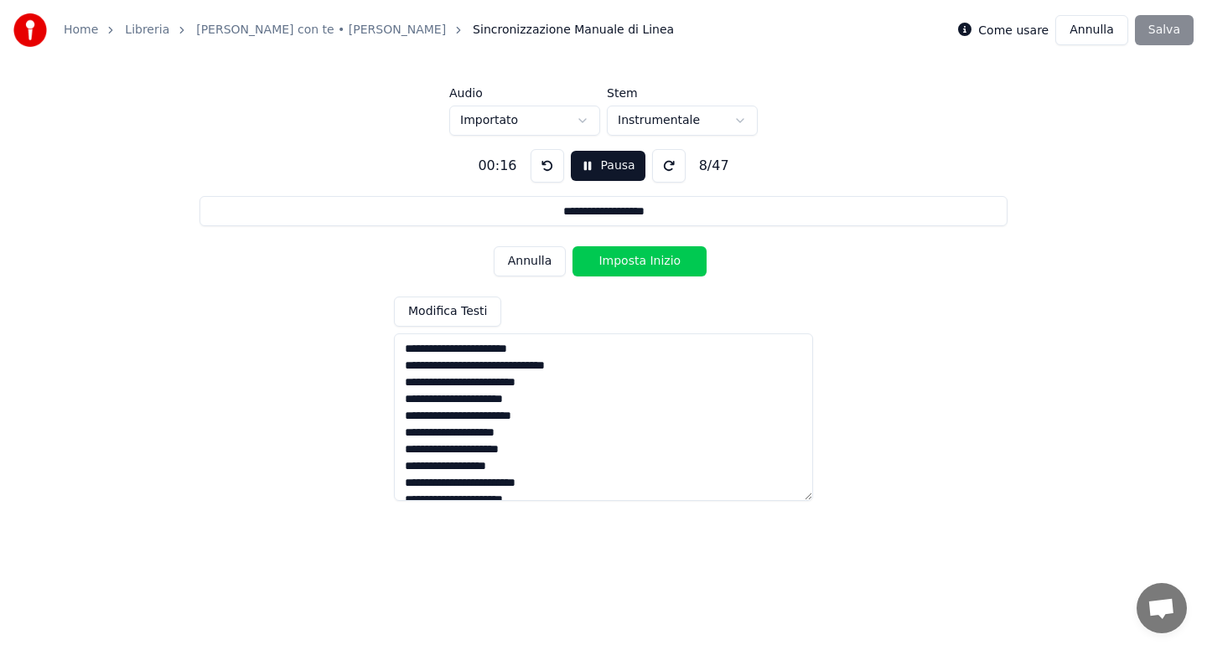
click at [546, 268] on button "Annulla" at bounding box center [530, 261] width 73 height 30
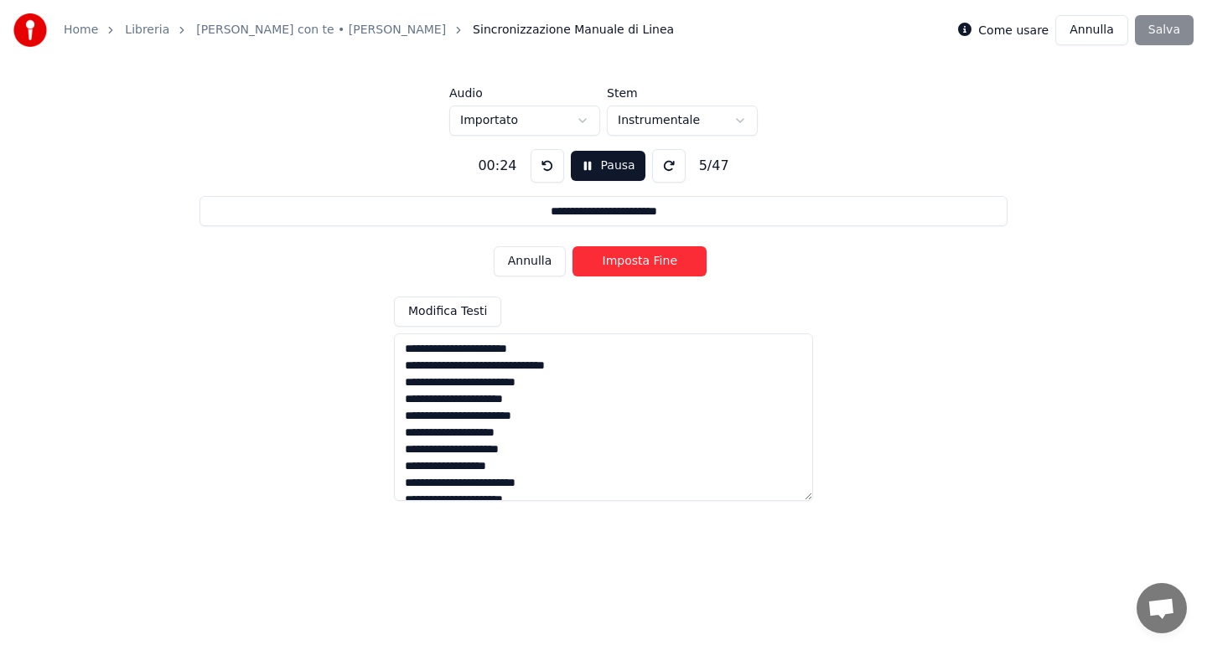
click at [546, 268] on button "Annulla" at bounding box center [530, 261] width 73 height 30
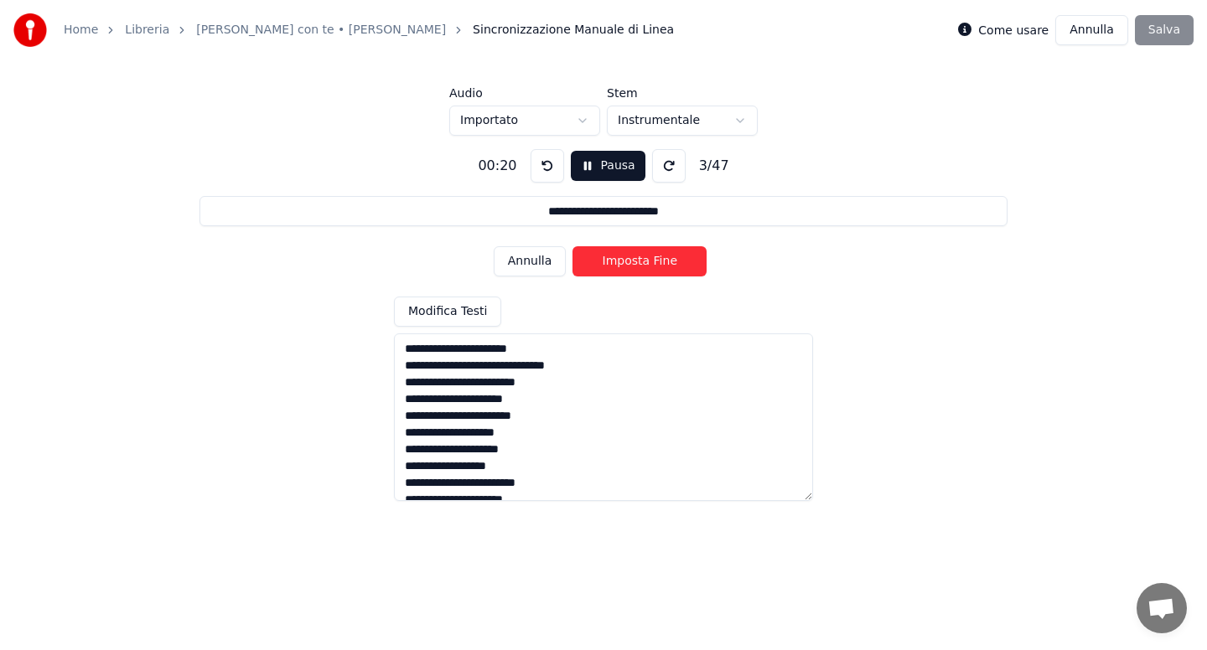
click at [546, 268] on button "Annulla" at bounding box center [530, 261] width 73 height 30
click at [546, 268] on div "Annulla Imposta Fine" at bounding box center [604, 262] width 220 height 44
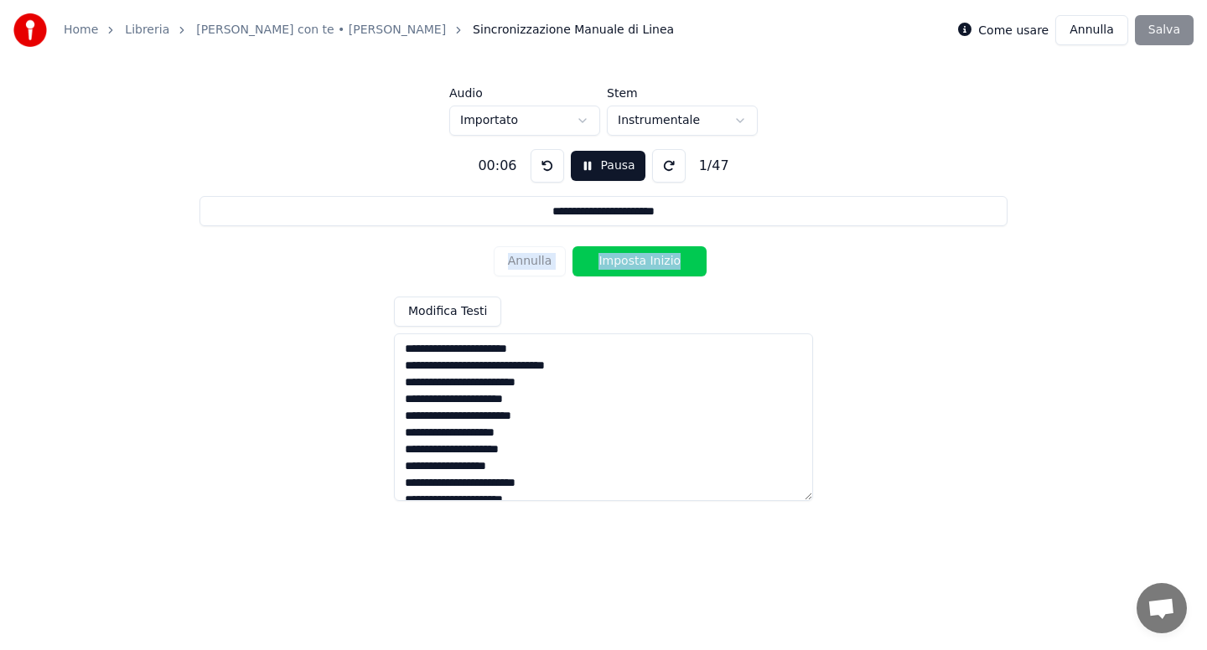
click at [546, 268] on div "Annulla Imposta Inizio" at bounding box center [604, 262] width 220 height 44
click at [568, 350] on textarea at bounding box center [603, 418] width 419 height 168
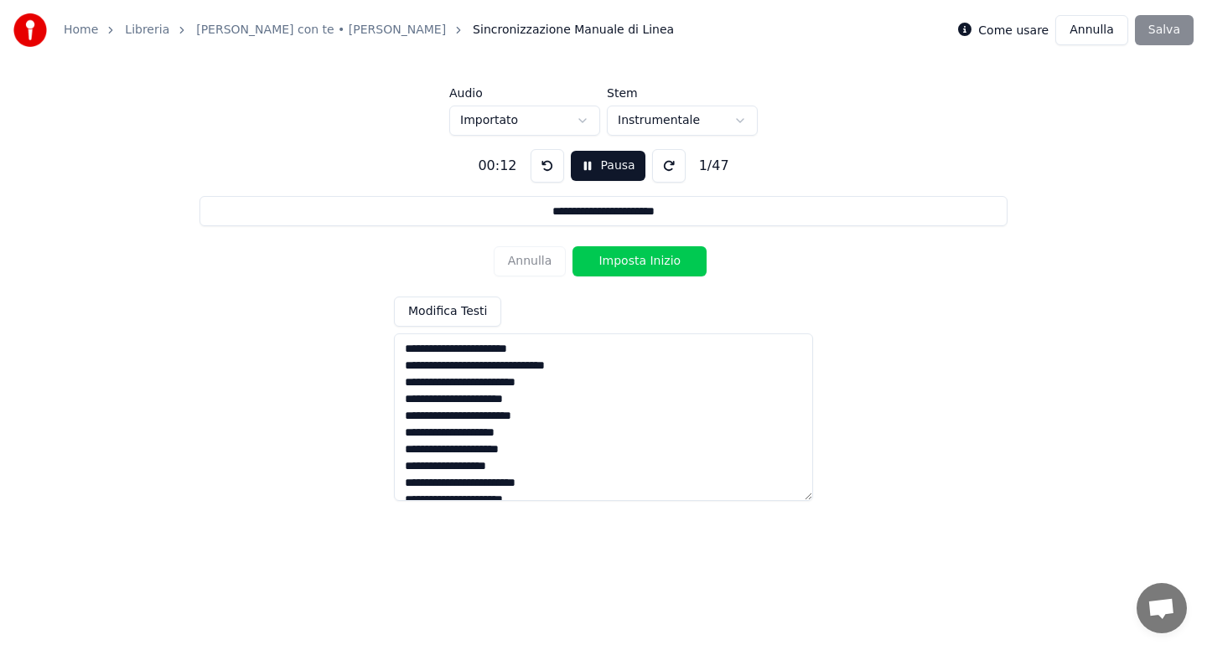
click at [635, 262] on button "Imposta Inizio" at bounding box center [639, 261] width 134 height 30
click at [547, 175] on button at bounding box center [548, 166] width 34 height 34
click at [624, 267] on button "Imposta Inizio" at bounding box center [639, 261] width 134 height 30
click at [624, 267] on button "Imposta Fine" at bounding box center [639, 261] width 134 height 30
click at [624, 267] on button "Imposta Inizio" at bounding box center [639, 261] width 134 height 30
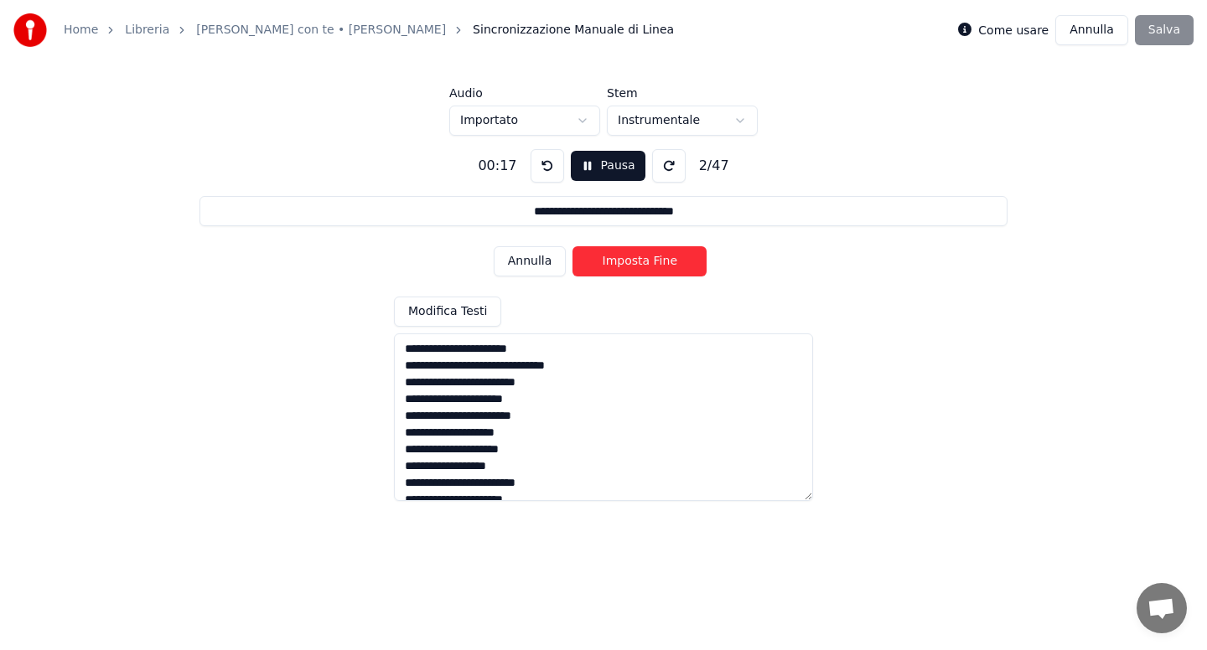
click at [624, 267] on button "Imposta Fine" at bounding box center [639, 261] width 134 height 30
click at [624, 267] on button "Imposta Inizio" at bounding box center [639, 261] width 134 height 30
click at [624, 267] on button "Imposta Fine" at bounding box center [639, 261] width 134 height 30
click at [624, 267] on button "Imposta Inizio" at bounding box center [639, 261] width 134 height 30
click at [624, 267] on button "Imposta Fine" at bounding box center [639, 261] width 134 height 30
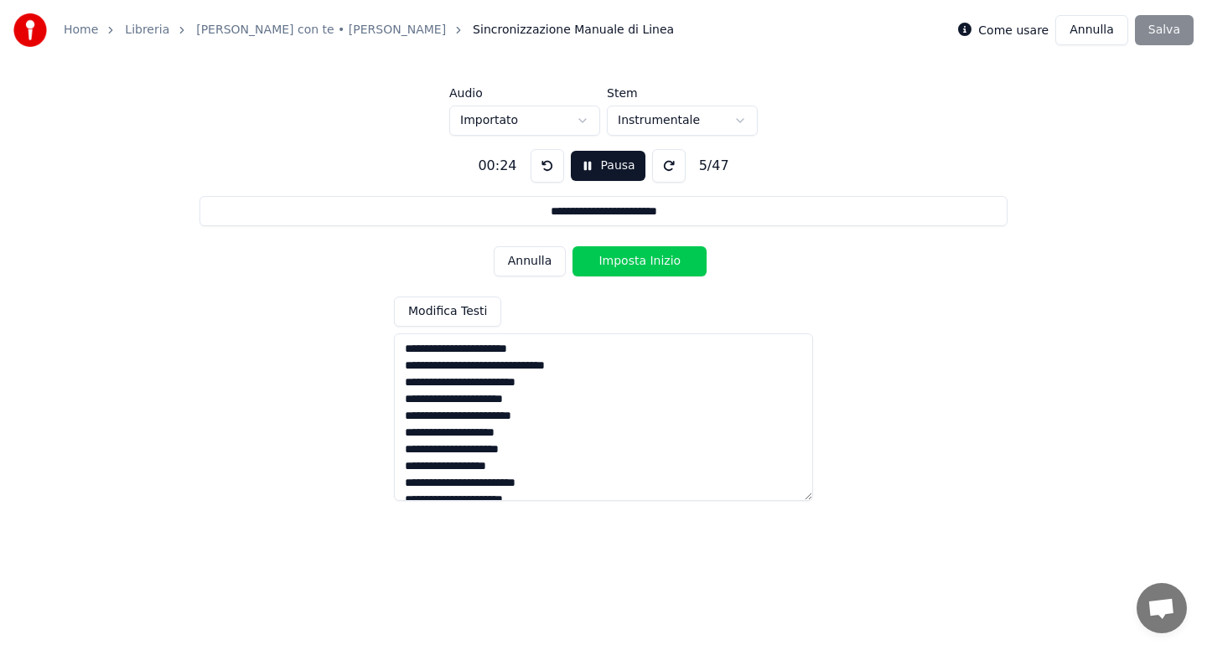
click at [624, 267] on button "Imposta Inizio" at bounding box center [639, 261] width 134 height 30
click at [624, 267] on button "Imposta Fine" at bounding box center [639, 261] width 134 height 30
click at [626, 267] on button "Imposta Inizio" at bounding box center [639, 261] width 134 height 30
click at [626, 267] on button "Imposta Fine" at bounding box center [639, 261] width 134 height 30
click at [626, 267] on button "Imposta Inizio" at bounding box center [639, 261] width 134 height 30
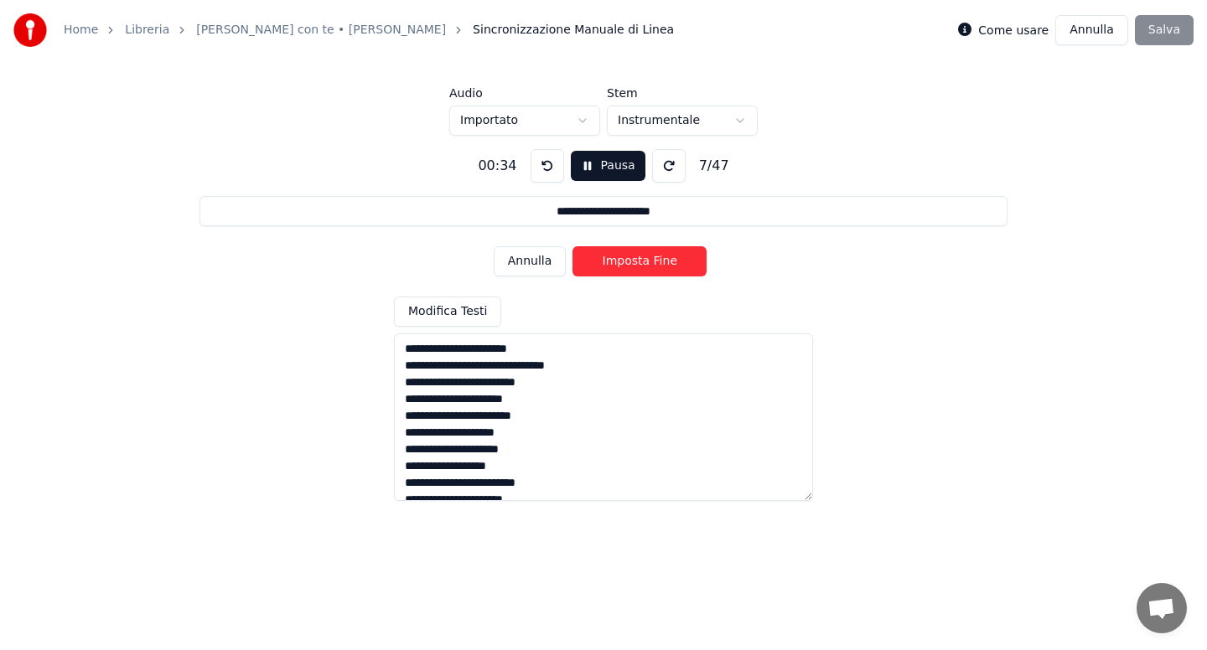
click at [626, 267] on button "Imposta Fine" at bounding box center [639, 261] width 134 height 30
click at [626, 267] on button "Imposta Inizio" at bounding box center [639, 261] width 134 height 30
click at [626, 267] on button "Imposta Fine" at bounding box center [639, 261] width 134 height 30
click at [626, 267] on button "Imposta Inizio" at bounding box center [639, 261] width 134 height 30
click at [626, 267] on button "Imposta Fine" at bounding box center [639, 261] width 134 height 30
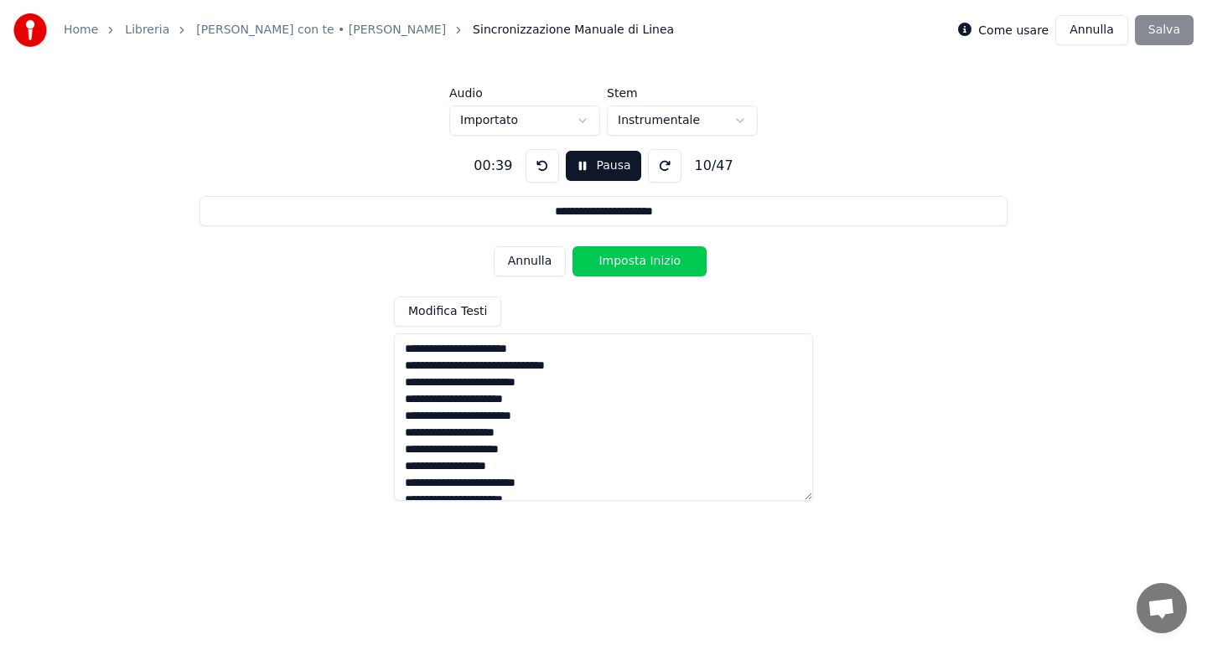
click at [626, 267] on button "Imposta Inizio" at bounding box center [639, 261] width 134 height 30
click at [626, 267] on button "Imposta Fine" at bounding box center [639, 261] width 134 height 30
click at [626, 267] on button "Imposta Inizio" at bounding box center [639, 261] width 134 height 30
click at [626, 267] on button "Imposta Fine" at bounding box center [639, 261] width 134 height 30
click at [626, 267] on button "Imposta Inizio" at bounding box center [639, 261] width 134 height 30
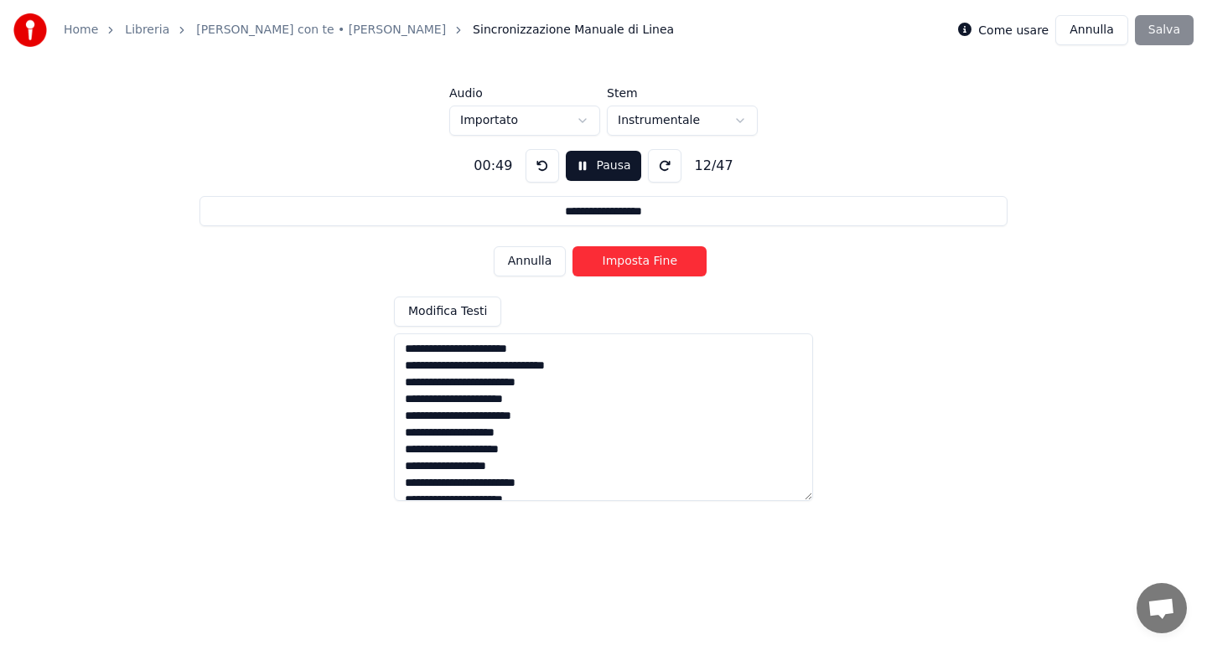
click at [626, 267] on button "Imposta Fine" at bounding box center [639, 261] width 134 height 30
click at [626, 267] on button "Imposta Inizio" at bounding box center [639, 261] width 134 height 30
click at [626, 267] on button "Imposta Fine" at bounding box center [639, 261] width 134 height 30
click at [626, 267] on button "Imposta Inizio" at bounding box center [639, 261] width 134 height 30
click at [626, 267] on button "Imposta Fine" at bounding box center [639, 261] width 134 height 30
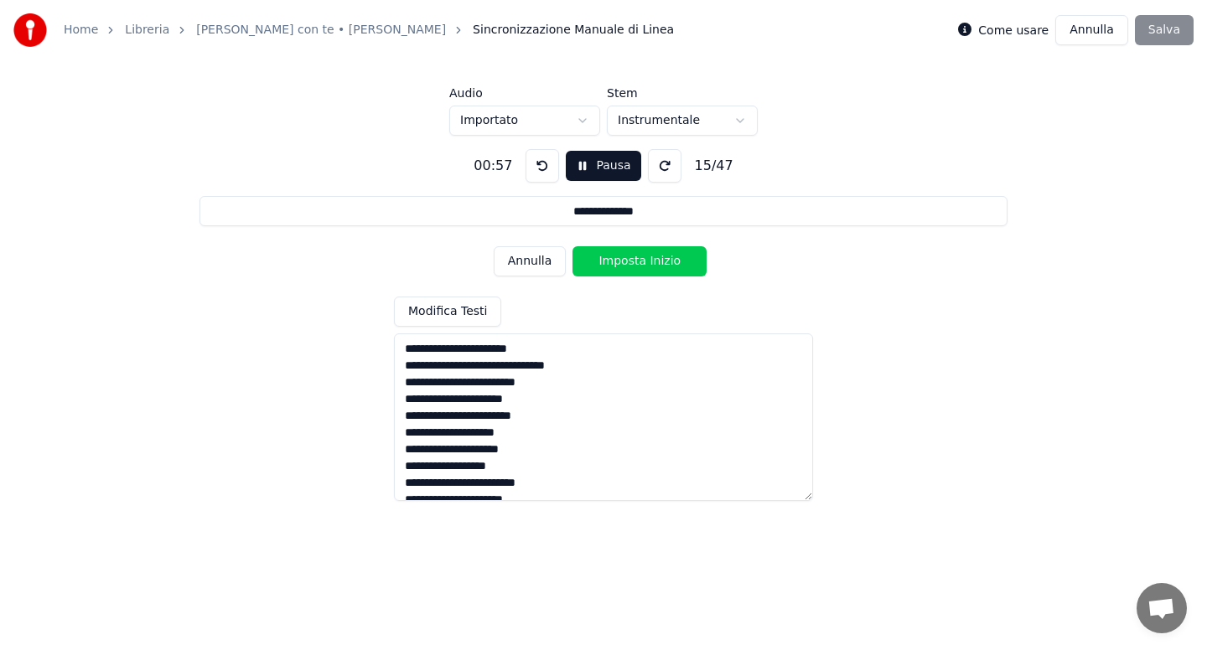
click at [626, 267] on button "Imposta Inizio" at bounding box center [639, 261] width 134 height 30
click at [626, 267] on button "Imposta Fine" at bounding box center [639, 261] width 134 height 30
click at [626, 267] on button "Imposta Inizio" at bounding box center [639, 261] width 134 height 30
click at [626, 267] on button "Imposta Fine" at bounding box center [639, 261] width 134 height 30
click at [627, 262] on button "Imposta Inizio" at bounding box center [639, 261] width 134 height 30
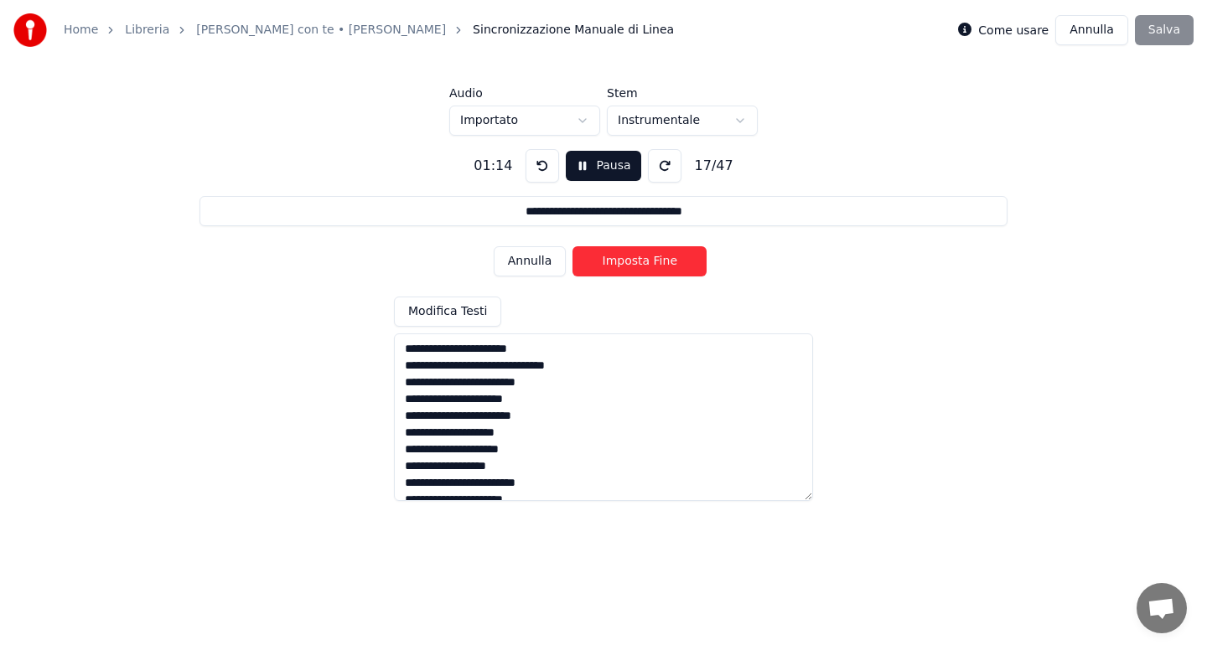
click at [627, 262] on button "Imposta Fine" at bounding box center [639, 261] width 134 height 30
click at [627, 262] on button "Imposta Inizio" at bounding box center [639, 261] width 134 height 30
click at [627, 262] on button "Imposta Fine" at bounding box center [639, 261] width 134 height 30
click at [627, 262] on button "Imposta Inizio" at bounding box center [639, 261] width 134 height 30
click at [627, 262] on button "Imposta Fine" at bounding box center [639, 261] width 134 height 30
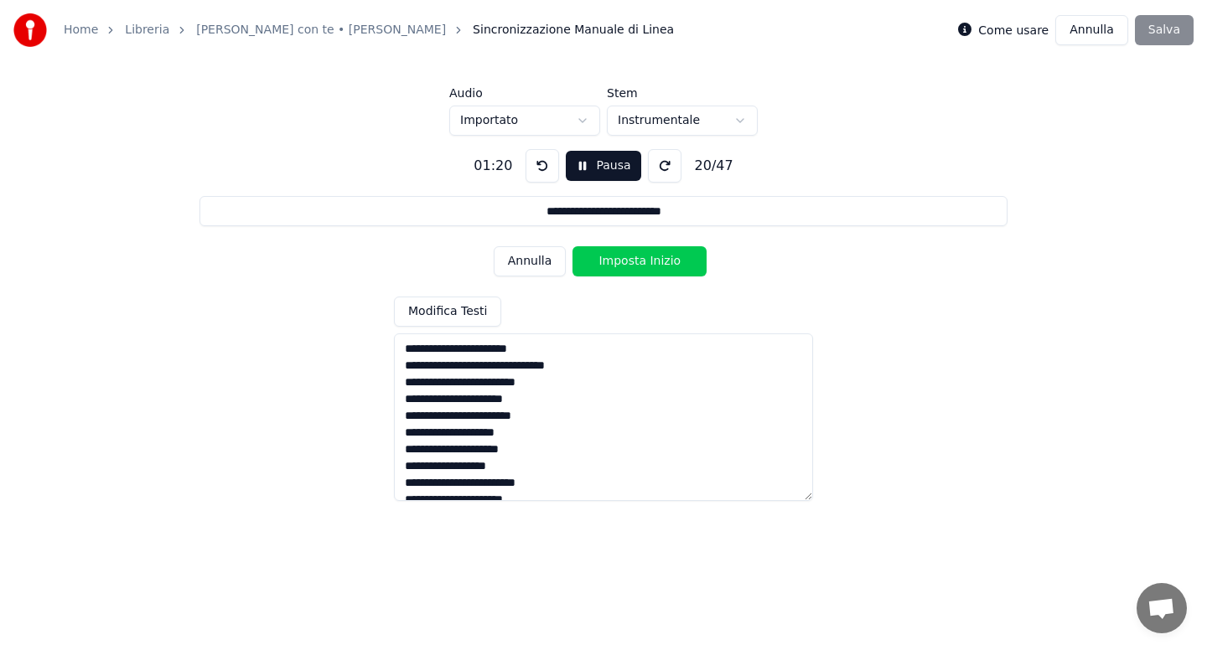
click at [627, 262] on button "Imposta Inizio" at bounding box center [639, 261] width 134 height 30
click at [627, 262] on button "Imposta Fine" at bounding box center [639, 261] width 134 height 30
click at [627, 262] on button "Imposta Inizio" at bounding box center [639, 261] width 134 height 30
click at [627, 262] on button "Imposta Fine" at bounding box center [639, 261] width 134 height 30
click at [627, 262] on button "Imposta Inizio" at bounding box center [639, 261] width 134 height 30
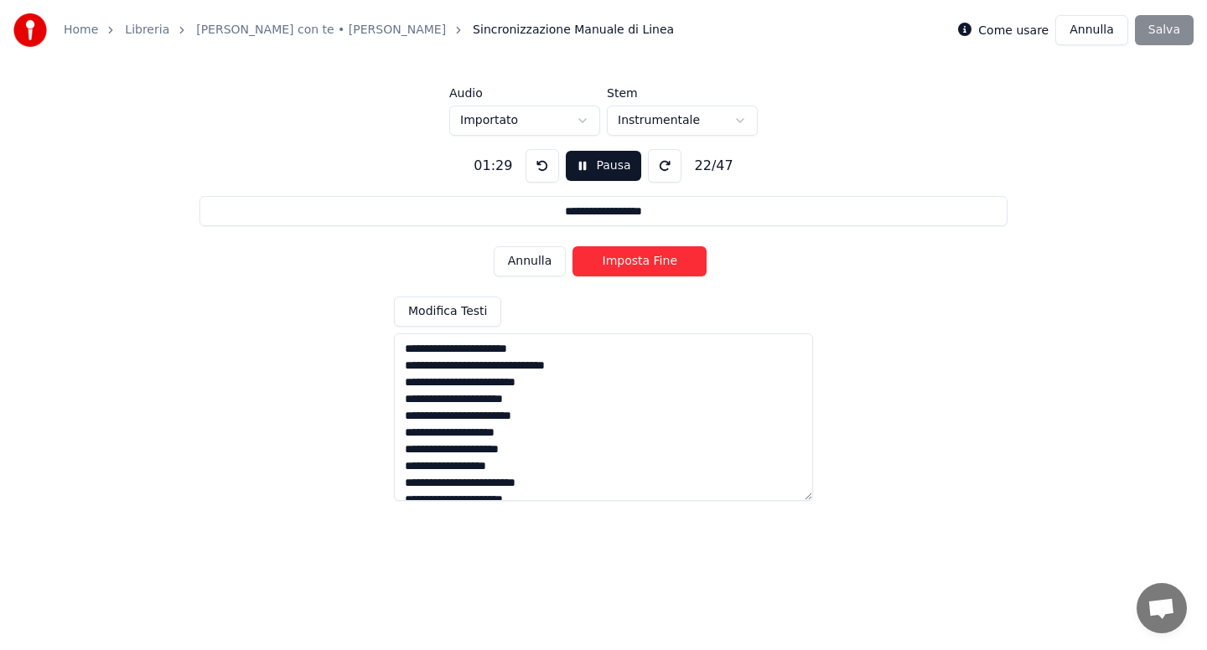
click at [627, 262] on button "Imposta Fine" at bounding box center [639, 261] width 134 height 30
click at [627, 262] on button "Imposta Inizio" at bounding box center [639, 261] width 134 height 30
click at [627, 262] on button "Imposta Fine" at bounding box center [639, 261] width 134 height 30
click at [627, 262] on button "Imposta Inizio" at bounding box center [639, 261] width 134 height 30
click at [627, 262] on button "Imposta Fine" at bounding box center [639, 261] width 134 height 30
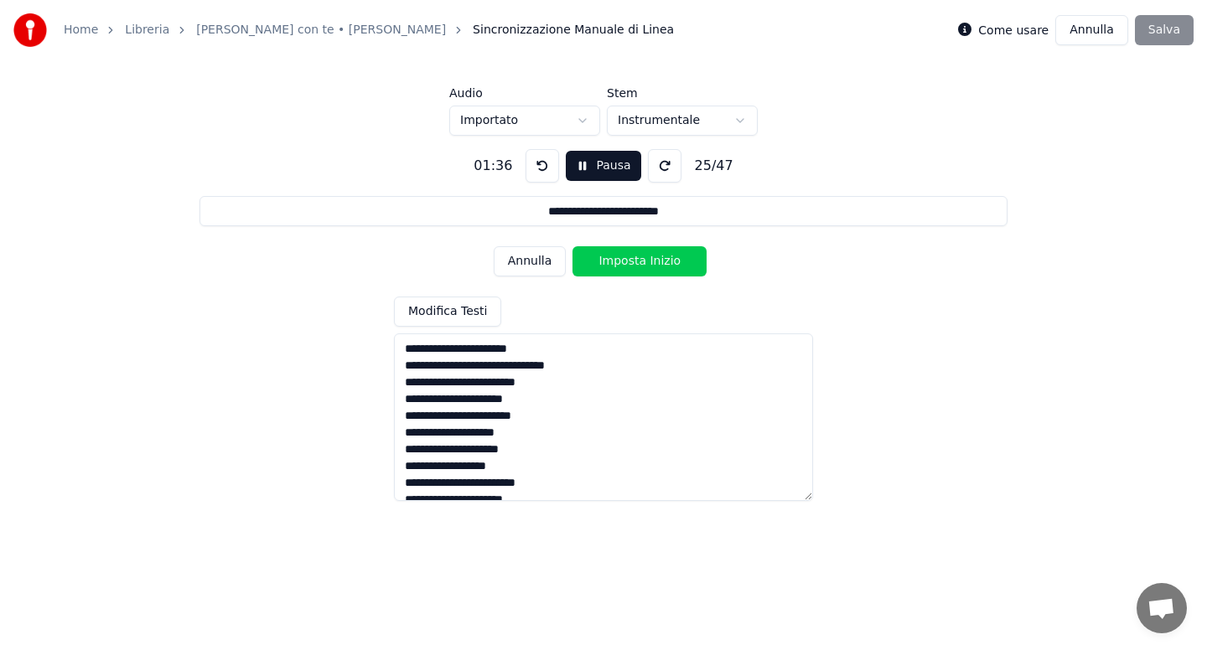
click at [627, 262] on button "Imposta Inizio" at bounding box center [639, 261] width 134 height 30
click at [627, 262] on button "Imposta Fine" at bounding box center [639, 261] width 134 height 30
click at [627, 262] on button "Imposta Inizio" at bounding box center [639, 261] width 134 height 30
click at [627, 262] on button "Imposta Fine" at bounding box center [639, 261] width 134 height 30
click at [627, 262] on button "Imposta Inizio" at bounding box center [639, 261] width 134 height 30
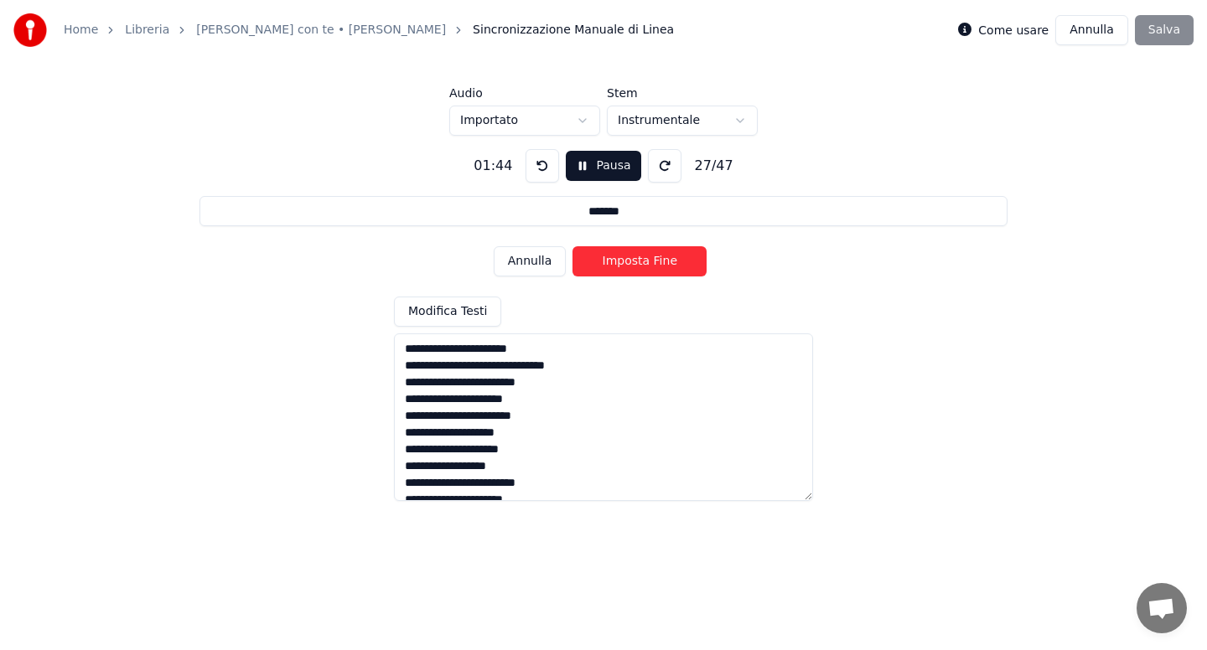
click at [627, 262] on button "Imposta Fine" at bounding box center [639, 261] width 134 height 30
click at [627, 262] on button "Imposta Inizio" at bounding box center [639, 261] width 134 height 30
click at [627, 262] on button "Imposta Fine" at bounding box center [639, 261] width 134 height 30
click at [541, 173] on button at bounding box center [543, 166] width 34 height 34
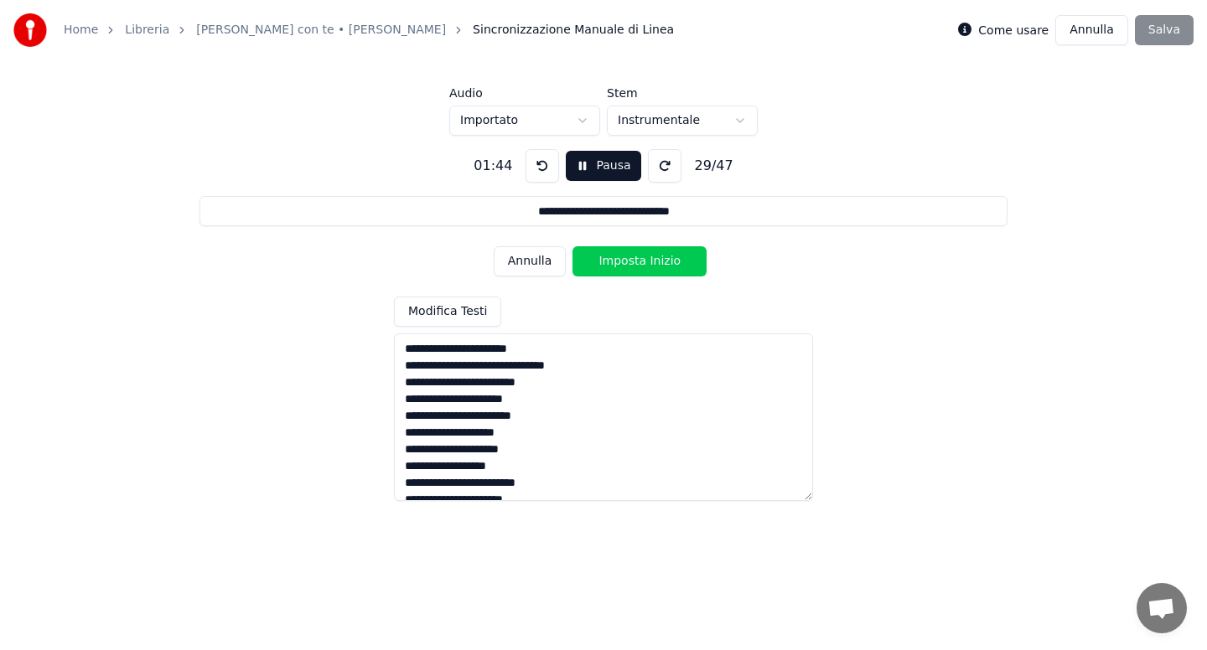
click at [541, 173] on button at bounding box center [543, 166] width 34 height 34
click at [536, 260] on button "Annulla" at bounding box center [530, 261] width 73 height 30
click at [547, 262] on button "Annulla" at bounding box center [530, 261] width 73 height 30
click at [541, 267] on button "Annulla" at bounding box center [530, 261] width 73 height 30
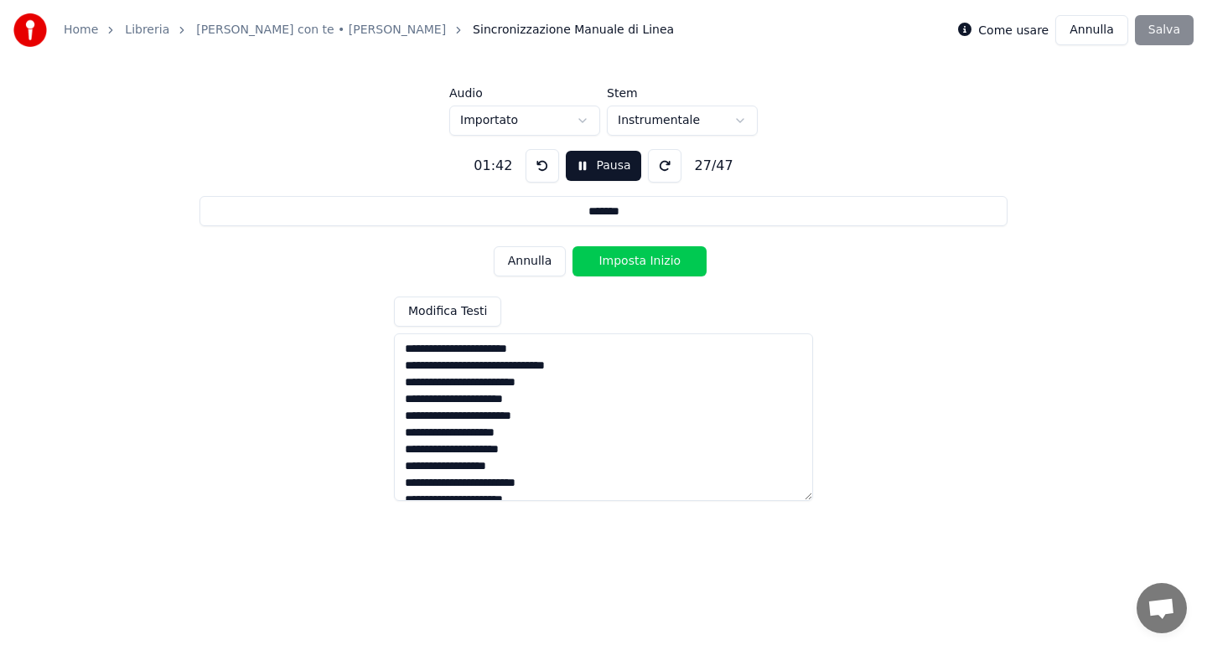
click at [541, 267] on button "Annulla" at bounding box center [530, 261] width 73 height 30
click at [614, 262] on button "Imposta Fine" at bounding box center [639, 261] width 134 height 30
click at [614, 262] on button "Imposta Inizio" at bounding box center [639, 261] width 134 height 30
click at [614, 262] on button "Imposta Fine" at bounding box center [639, 261] width 134 height 30
click at [618, 261] on button "Imposta Inizio" at bounding box center [639, 261] width 134 height 30
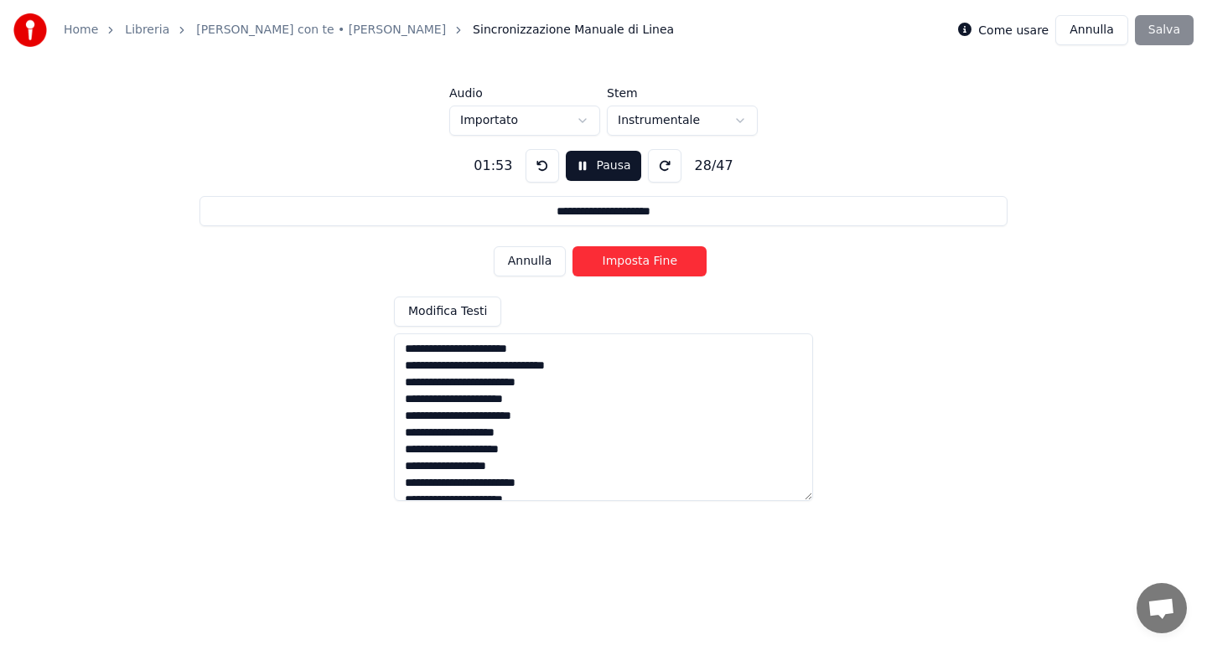
click at [618, 261] on button "Imposta Fine" at bounding box center [639, 261] width 134 height 30
click at [618, 261] on button "Imposta Inizio" at bounding box center [639, 261] width 134 height 30
click at [538, 264] on button "Annulla" at bounding box center [530, 261] width 73 height 30
click at [541, 261] on button "Annulla" at bounding box center [530, 261] width 73 height 30
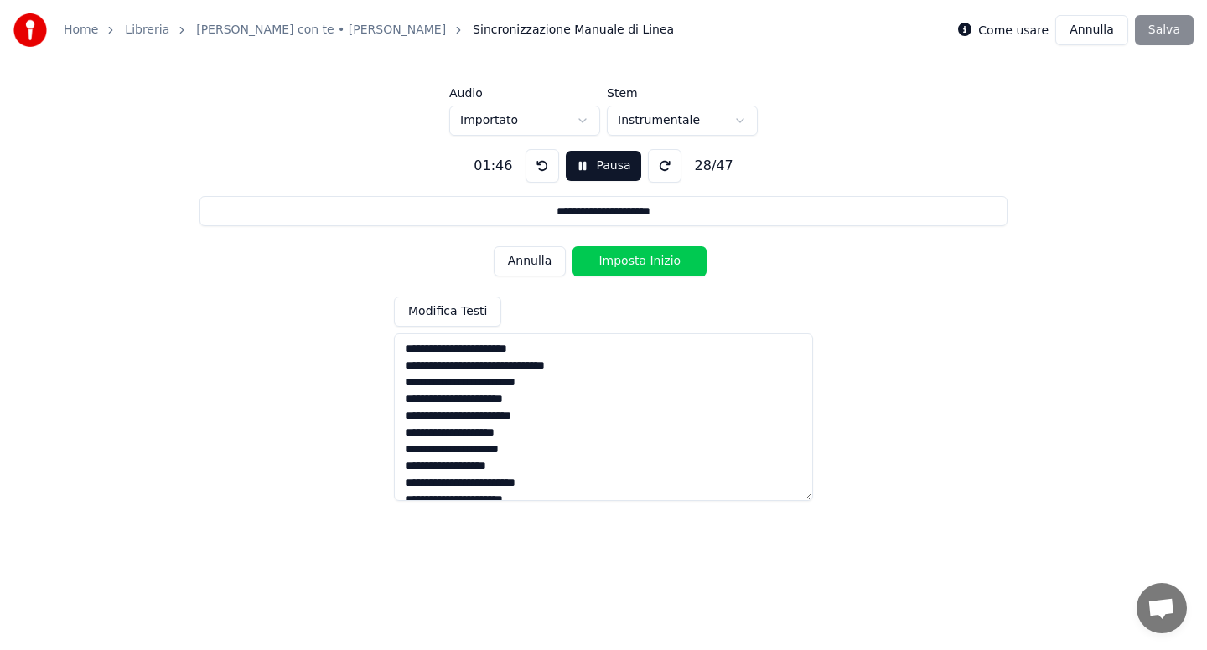
click at [541, 261] on button "Annulla" at bounding box center [530, 261] width 73 height 30
click at [612, 259] on button "Imposta Fine" at bounding box center [639, 261] width 134 height 30
click at [543, 173] on button at bounding box center [543, 166] width 34 height 34
click at [526, 262] on button "Annulla" at bounding box center [530, 261] width 73 height 30
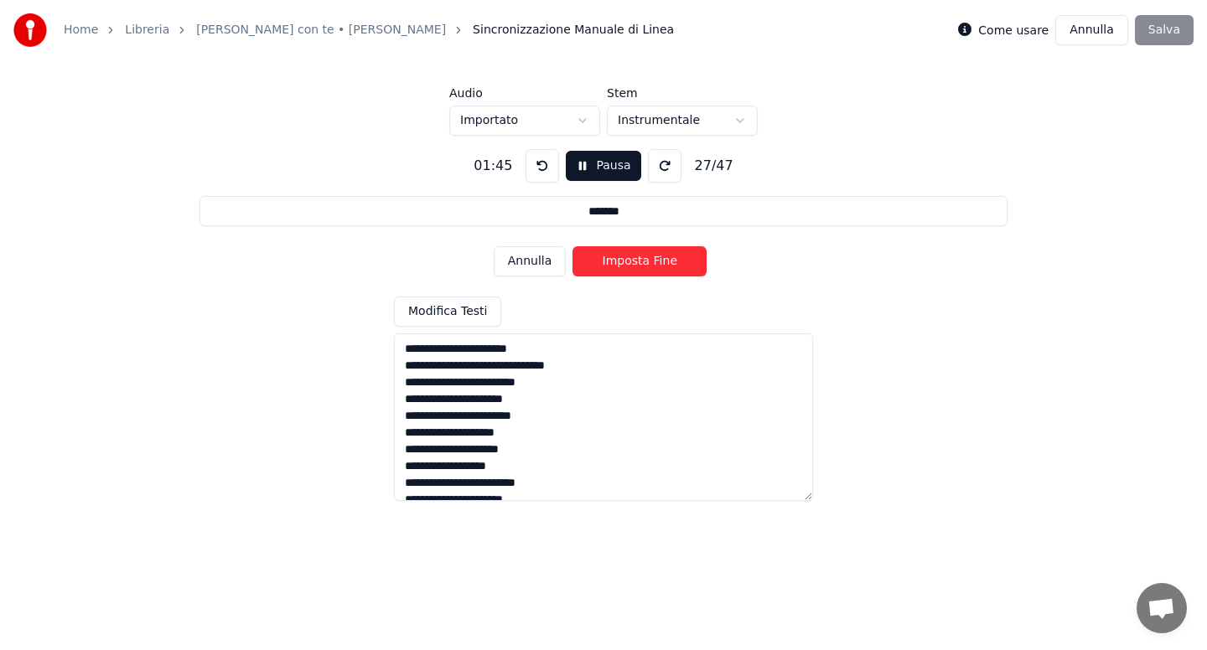
click at [615, 261] on button "Imposta Fine" at bounding box center [639, 261] width 134 height 30
click at [636, 262] on button "Imposta Inizio" at bounding box center [639, 261] width 134 height 30
click at [636, 262] on button "Imposta Fine" at bounding box center [639, 261] width 134 height 30
click at [636, 262] on button "Imposta Inizio" at bounding box center [639, 261] width 134 height 30
click at [636, 262] on button "Imposta Fine" at bounding box center [639, 261] width 134 height 30
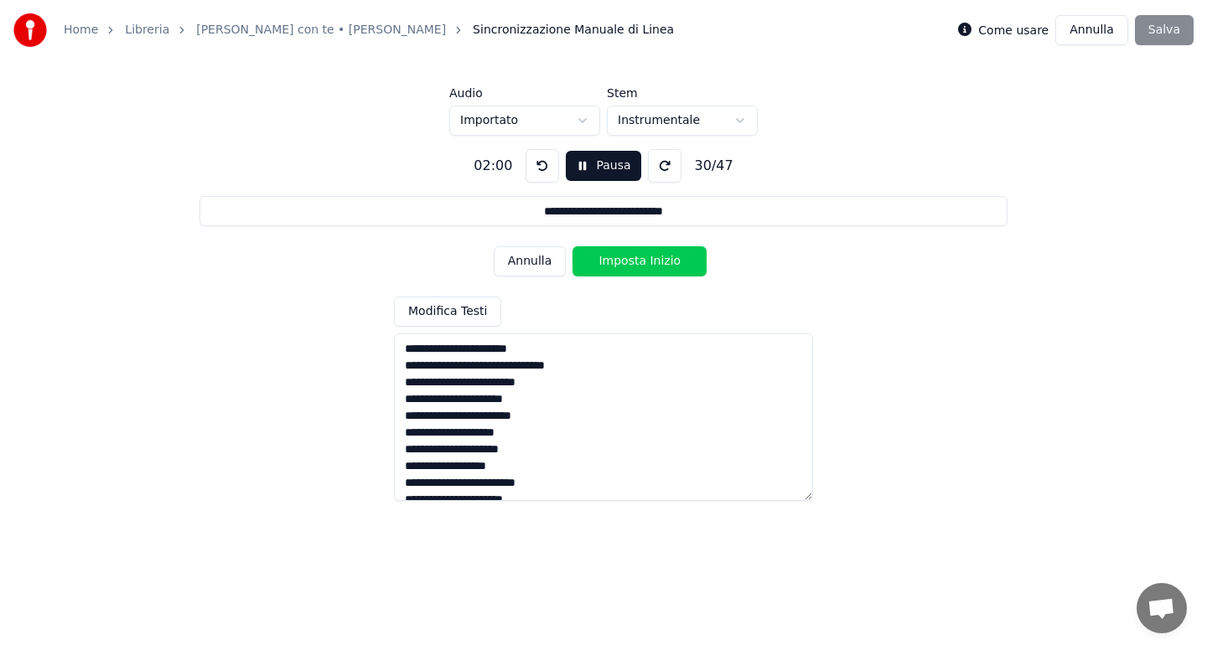
click at [636, 262] on button "Imposta Inizio" at bounding box center [639, 261] width 134 height 30
click at [636, 262] on button "Imposta Fine" at bounding box center [639, 261] width 134 height 30
click at [636, 262] on button "Imposta Inizio" at bounding box center [639, 261] width 134 height 30
click at [636, 262] on button "Imposta Fine" at bounding box center [639, 261] width 134 height 30
click at [636, 262] on button "Imposta Inizio" at bounding box center [639, 261] width 134 height 30
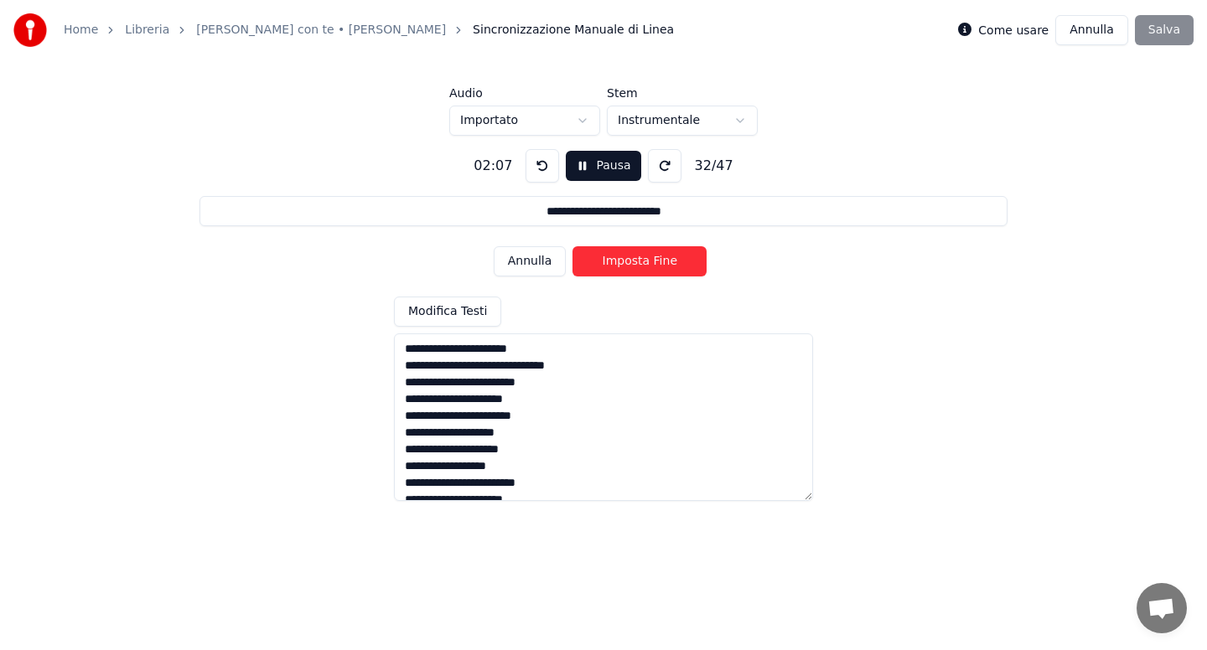
click at [636, 262] on button "Imposta Fine" at bounding box center [639, 261] width 134 height 30
click at [636, 262] on button "Imposta Inizio" at bounding box center [639, 261] width 134 height 30
click at [541, 173] on button at bounding box center [543, 166] width 34 height 34
click at [538, 265] on button "Annulla" at bounding box center [530, 261] width 73 height 30
click at [619, 261] on button "Imposta Fine" at bounding box center [639, 261] width 134 height 30
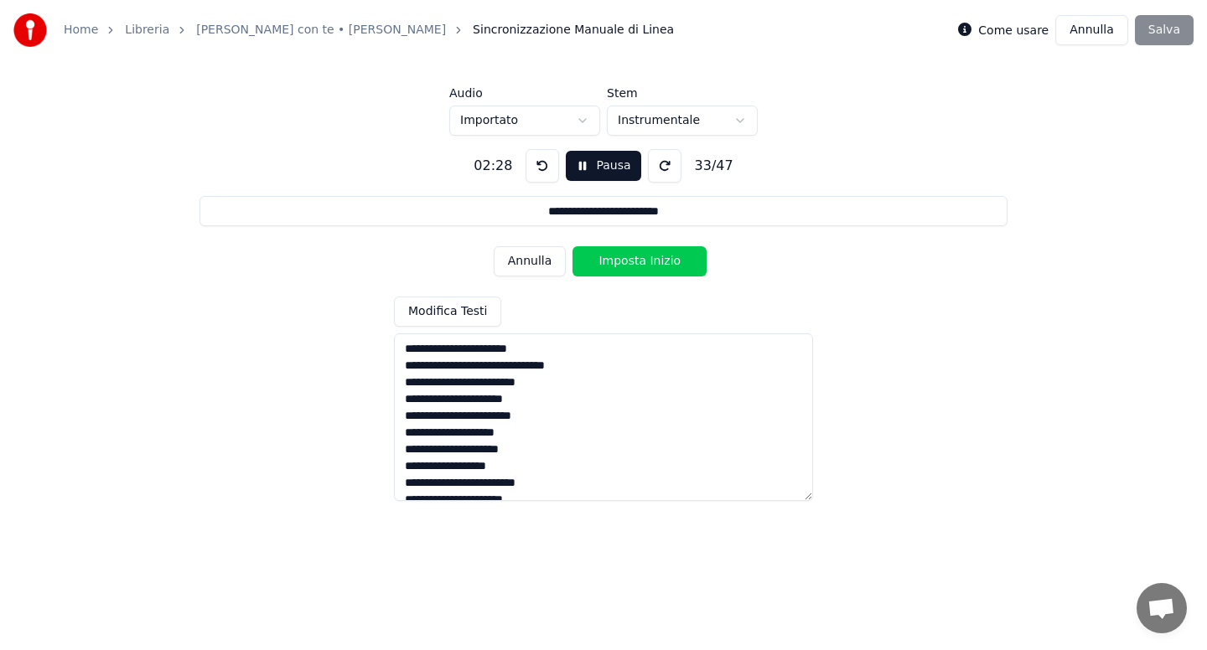
click at [625, 262] on button "Imposta Inizio" at bounding box center [639, 261] width 134 height 30
click at [625, 262] on button "Imposta Fine" at bounding box center [639, 261] width 134 height 30
click at [625, 262] on button "Imposta Inizio" at bounding box center [639, 261] width 134 height 30
click at [625, 262] on button "Imposta Fine" at bounding box center [639, 261] width 134 height 30
click at [625, 262] on button "Imposta Inizio" at bounding box center [639, 261] width 134 height 30
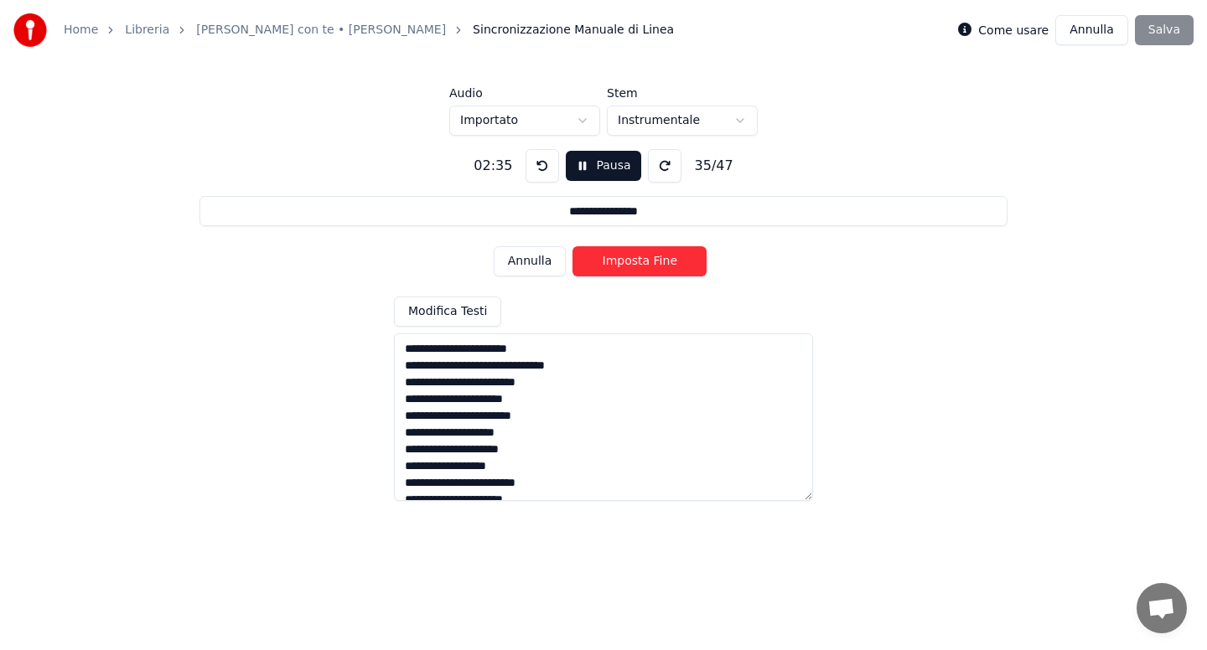
click at [625, 262] on button "Imposta Fine" at bounding box center [639, 261] width 134 height 30
click at [625, 262] on button "Imposta Inizio" at bounding box center [639, 261] width 134 height 30
click at [625, 262] on button "Imposta Fine" at bounding box center [639, 261] width 134 height 30
click at [625, 262] on button "Imposta Inizio" at bounding box center [639, 261] width 134 height 30
click at [625, 262] on button "Imposta Fine" at bounding box center [639, 261] width 134 height 30
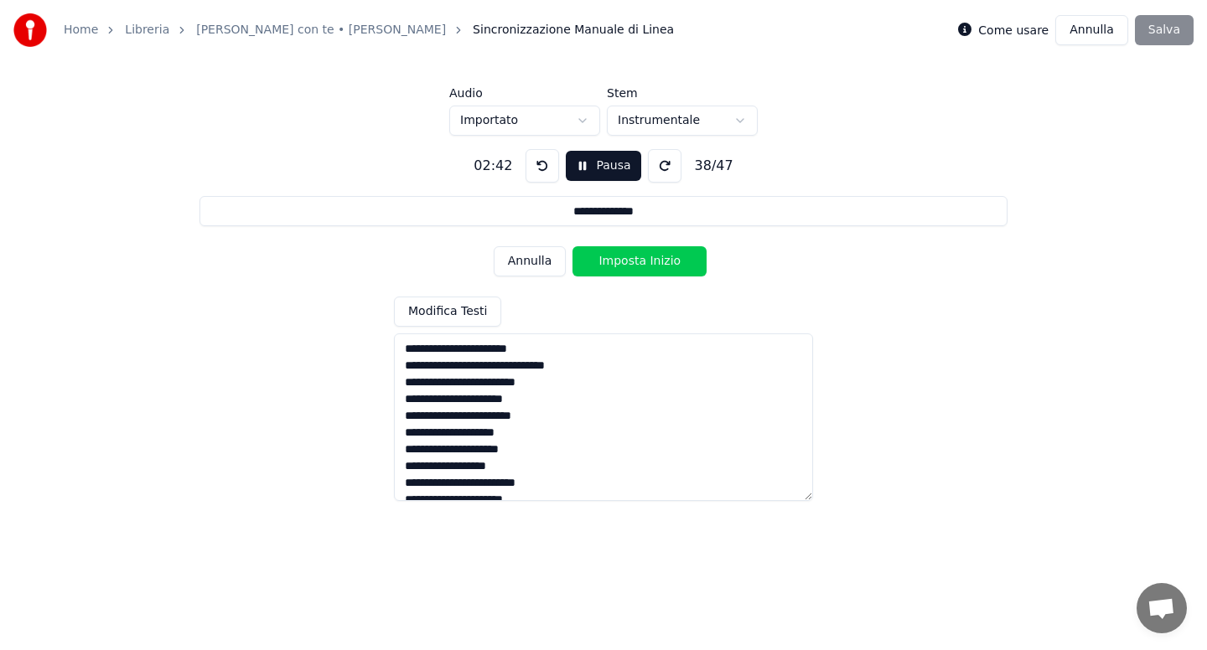
click at [625, 262] on button "Imposta Inizio" at bounding box center [639, 261] width 134 height 30
click at [625, 262] on button "Imposta Fine" at bounding box center [639, 261] width 134 height 30
click at [625, 262] on button "Imposta Inizio" at bounding box center [639, 261] width 134 height 30
click at [625, 262] on button "Imposta Fine" at bounding box center [639, 261] width 134 height 30
click at [634, 262] on button "Imposta Inizio" at bounding box center [639, 261] width 134 height 30
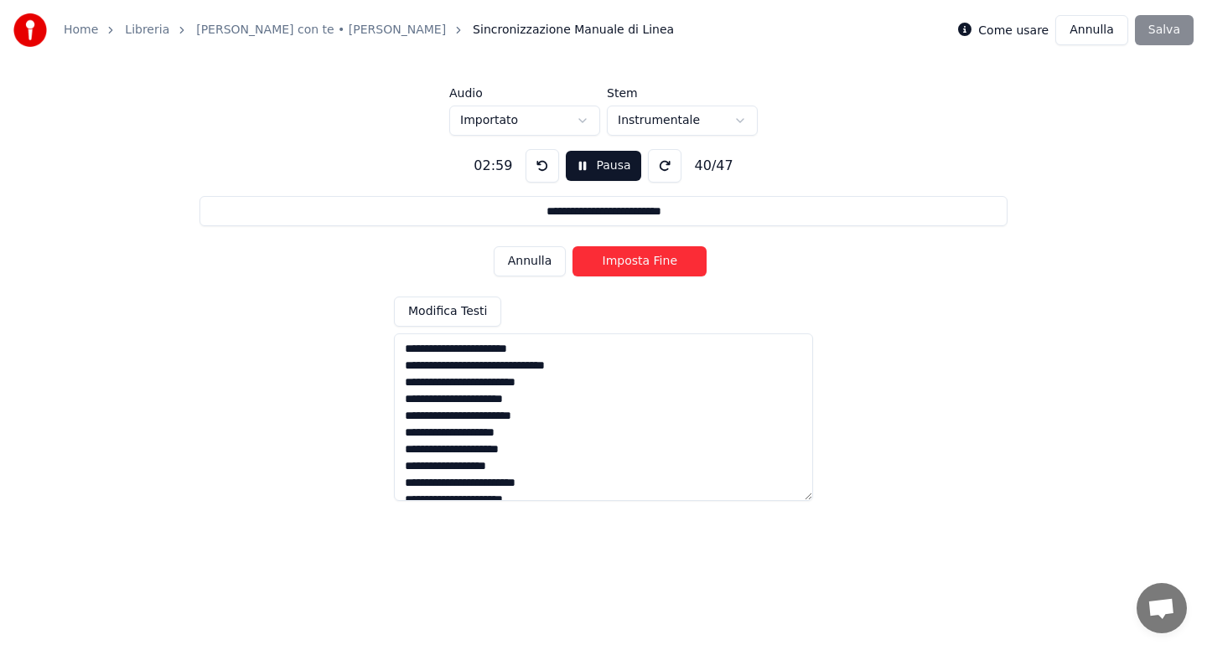
click at [634, 262] on button "Imposta Fine" at bounding box center [639, 261] width 134 height 30
click at [634, 262] on button "Imposta Inizio" at bounding box center [639, 261] width 134 height 30
click at [634, 262] on button "Imposta Fine" at bounding box center [639, 261] width 134 height 30
click at [634, 262] on button "Imposta Inizio" at bounding box center [639, 261] width 134 height 30
click at [634, 262] on button "Imposta Fine" at bounding box center [639, 261] width 134 height 30
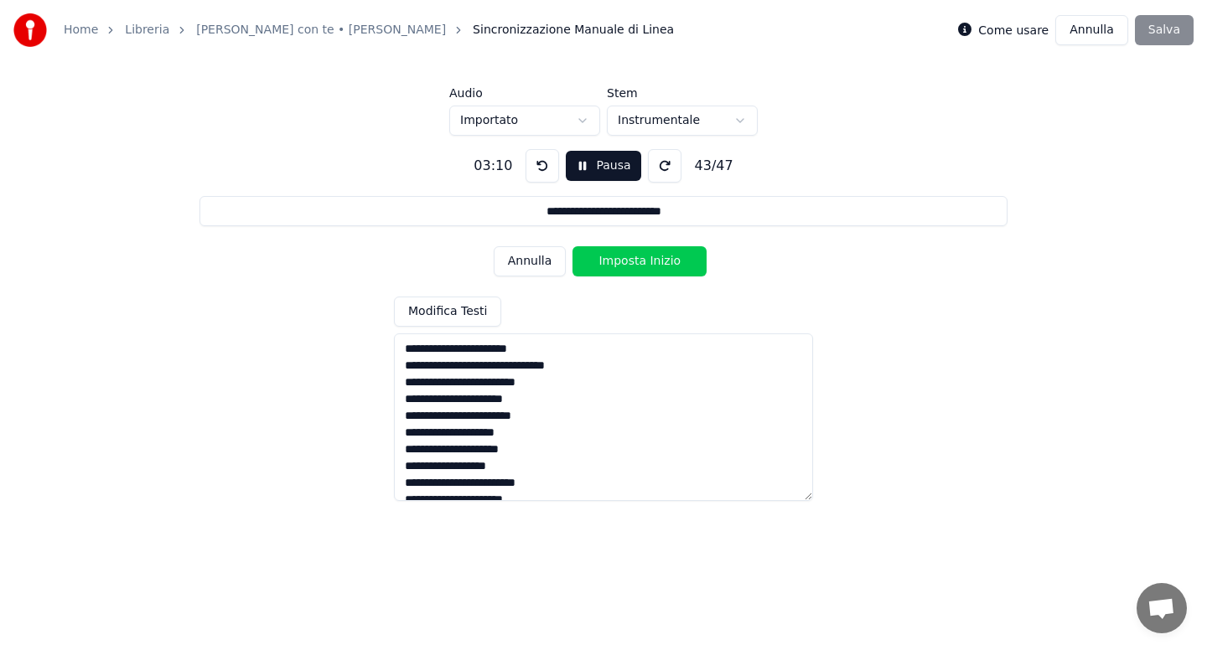
click at [634, 262] on button "Imposta Inizio" at bounding box center [639, 261] width 134 height 30
click at [634, 262] on button "Imposta Fine" at bounding box center [639, 261] width 134 height 30
click at [634, 262] on button "Imposta Inizio" at bounding box center [639, 261] width 134 height 30
click at [634, 262] on button "Imposta Fine" at bounding box center [639, 261] width 134 height 30
click at [634, 262] on button "Imposta Inizio" at bounding box center [639, 261] width 134 height 30
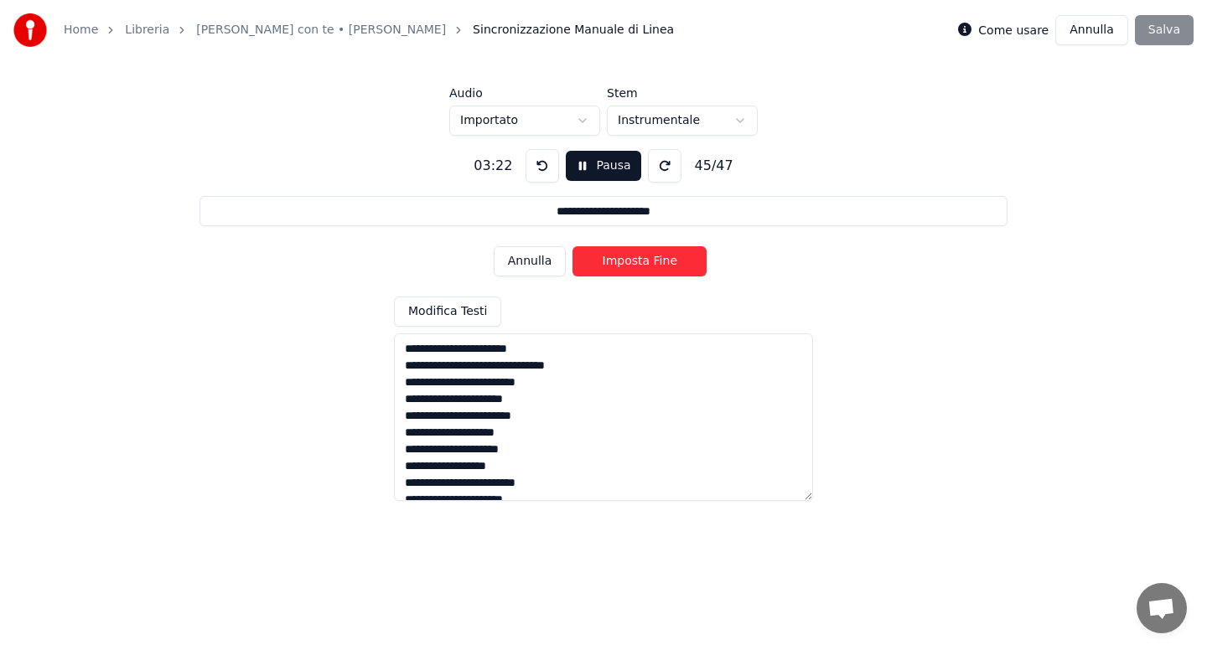
click at [634, 262] on button "Imposta Fine" at bounding box center [639, 261] width 134 height 30
click at [634, 262] on button "Imposta Inizio" at bounding box center [639, 261] width 134 height 30
click at [634, 262] on button "Imposta Fine" at bounding box center [639, 261] width 134 height 30
type input "**********"
click at [634, 262] on button "Imposta Inizio" at bounding box center [639, 261] width 134 height 30
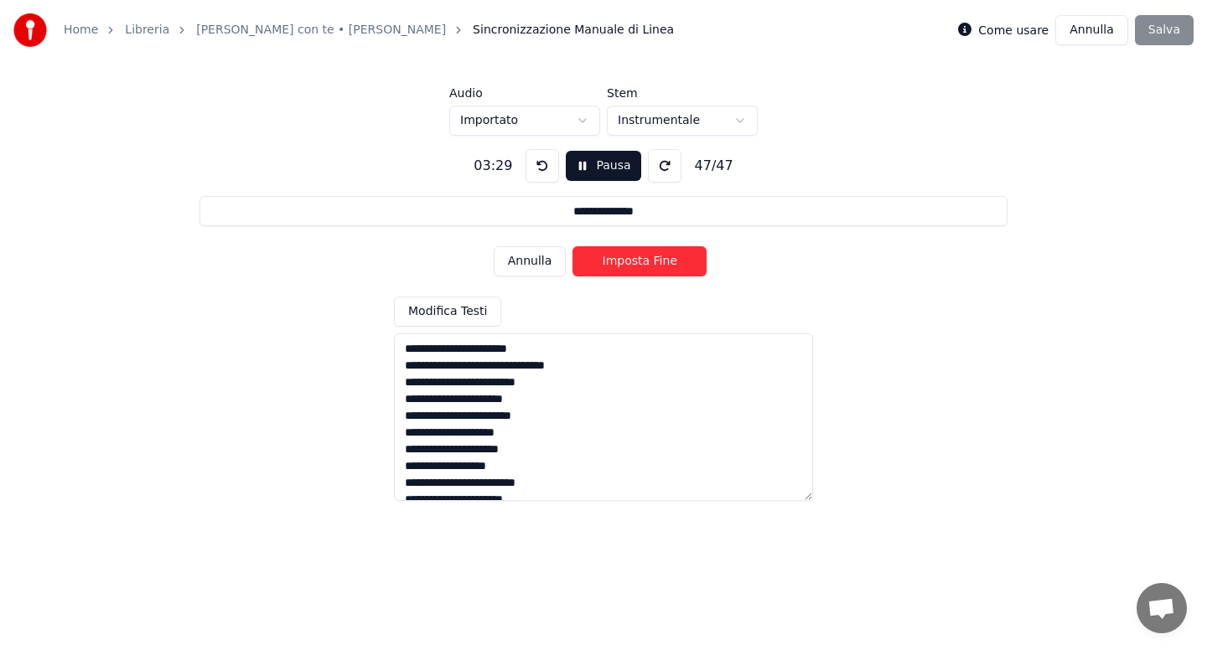
click at [644, 261] on button "Imposta Fine" at bounding box center [639, 261] width 134 height 30
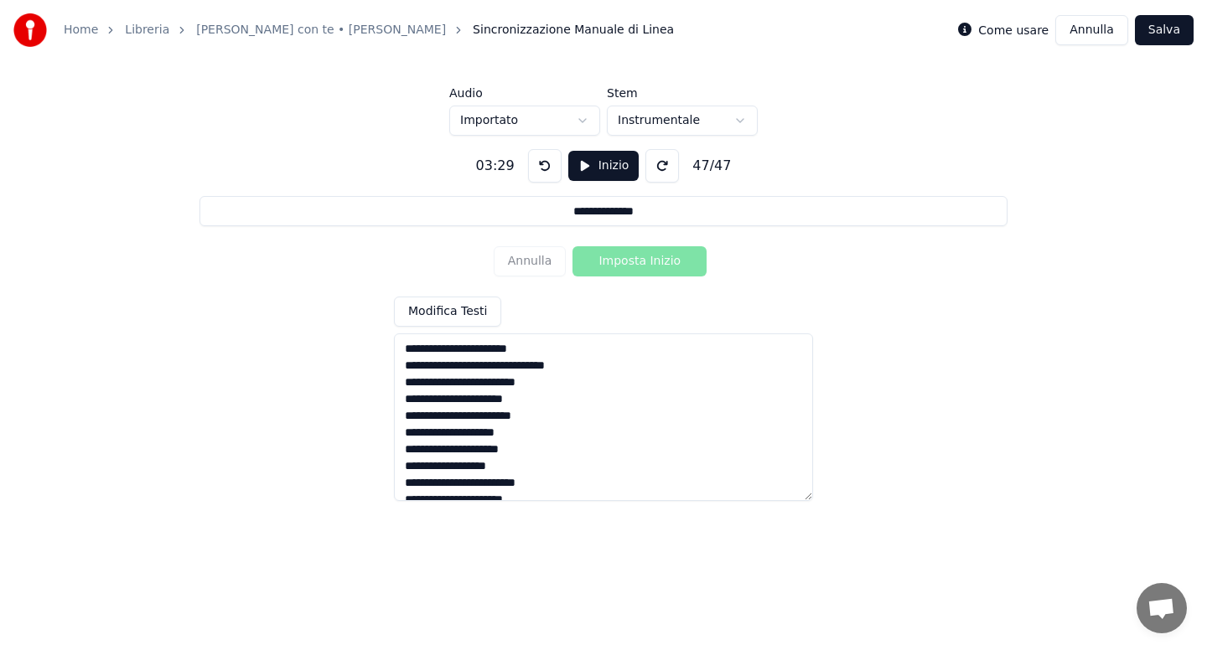
click at [1162, 28] on button "Salva" at bounding box center [1164, 30] width 59 height 30
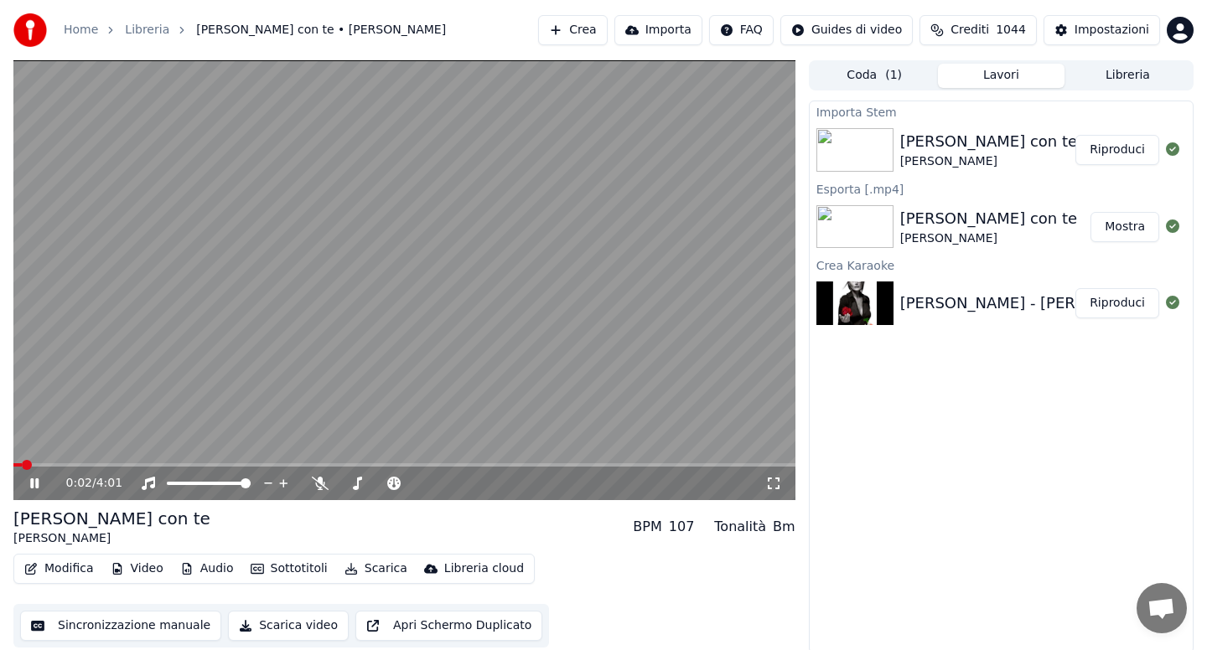
click at [276, 564] on button "Sottotitoli" at bounding box center [289, 568] width 91 height 23
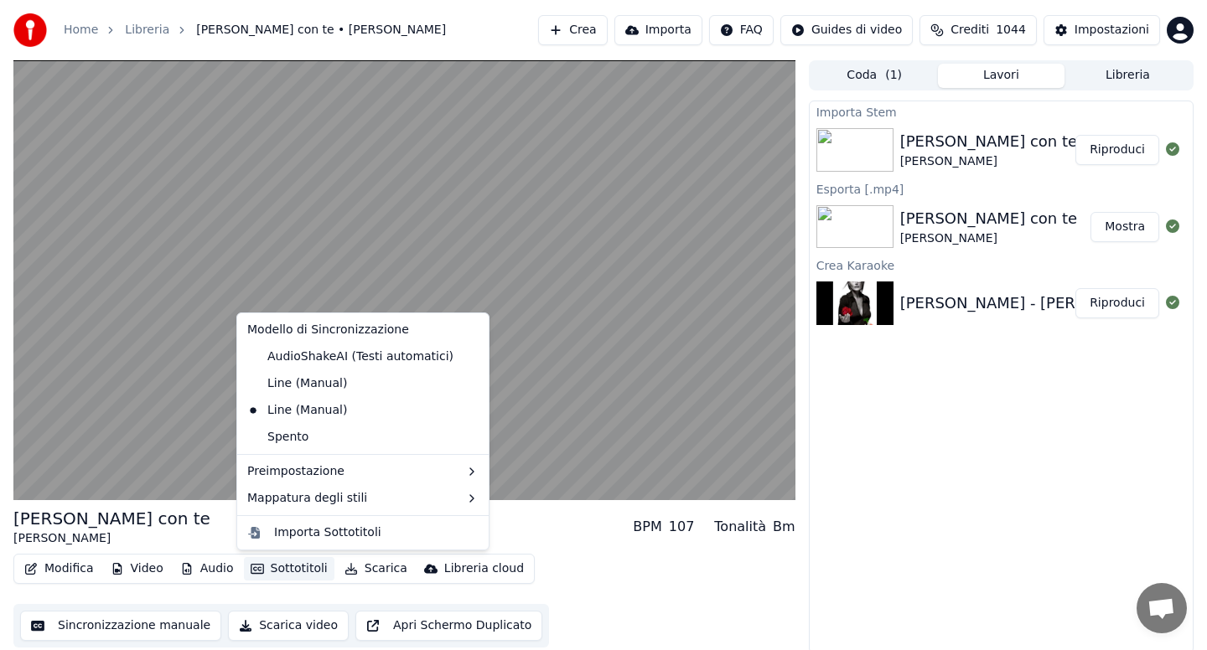
click at [503, 520] on div "[PERSON_NAME] con te [PERSON_NAME] BPM 107 Tonalità Bm" at bounding box center [404, 527] width 782 height 40
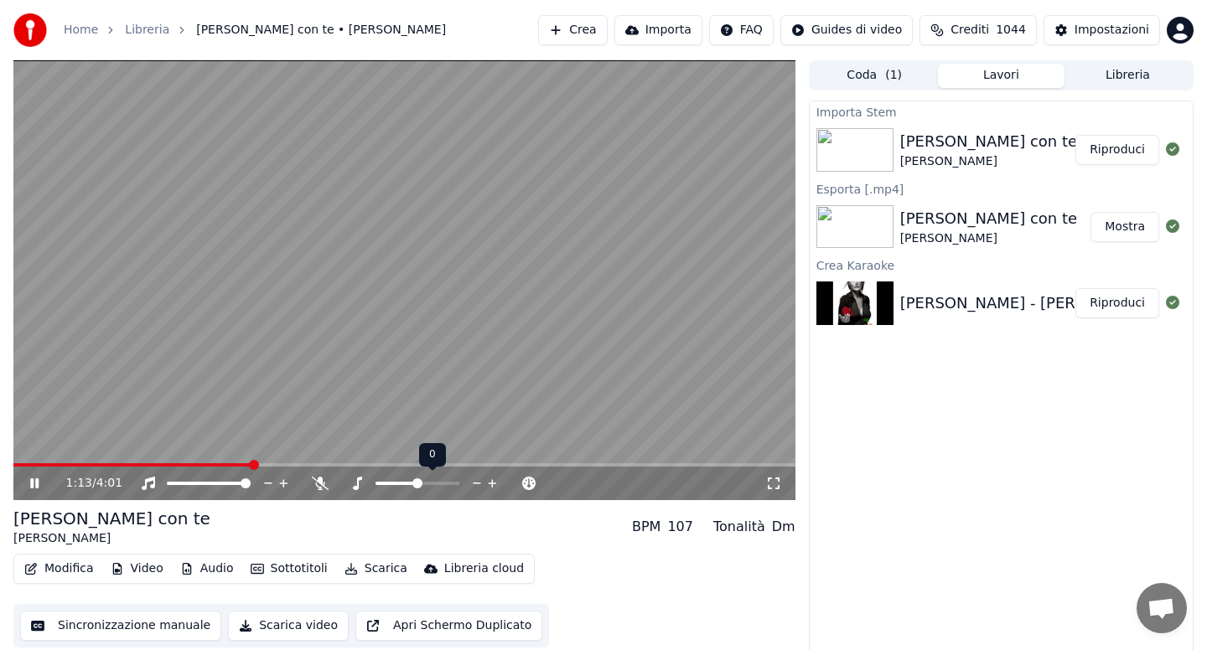
click at [415, 482] on span at bounding box center [417, 484] width 10 height 10
click at [19, 465] on span at bounding box center [16, 464] width 7 height 3
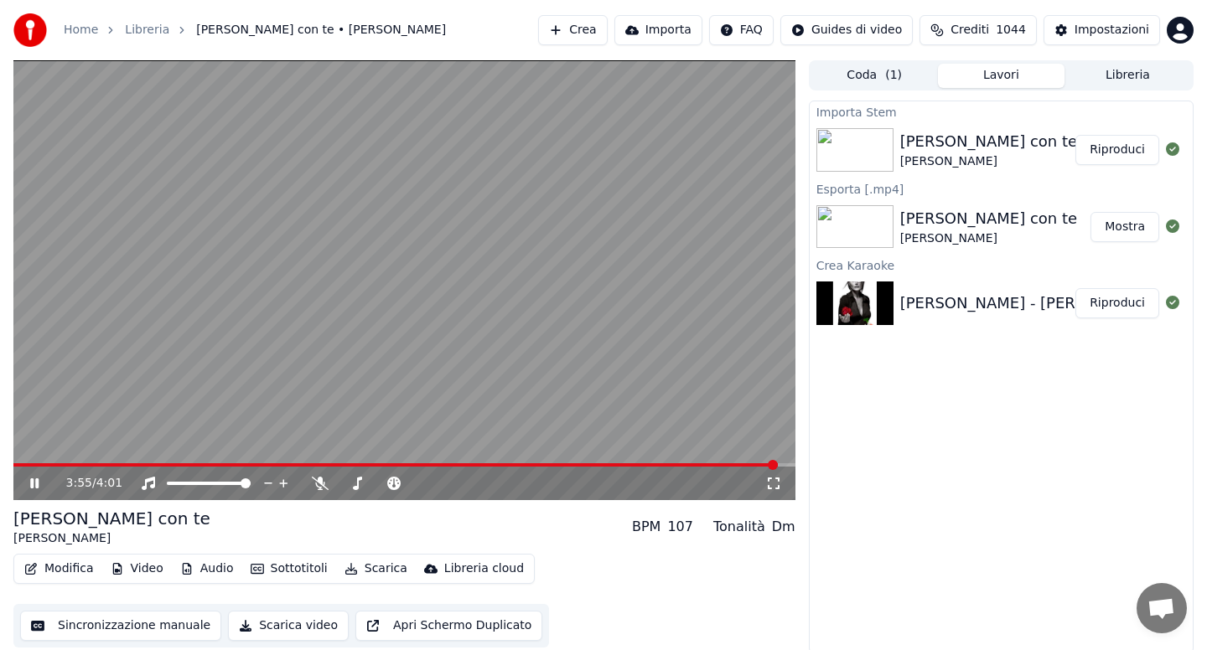
click at [34, 482] on icon at bounding box center [46, 483] width 39 height 13
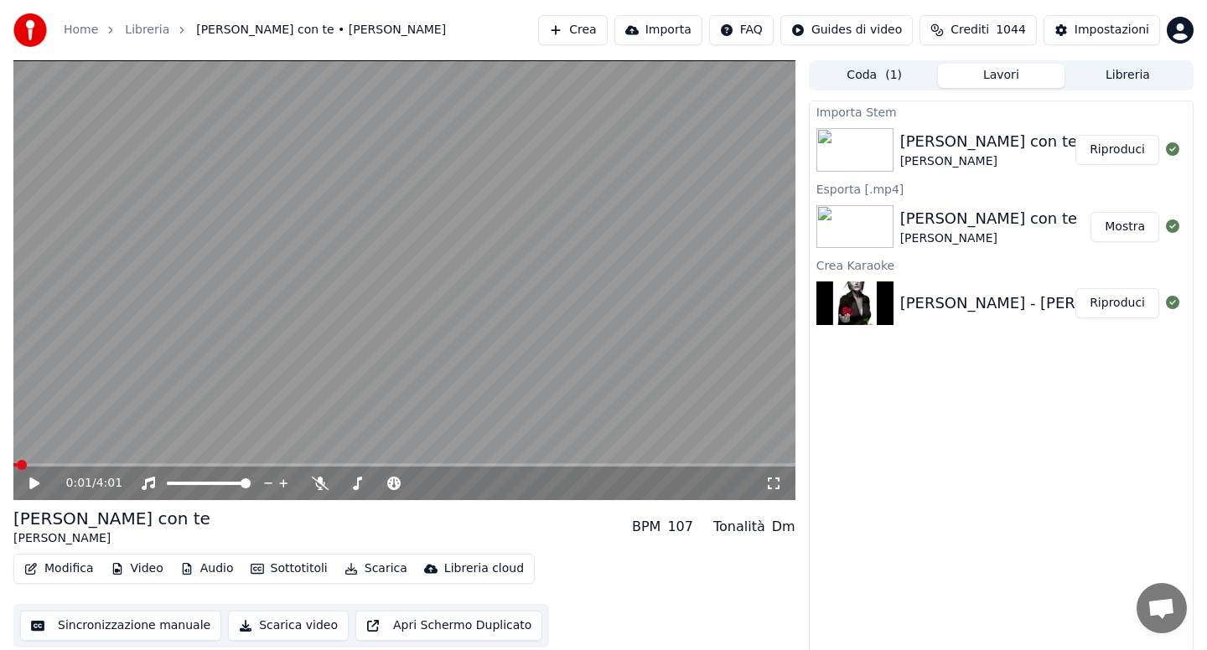
click at [17, 463] on span at bounding box center [14, 464] width 3 height 3
click at [34, 485] on icon at bounding box center [34, 484] width 10 height 12
click at [34, 485] on icon at bounding box center [46, 483] width 39 height 13
click at [381, 571] on button "Scarica" at bounding box center [376, 568] width 76 height 23
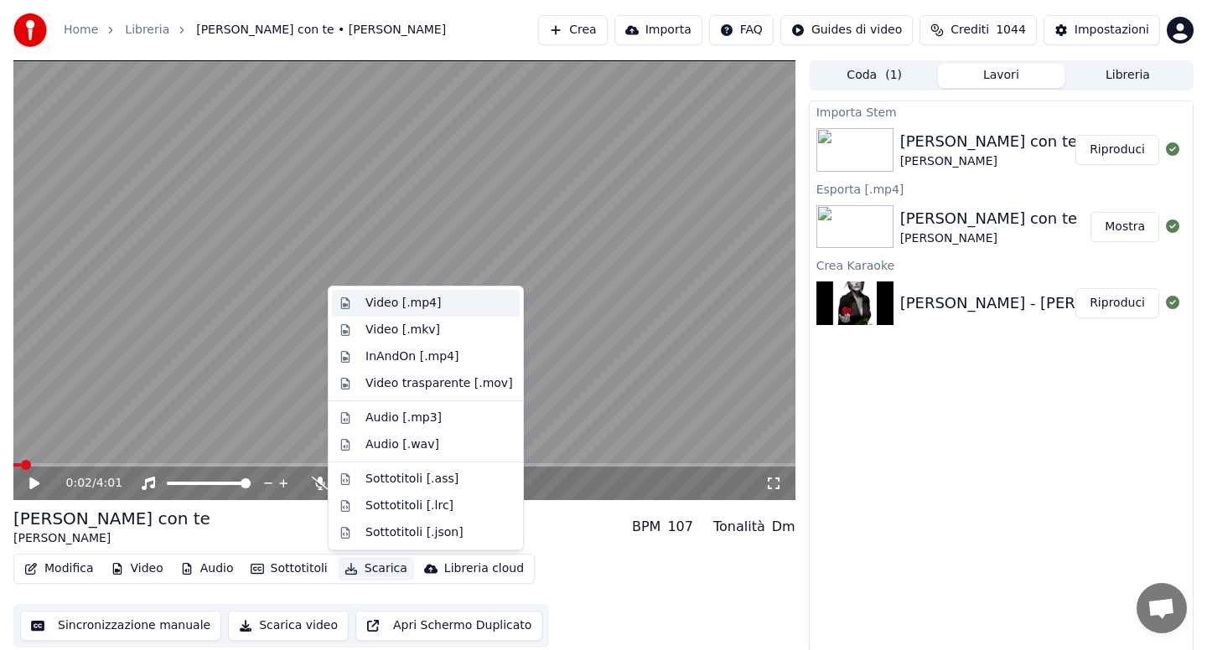
click at [388, 301] on div "Video [.mp4]" at bounding box center [402, 303] width 75 height 17
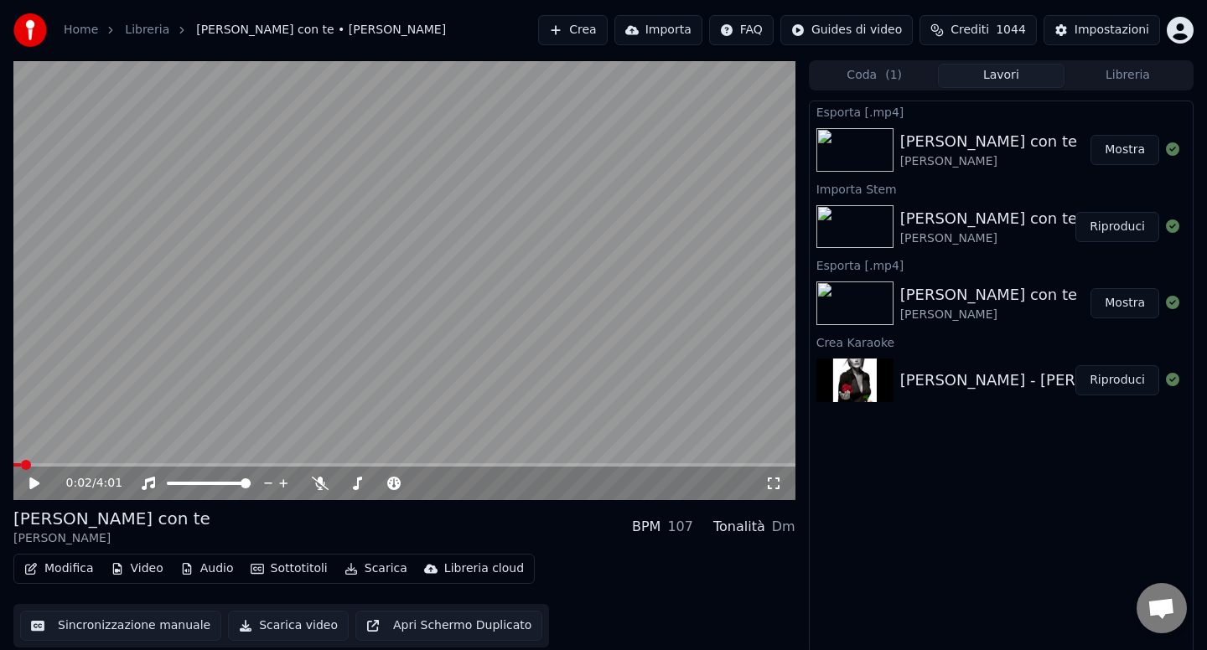
click at [1112, 76] on button "Libreria" at bounding box center [1127, 76] width 127 height 24
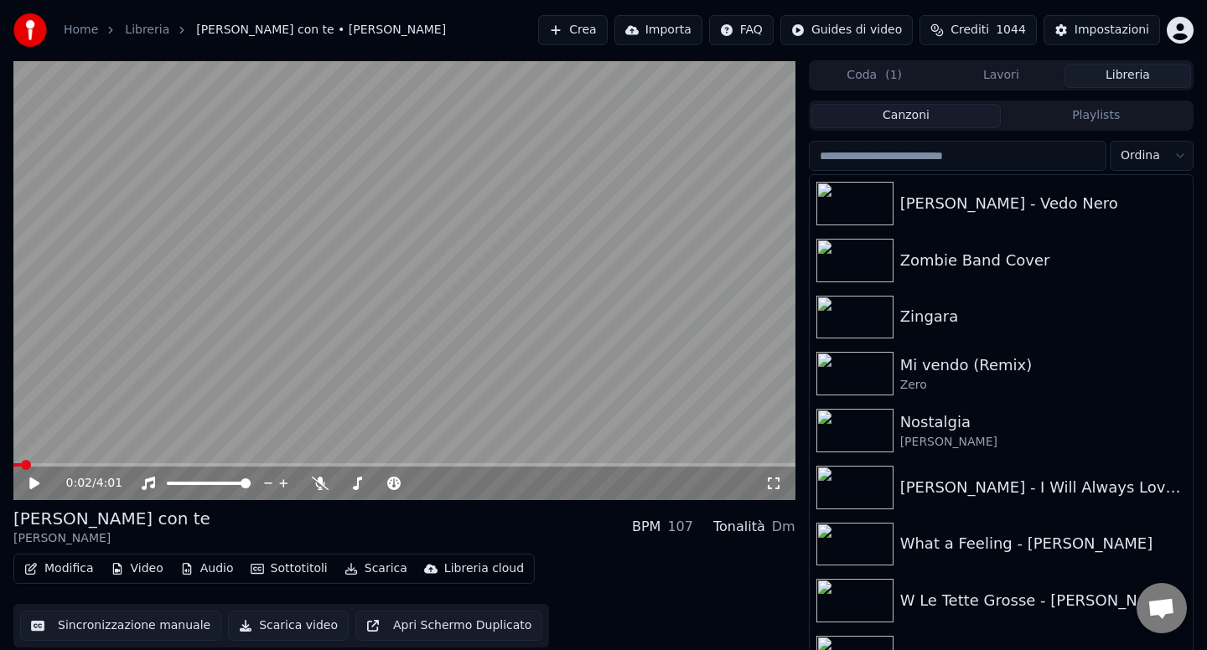
click at [910, 149] on input "search" at bounding box center [958, 156] width 298 height 30
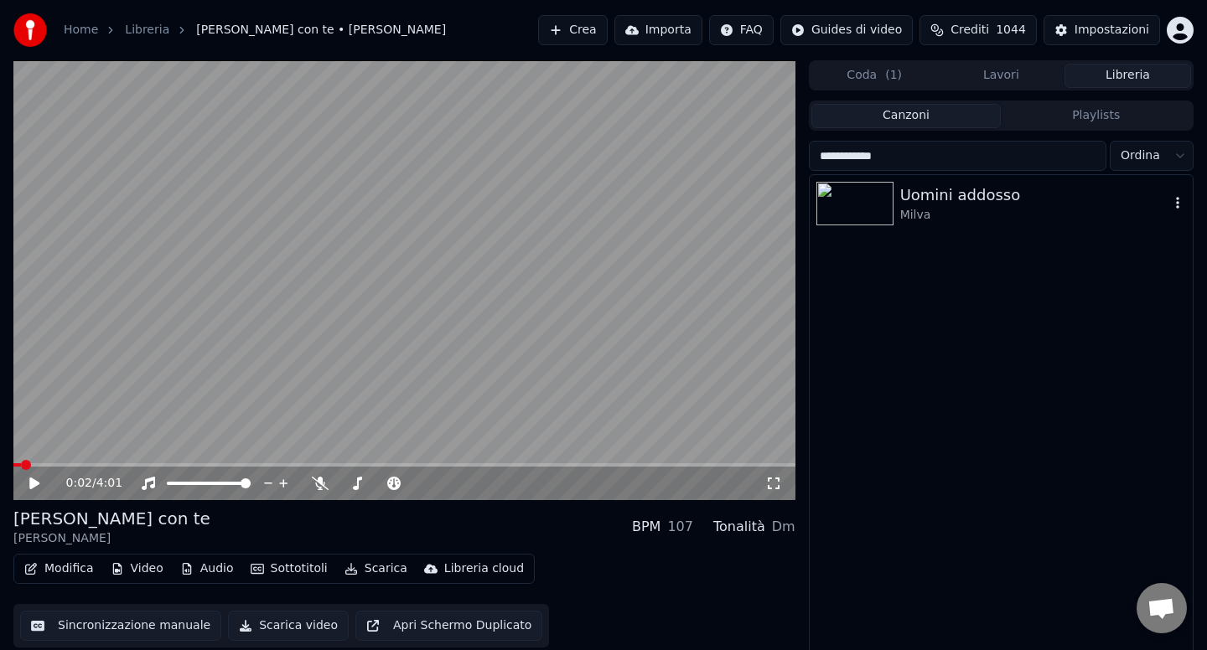
type input "**********"
click at [962, 199] on div "Uomini addosso" at bounding box center [1034, 195] width 269 height 23
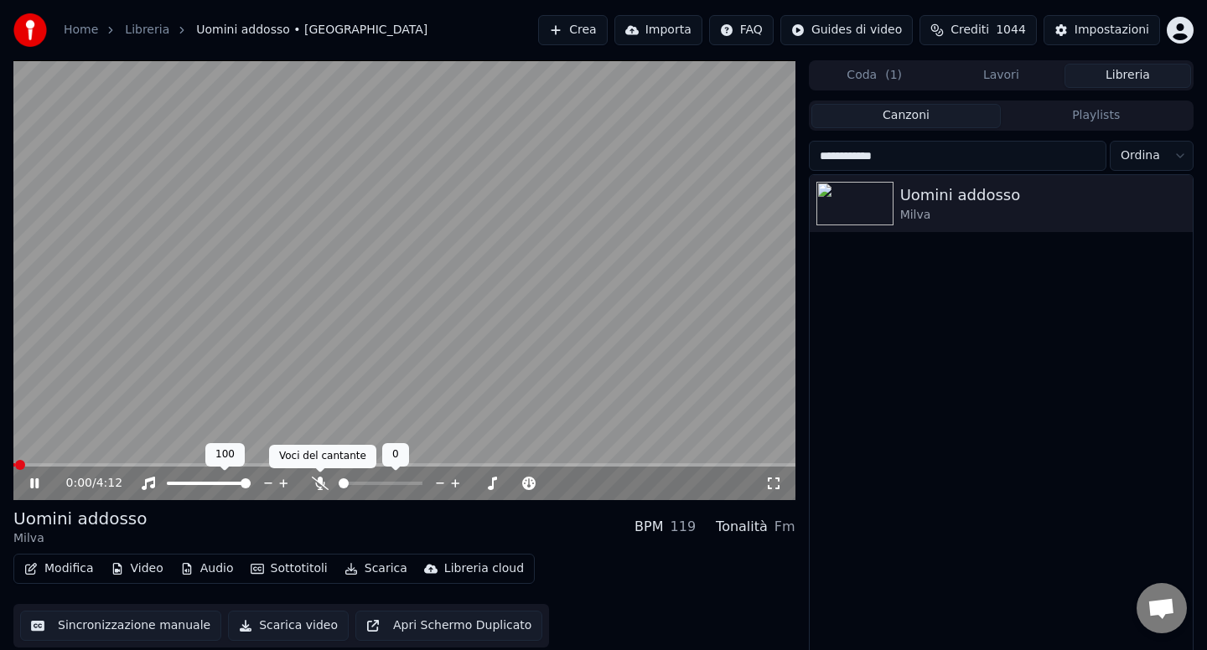
click at [324, 482] on icon at bounding box center [320, 483] width 17 height 13
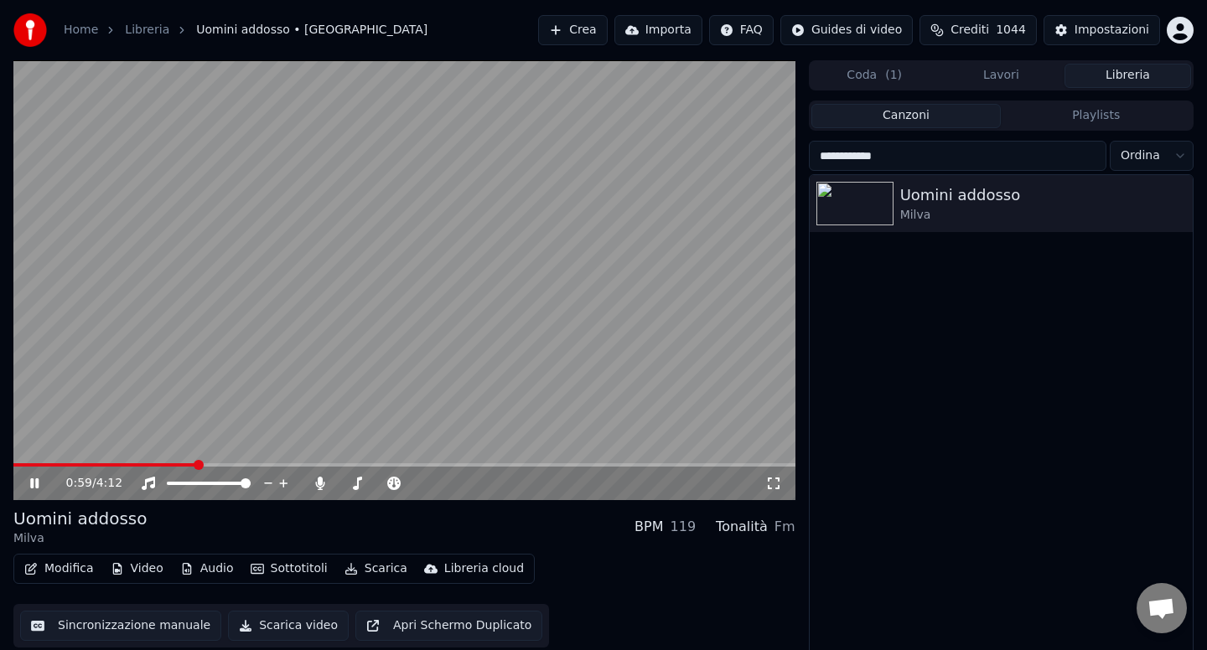
click at [196, 463] on span at bounding box center [104, 464] width 183 height 3
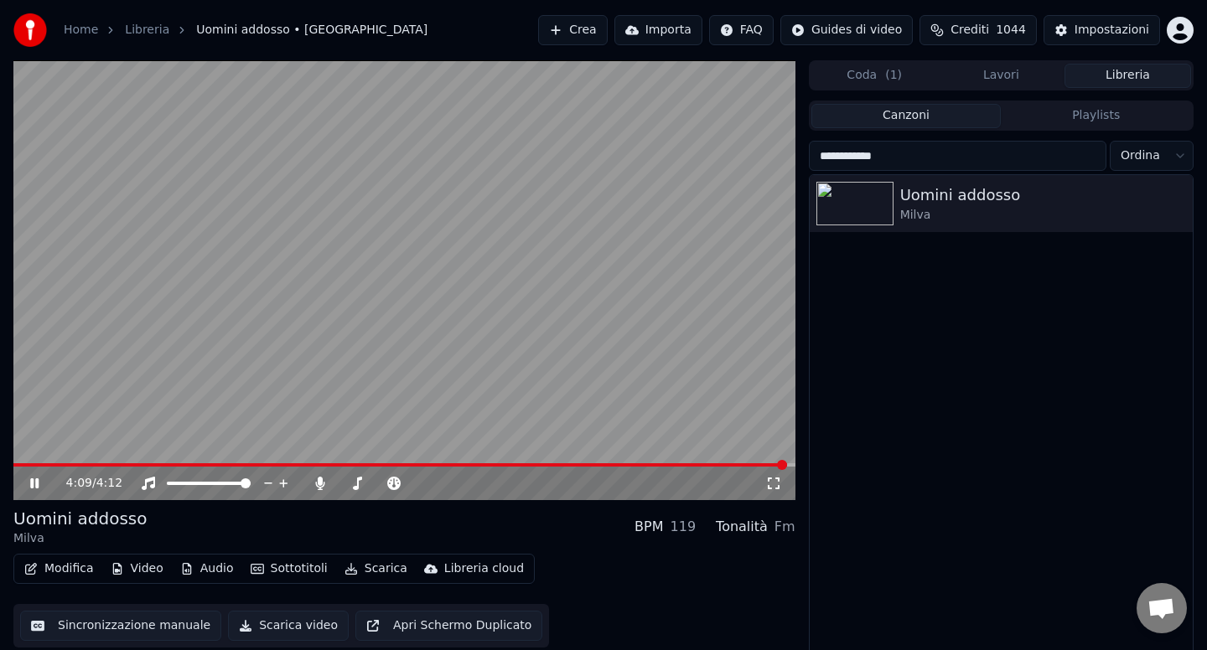
click at [34, 484] on icon at bounding box center [46, 483] width 39 height 13
click at [89, 33] on link "Home" at bounding box center [81, 30] width 34 height 17
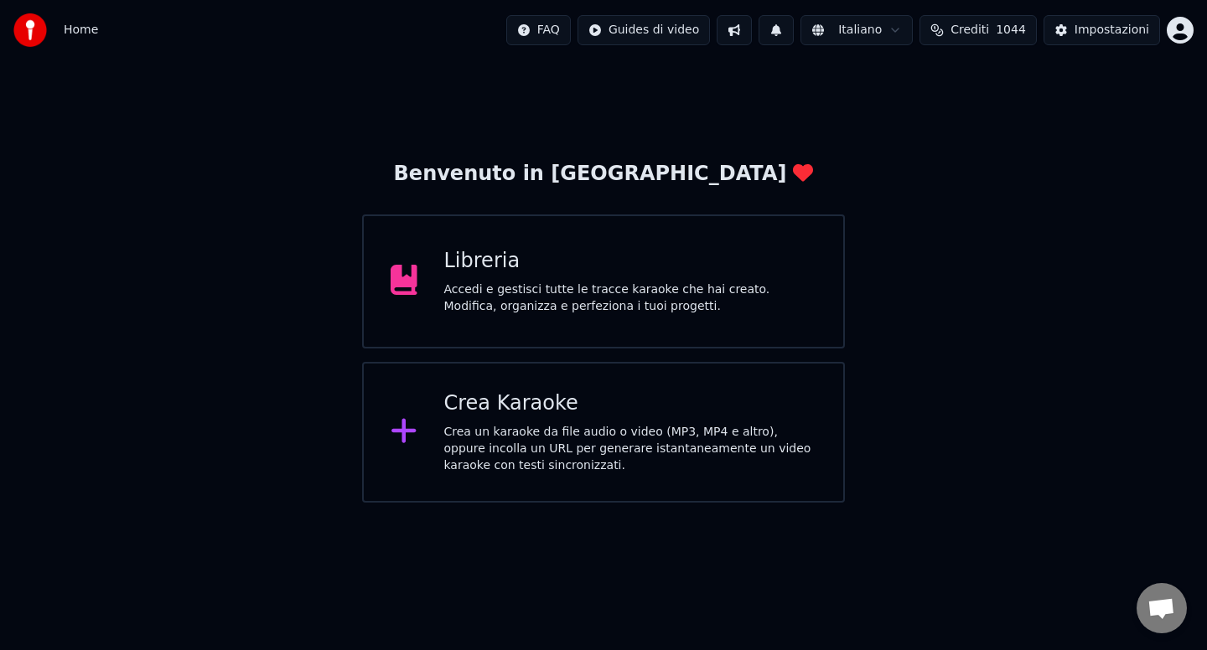
click at [530, 302] on div "Accedi e gestisci tutte le tracce karaoke che hai creato. Modifica, organizza e…" at bounding box center [630, 299] width 373 height 34
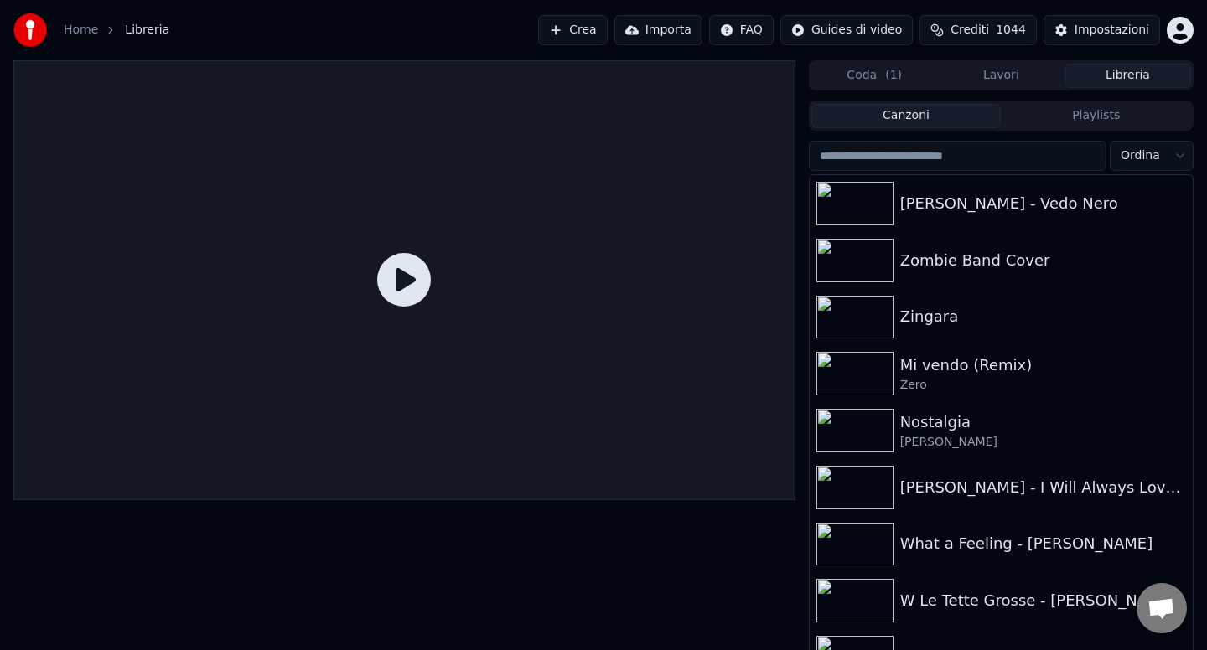
click at [932, 156] on input "search" at bounding box center [958, 156] width 298 height 30
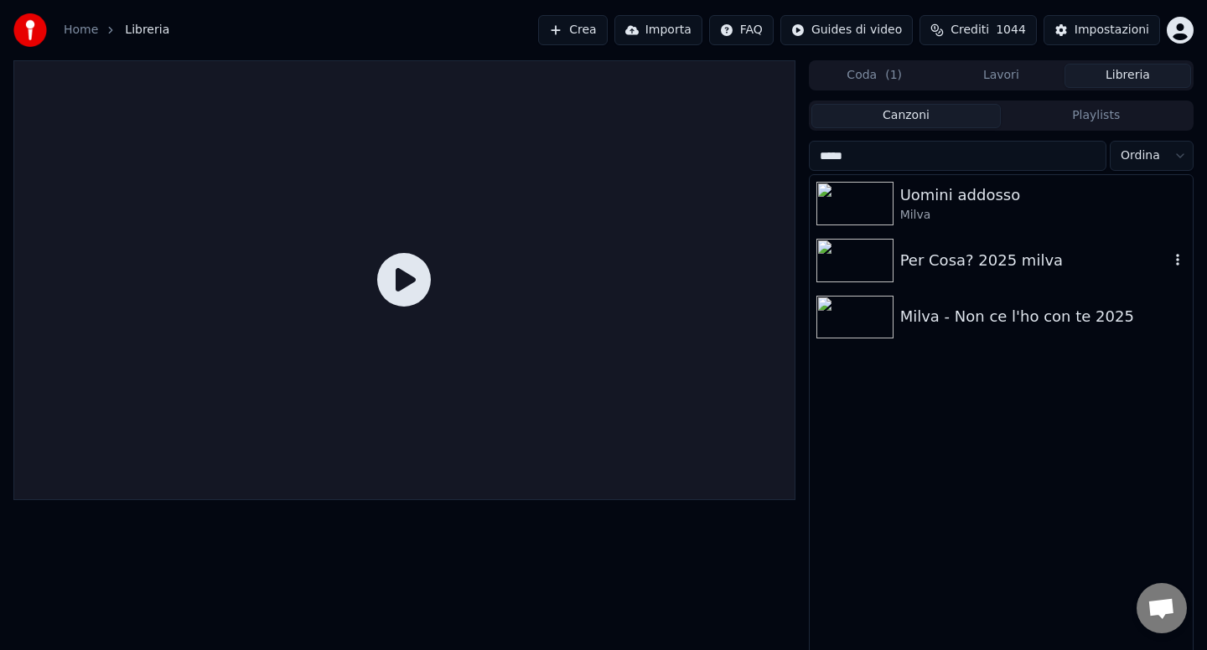
type input "*****"
click at [970, 264] on div "Per Cosa? 2025 milva" at bounding box center [1034, 260] width 269 height 23
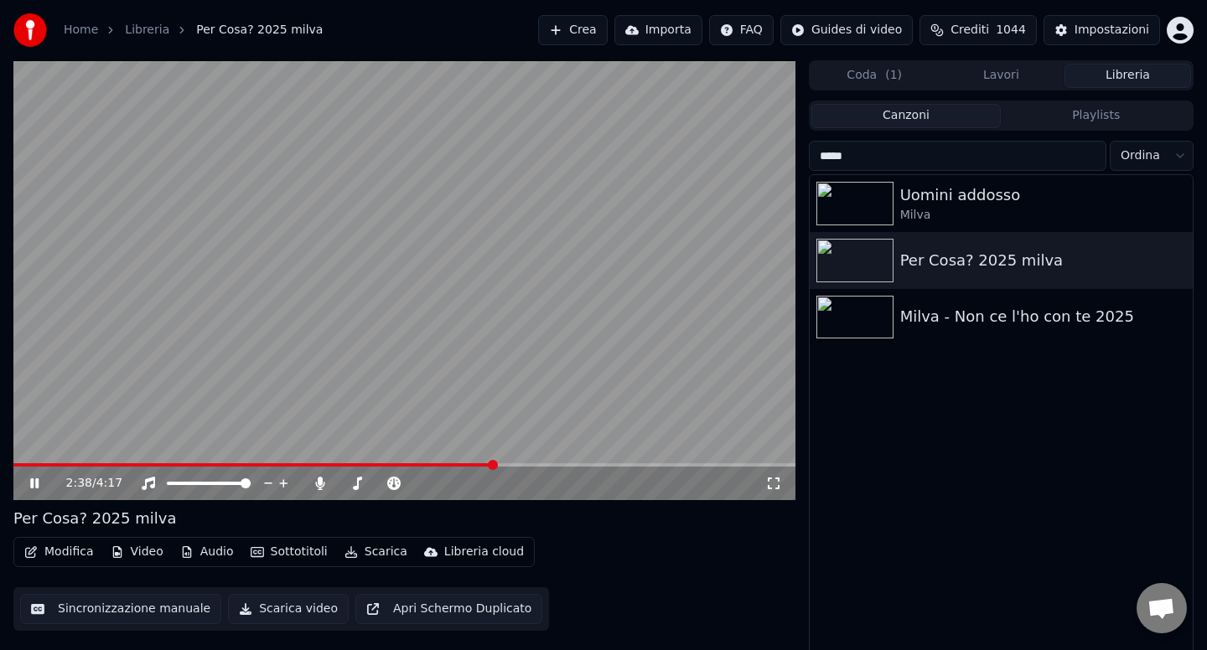
click at [30, 488] on icon at bounding box center [46, 483] width 39 height 13
